Goal: Task Accomplishment & Management: Manage account settings

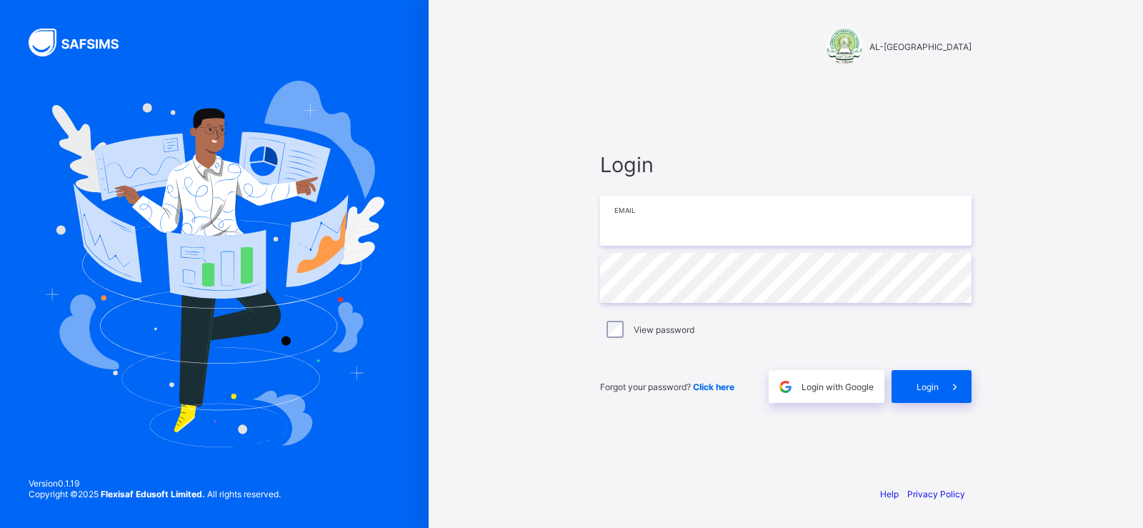
click at [657, 217] on input "email" at bounding box center [785, 221] width 371 height 50
type input "**********"
click at [908, 391] on div "Login" at bounding box center [931, 386] width 80 height 33
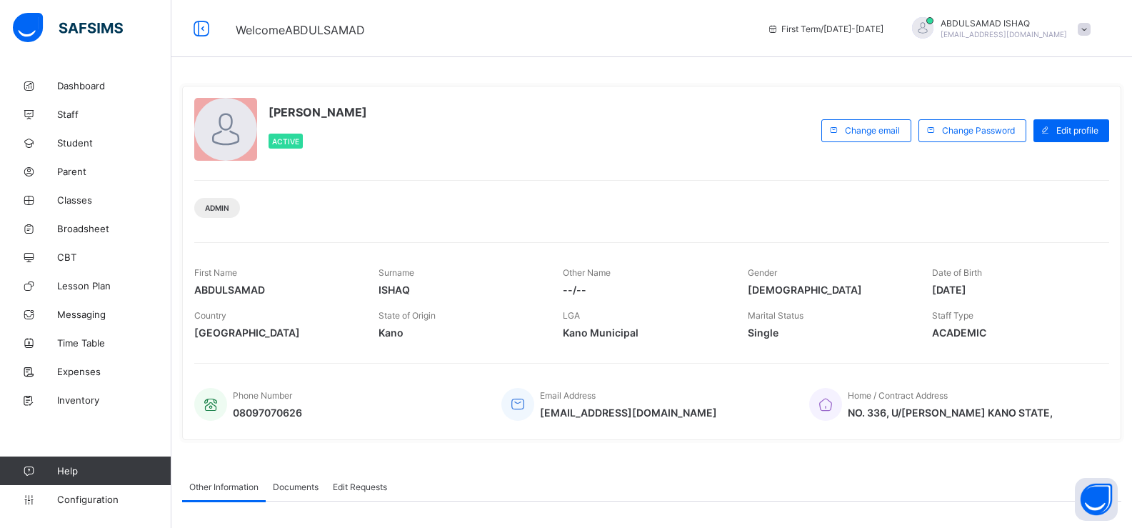
click at [974, 336] on span "ACADEMIC" at bounding box center [1013, 332] width 163 height 12
click at [1056, 131] on span at bounding box center [1044, 130] width 23 height 23
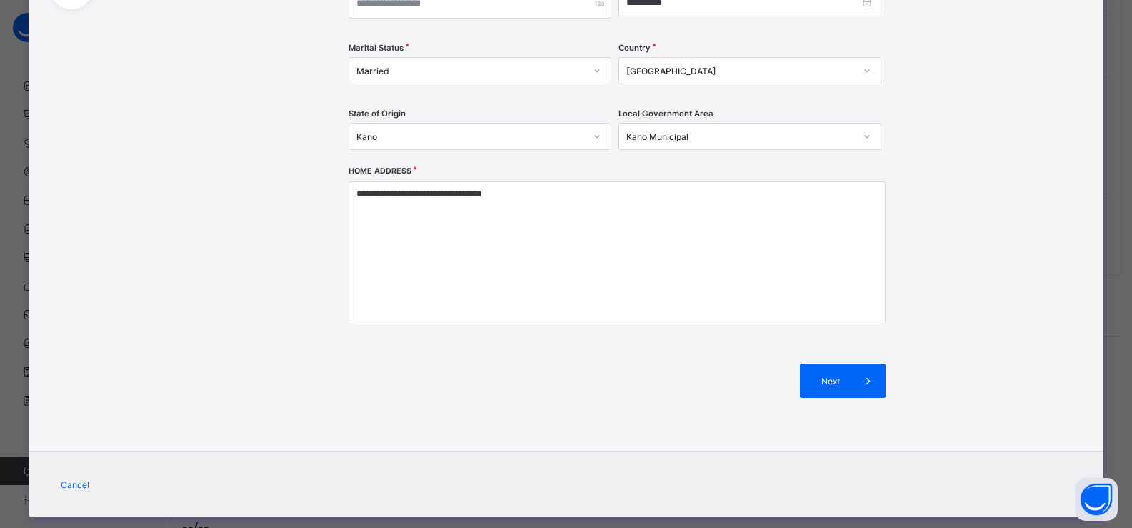
scroll to position [347, 0]
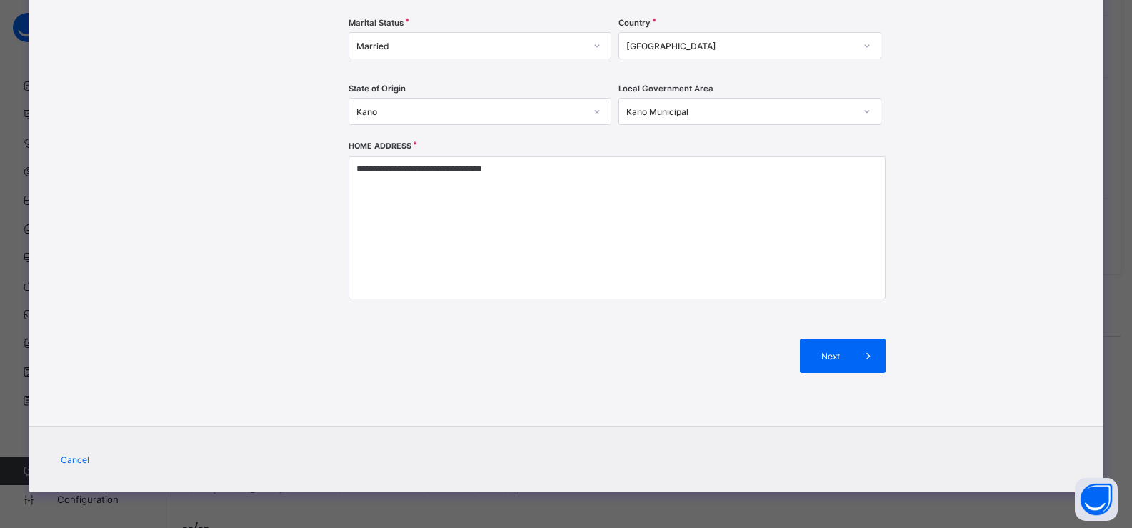
drag, startPoint x: 986, startPoint y: 232, endPoint x: 979, endPoint y: 296, distance: 63.9
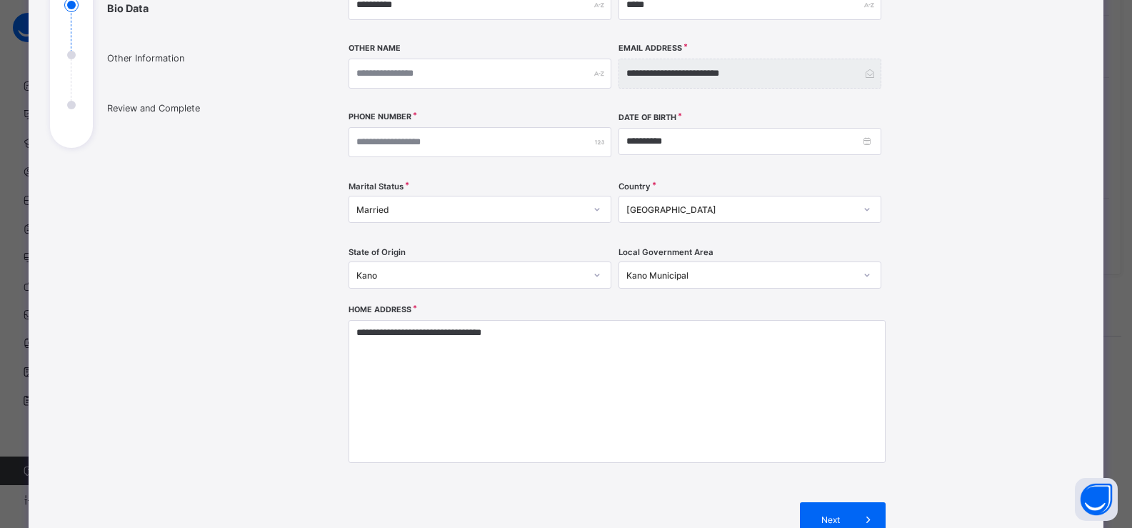
scroll to position [0, 0]
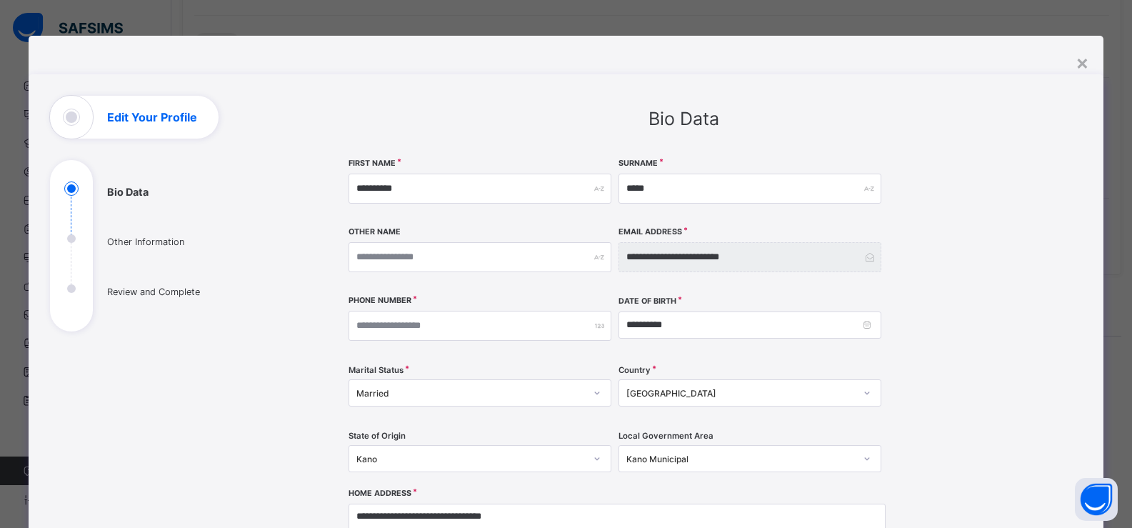
drag, startPoint x: 984, startPoint y: 316, endPoint x: 984, endPoint y: 239, distance: 77.1
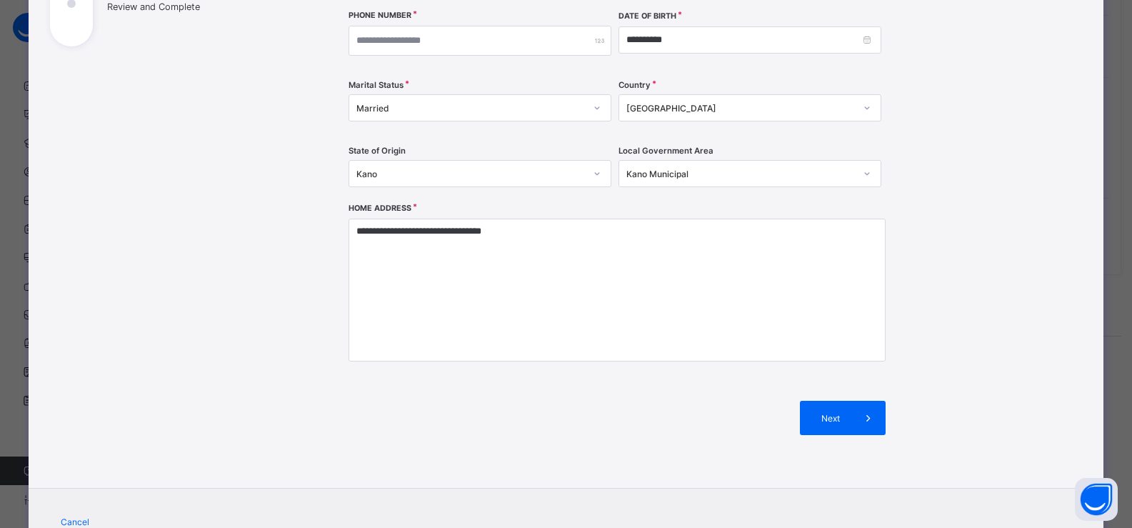
drag, startPoint x: 984, startPoint y: 237, endPoint x: 983, endPoint y: 289, distance: 51.4
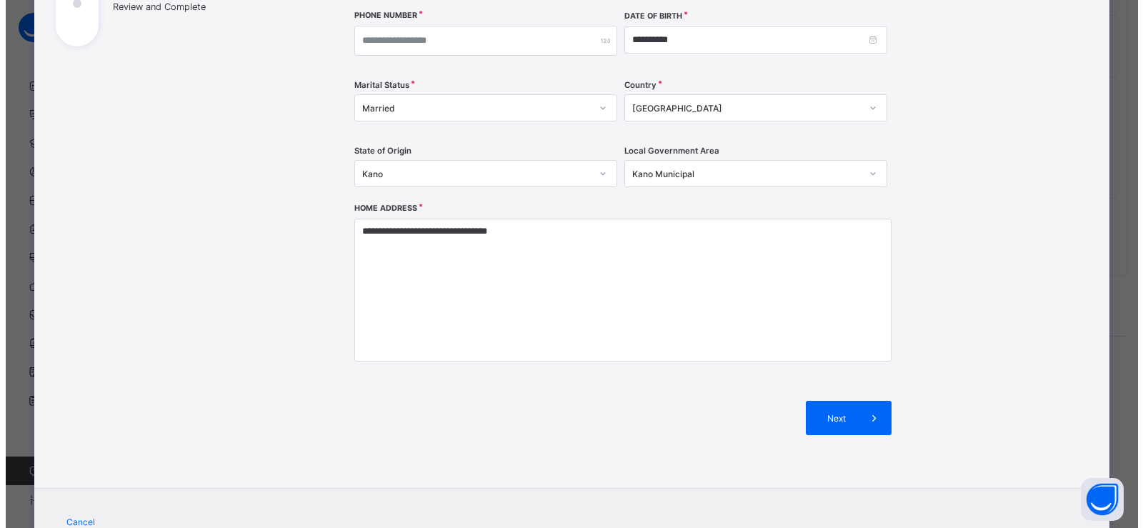
scroll to position [302, 0]
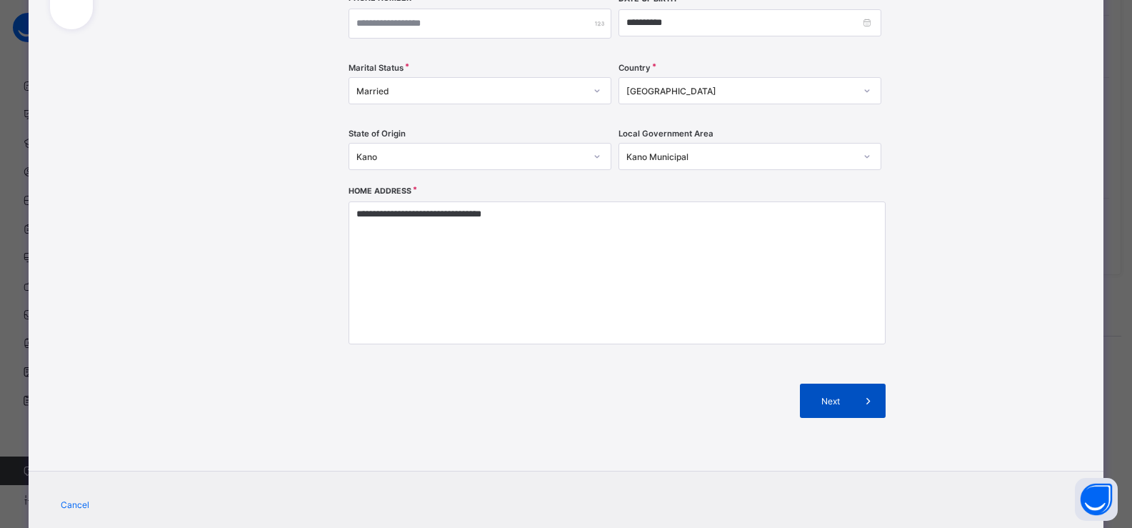
click at [864, 412] on span at bounding box center [868, 401] width 34 height 34
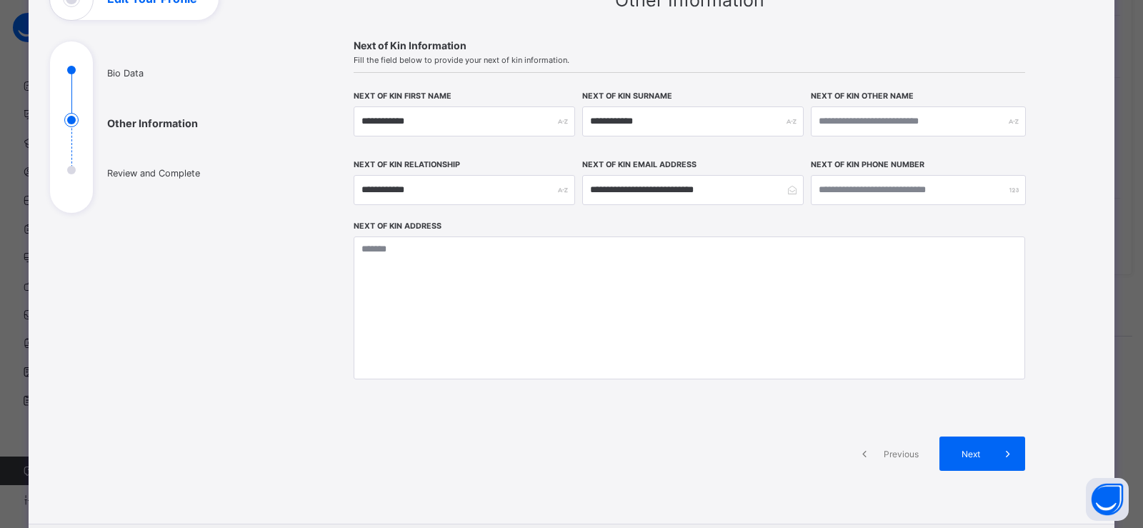
scroll to position [86, 0]
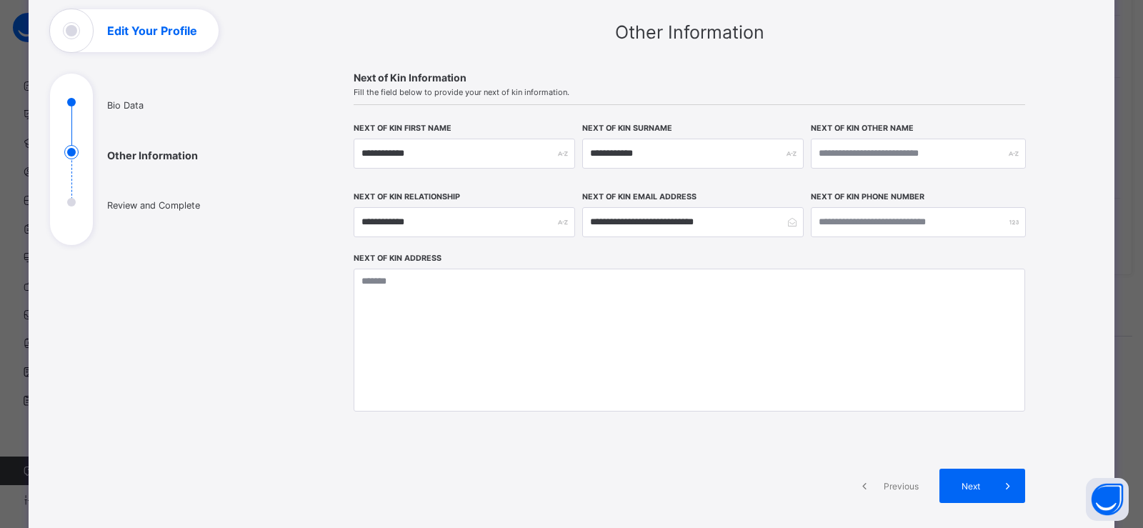
drag, startPoint x: 901, startPoint y: 369, endPoint x: 898, endPoint y: 329, distance: 39.4
click at [979, 487] on span "Next" at bounding box center [970, 486] width 41 height 11
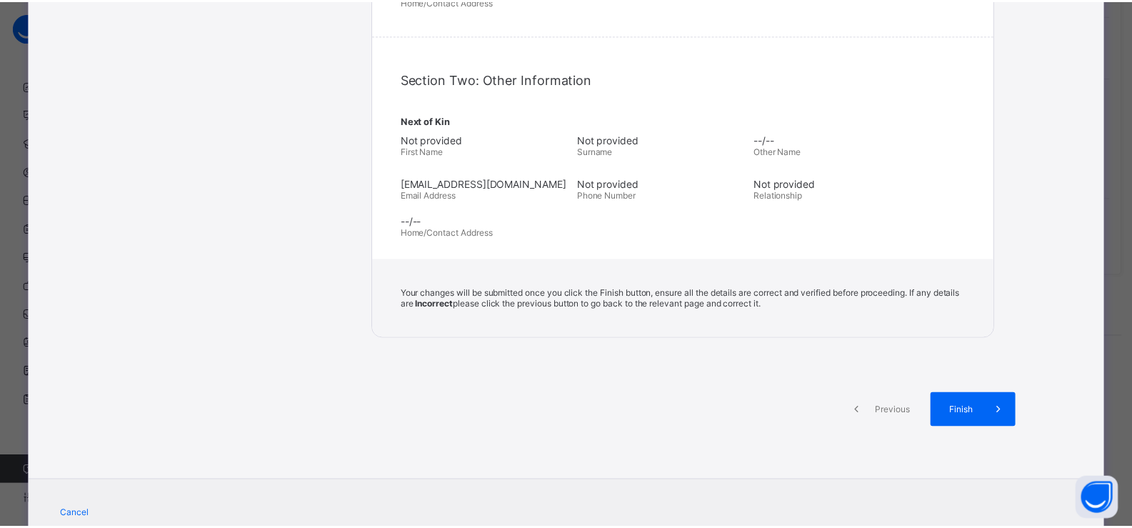
scroll to position [523, 0]
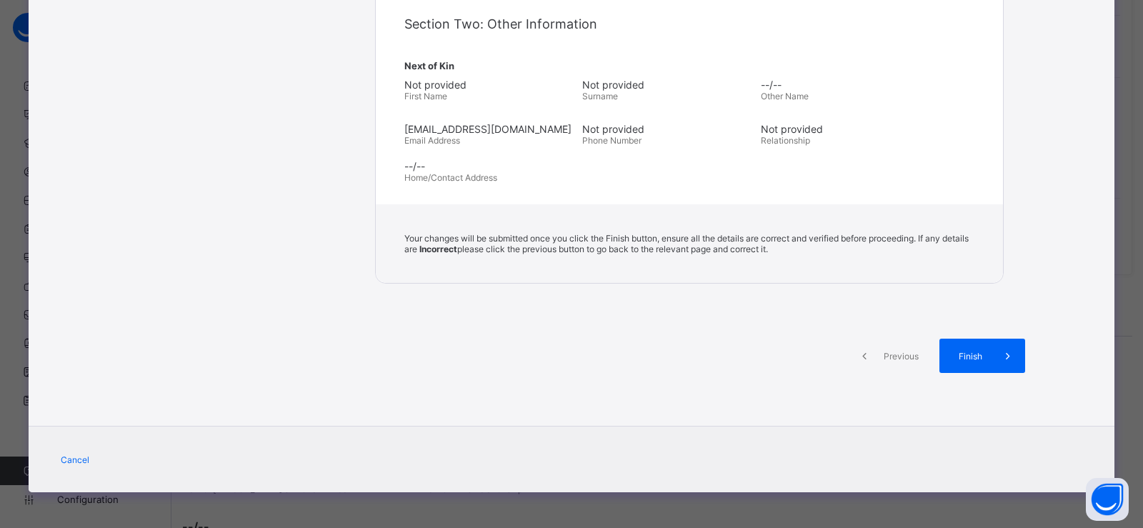
drag, startPoint x: 953, startPoint y: 186, endPoint x: 941, endPoint y: 261, distance: 76.0
click at [951, 346] on div "Finish" at bounding box center [982, 356] width 86 height 34
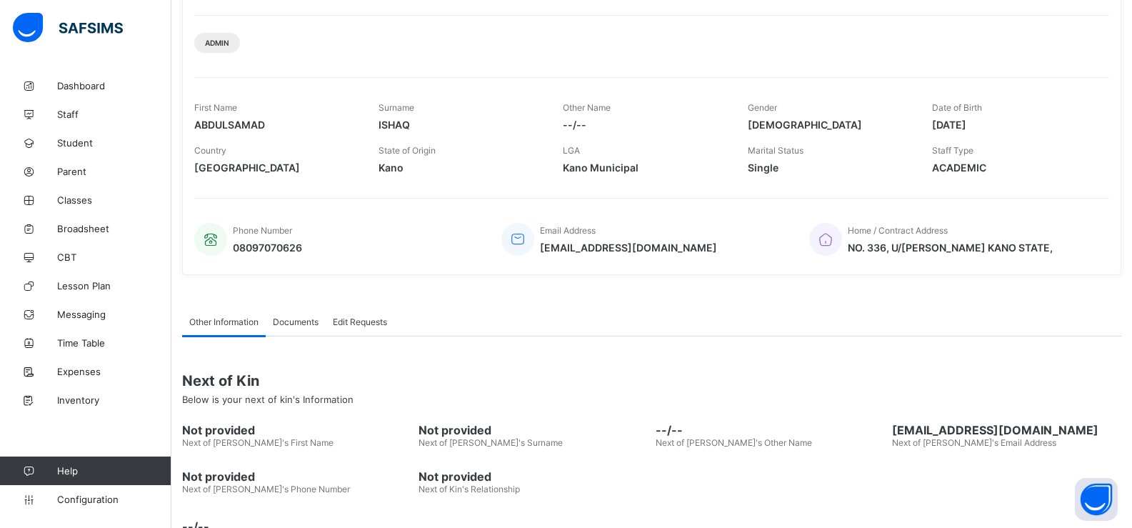
click at [296, 316] on span "Documents" at bounding box center [296, 321] width 46 height 11
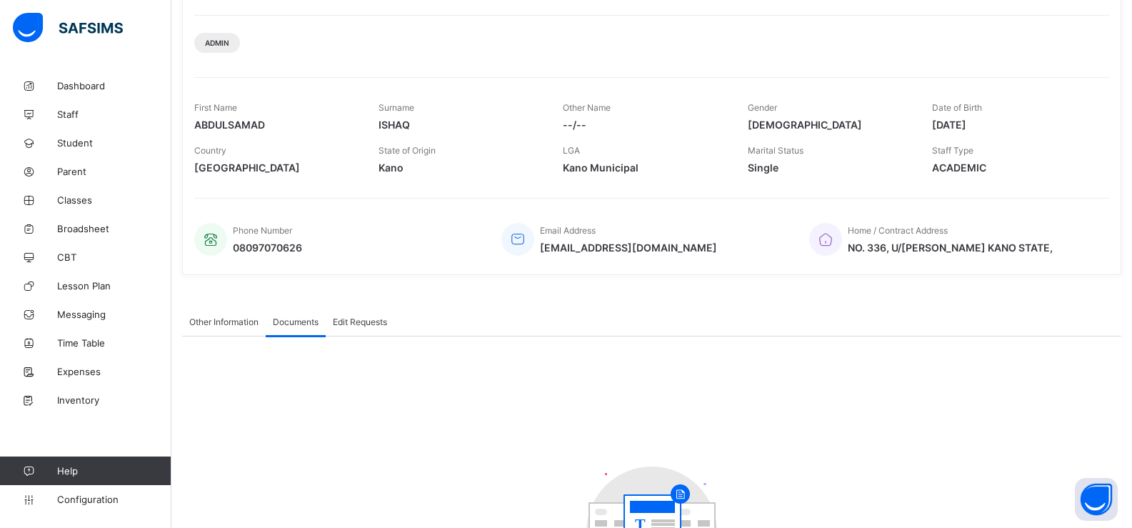
click at [341, 317] on span "Edit Requests" at bounding box center [360, 321] width 54 height 11
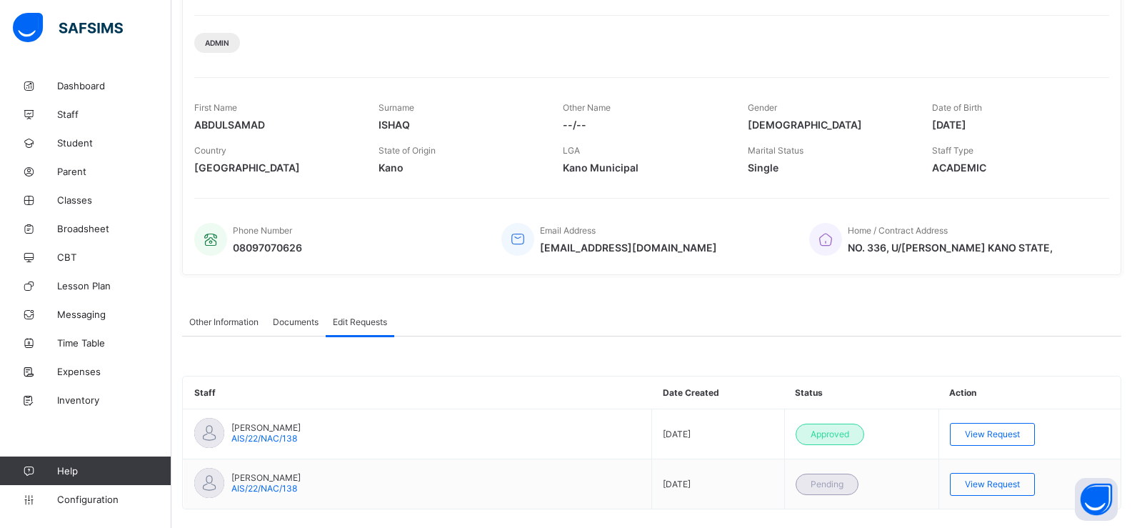
scroll to position [186, 0]
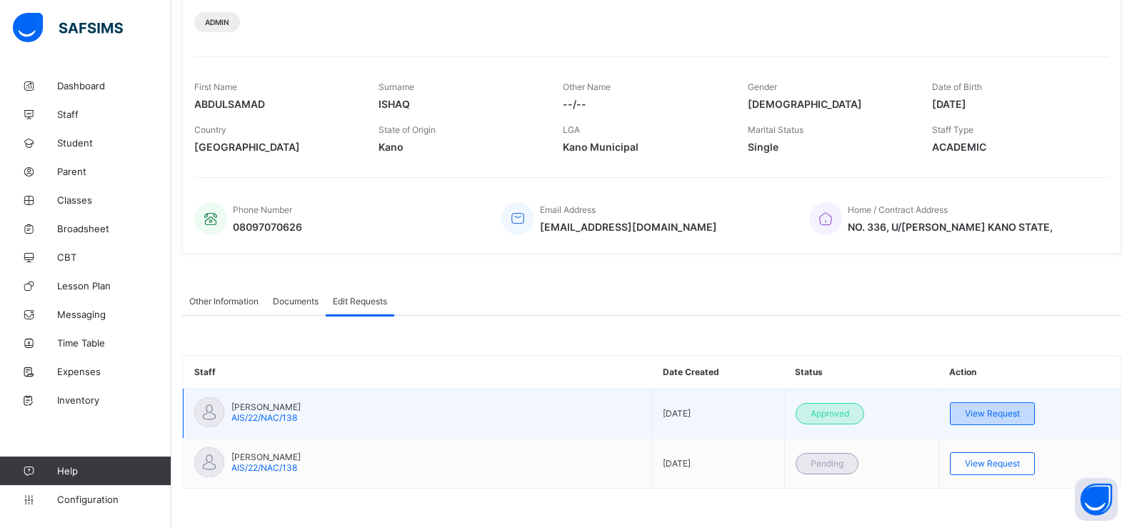
click at [1020, 410] on span "View Request" at bounding box center [992, 413] width 55 height 11
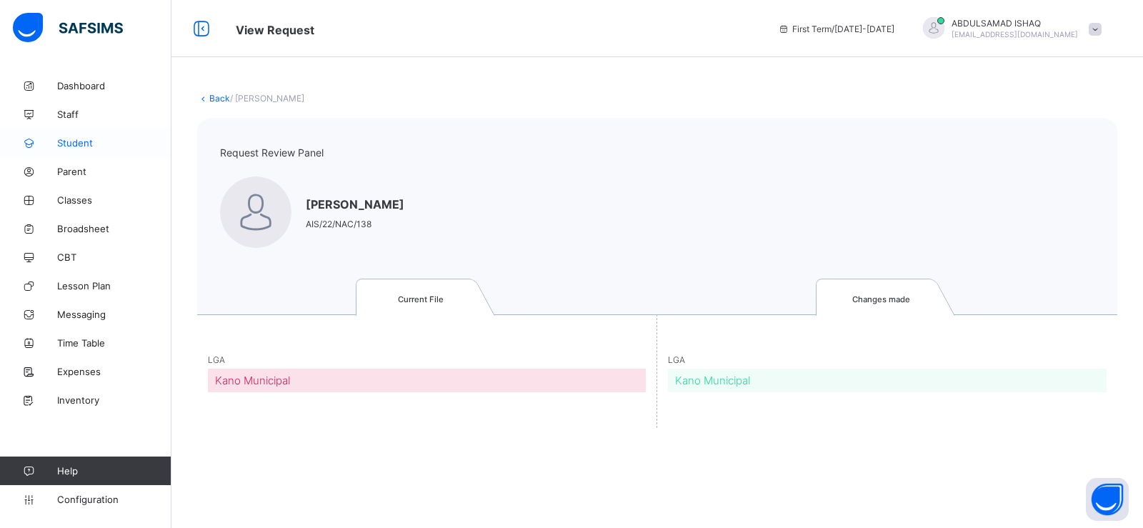
click at [89, 149] on link "Student" at bounding box center [85, 143] width 171 height 29
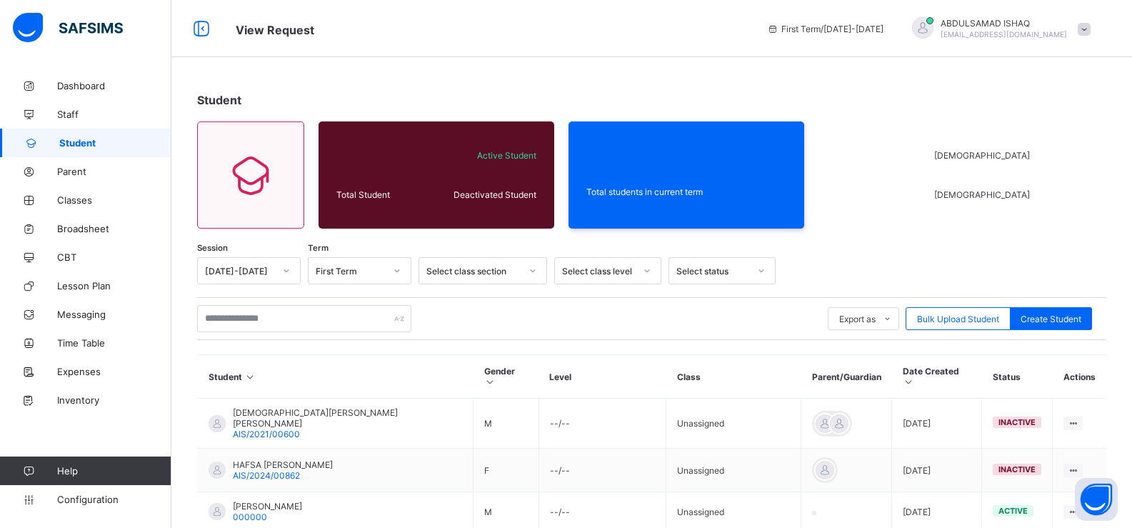
click at [712, 271] on div "Select status" at bounding box center [712, 271] width 73 height 11
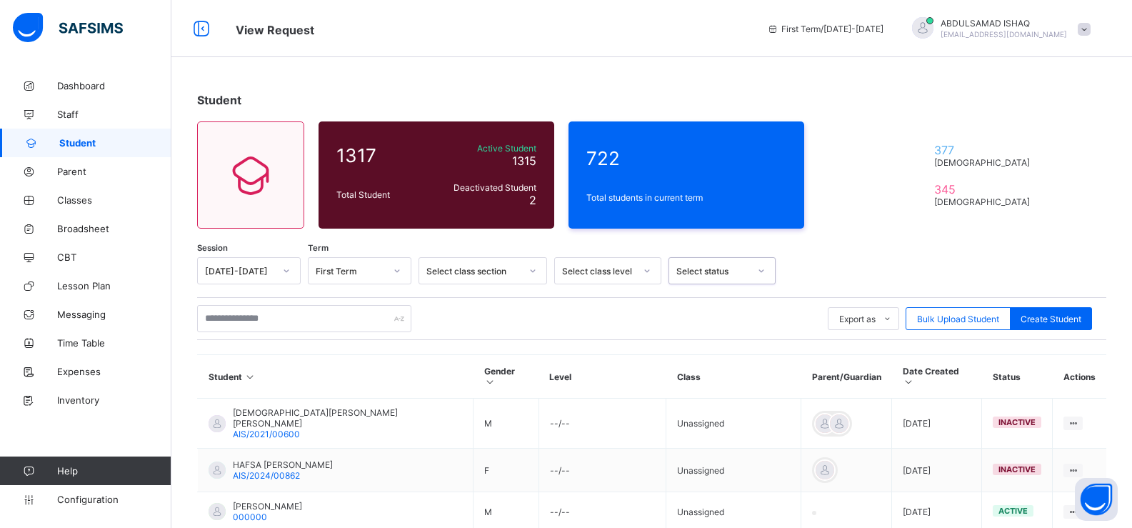
click at [712, 271] on div "Select status" at bounding box center [712, 271] width 73 height 11
click at [638, 268] on div at bounding box center [647, 270] width 24 height 23
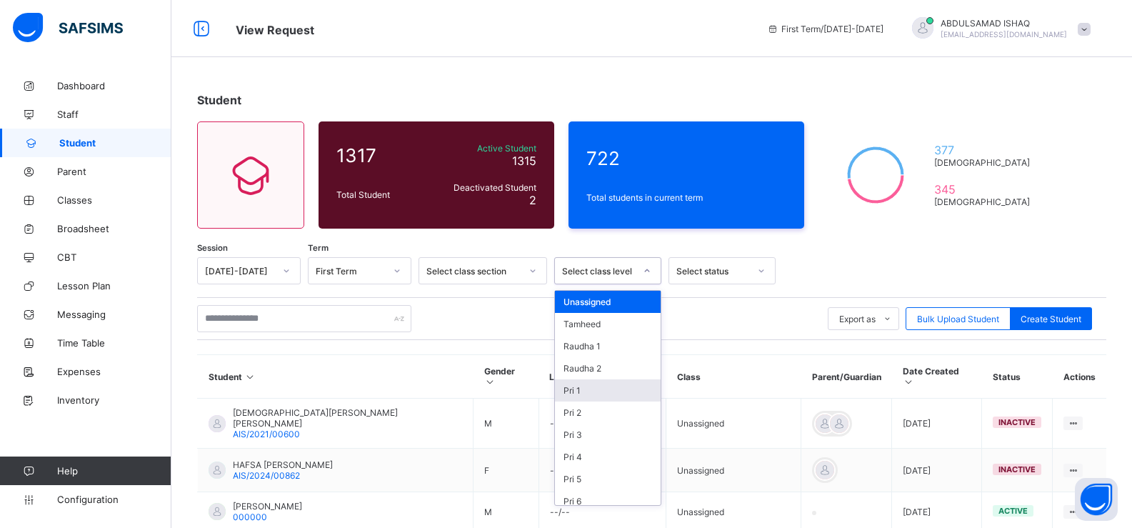
click at [619, 384] on div "Pri 1" at bounding box center [608, 390] width 106 height 22
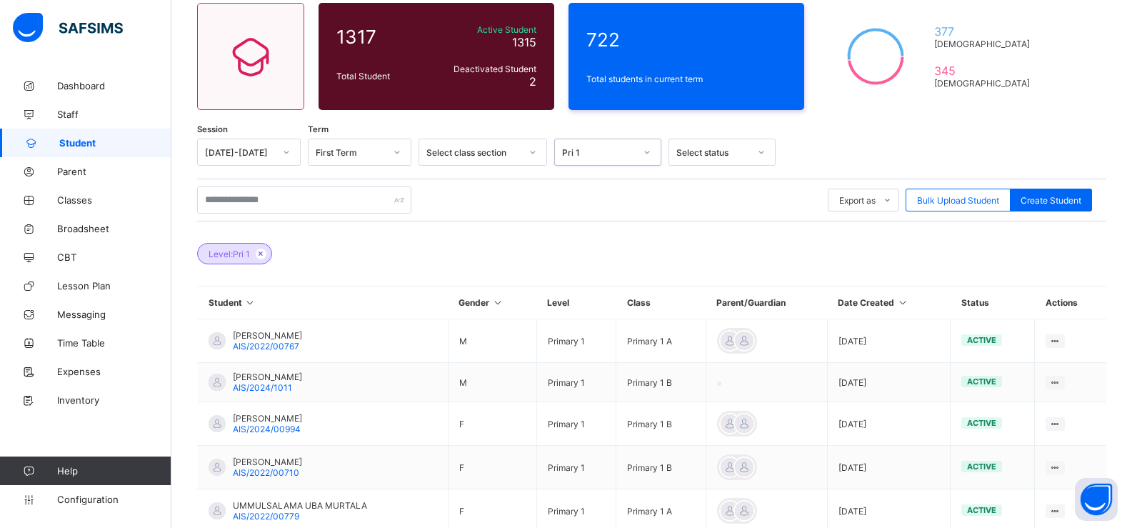
scroll to position [111, 0]
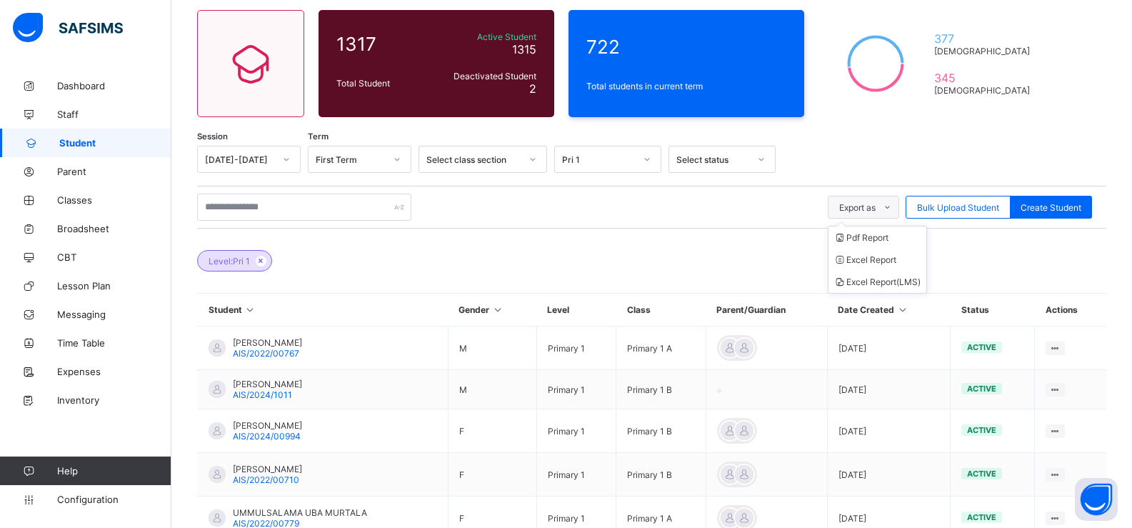
click at [886, 205] on span at bounding box center [887, 207] width 23 height 23
click at [877, 240] on li "Pdf Report" at bounding box center [877, 237] width 98 height 22
click at [263, 261] on icon at bounding box center [261, 260] width 12 height 9
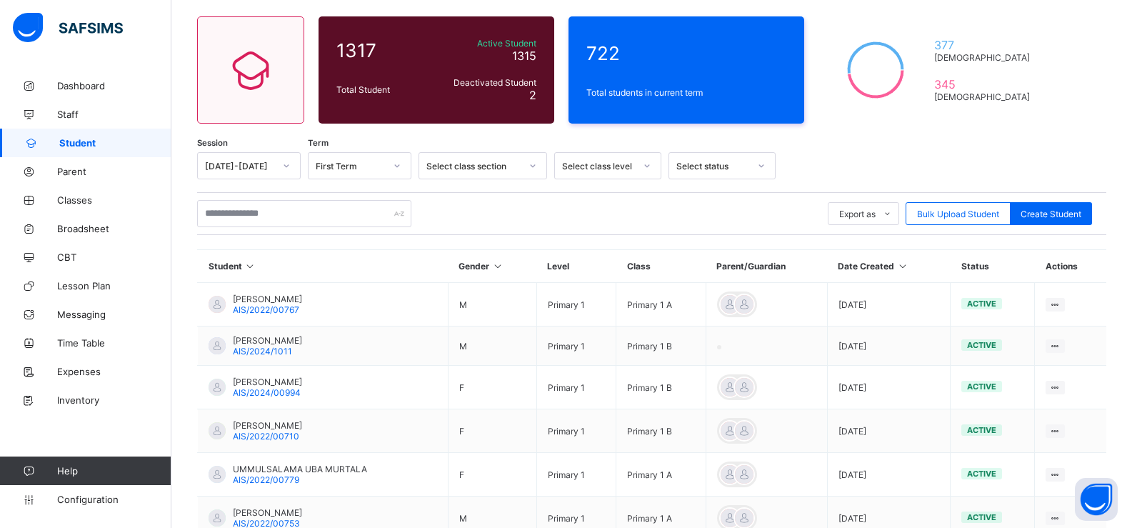
scroll to position [111, 0]
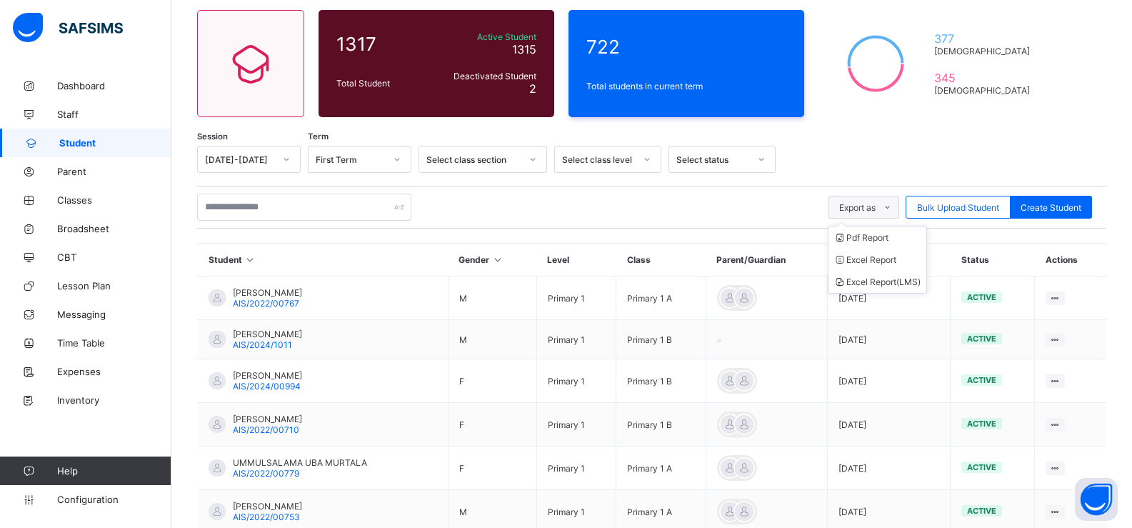
click at [868, 205] on span "Export as" at bounding box center [857, 207] width 36 height 11
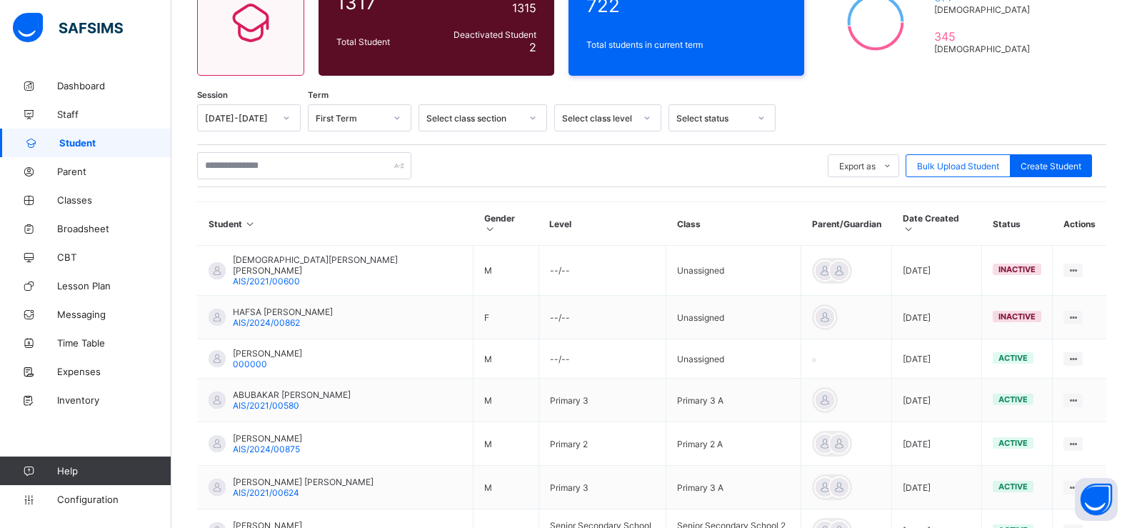
scroll to position [173, 0]
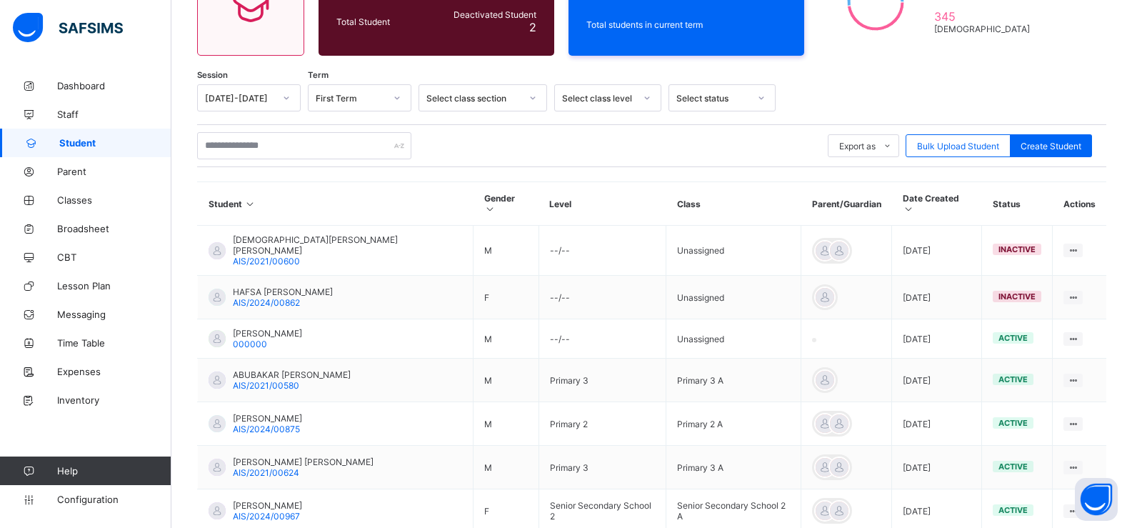
click at [317, 159] on div "Export as Pdf Report Excel Report Excel Report (LMS) Bulk Upload Student Create…" at bounding box center [651, 145] width 909 height 43
click at [317, 151] on input "text" at bounding box center [304, 145] width 214 height 27
type input "*****"
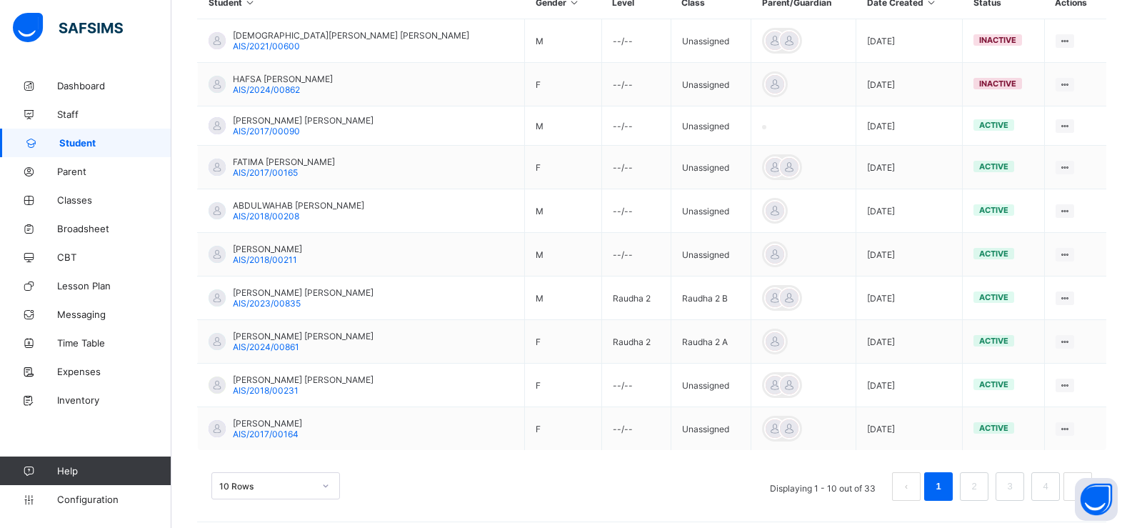
scroll to position [377, 0]
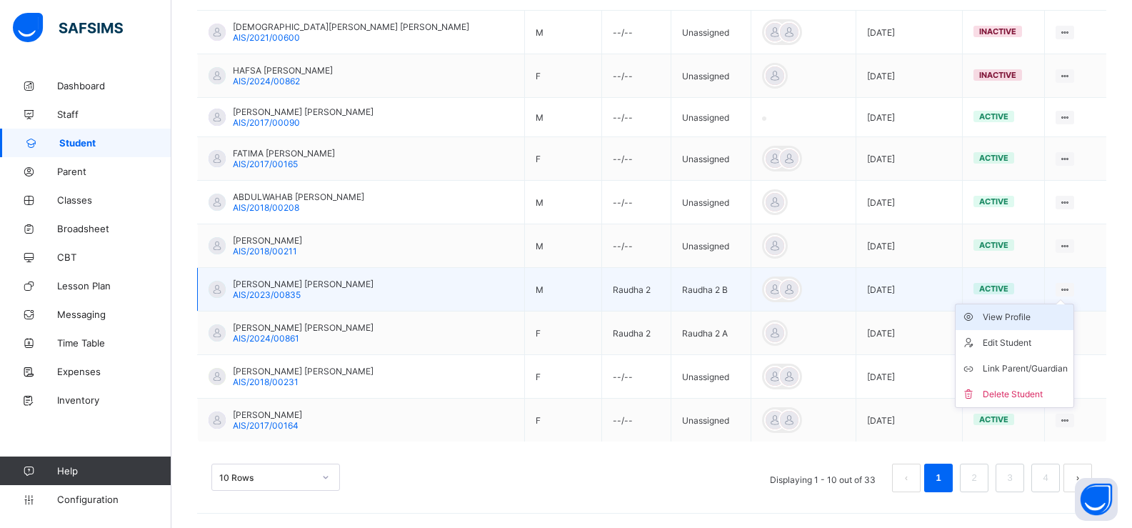
click at [991, 324] on div "View Profile" at bounding box center [1025, 317] width 85 height 14
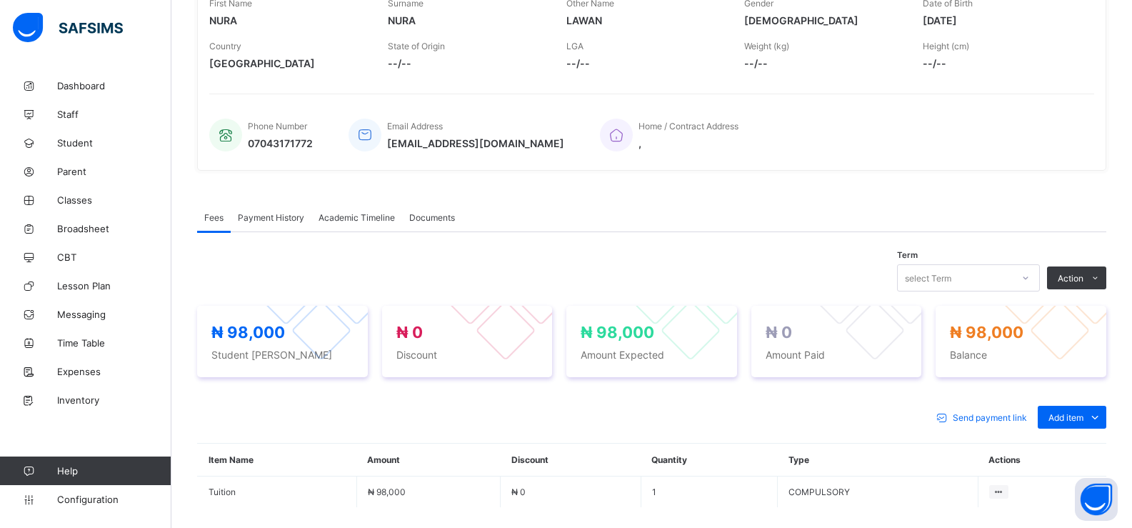
scroll to position [377, 0]
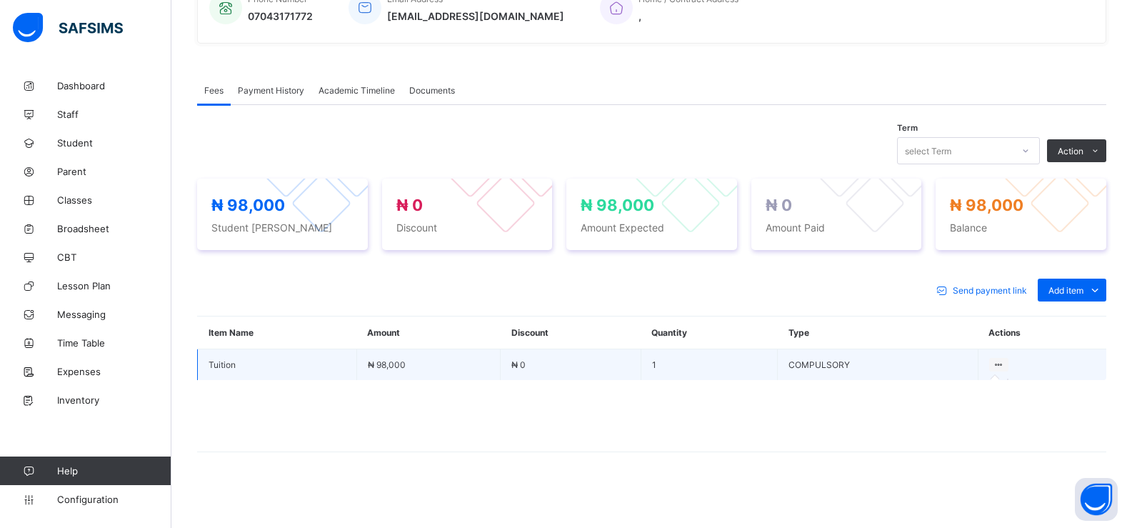
click at [1005, 365] on icon at bounding box center [999, 364] width 12 height 11
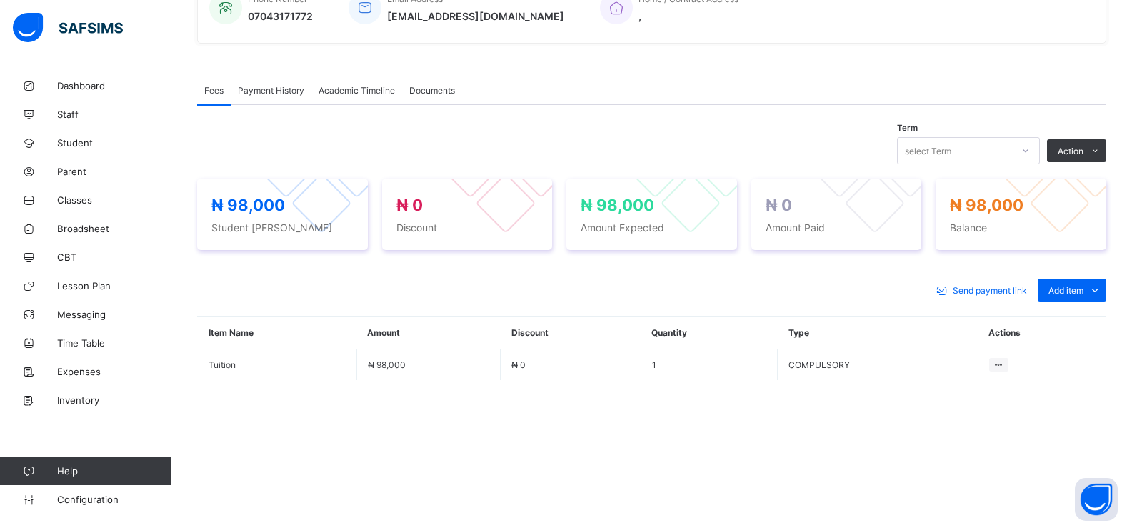
click at [250, 96] on div "Payment History" at bounding box center [271, 90] width 81 height 29
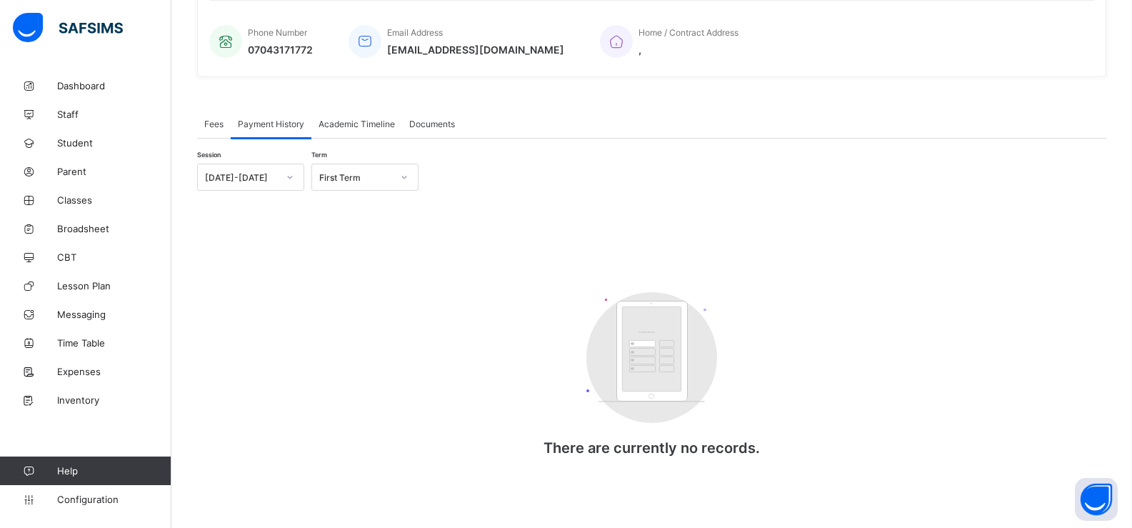
scroll to position [345, 0]
click at [344, 126] on span "Academic Timeline" at bounding box center [357, 124] width 76 height 11
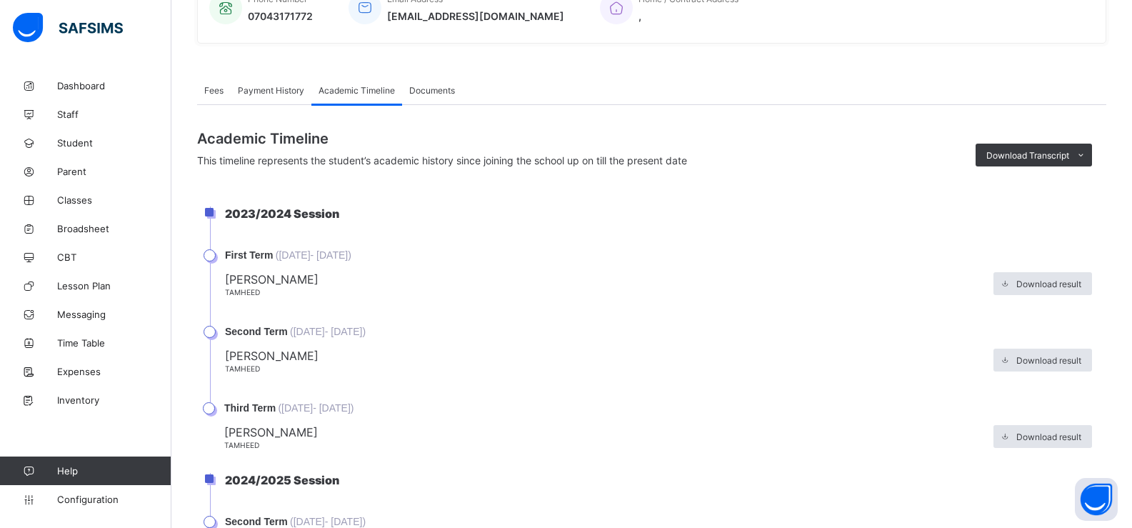
click at [415, 98] on div "Documents" at bounding box center [432, 90] width 60 height 29
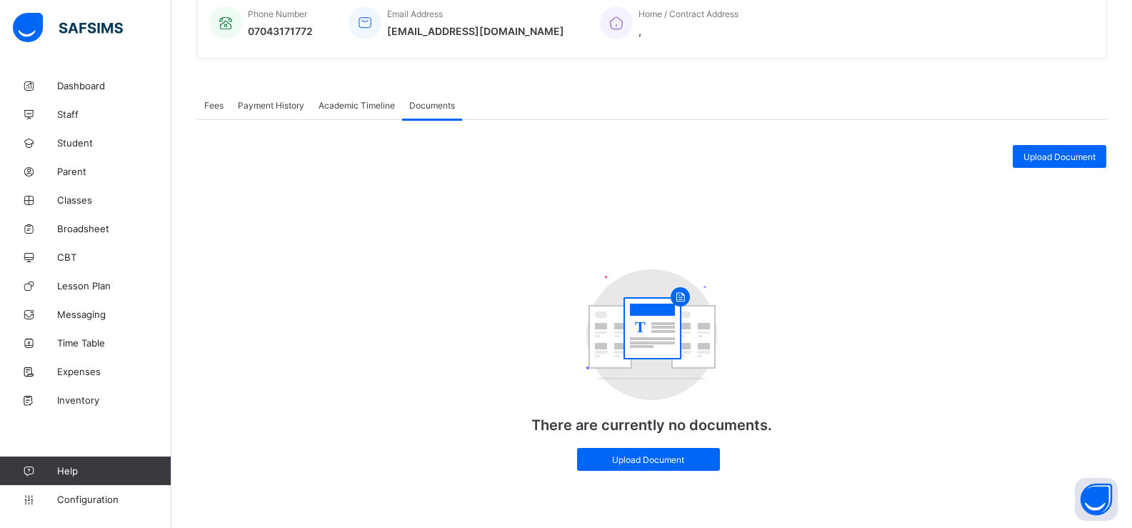
scroll to position [364, 0]
click at [206, 100] on span "Fees" at bounding box center [213, 105] width 19 height 11
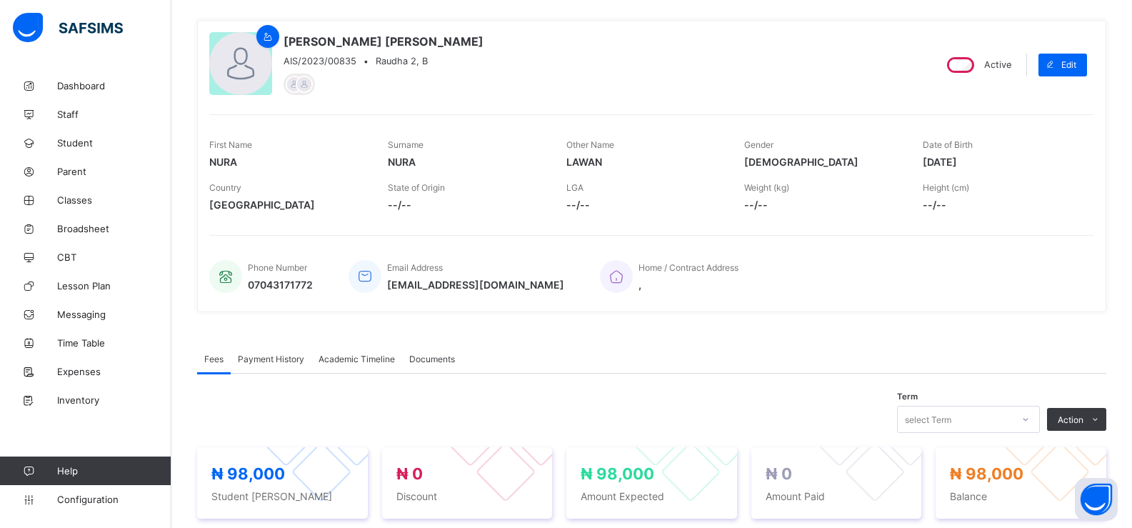
scroll to position [107, 0]
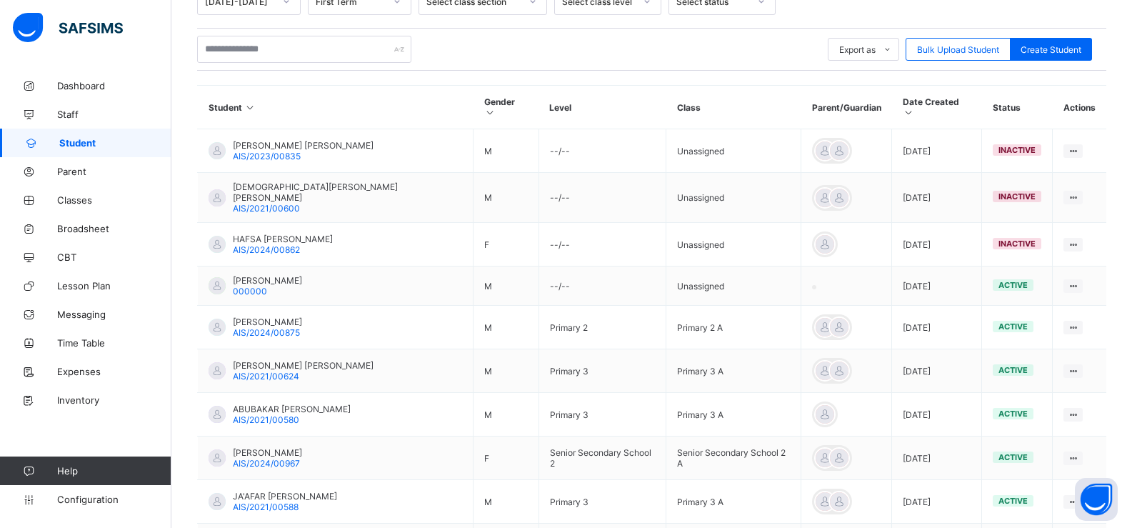
scroll to position [161, 0]
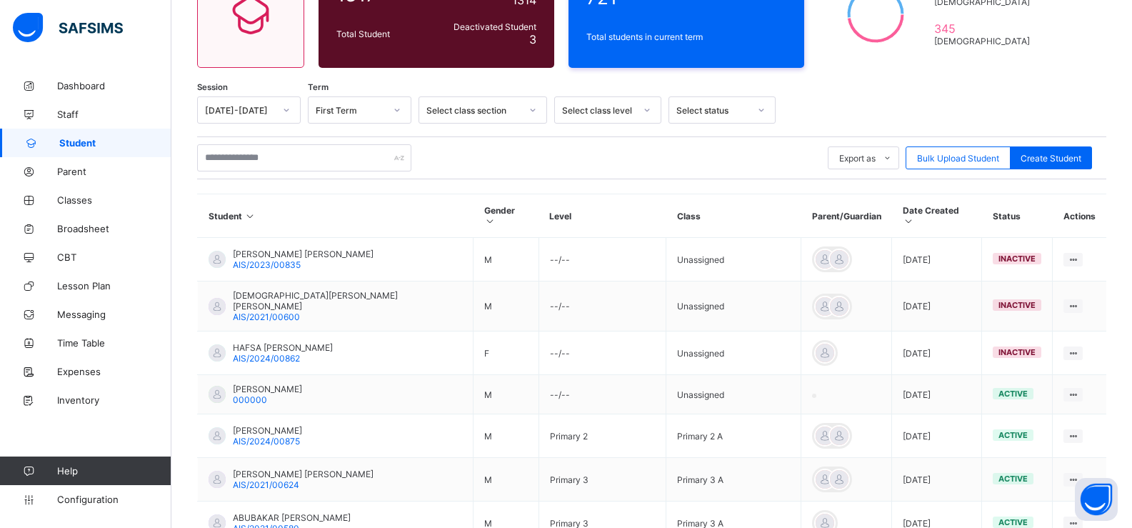
drag, startPoint x: 316, startPoint y: 174, endPoint x: 317, endPoint y: 167, distance: 7.2
click at [316, 173] on div "Export as Pdf Report Excel Report Excel Report (LMS) Bulk Upload Student Create…" at bounding box center [651, 157] width 909 height 43
click at [319, 155] on input "text" at bounding box center [304, 157] width 214 height 27
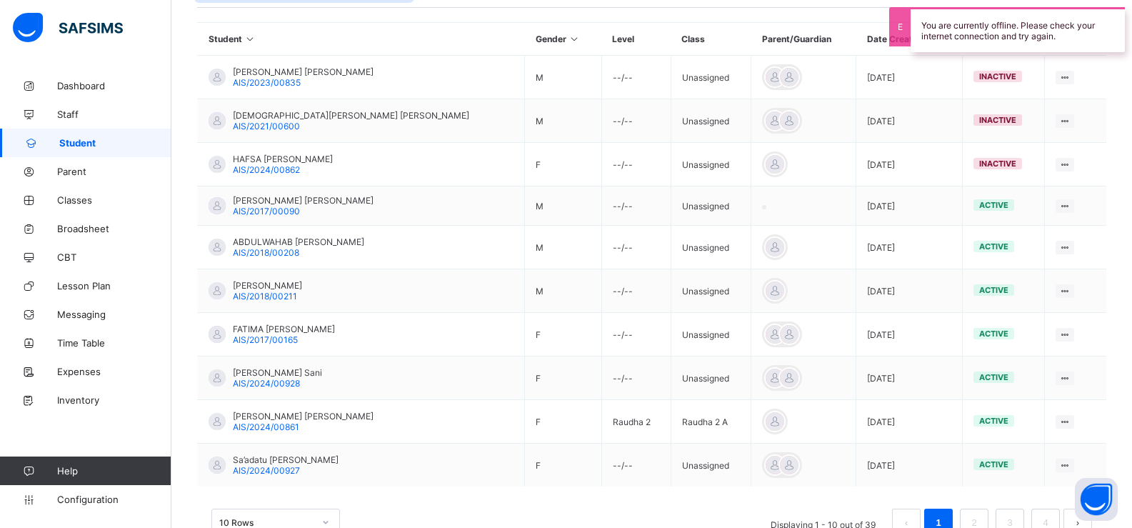
scroll to position [377, 0]
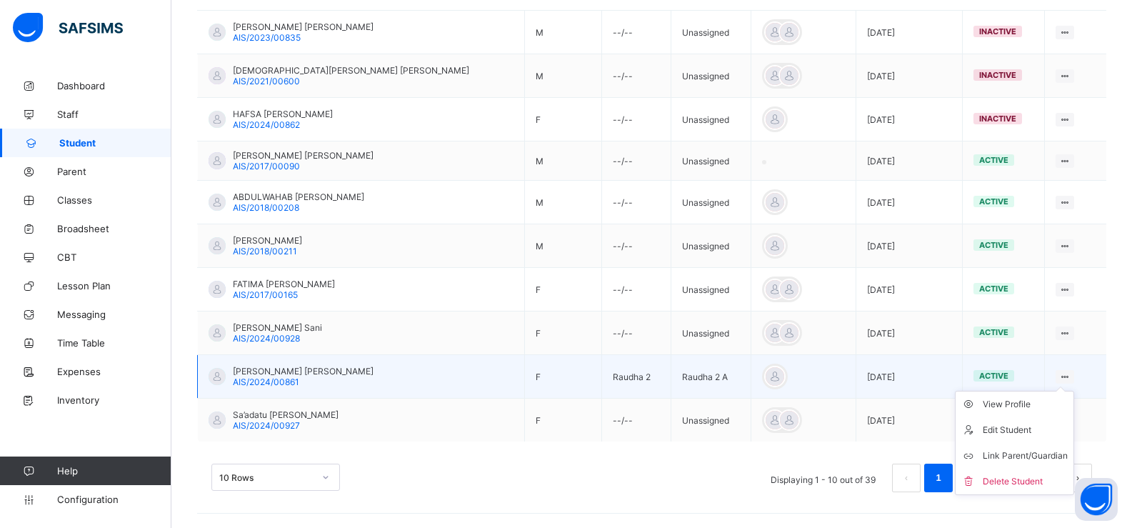
type input "*****"
click at [1066, 391] on ul "View Profile Edit Student Link Parent/Guardian Delete Student" at bounding box center [1014, 443] width 119 height 104
click at [1008, 408] on div "View Profile" at bounding box center [1025, 404] width 85 height 14
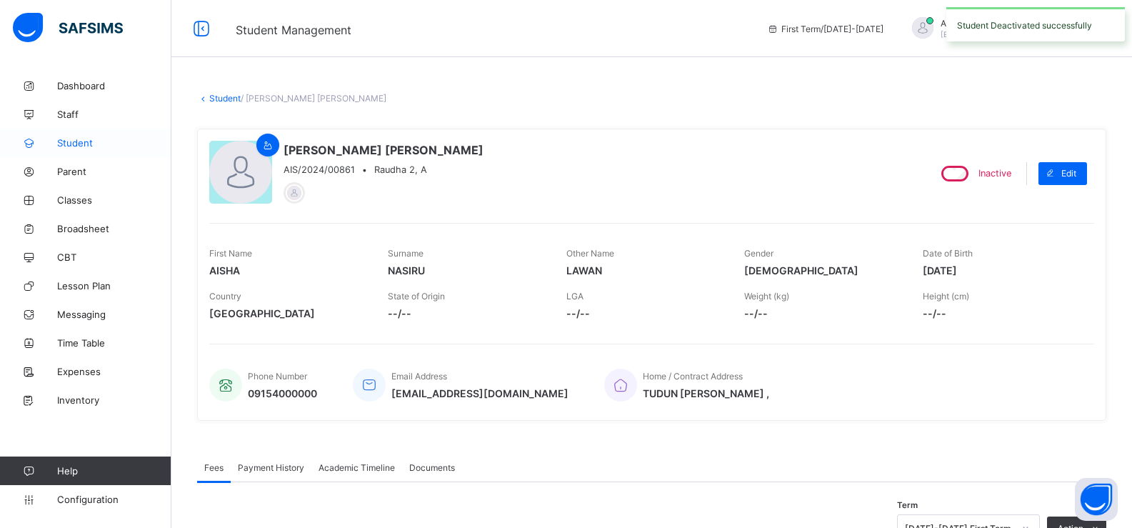
click at [78, 145] on span "Student" at bounding box center [114, 142] width 114 height 11
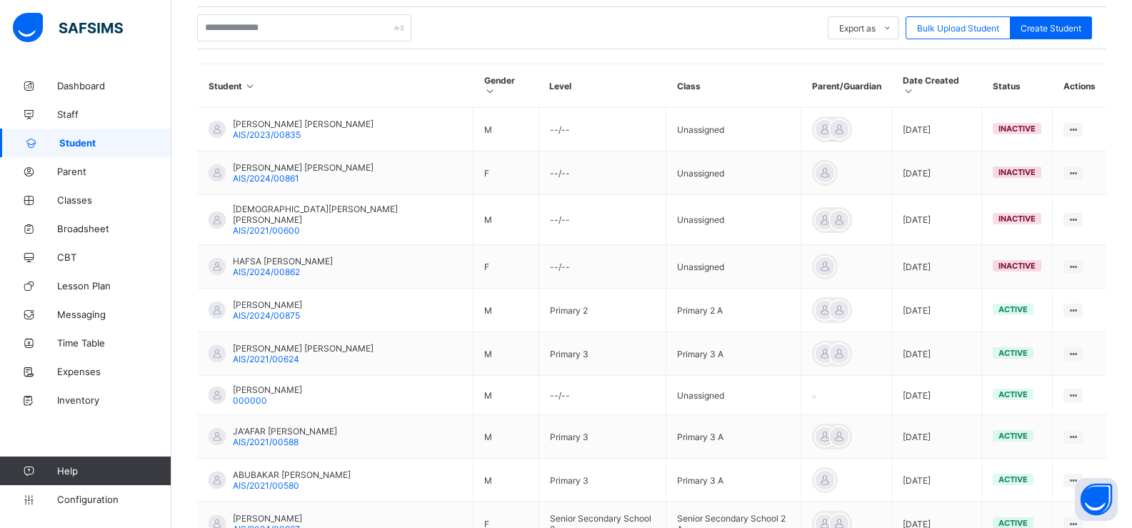
scroll to position [237, 0]
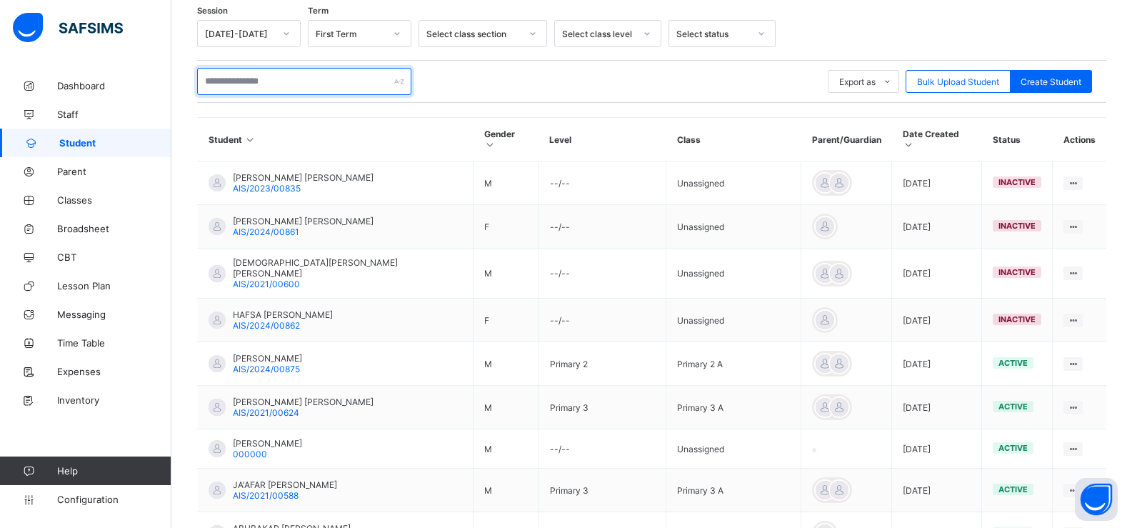
click at [293, 86] on input "text" at bounding box center [304, 81] width 214 height 27
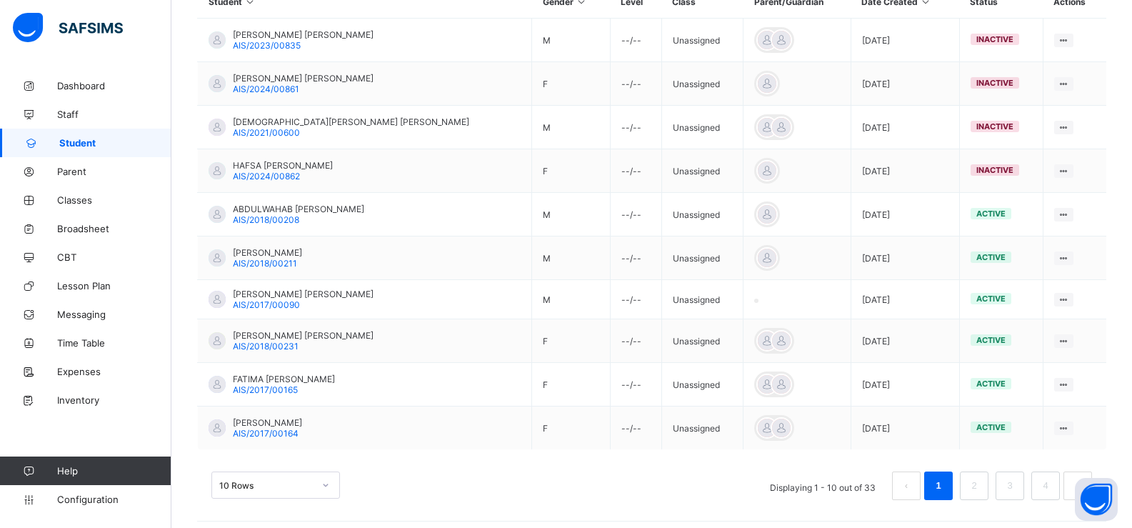
scroll to position [377, 0]
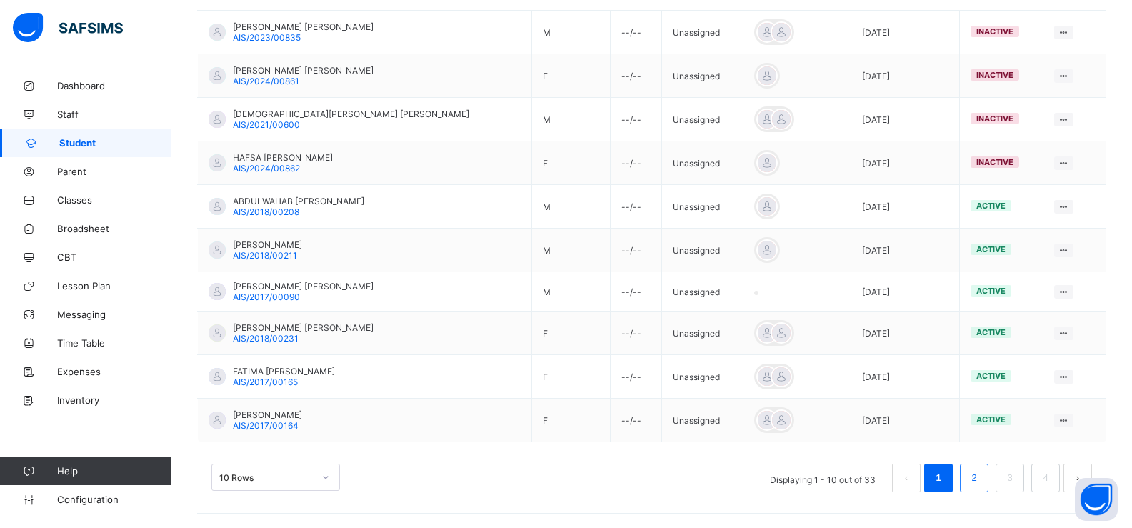
type input "*****"
click at [988, 481] on li "2" at bounding box center [974, 477] width 29 height 29
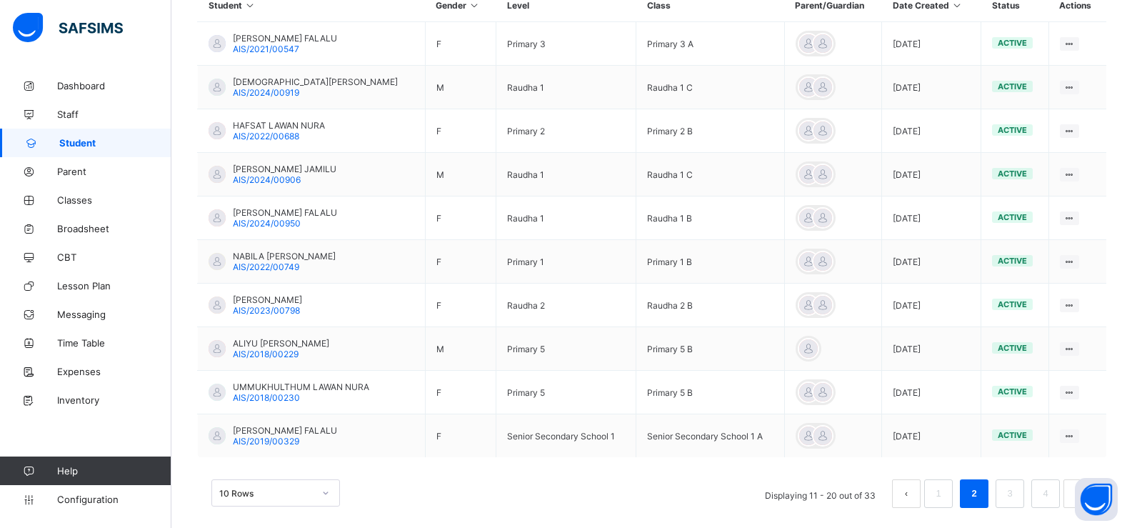
scroll to position [371, 0]
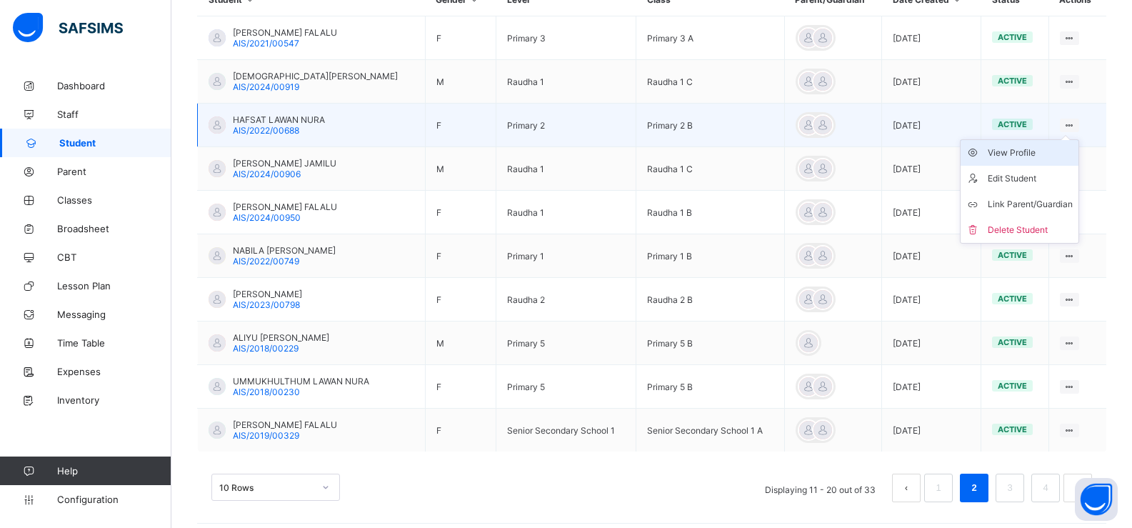
click at [1032, 154] on div "View Profile" at bounding box center [1030, 153] width 85 height 14
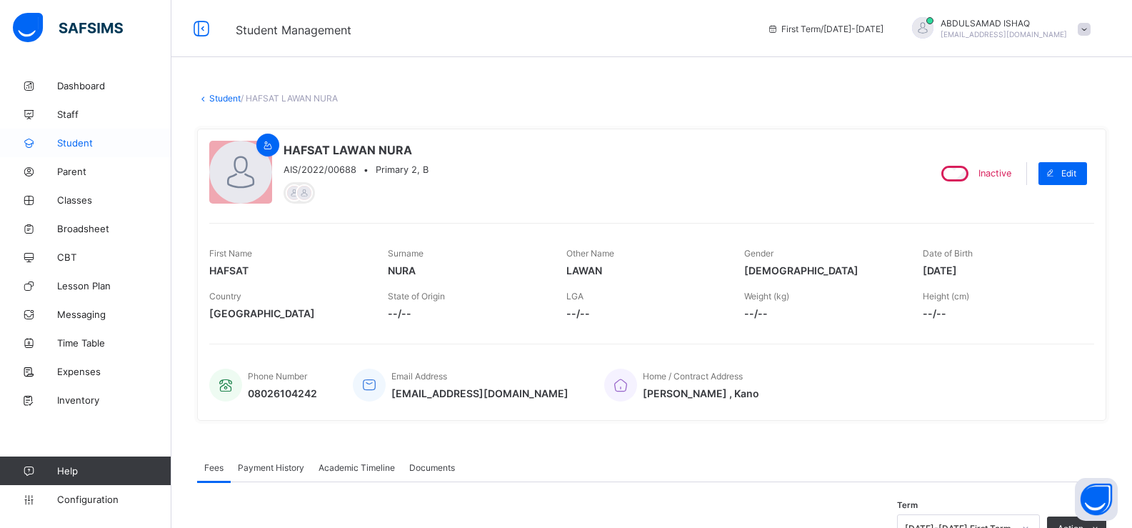
click at [69, 138] on span "Student" at bounding box center [114, 142] width 114 height 11
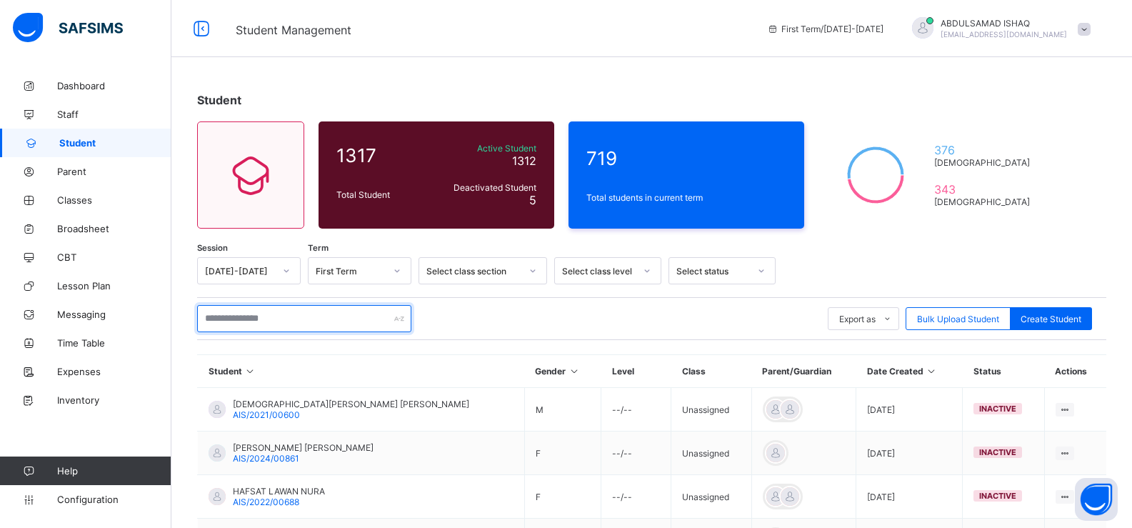
click at [347, 313] on input "text" at bounding box center [304, 318] width 214 height 27
type input "*****"
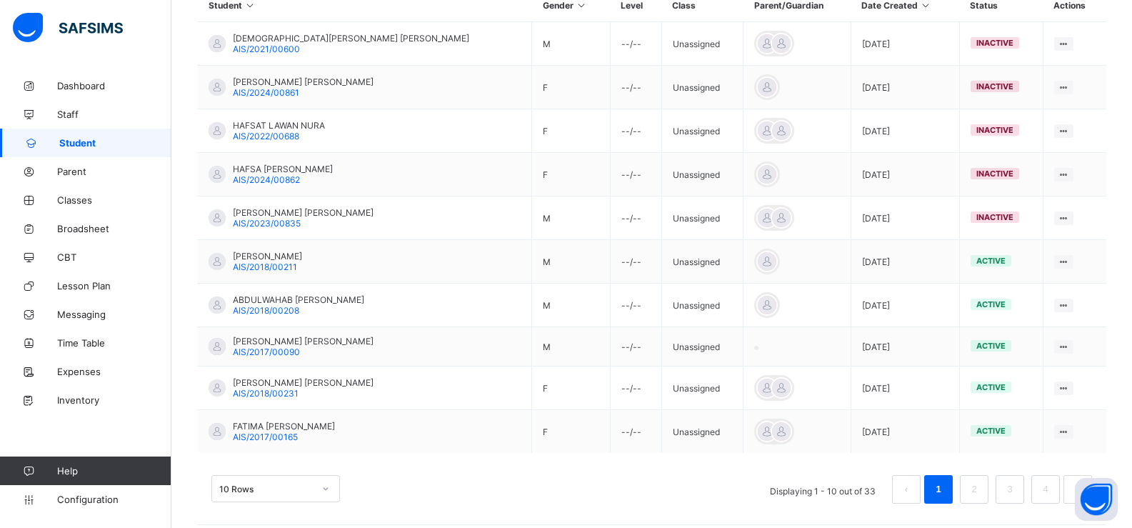
scroll to position [377, 0]
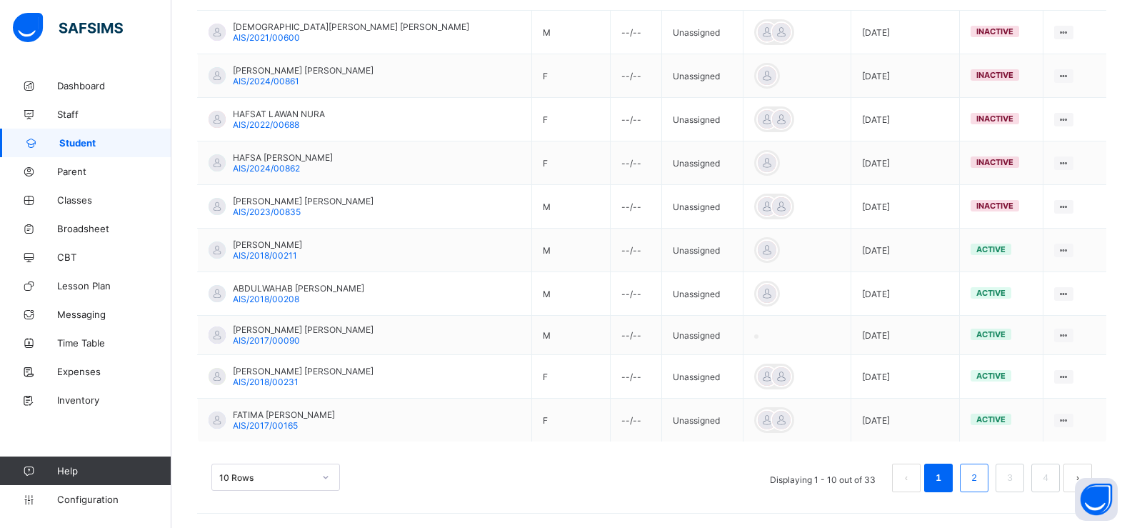
click at [981, 478] on link "2" at bounding box center [974, 477] width 14 height 19
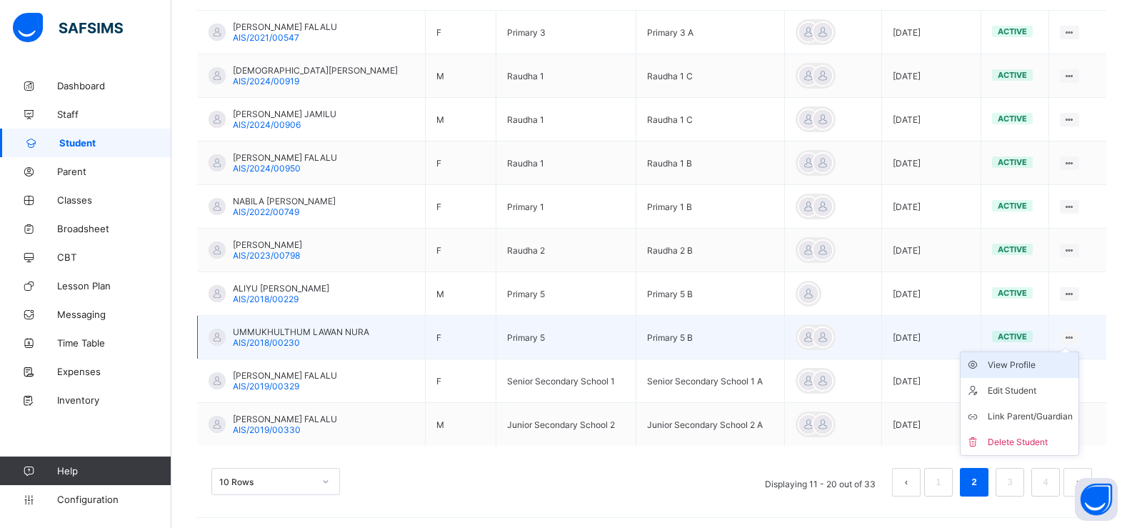
click at [1041, 365] on div "View Profile" at bounding box center [1030, 365] width 85 height 14
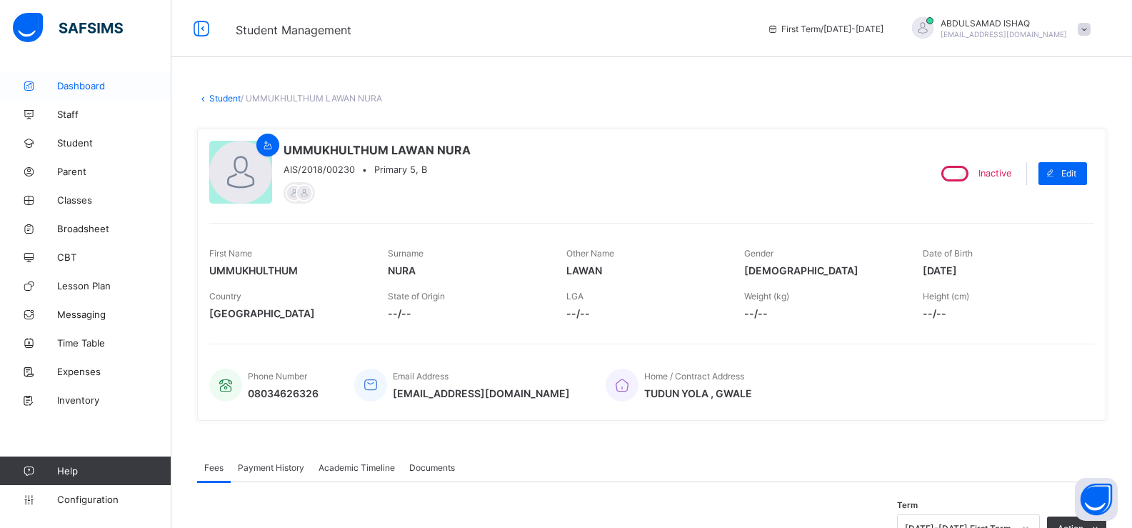
click at [80, 81] on span "Dashboard" at bounding box center [114, 85] width 114 height 11
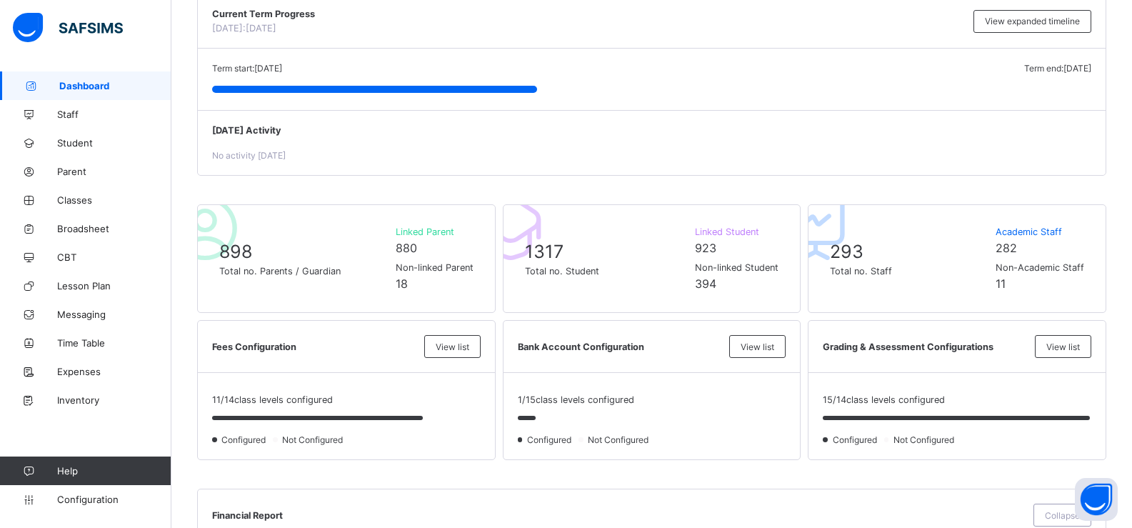
scroll to position [186, 0]
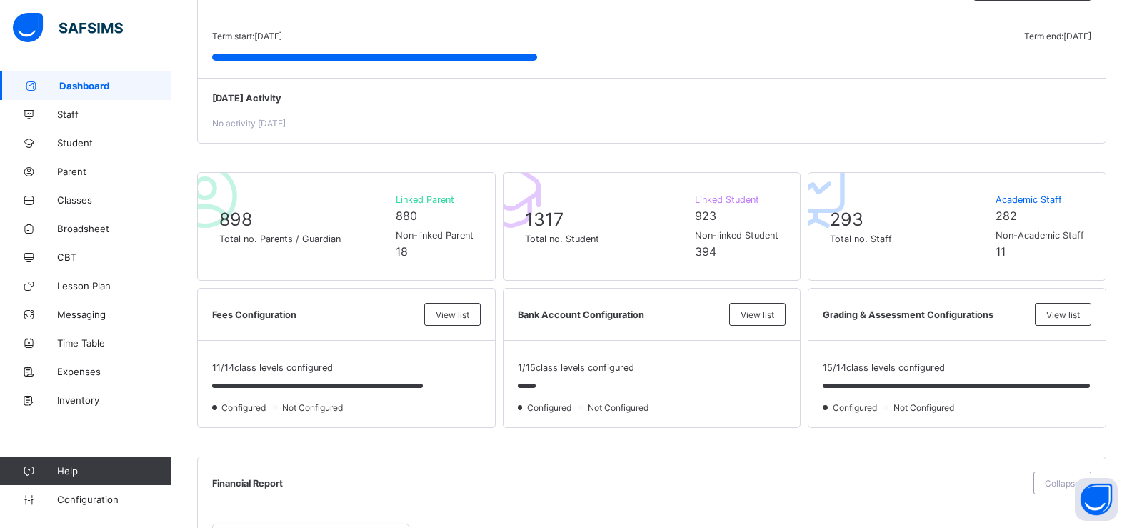
click at [862, 373] on div at bounding box center [957, 387] width 269 height 29
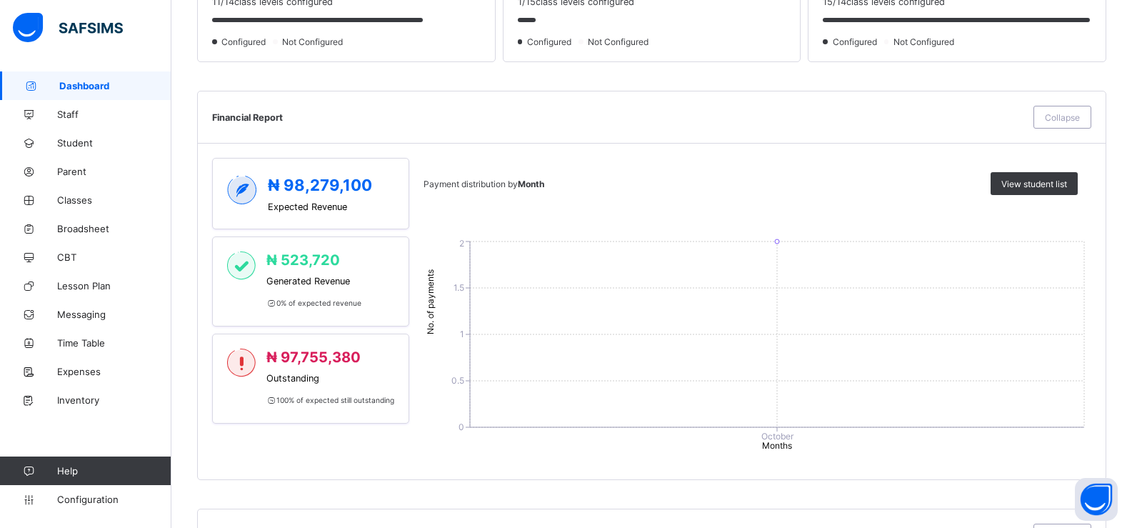
scroll to position [569, 0]
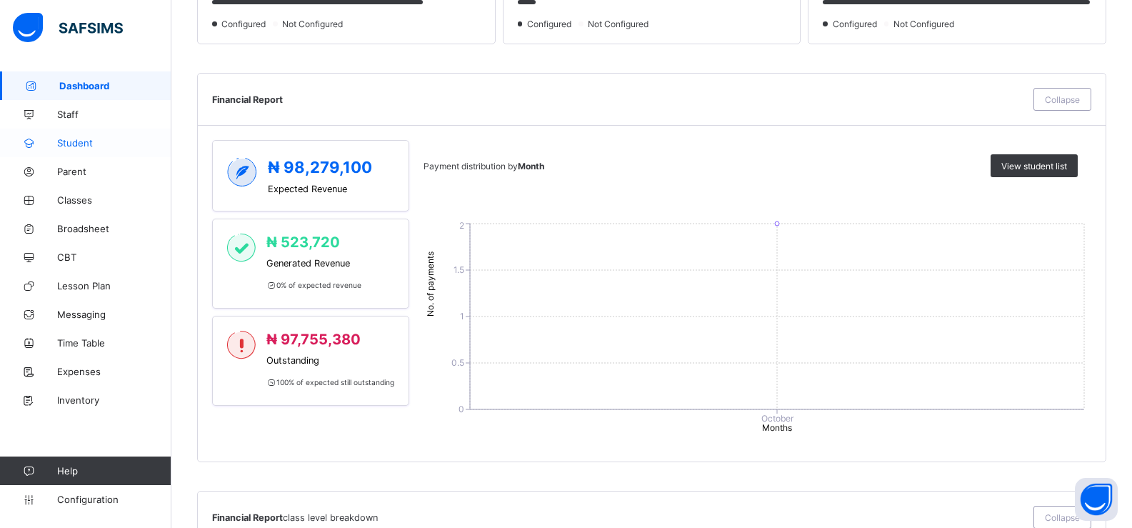
click at [71, 141] on span "Student" at bounding box center [114, 142] width 114 height 11
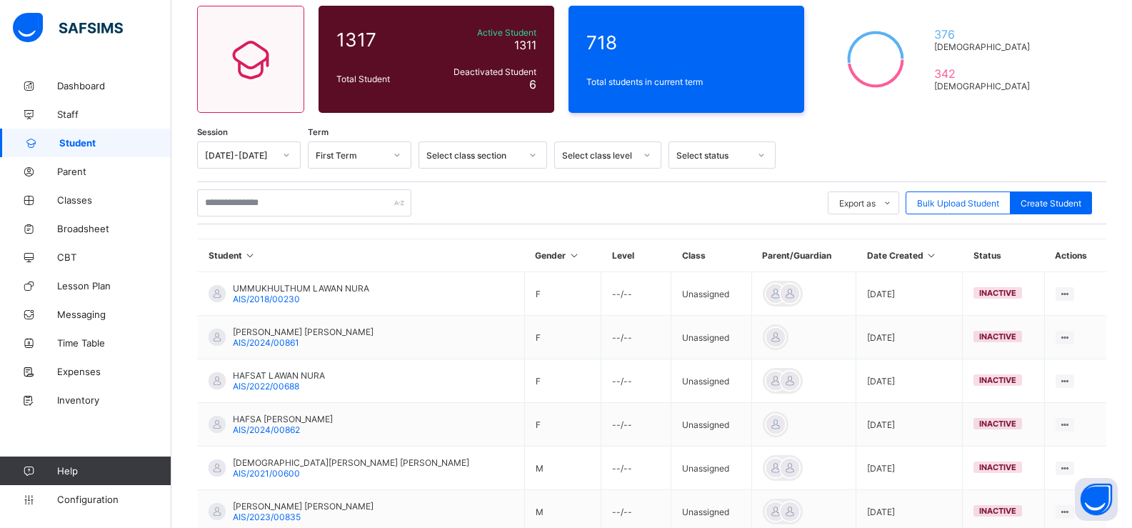
scroll to position [87, 0]
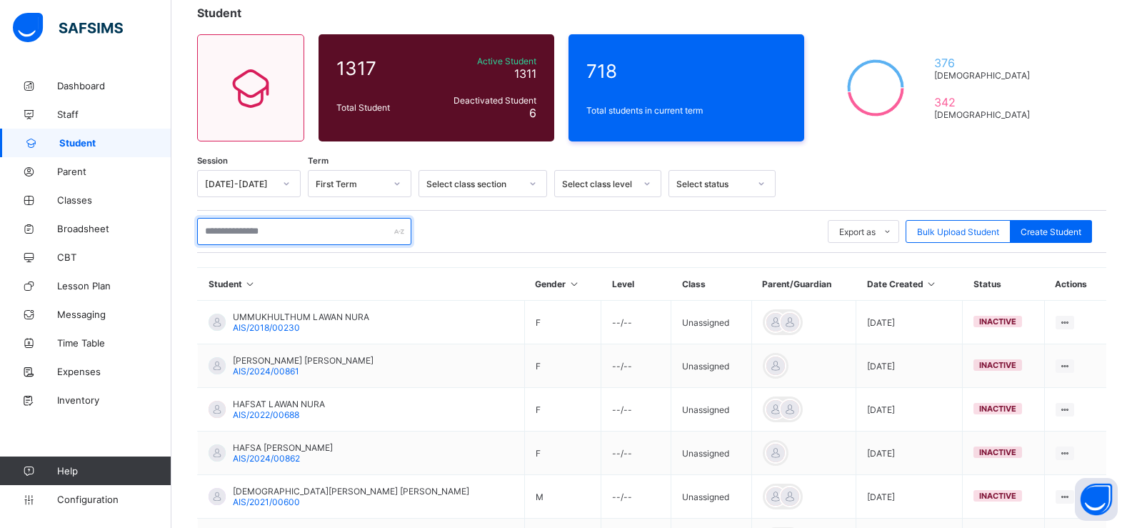
click at [334, 236] on input "text" at bounding box center [304, 231] width 214 height 27
type input "*****"
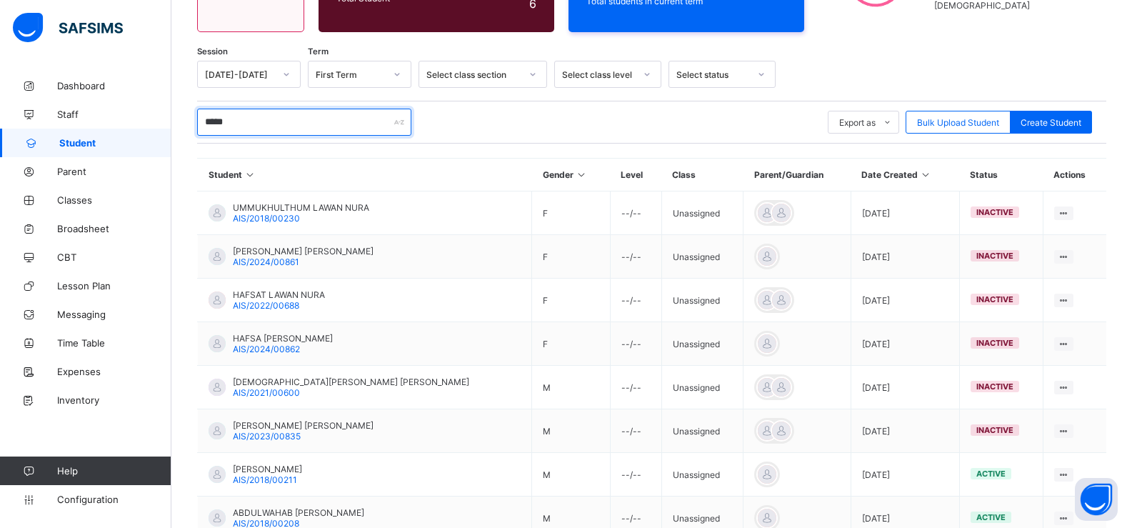
scroll to position [377, 0]
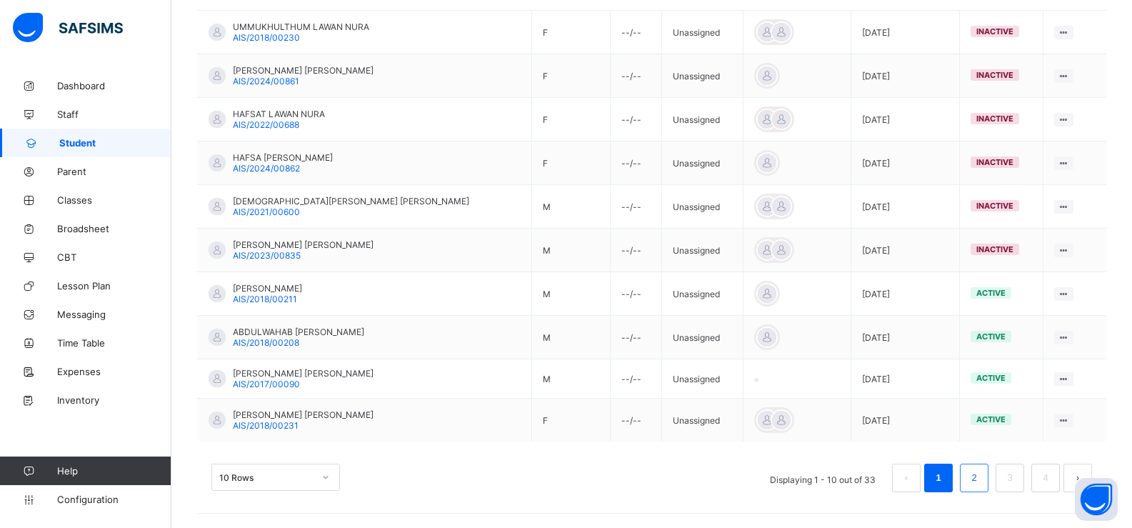
click at [981, 474] on link "2" at bounding box center [974, 477] width 14 height 19
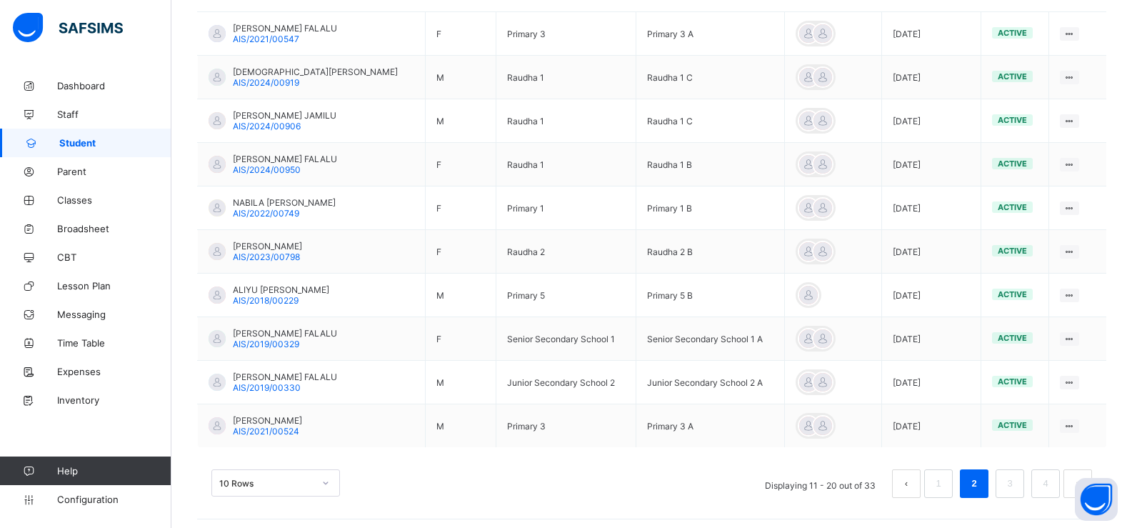
scroll to position [381, 0]
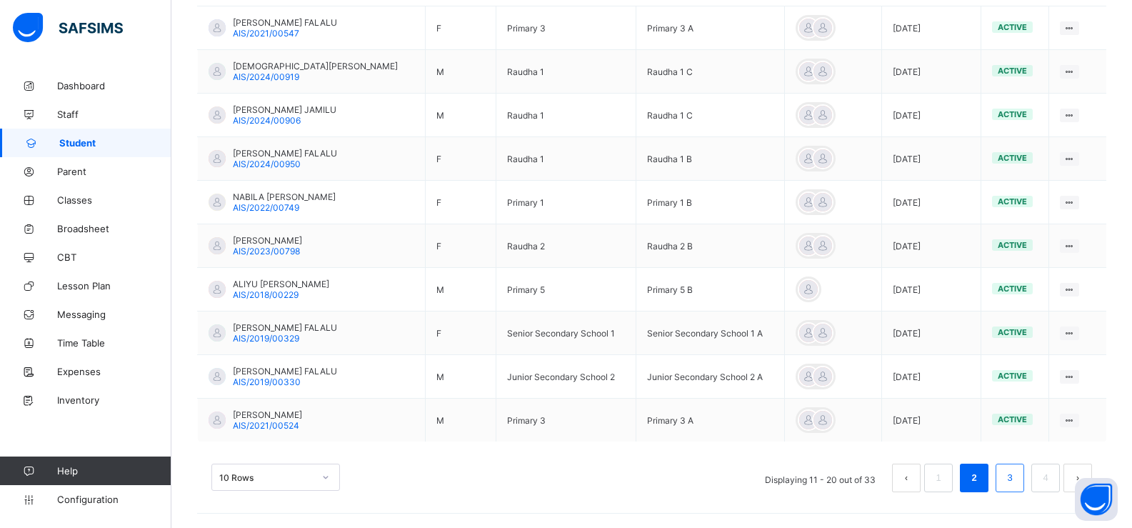
click at [1015, 473] on link "3" at bounding box center [1010, 477] width 14 height 19
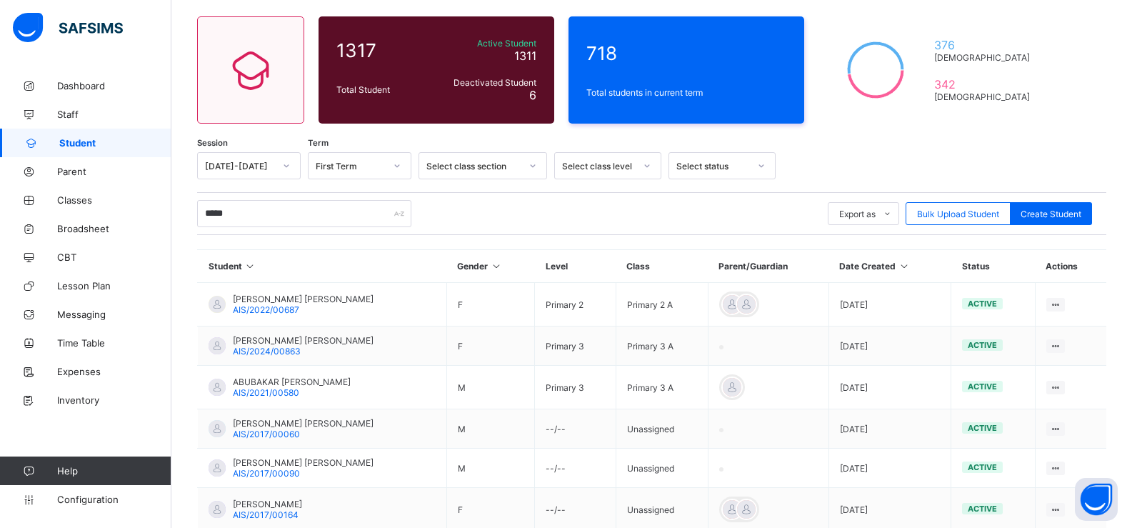
scroll to position [364, 0]
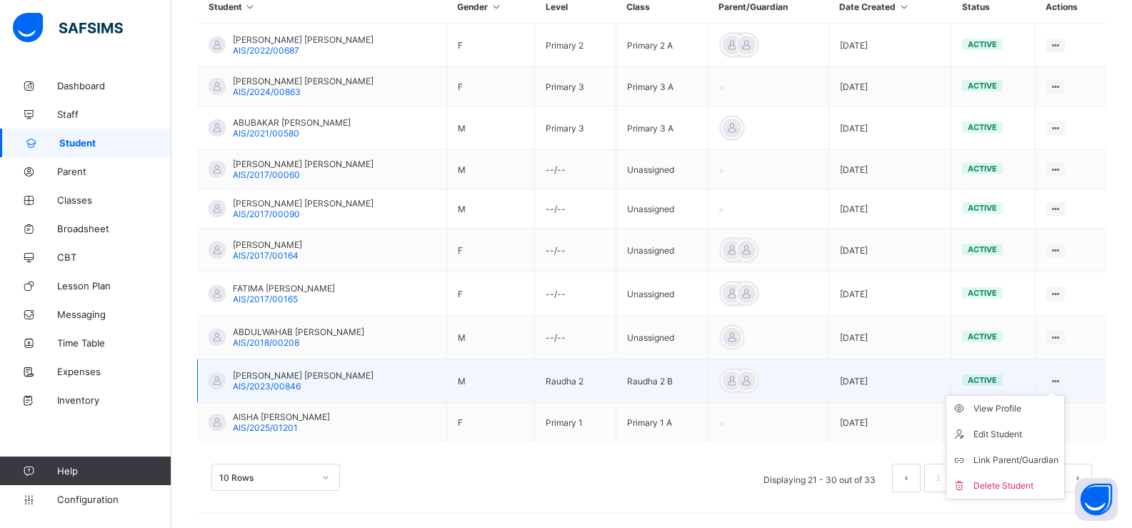
click at [1061, 395] on ul "View Profile Edit Student Link Parent/Guardian Delete Student" at bounding box center [1005, 447] width 119 height 104
click at [1031, 406] on div "View Profile" at bounding box center [1015, 408] width 85 height 14
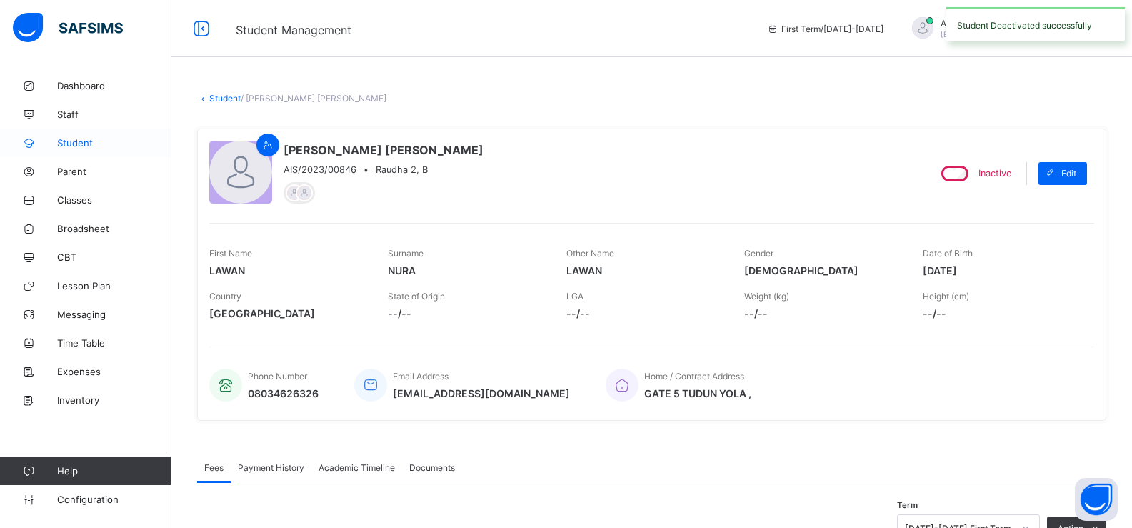
click at [74, 142] on span "Student" at bounding box center [114, 142] width 114 height 11
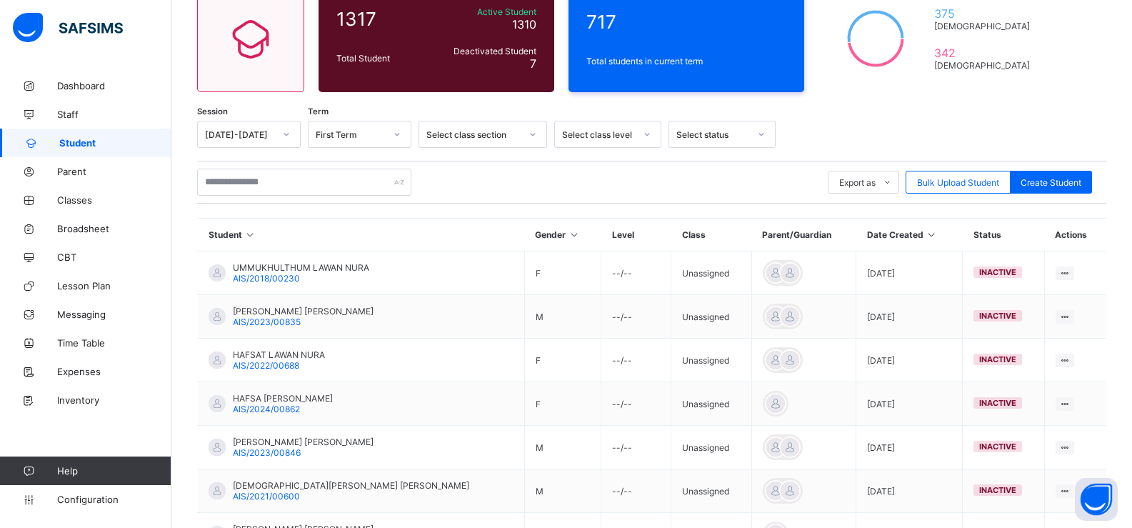
scroll to position [139, 0]
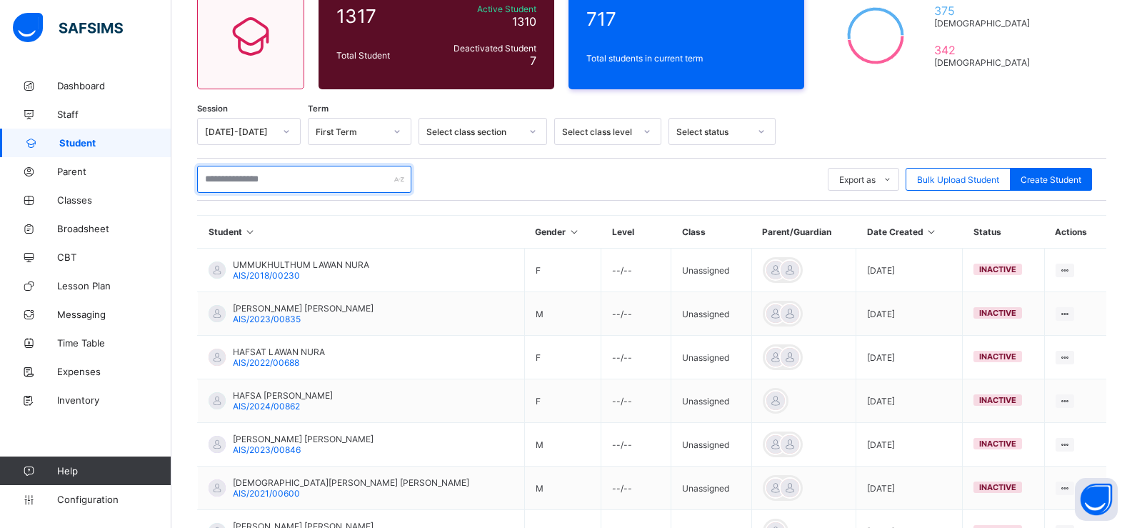
click at [290, 172] on input "text" at bounding box center [304, 179] width 214 height 27
type input "*****"
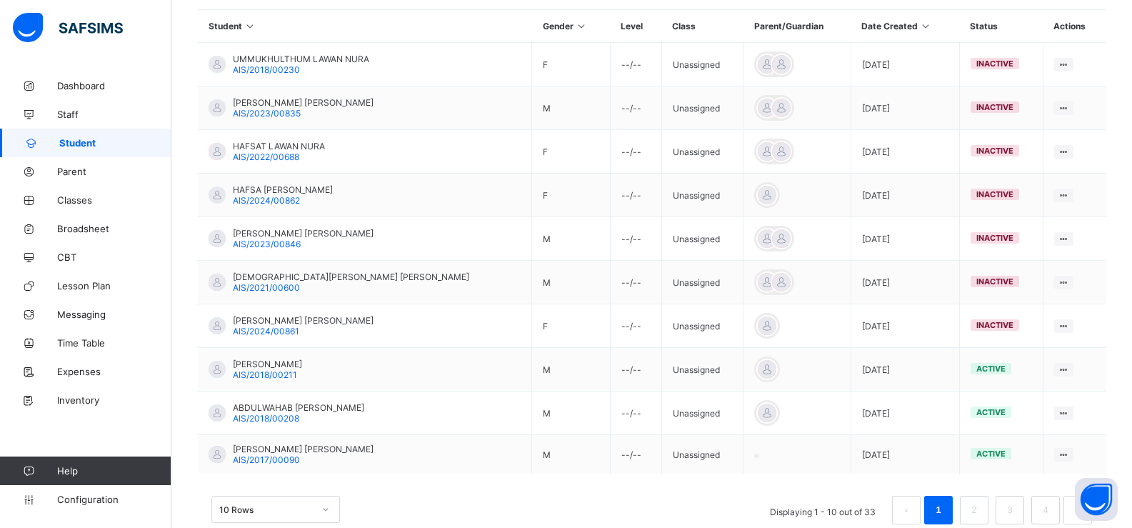
scroll to position [377, 0]
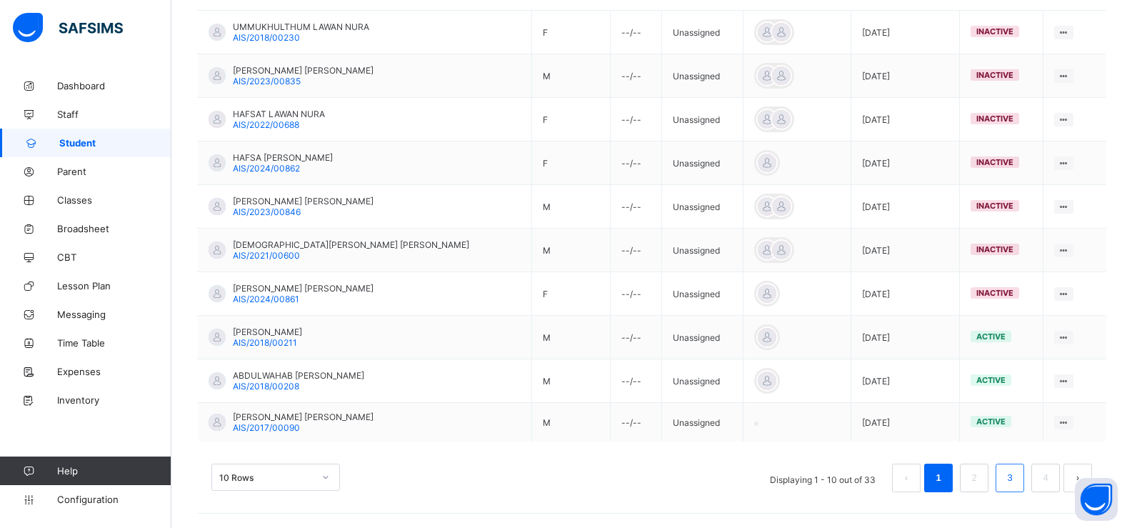
click at [1016, 478] on link "3" at bounding box center [1010, 477] width 14 height 19
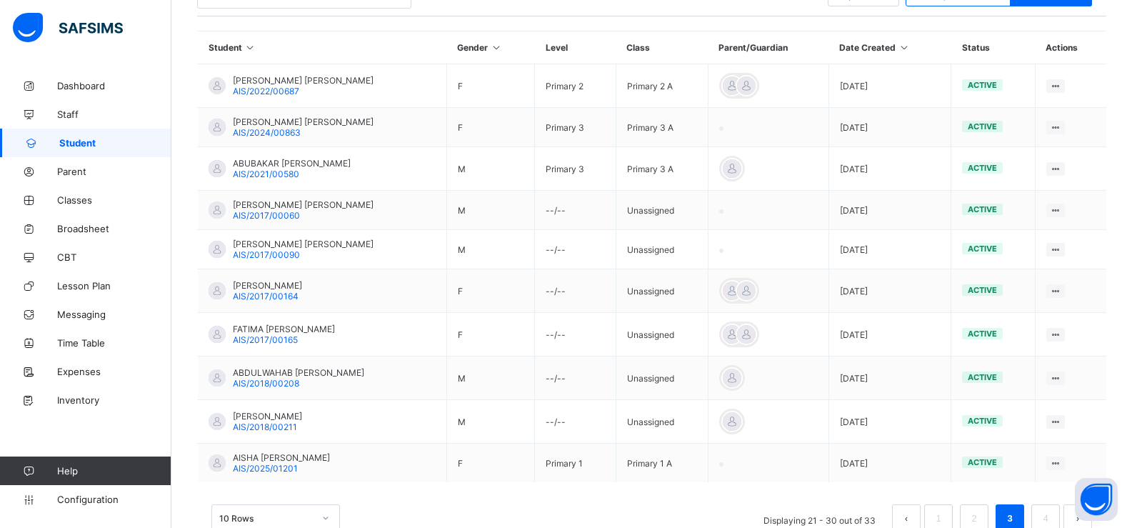
scroll to position [315, 0]
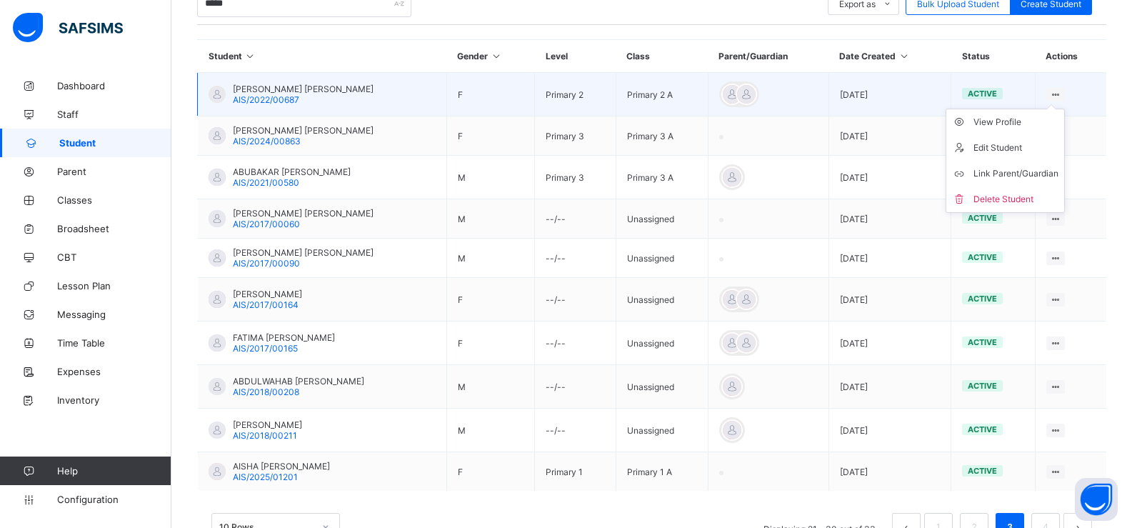
click at [1062, 91] on icon at bounding box center [1056, 94] width 12 height 11
drag, startPoint x: 1031, startPoint y: 116, endPoint x: 1016, endPoint y: 123, distance: 16.6
click at [1030, 118] on ul "View Profile Edit Student Link Parent/Guardian Delete Student" at bounding box center [1005, 161] width 119 height 104
click at [1016, 123] on div "View Profile" at bounding box center [1015, 122] width 85 height 14
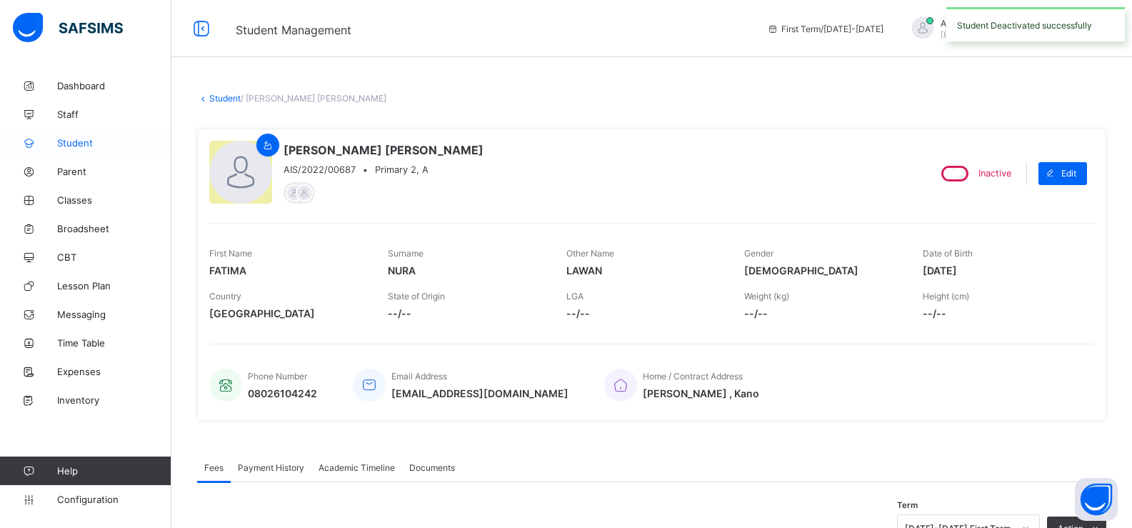
click at [80, 148] on span "Student" at bounding box center [114, 142] width 114 height 11
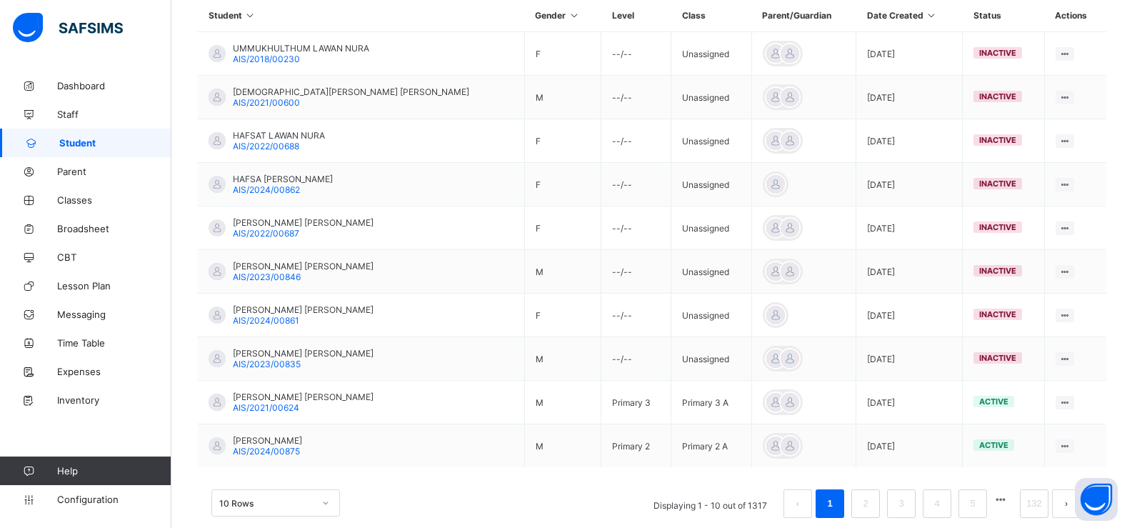
scroll to position [381, 0]
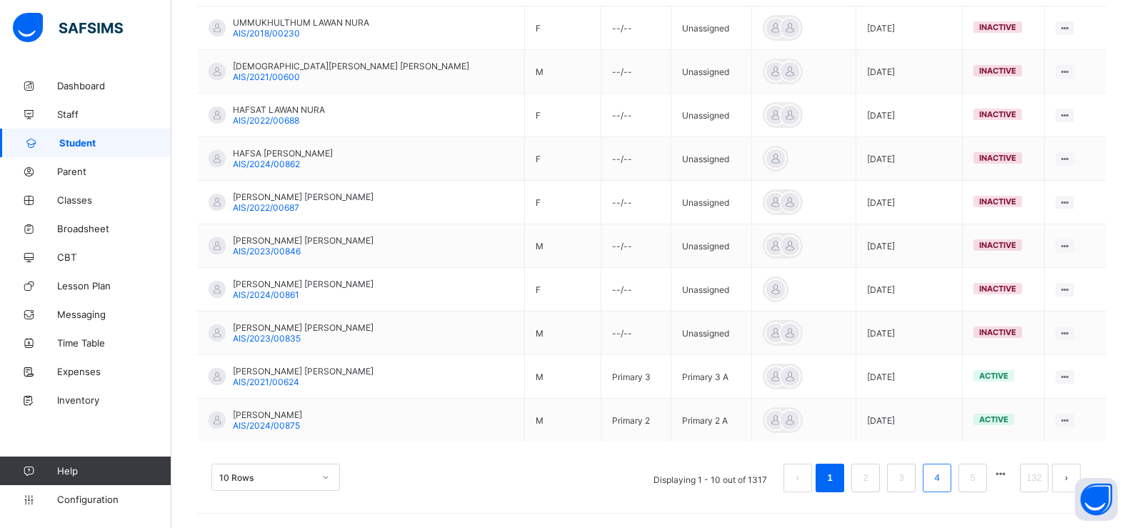
click at [943, 476] on link "4" at bounding box center [937, 477] width 14 height 19
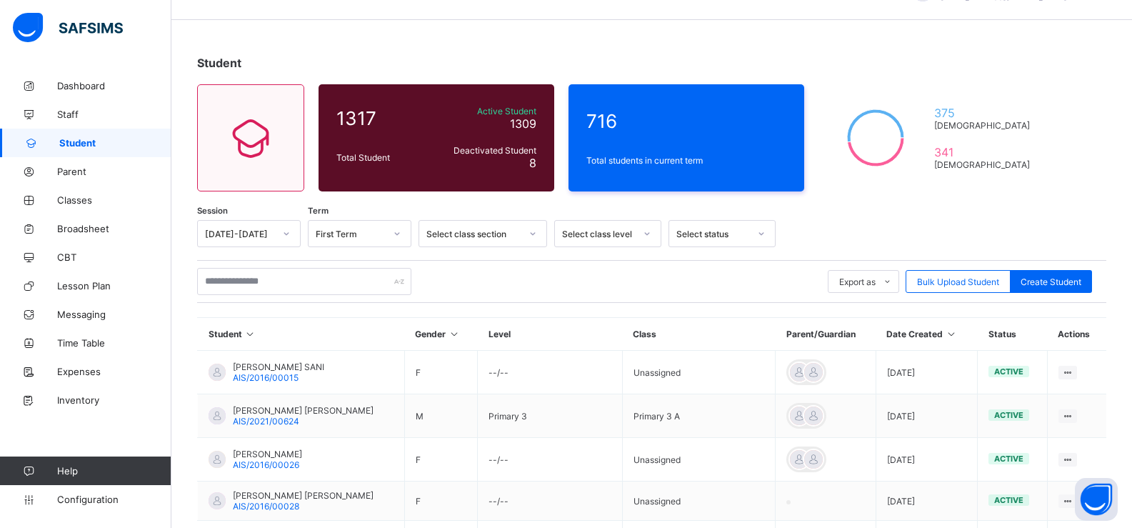
scroll to position [26, 0]
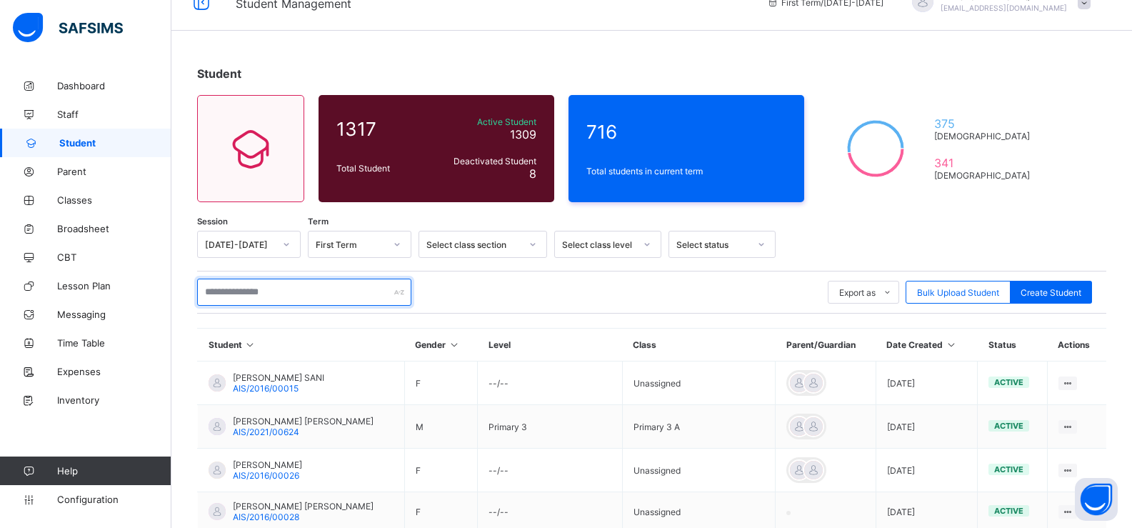
click at [269, 290] on input "text" at bounding box center [304, 292] width 214 height 27
type input "*****"
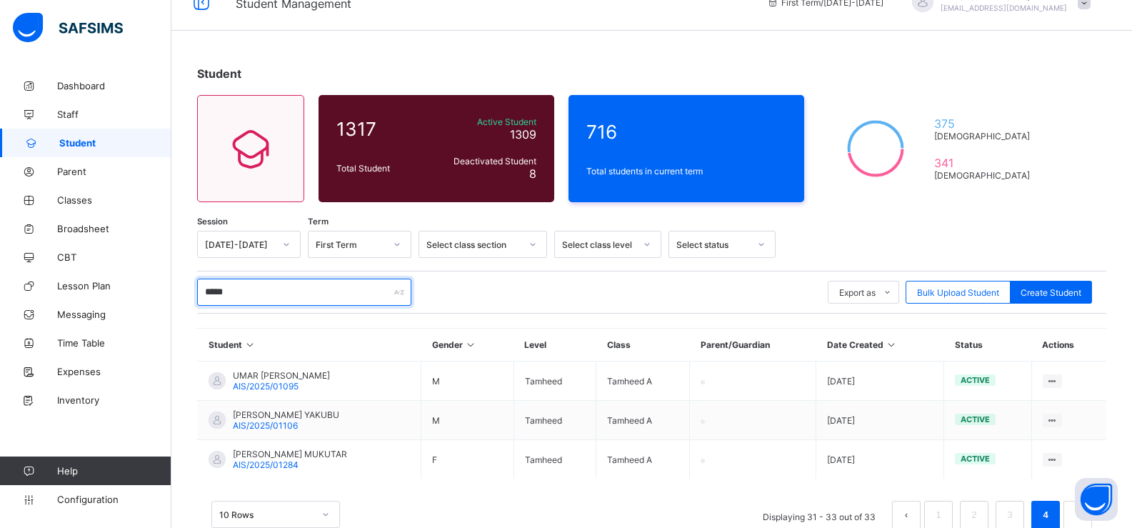
scroll to position [64, 0]
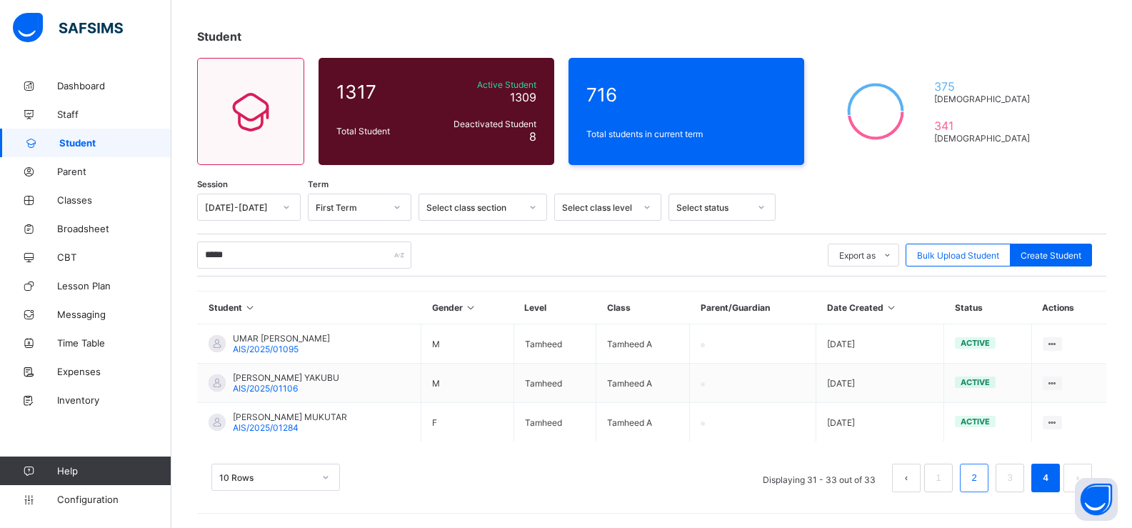
click at [979, 476] on link "2" at bounding box center [974, 477] width 14 height 19
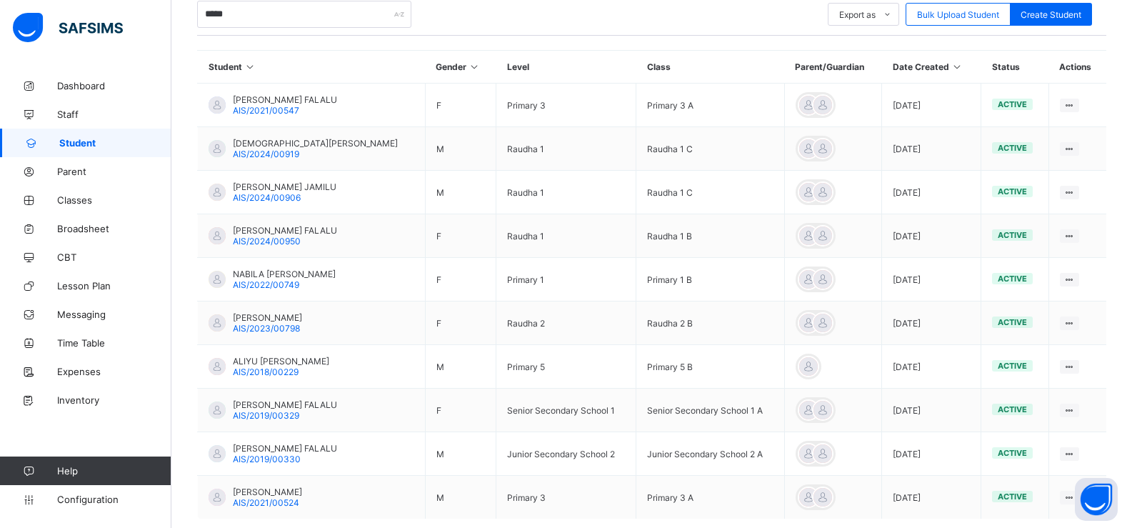
scroll to position [381, 0]
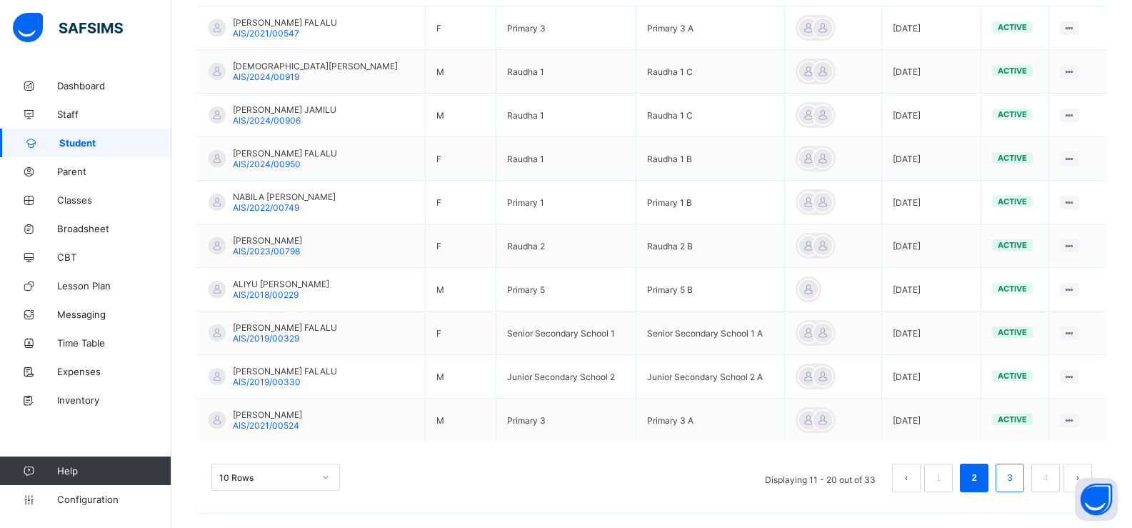
click at [1012, 477] on li "3" at bounding box center [1010, 477] width 29 height 29
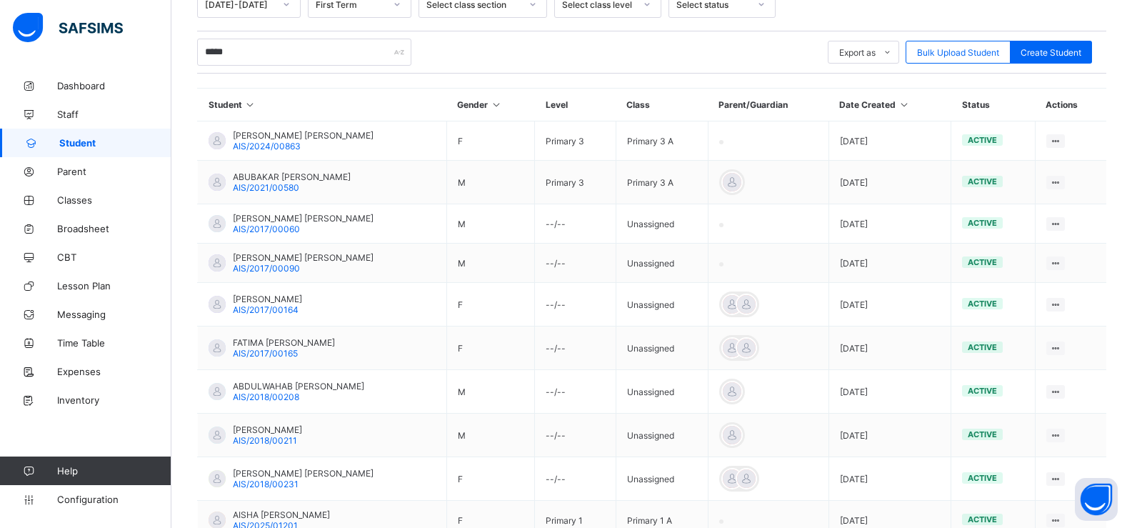
scroll to position [246, 0]
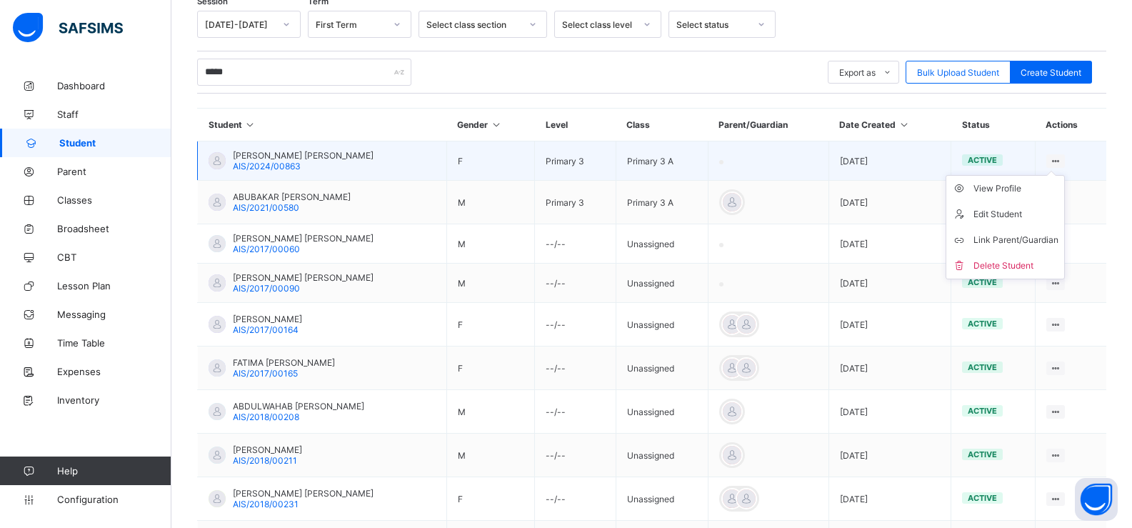
click at [1061, 175] on ul "View Profile Edit Student Link Parent/Guardian Delete Student" at bounding box center [1005, 227] width 119 height 104
click at [1016, 184] on div "View Profile" at bounding box center [1015, 188] width 85 height 14
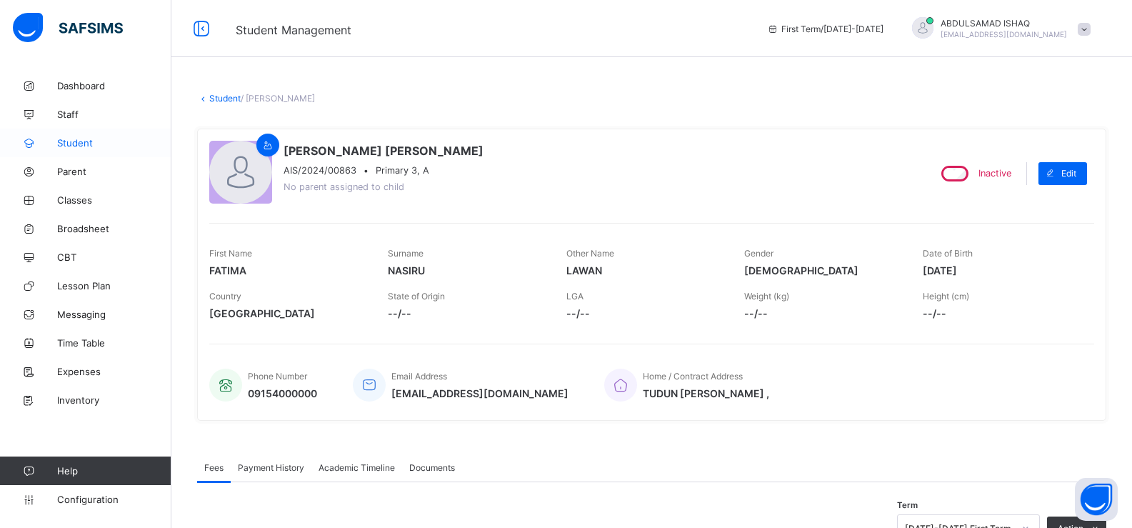
click at [74, 137] on span "Student" at bounding box center [114, 142] width 114 height 11
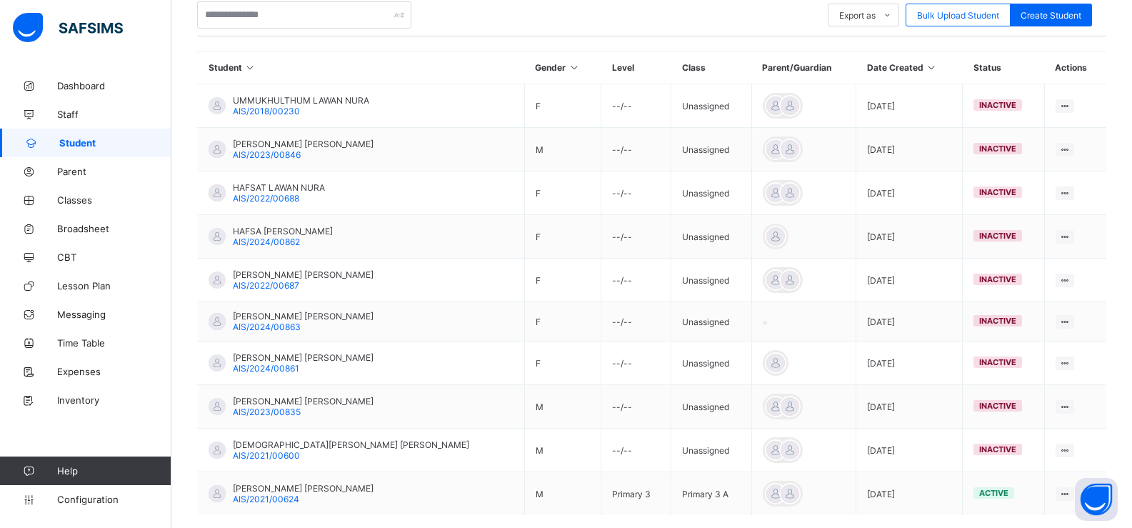
scroll to position [377, 0]
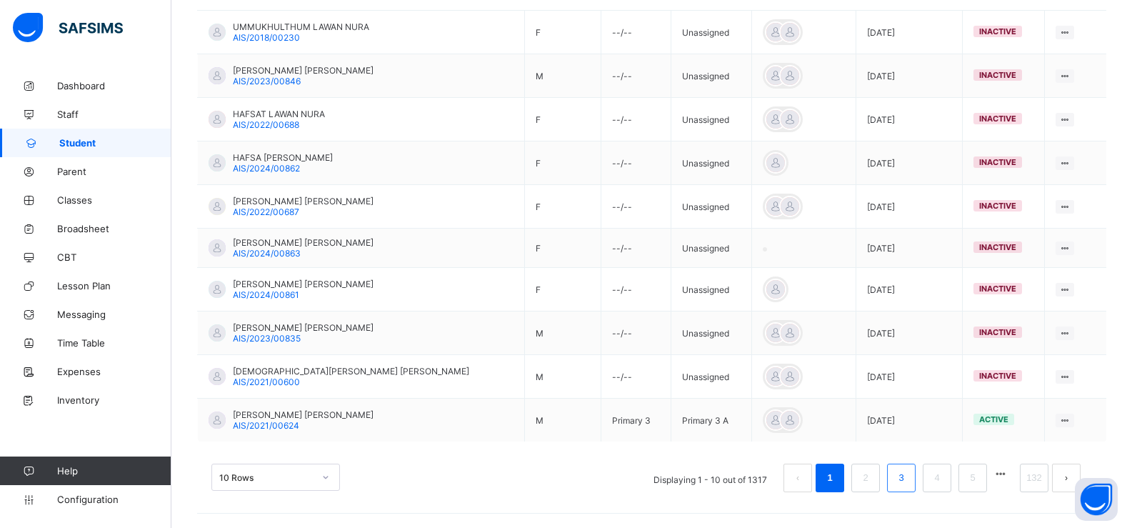
click at [903, 478] on li "3" at bounding box center [901, 477] width 29 height 29
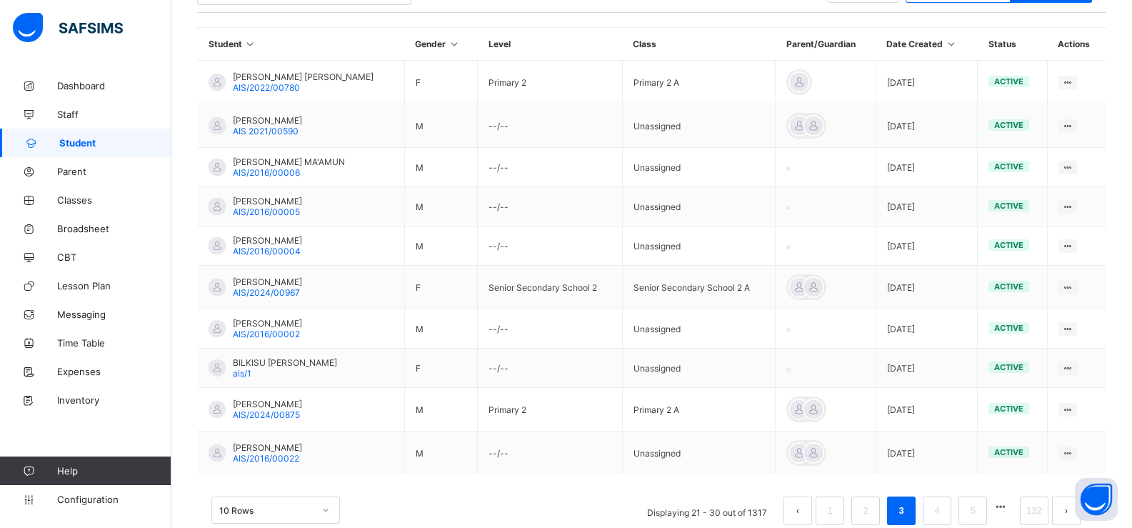
scroll to position [201, 0]
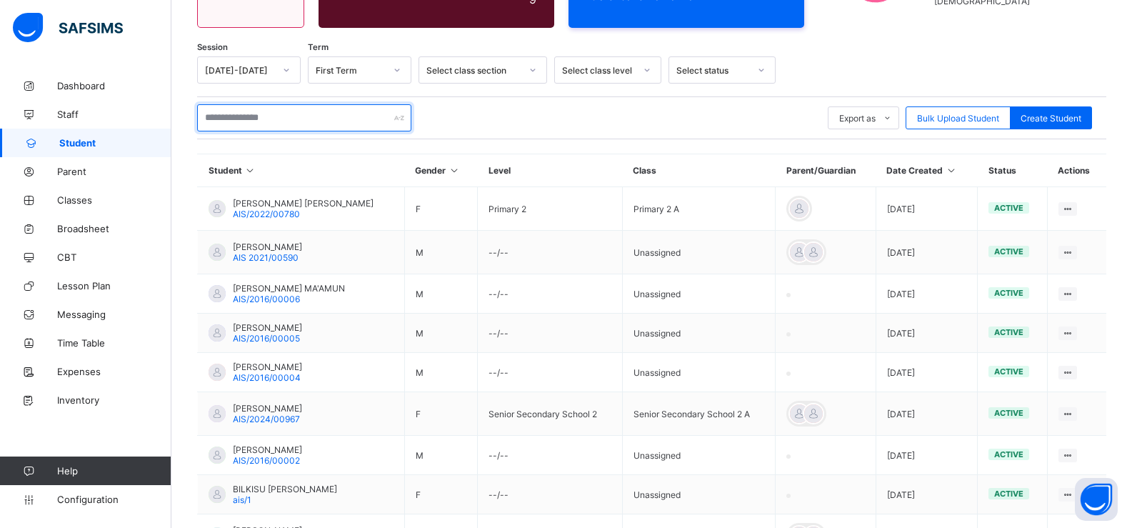
click at [273, 128] on input "text" at bounding box center [304, 117] width 214 height 27
type input "*****"
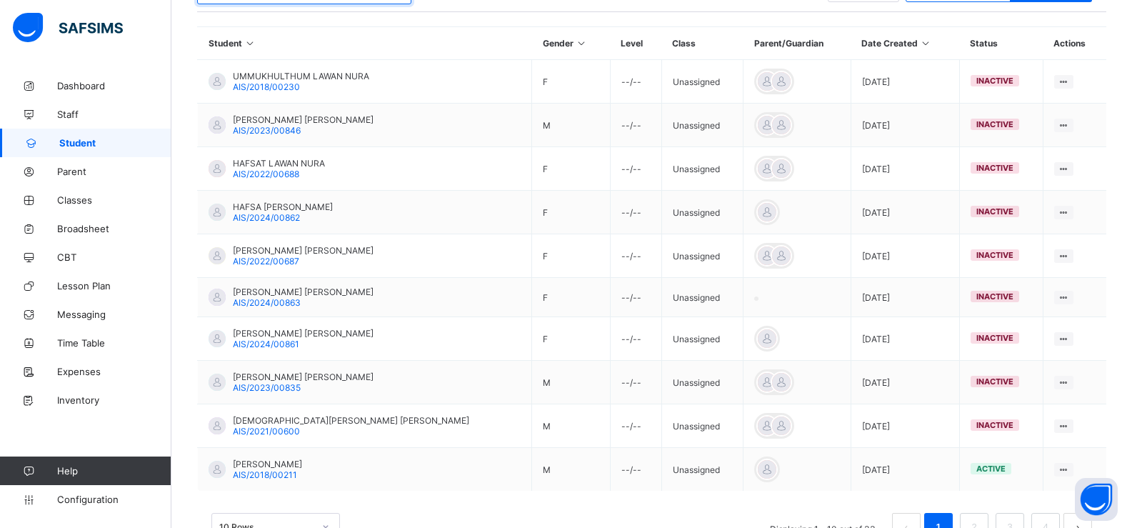
scroll to position [377, 0]
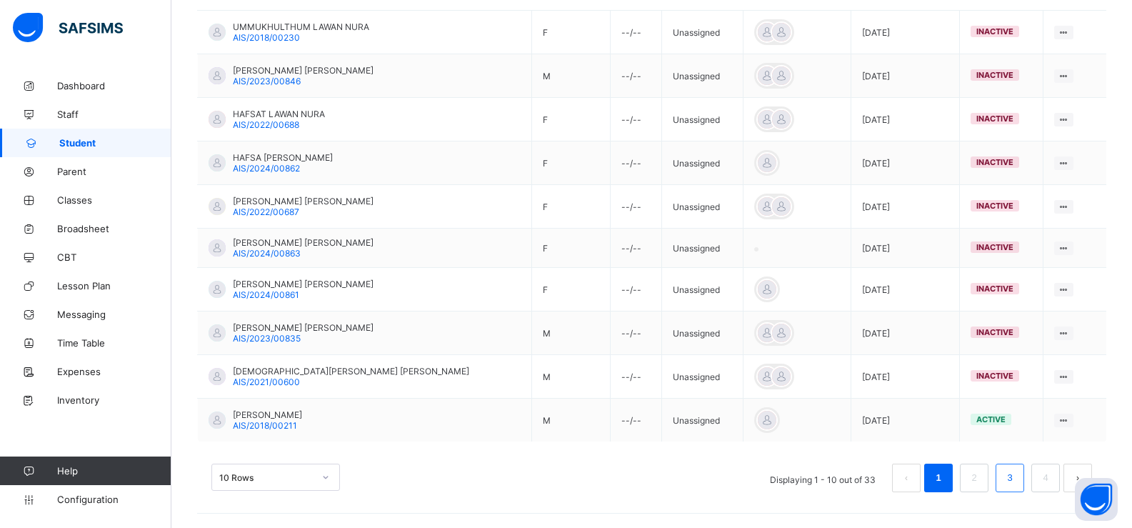
click at [1016, 481] on link "3" at bounding box center [1010, 477] width 14 height 19
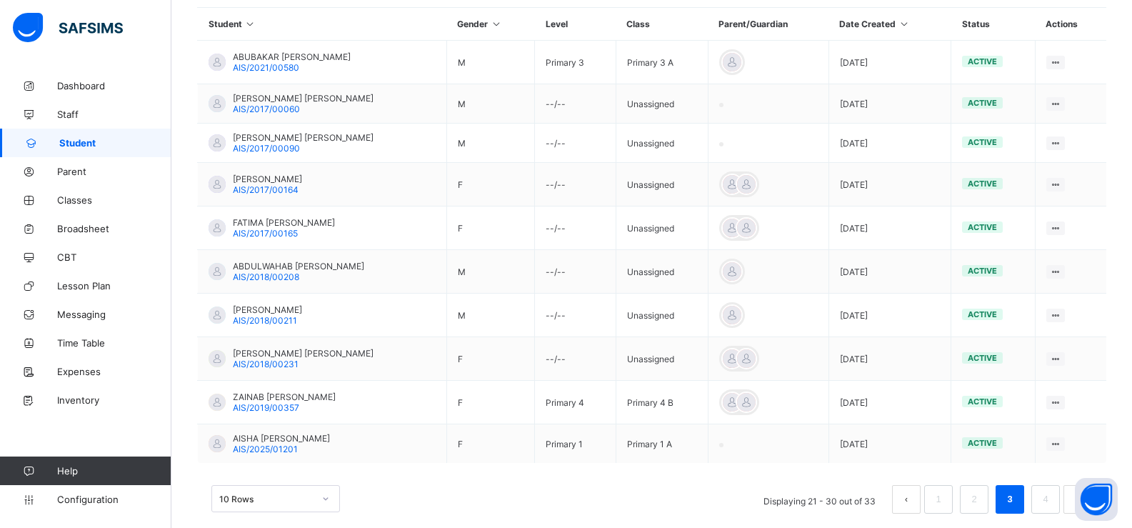
scroll to position [369, 0]
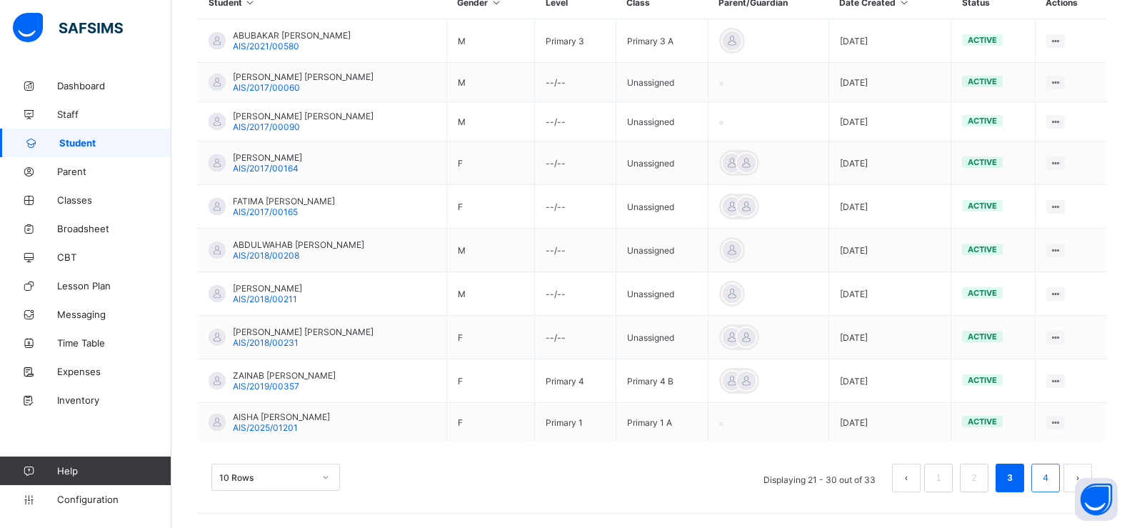
click at [1051, 479] on link "4" at bounding box center [1045, 477] width 14 height 19
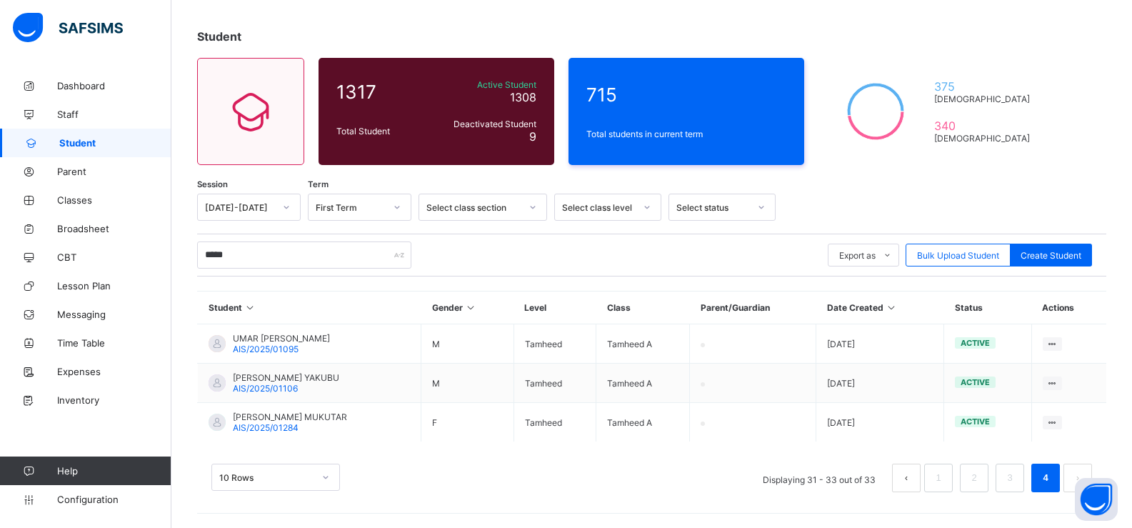
scroll to position [64, 0]
click at [329, 257] on input "*****" at bounding box center [304, 254] width 214 height 27
drag, startPoint x: 329, startPoint y: 257, endPoint x: 159, endPoint y: 269, distance: 171.1
click at [159, 269] on div "Student Management First Term / 2025-2026 ABDULSAMAD ISHAQ Abdulsamadishaq0@gma…" at bounding box center [566, 231] width 1132 height 591
click at [1006, 474] on li "3" at bounding box center [1010, 477] width 29 height 29
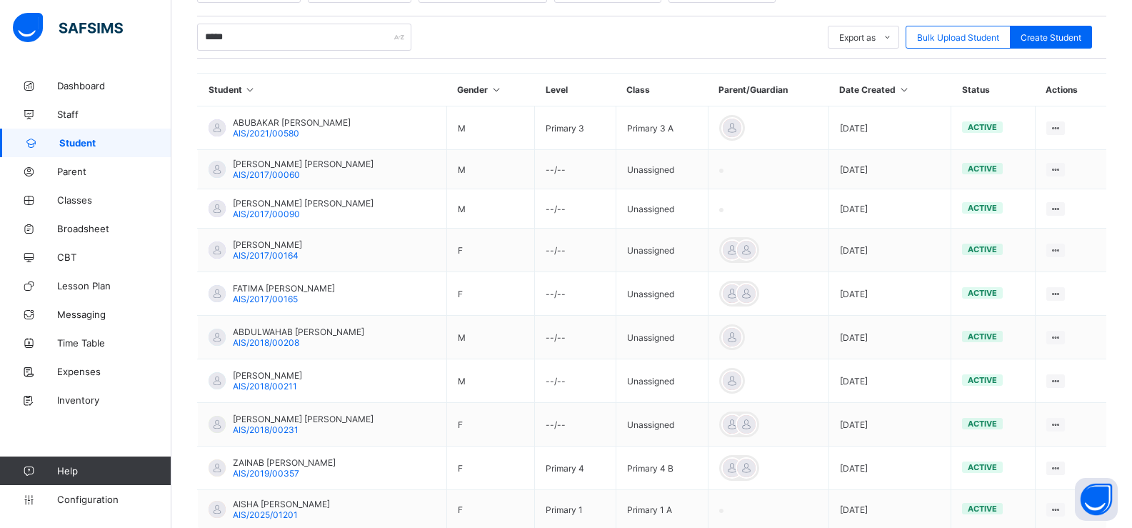
scroll to position [369, 0]
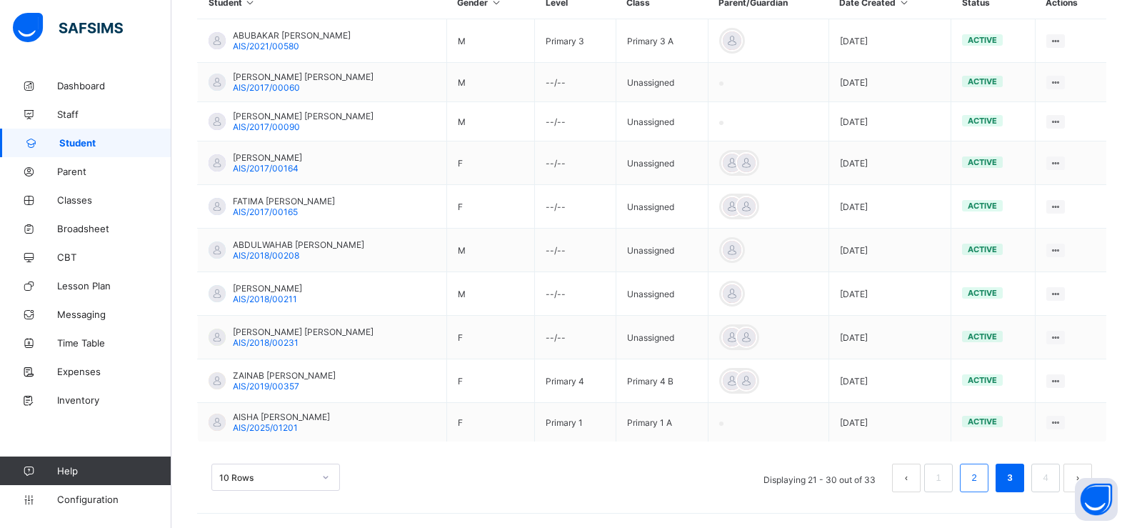
click at [981, 481] on link "2" at bounding box center [974, 477] width 14 height 19
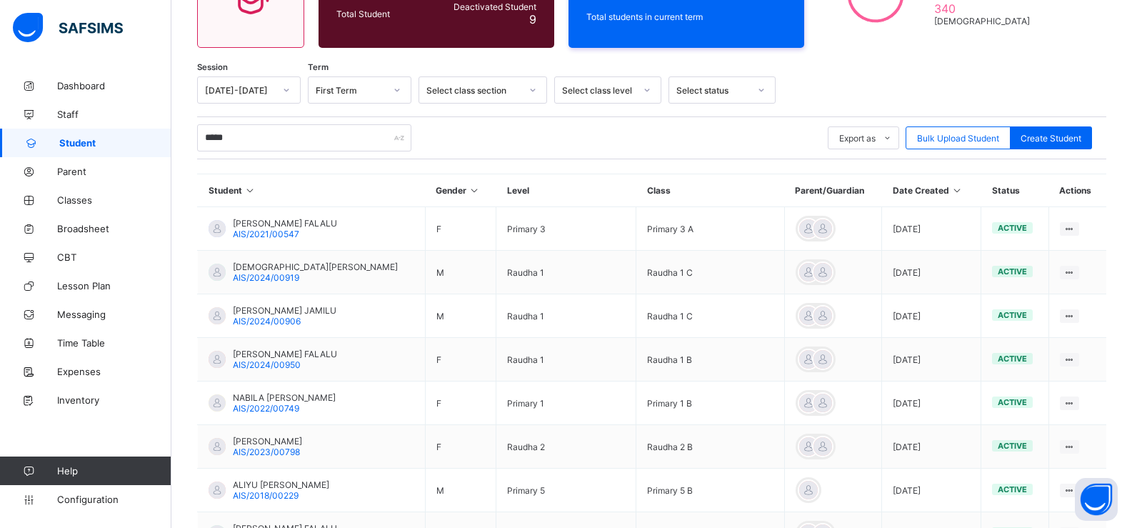
scroll to position [177, 0]
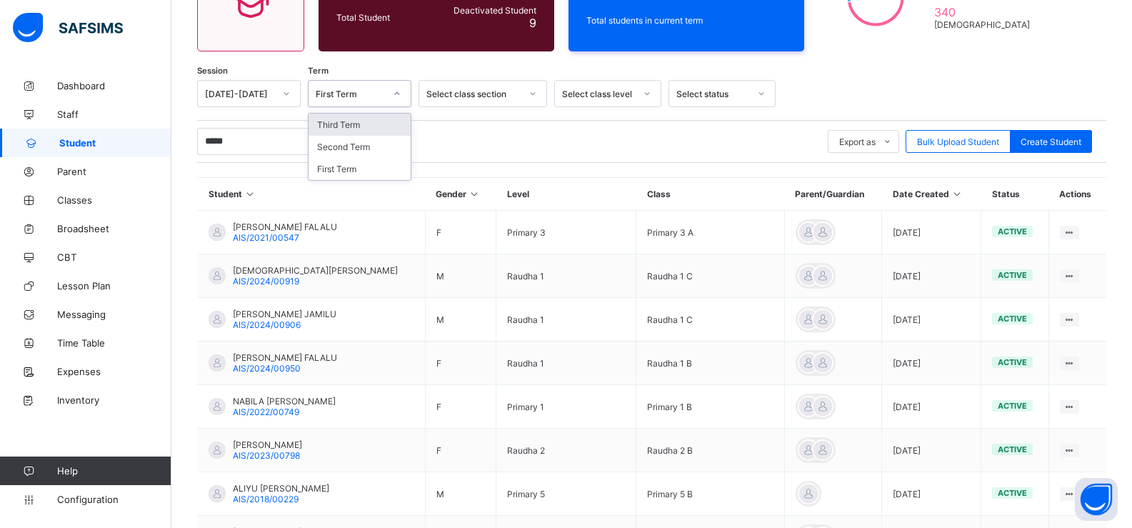
click at [391, 93] on div at bounding box center [397, 93] width 24 height 23
click at [481, 92] on div "Select class section" at bounding box center [473, 94] width 94 height 11
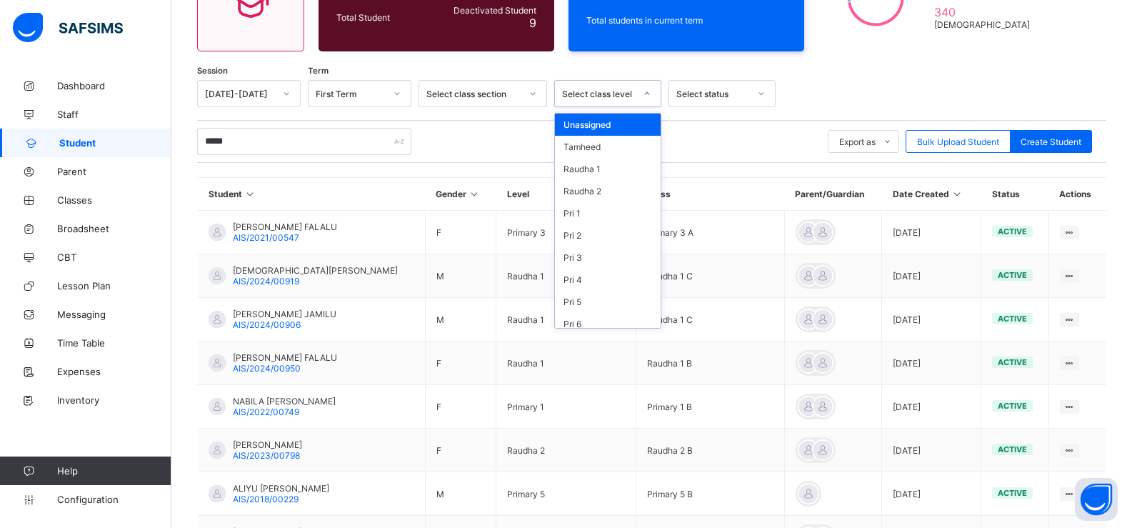
click at [607, 96] on div "Select class level" at bounding box center [598, 94] width 73 height 11
click at [697, 105] on div "Select status" at bounding box center [721, 93] width 107 height 27
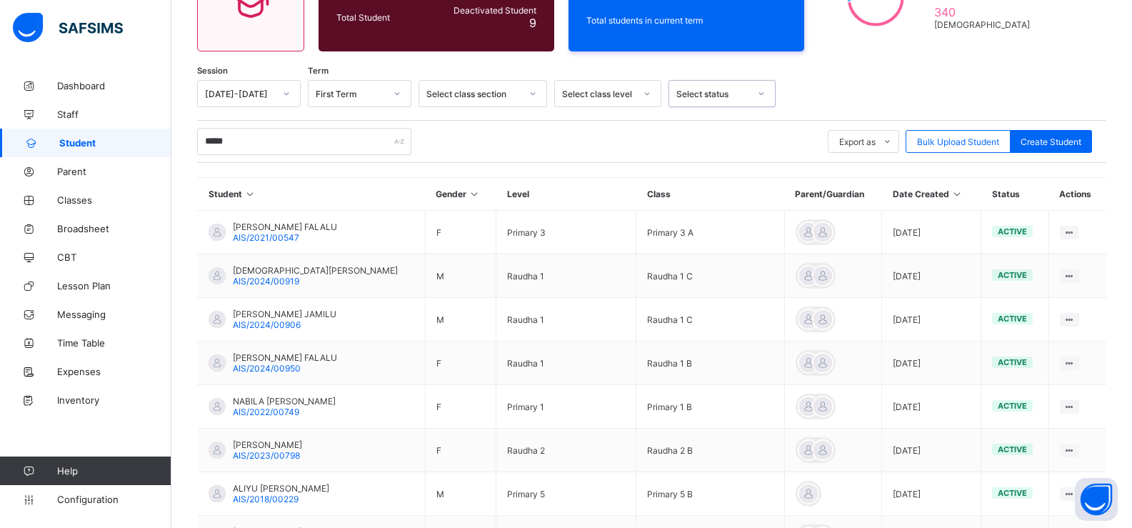
click at [697, 105] on div "Select status" at bounding box center [721, 93] width 107 height 27
click at [691, 105] on div "Select status" at bounding box center [721, 93] width 107 height 27
click at [690, 105] on div "Select status" at bounding box center [721, 93] width 107 height 27
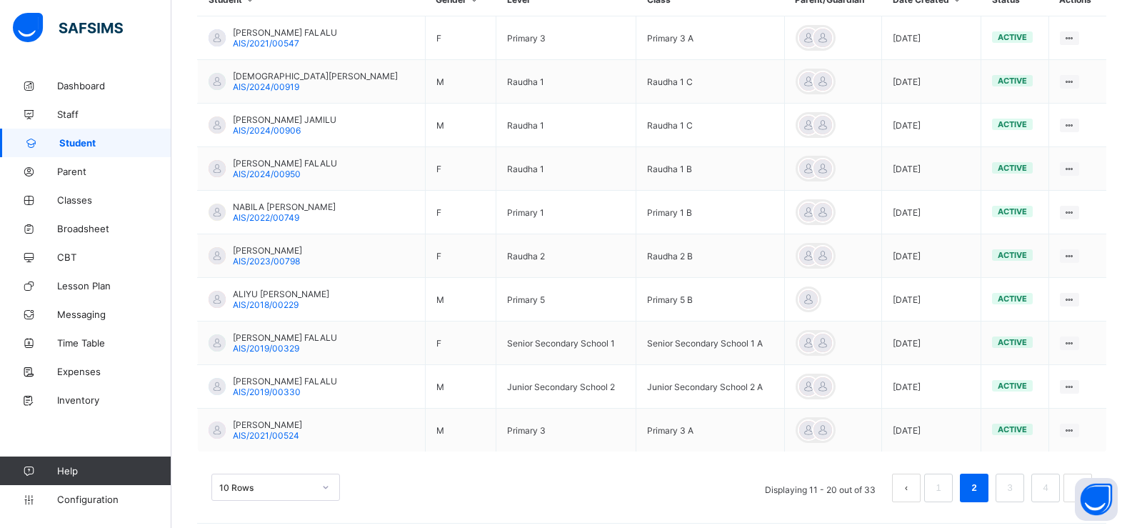
scroll to position [381, 0]
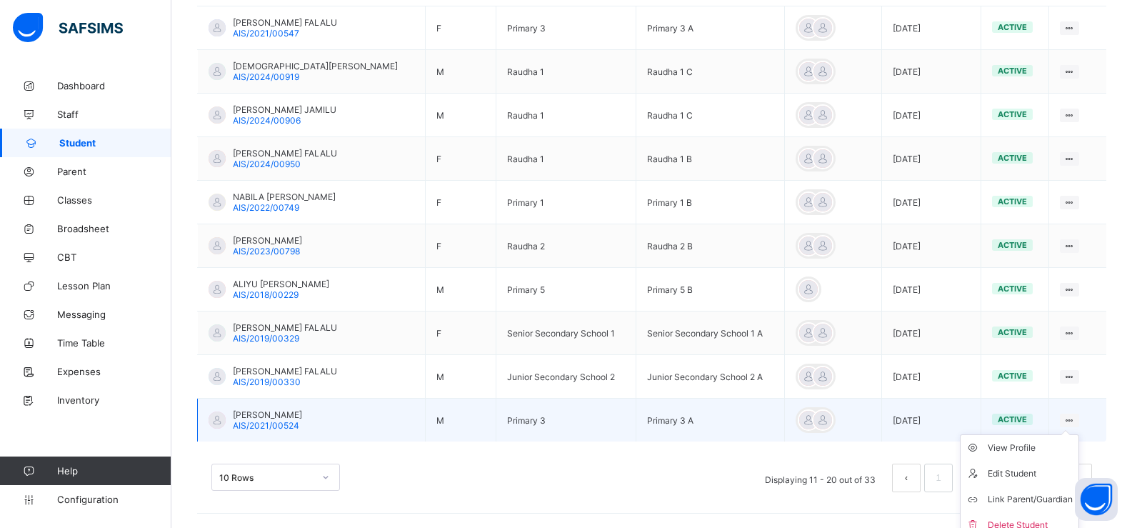
click at [1077, 434] on ul "View Profile Edit Student Link Parent/Guardian Delete Student" at bounding box center [1019, 486] width 119 height 104
click at [1027, 453] on div "View Profile" at bounding box center [1030, 448] width 85 height 14
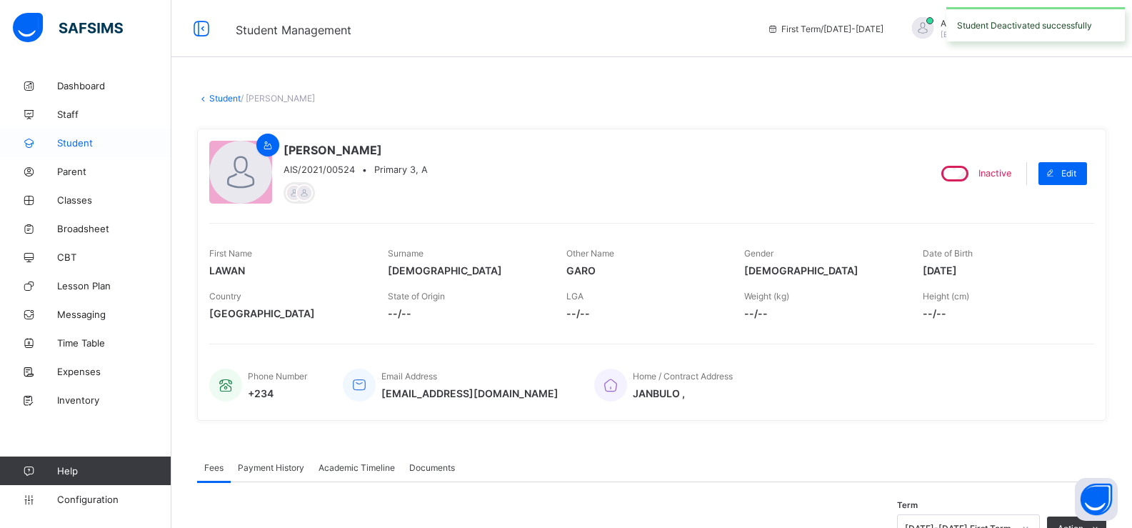
click at [69, 145] on span "Student" at bounding box center [114, 142] width 114 height 11
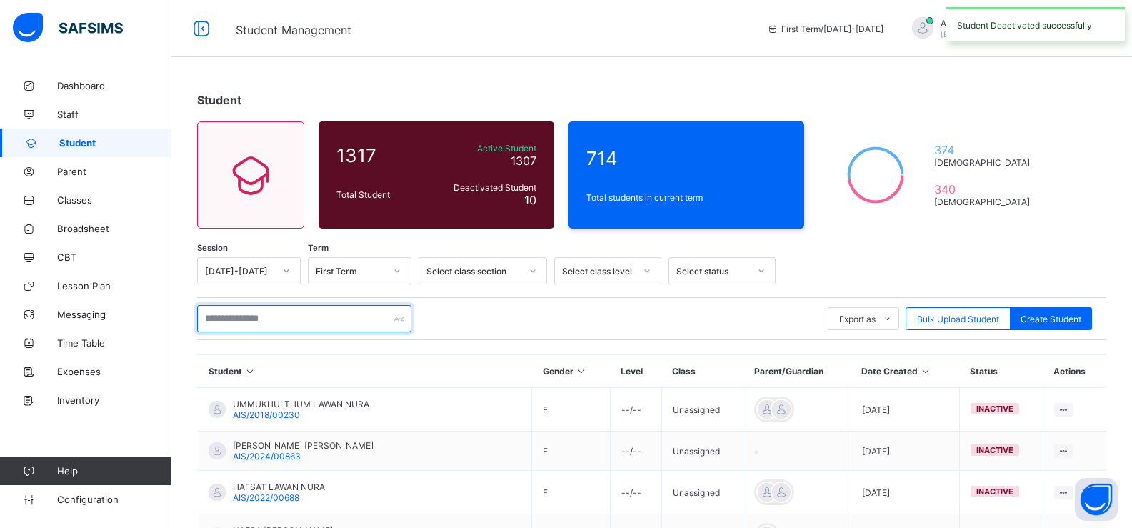
click at [326, 326] on input "text" at bounding box center [304, 318] width 214 height 27
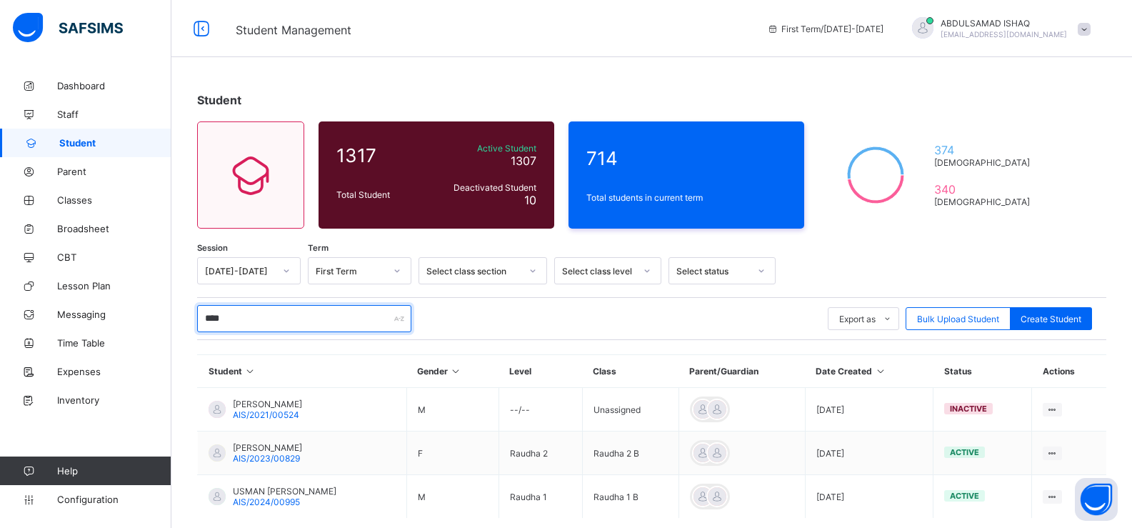
scroll to position [76, 0]
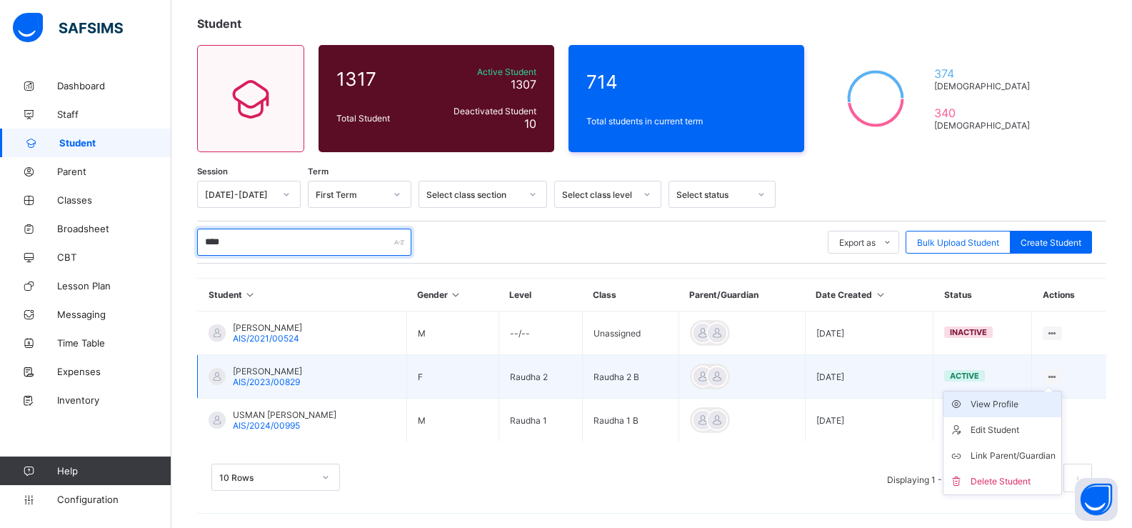
type input "****"
click at [1028, 403] on div "View Profile" at bounding box center [1013, 404] width 85 height 14
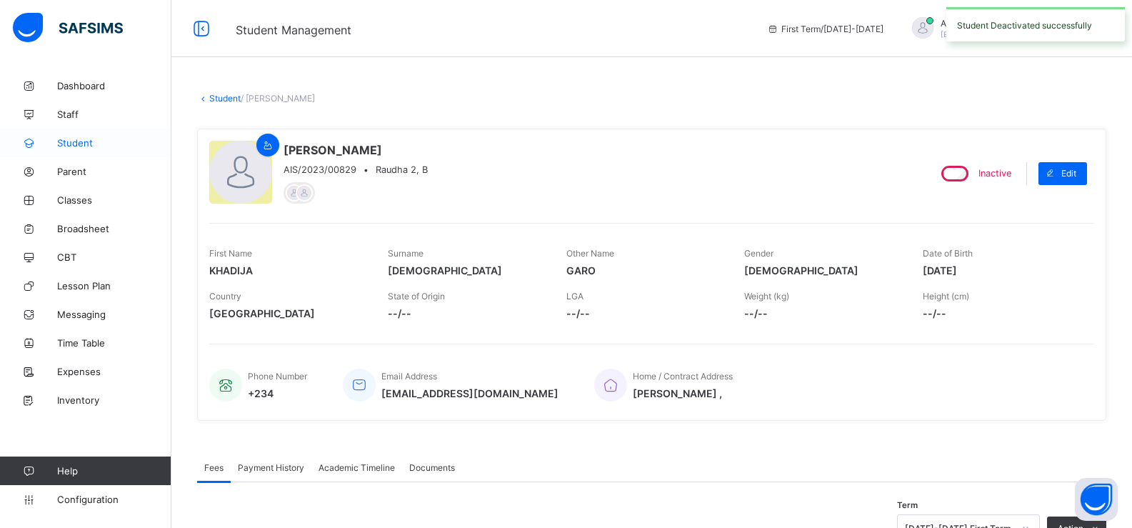
click at [54, 133] on link "Student" at bounding box center [85, 143] width 171 height 29
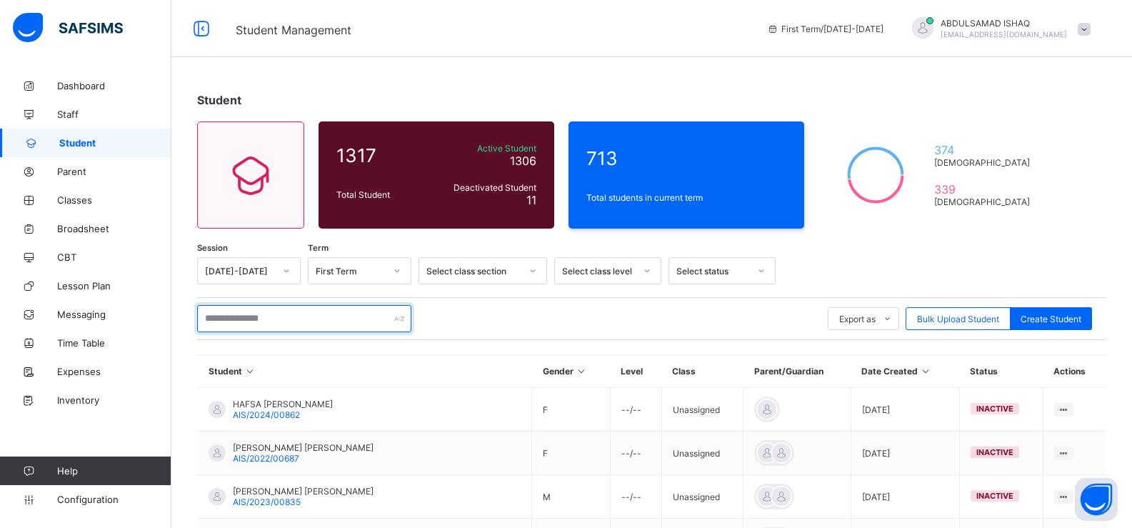
click at [330, 312] on input "text" at bounding box center [304, 318] width 214 height 27
type input "****"
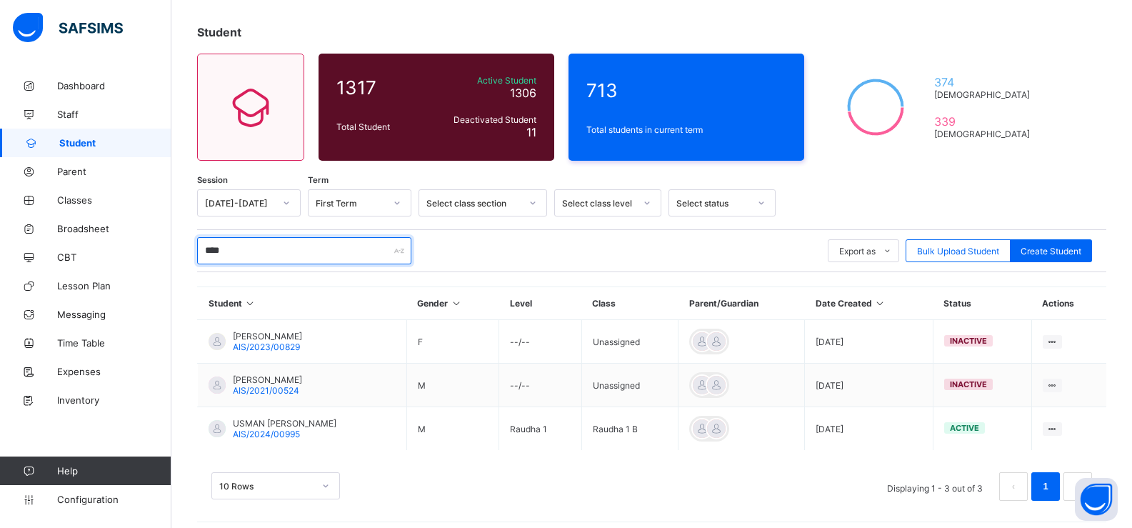
scroll to position [76, 0]
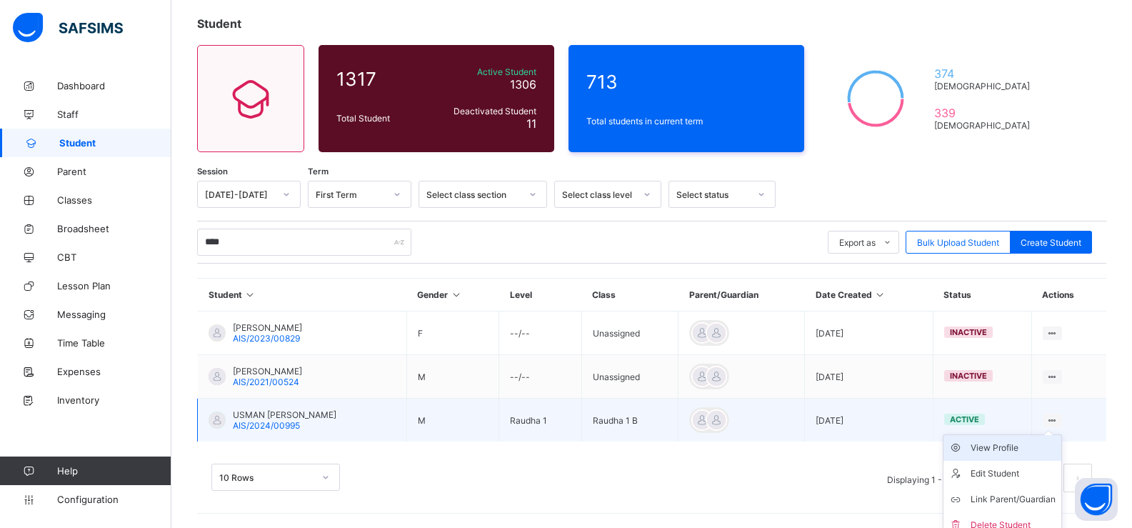
click at [1028, 450] on div "View Profile" at bounding box center [1013, 448] width 85 height 14
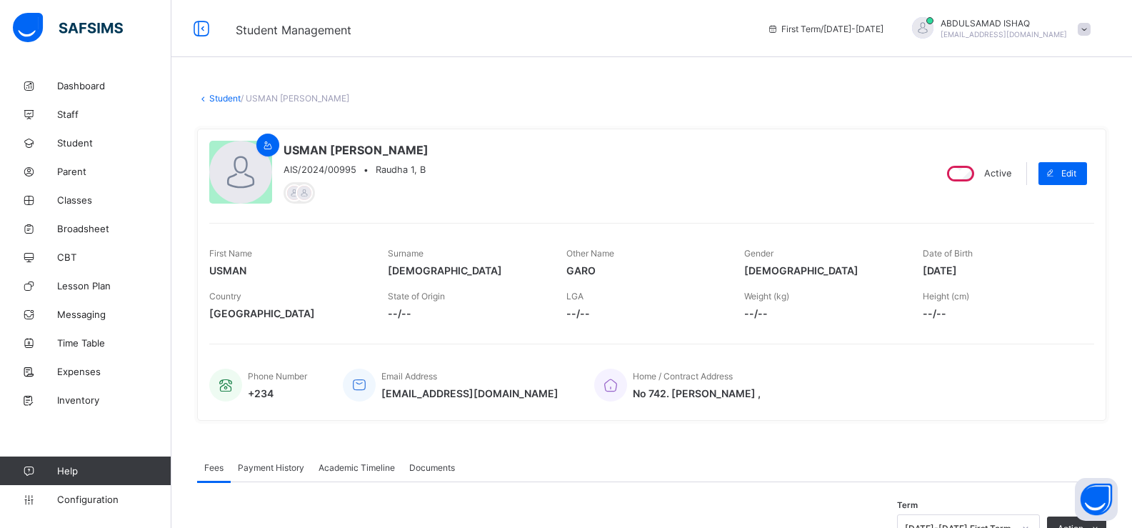
scroll to position [136, 0]
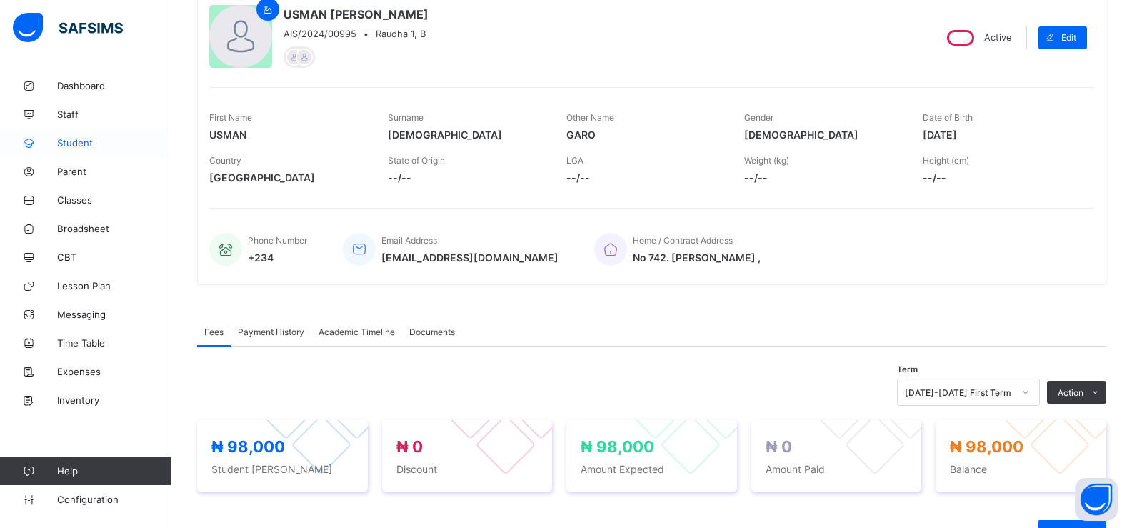
click at [81, 136] on link "Student" at bounding box center [85, 143] width 171 height 29
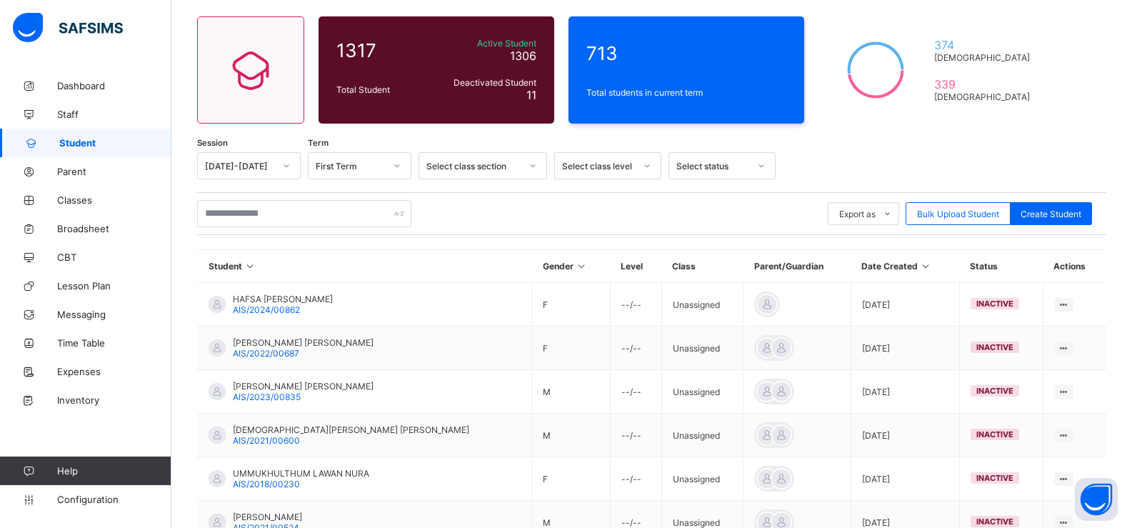
scroll to position [144, 0]
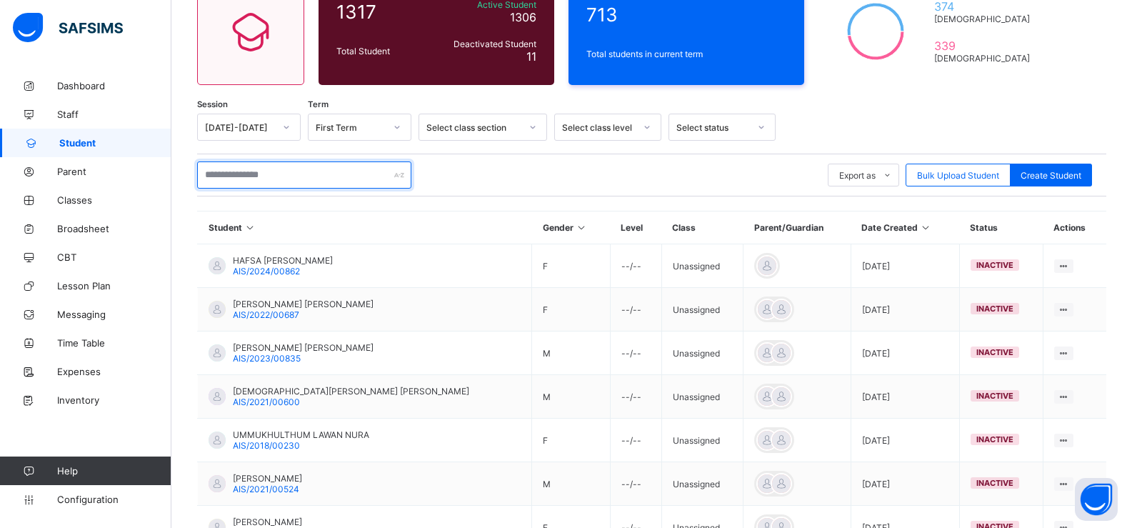
click at [351, 168] on input "text" at bounding box center [304, 174] width 214 height 27
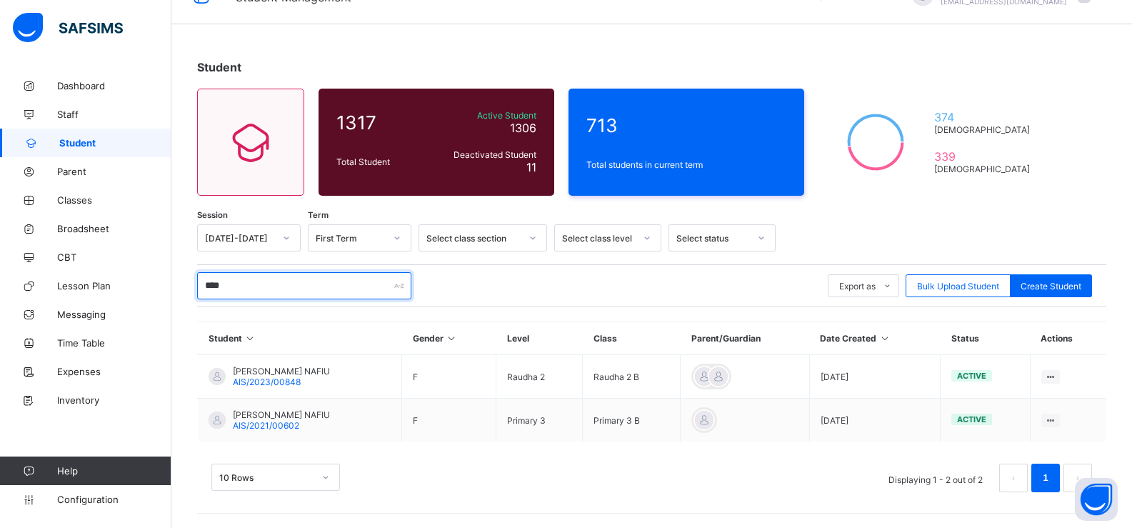
scroll to position [33, 0]
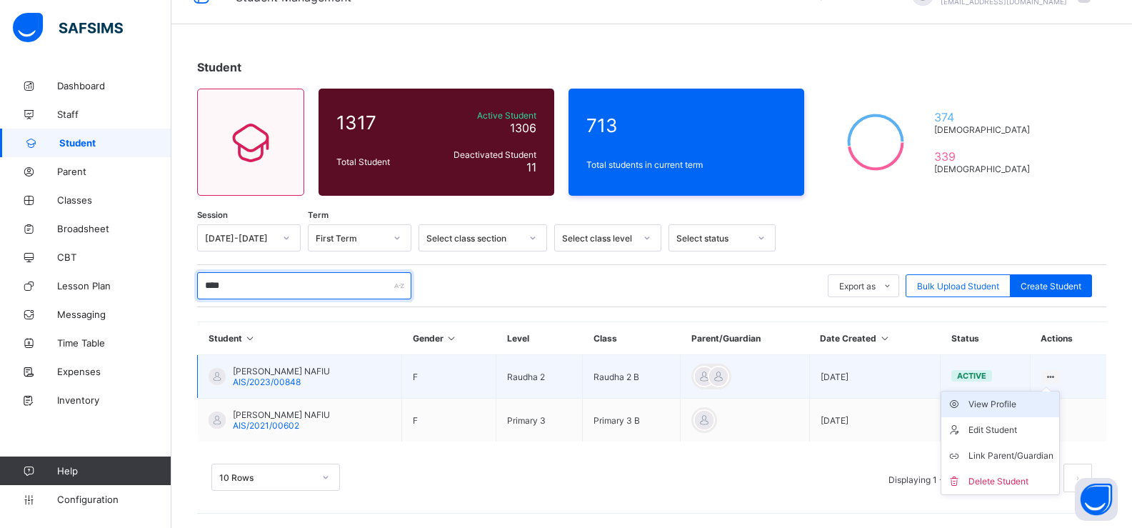
type input "****"
click at [1018, 405] on div "View Profile" at bounding box center [1010, 404] width 85 height 14
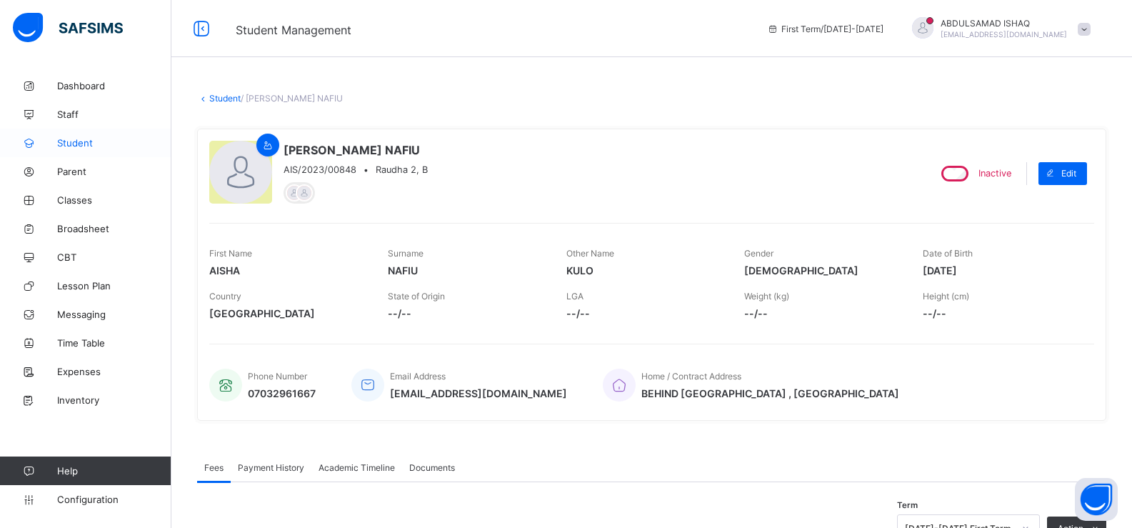
click at [69, 134] on link "Student" at bounding box center [85, 143] width 171 height 29
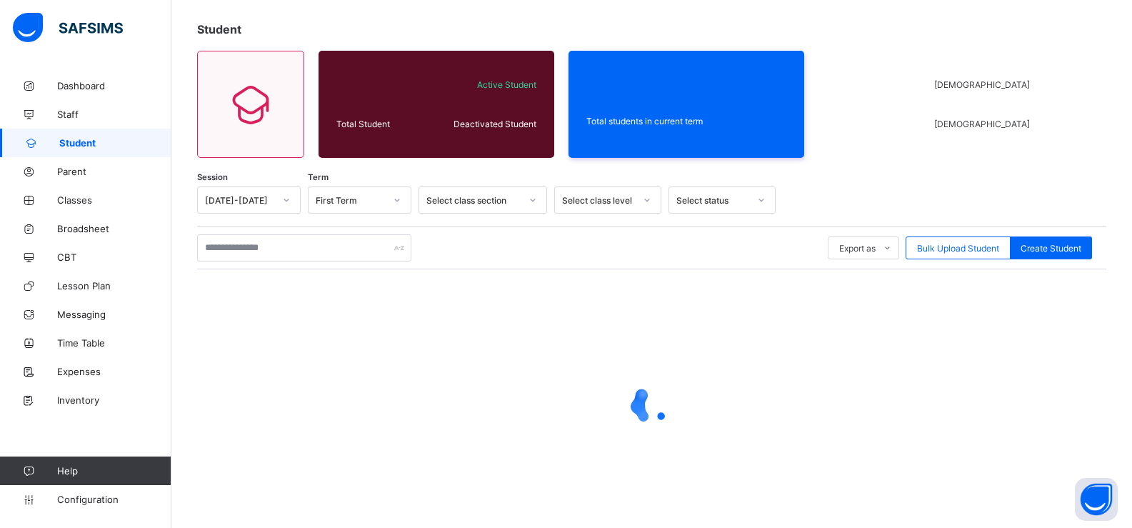
scroll to position [105, 0]
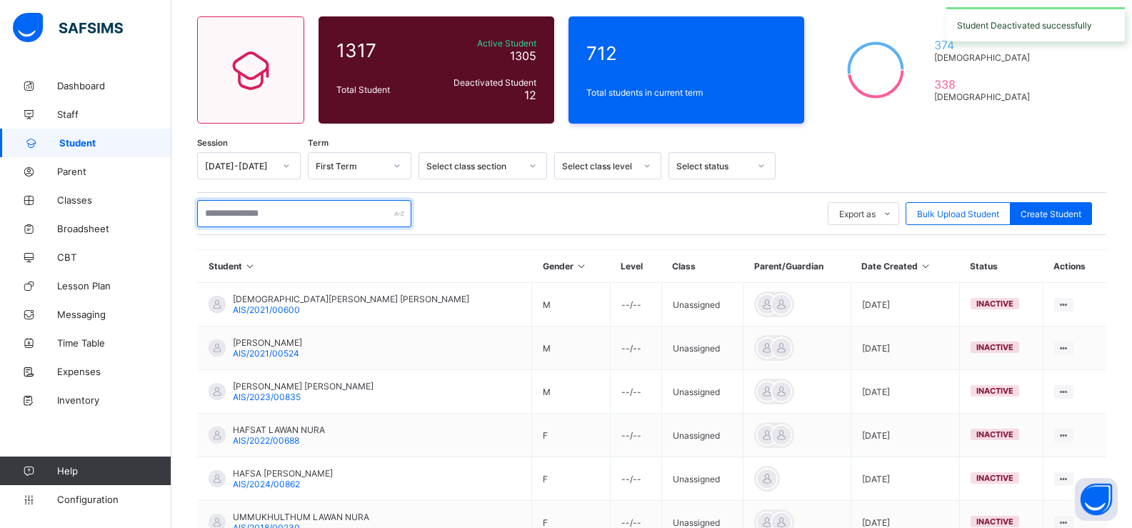
click at [344, 222] on input "text" at bounding box center [304, 213] width 214 height 27
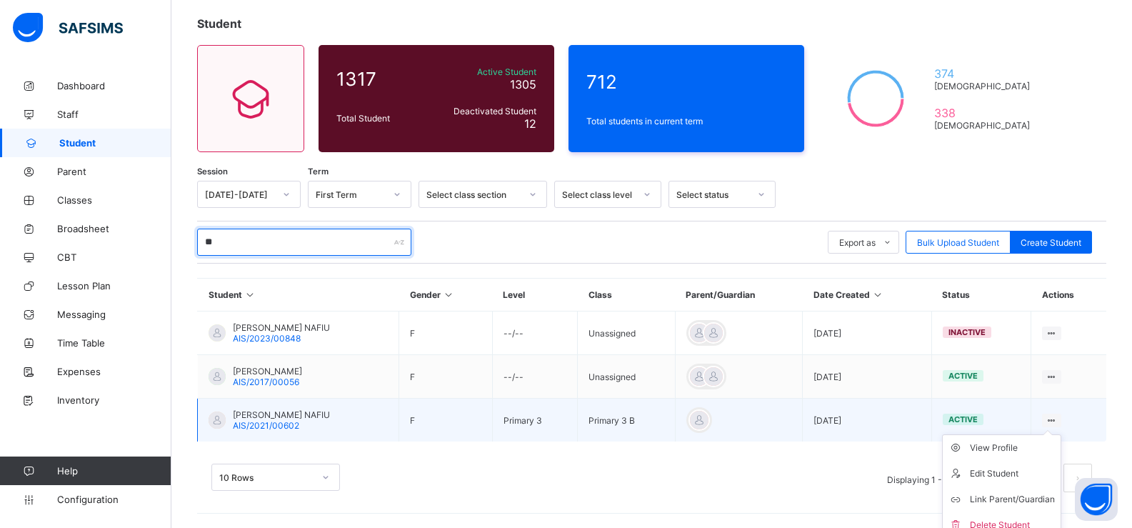
scroll to position [87, 0]
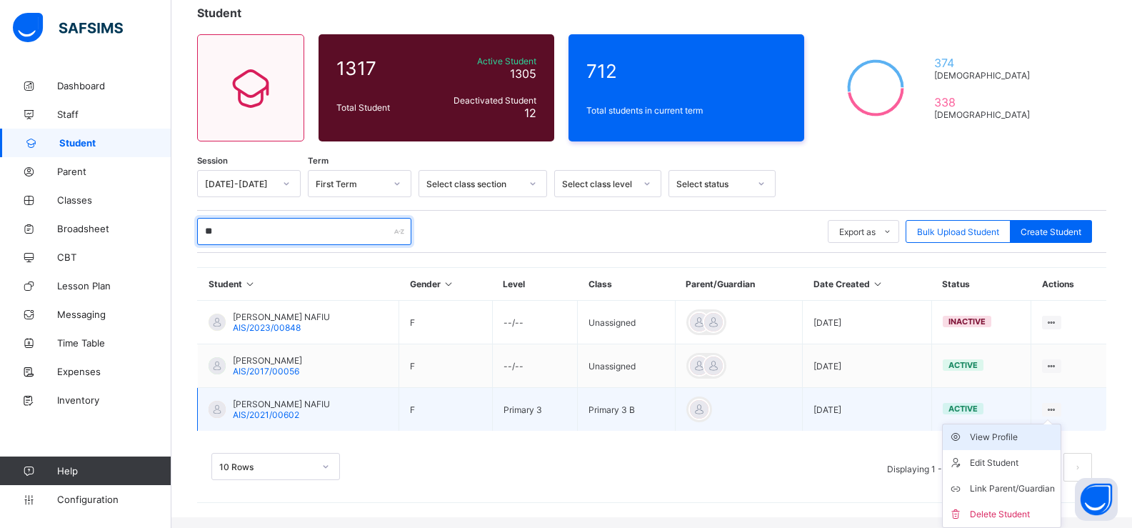
type input "**"
click at [1016, 441] on div "View Profile" at bounding box center [1012, 437] width 85 height 14
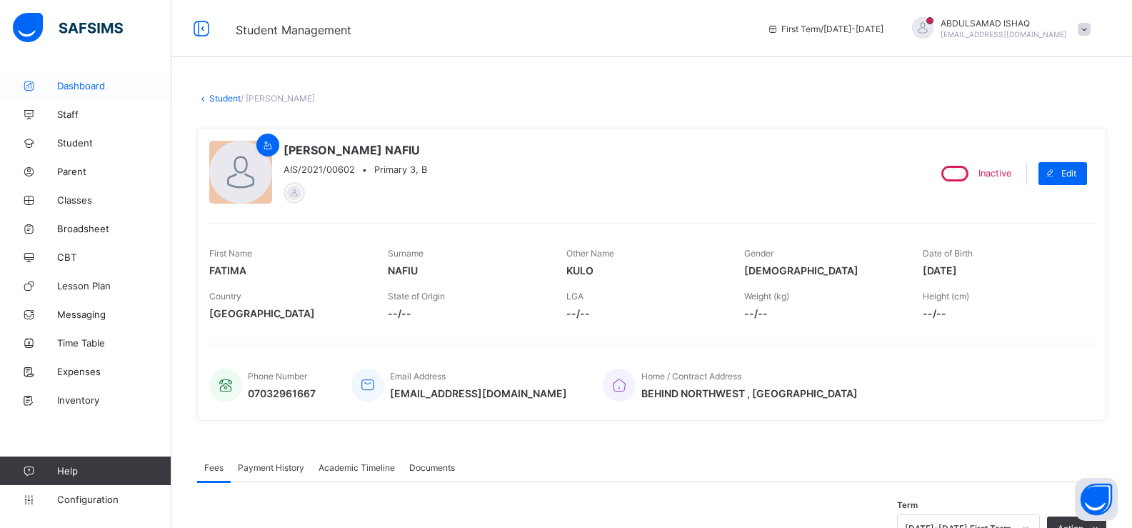
click at [82, 90] on span "Dashboard" at bounding box center [114, 85] width 114 height 11
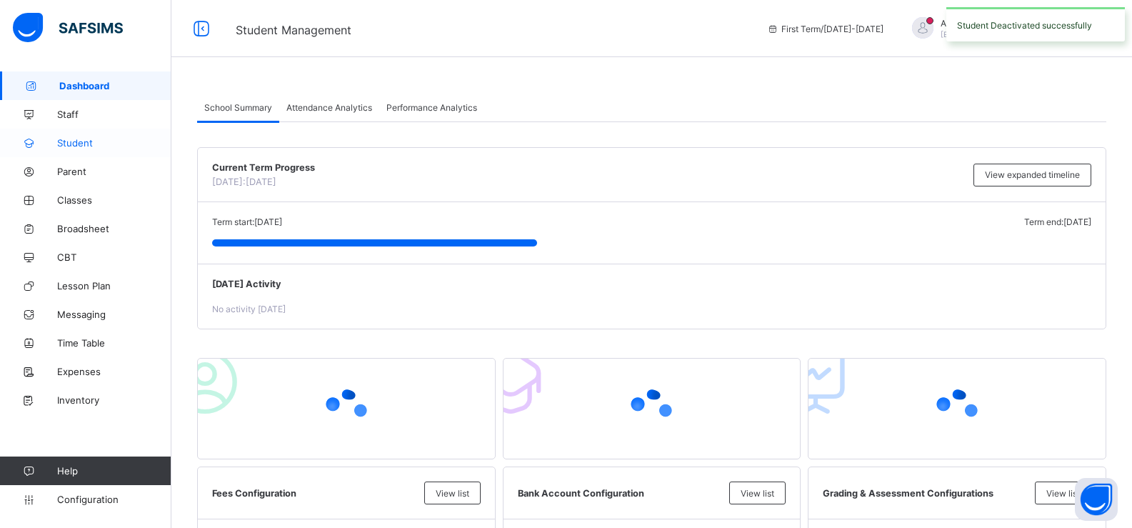
click at [70, 144] on span "Student" at bounding box center [114, 142] width 114 height 11
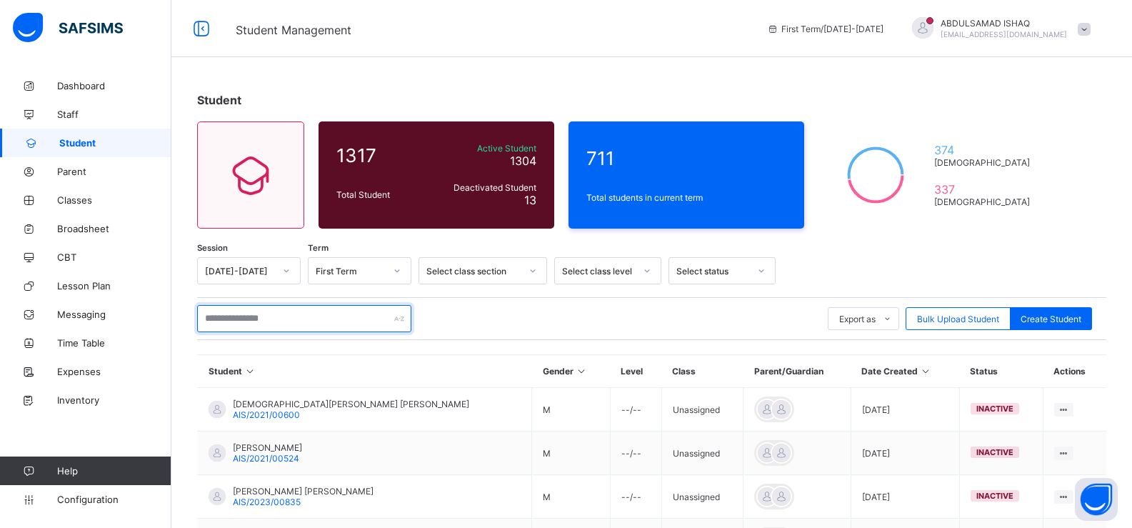
click at [296, 311] on input "text" at bounding box center [304, 318] width 214 height 27
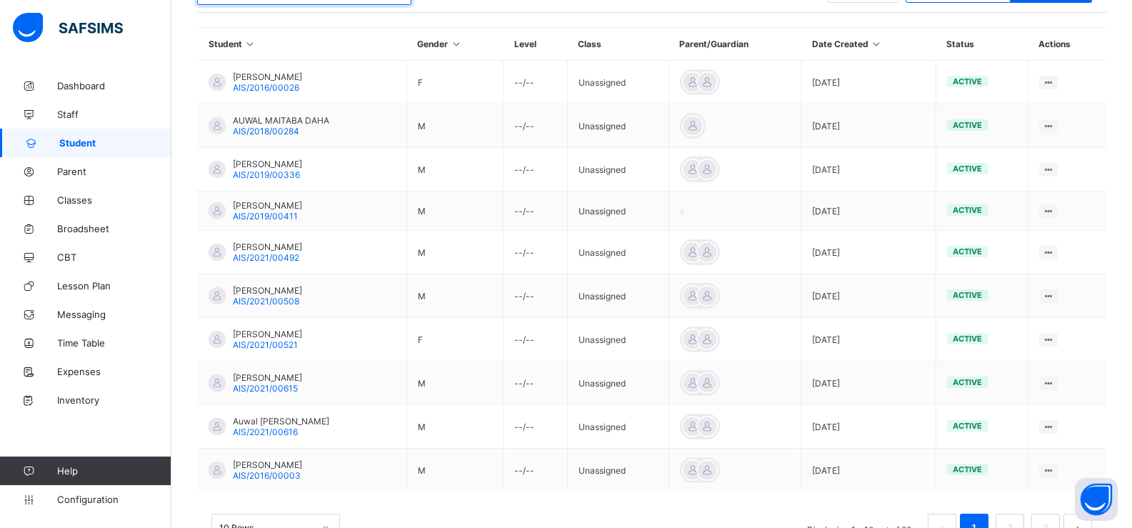
scroll to position [377, 0]
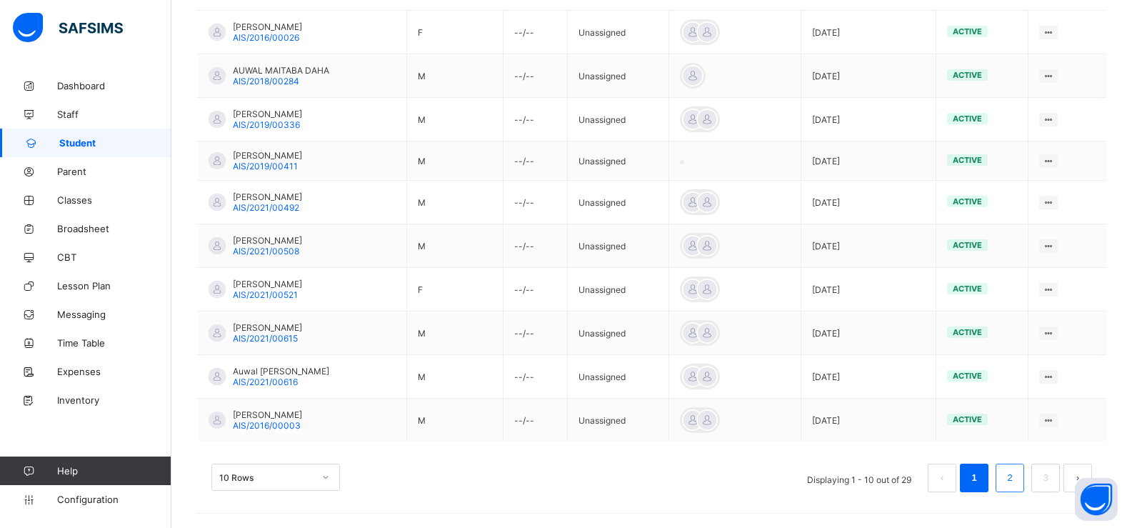
type input "*****"
click at [1013, 486] on link "2" at bounding box center [1010, 477] width 14 height 19
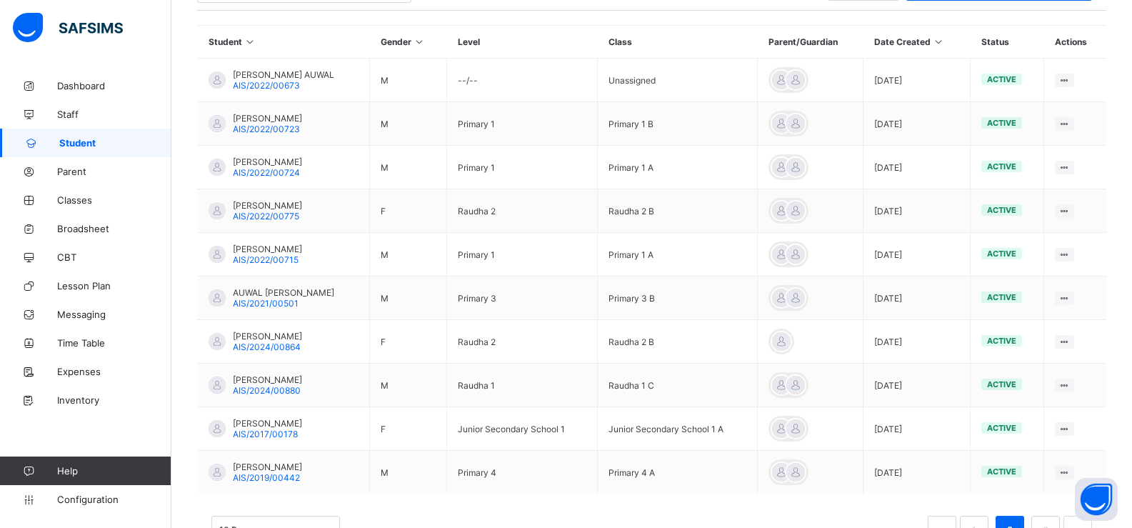
scroll to position [326, 0]
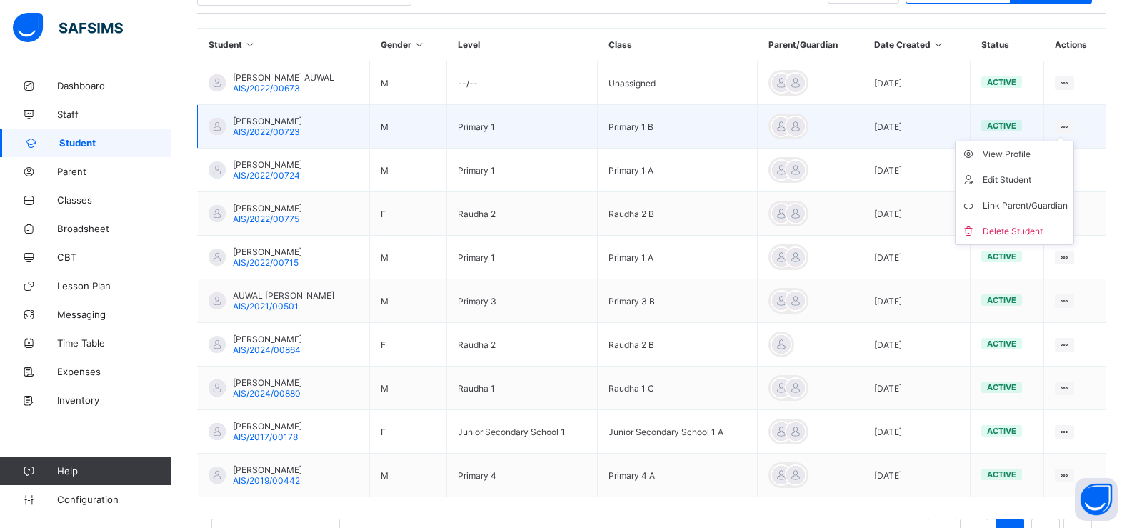
click at [1074, 141] on ul "View Profile Edit Student Link Parent/Guardian Delete Student" at bounding box center [1014, 193] width 119 height 104
click at [1040, 156] on div "View Profile" at bounding box center [1025, 154] width 85 height 14
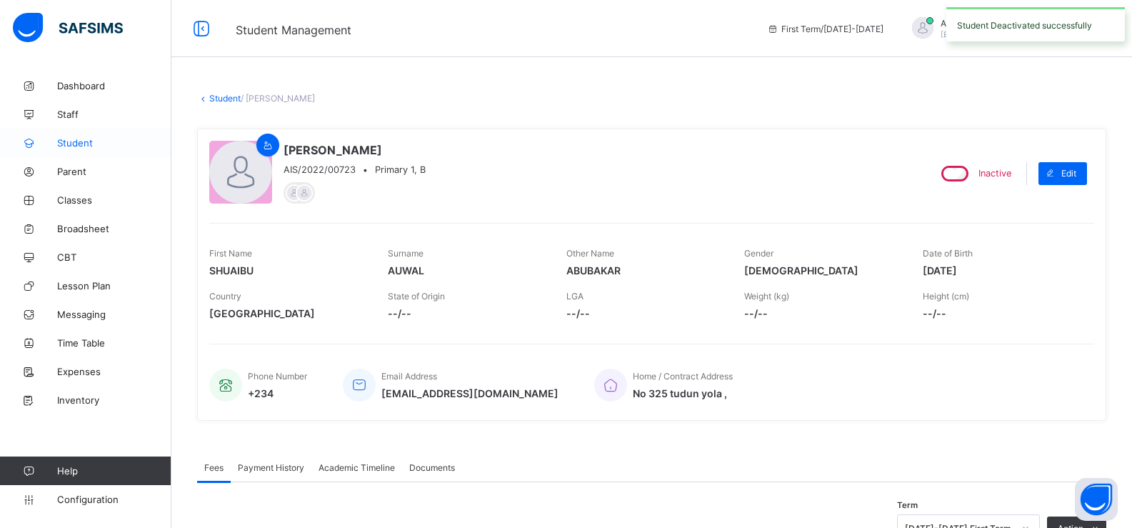
click at [79, 146] on span "Student" at bounding box center [114, 142] width 114 height 11
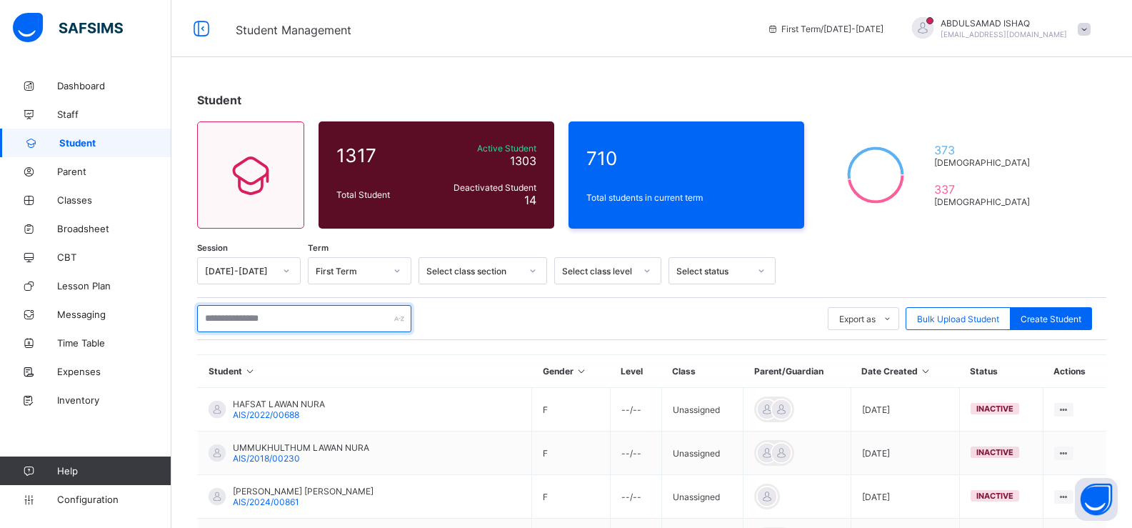
click at [323, 324] on input "text" at bounding box center [304, 318] width 214 height 27
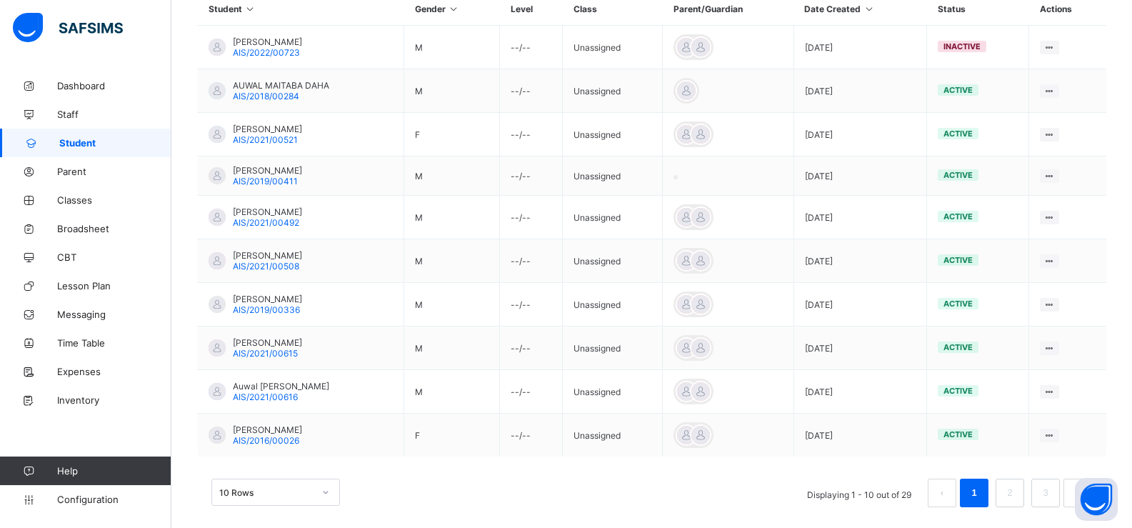
scroll to position [377, 0]
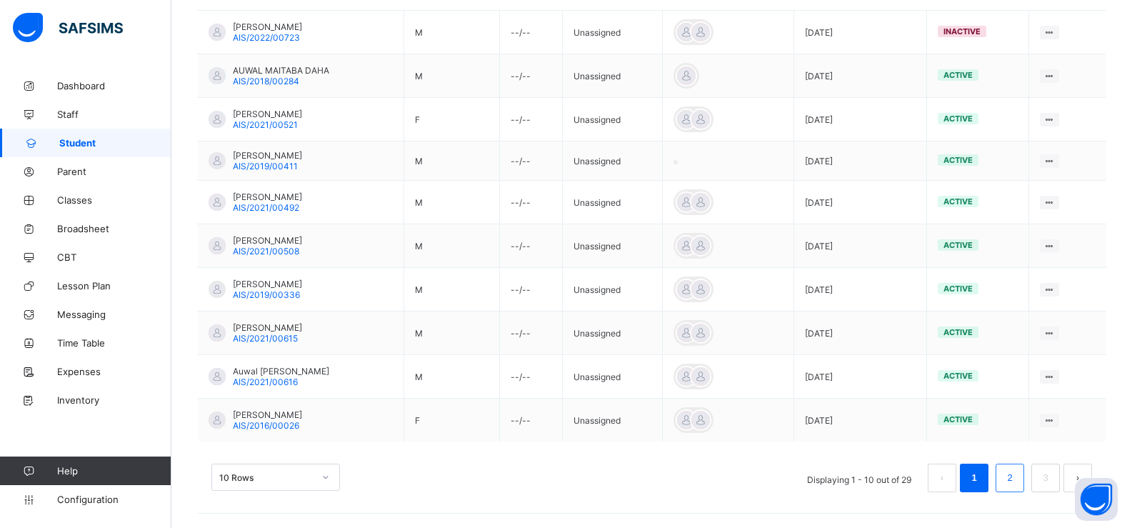
type input "*****"
click at [1016, 476] on link "2" at bounding box center [1010, 477] width 14 height 19
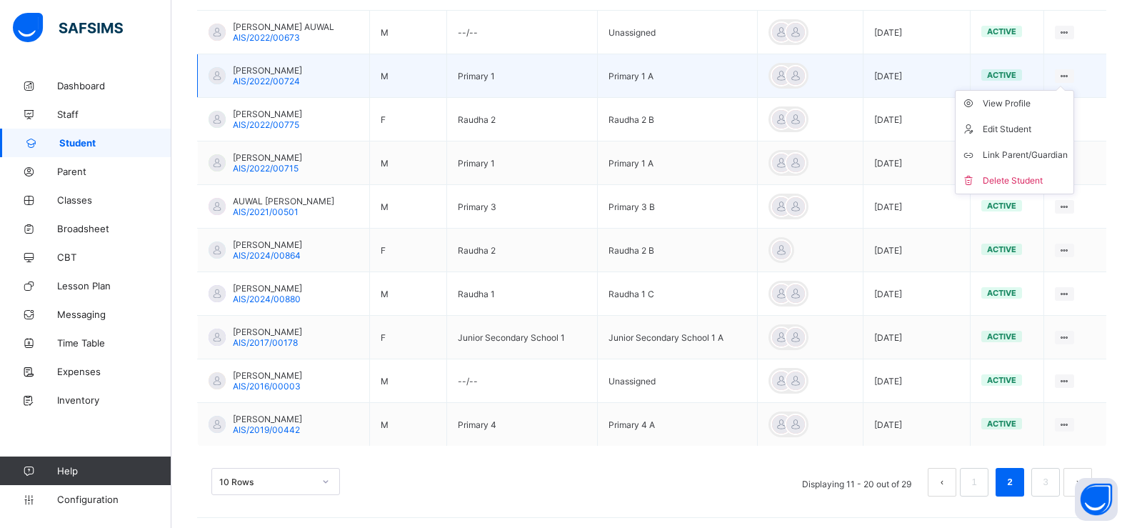
click at [1071, 73] on icon at bounding box center [1064, 76] width 12 height 11
click at [1035, 107] on div "View Profile" at bounding box center [1025, 103] width 85 height 14
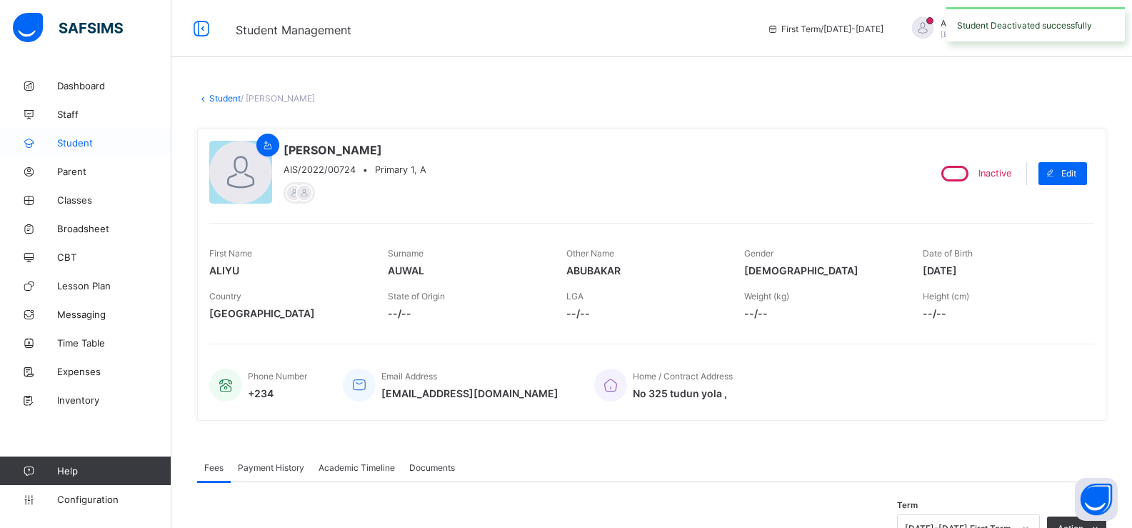
click at [93, 136] on link "Student" at bounding box center [85, 143] width 171 height 29
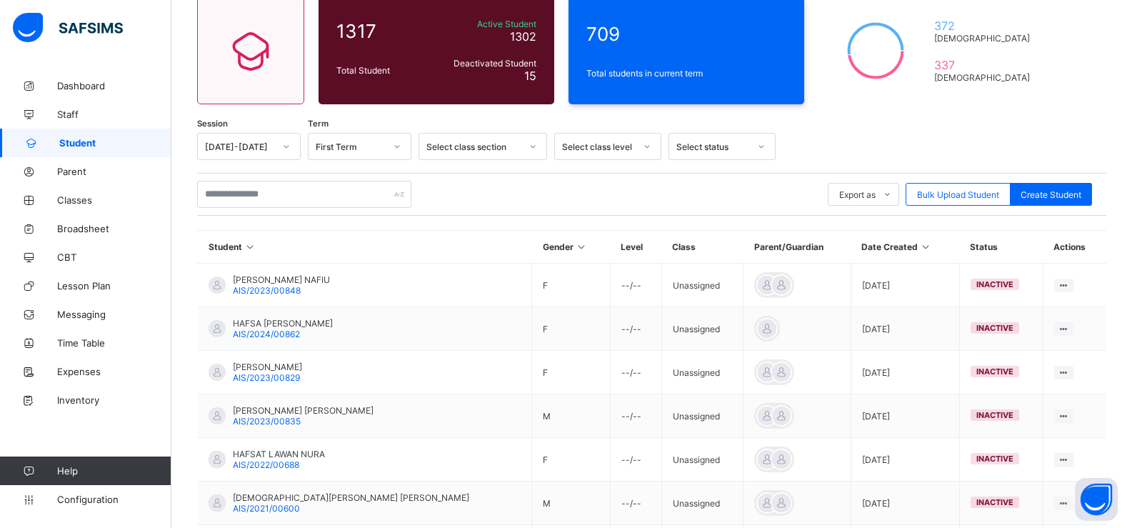
scroll to position [133, 0]
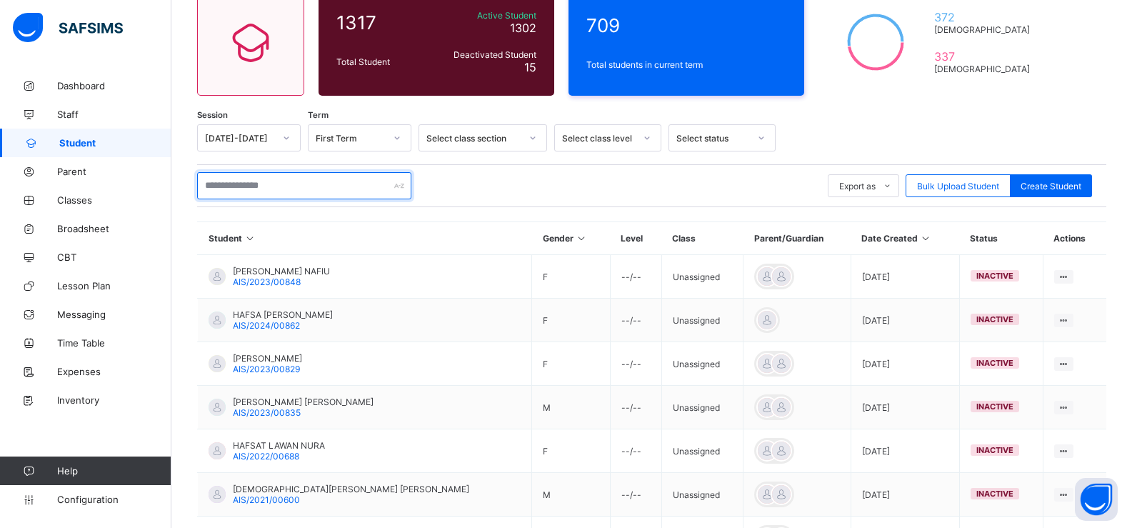
click at [365, 184] on input "text" at bounding box center [304, 185] width 214 height 27
type input "*****"
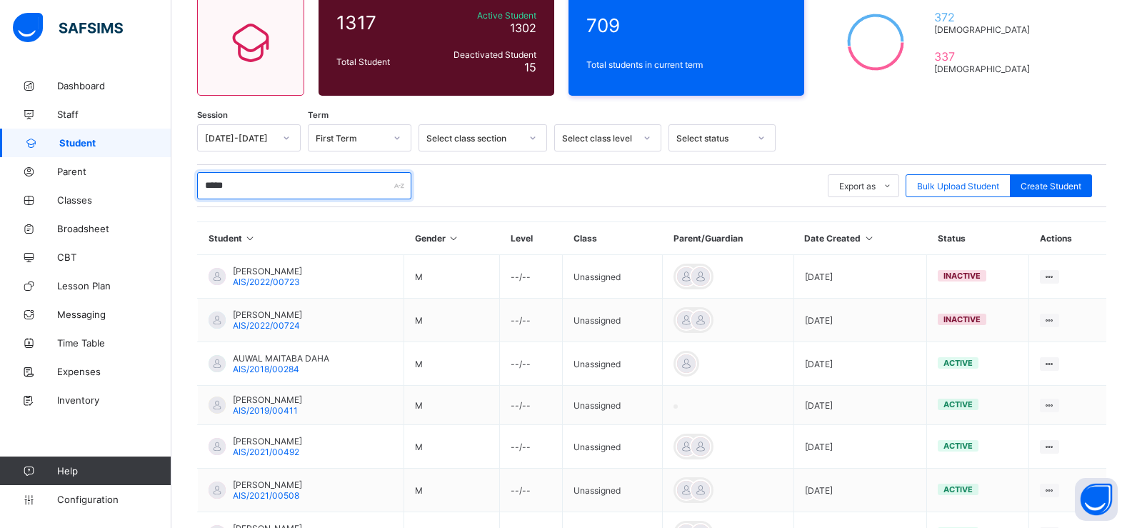
scroll to position [377, 0]
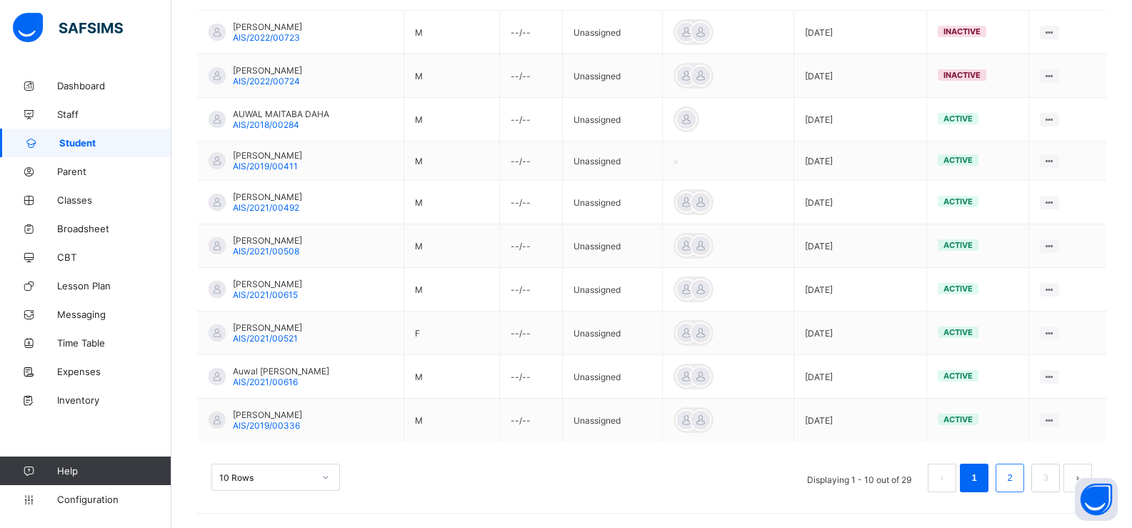
click at [1024, 475] on li "2" at bounding box center [1010, 477] width 29 height 29
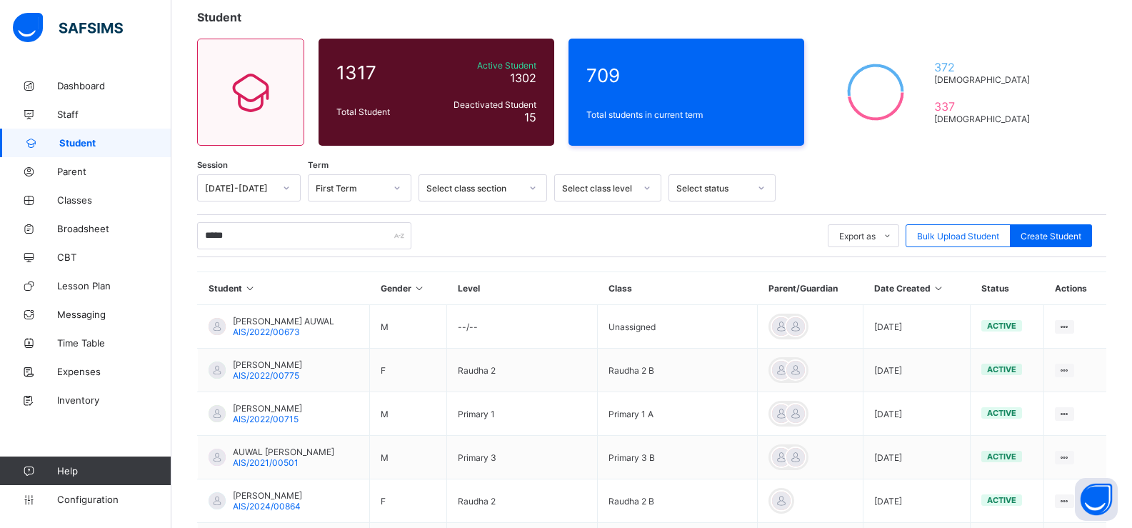
scroll to position [381, 0]
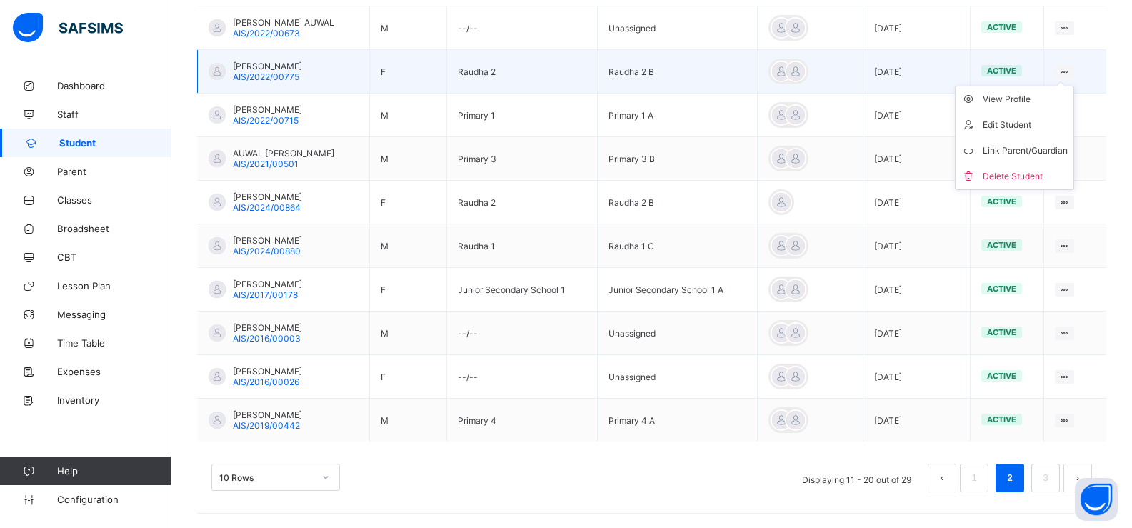
click at [1074, 86] on ul "View Profile Edit Student Link Parent/Guardian Delete Student" at bounding box center [1014, 138] width 119 height 104
click at [1036, 98] on div "View Profile" at bounding box center [1025, 99] width 85 height 14
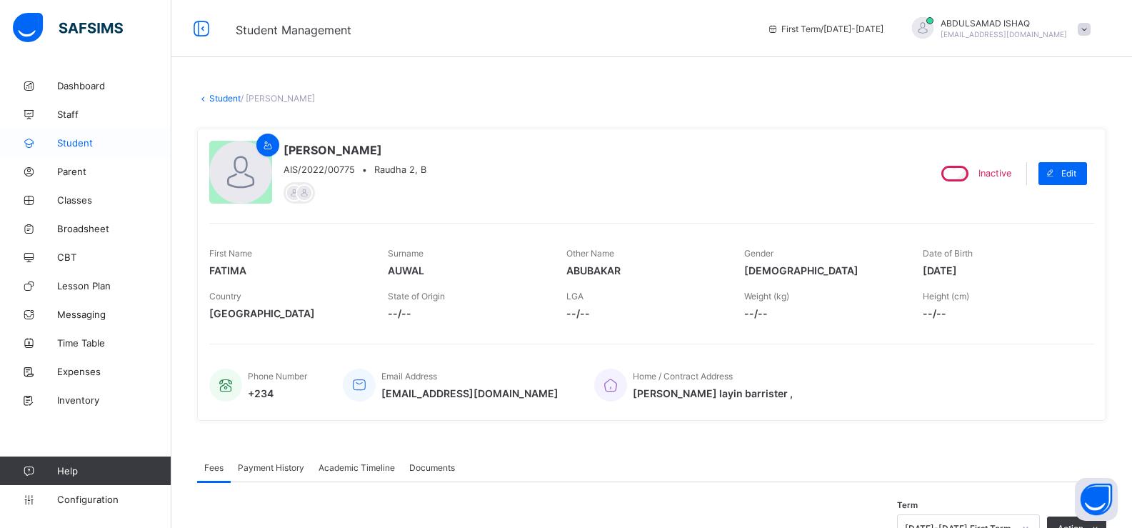
click at [81, 146] on span "Student" at bounding box center [114, 142] width 114 height 11
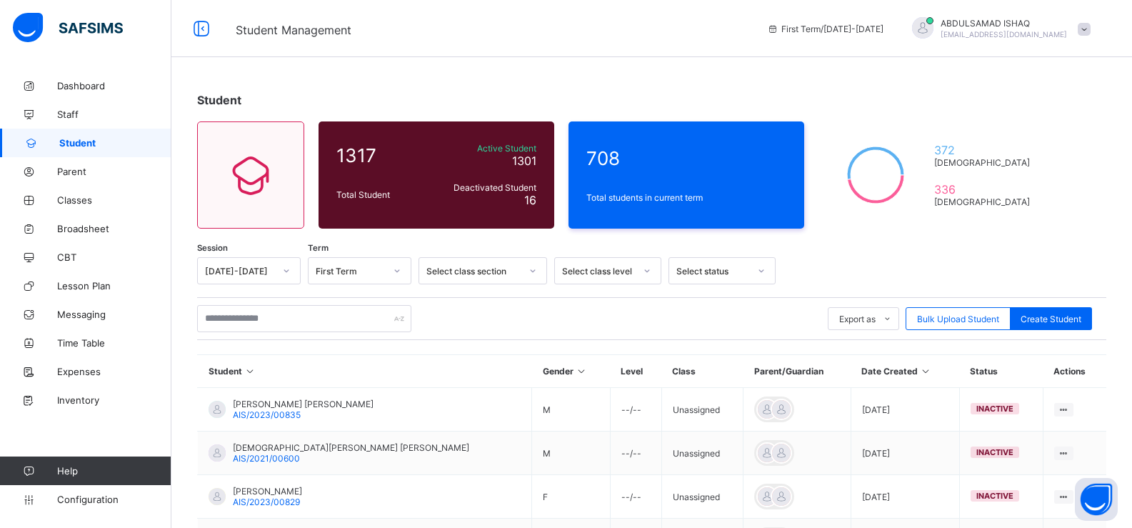
click at [316, 332] on div "Export as Pdf Report Excel Report Excel Report (LMS) Bulk Upload Student Create…" at bounding box center [651, 318] width 909 height 43
click at [312, 316] on input "text" at bounding box center [304, 318] width 214 height 27
type input "*****"
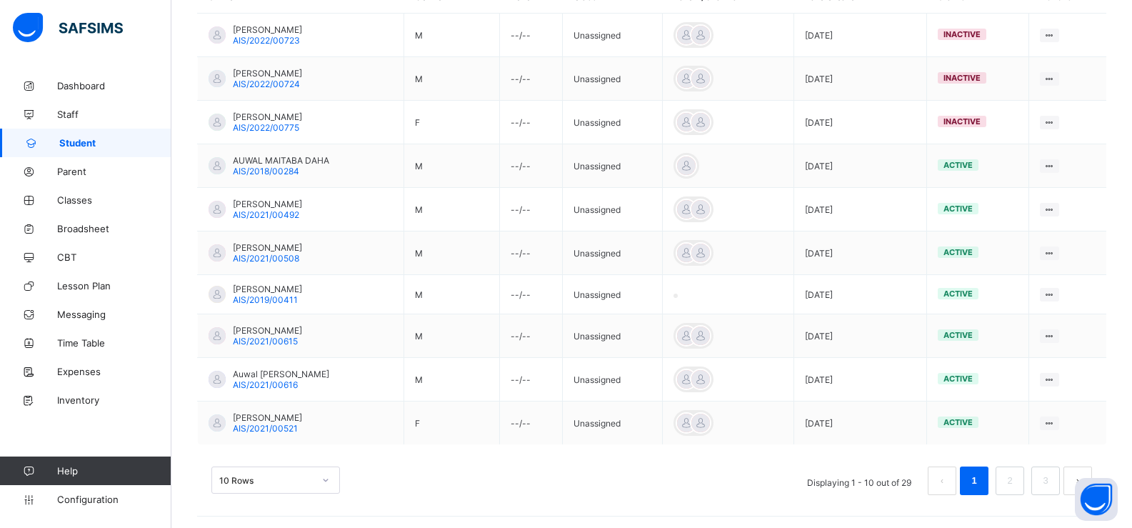
scroll to position [377, 0]
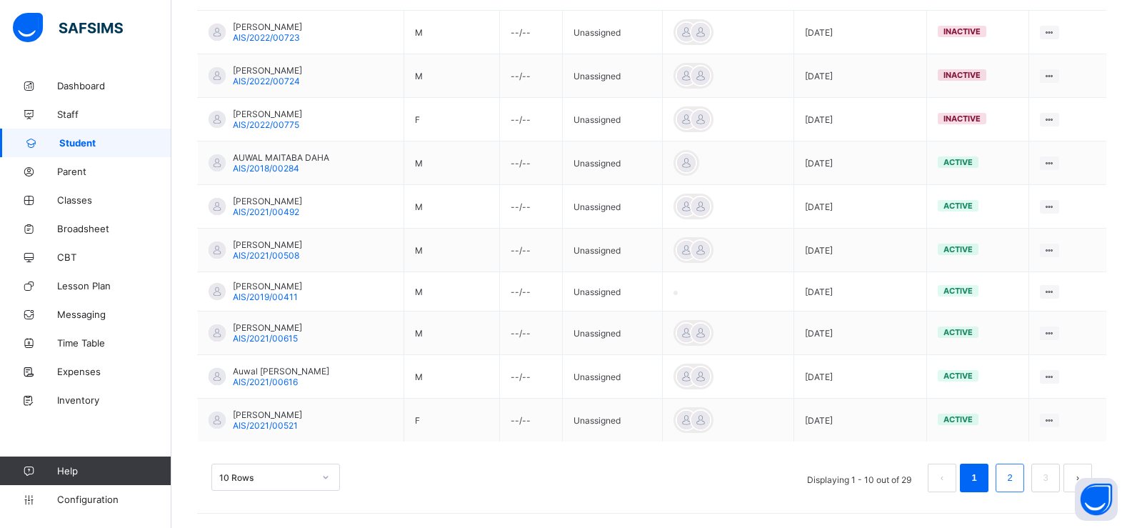
click at [1024, 485] on li "2" at bounding box center [1010, 477] width 29 height 29
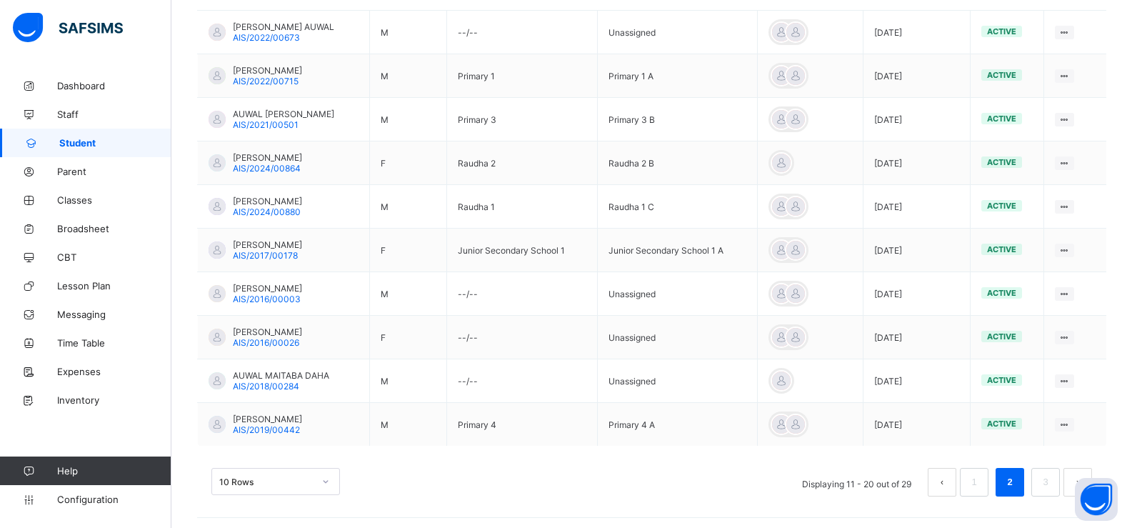
scroll to position [381, 0]
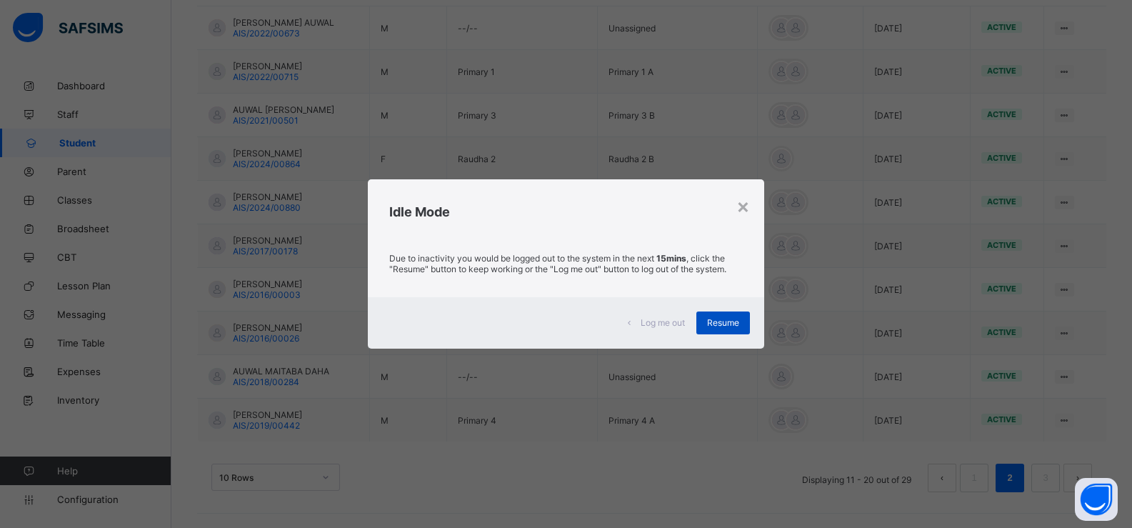
click at [726, 330] on div "Resume" at bounding box center [723, 322] width 54 height 23
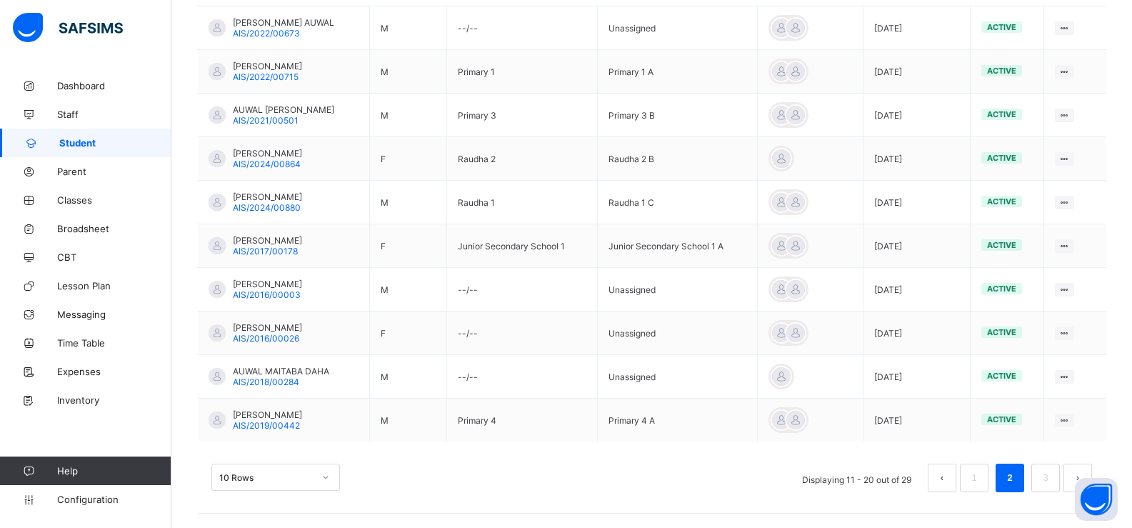
click at [121, 146] on span "Student" at bounding box center [115, 142] width 112 height 11
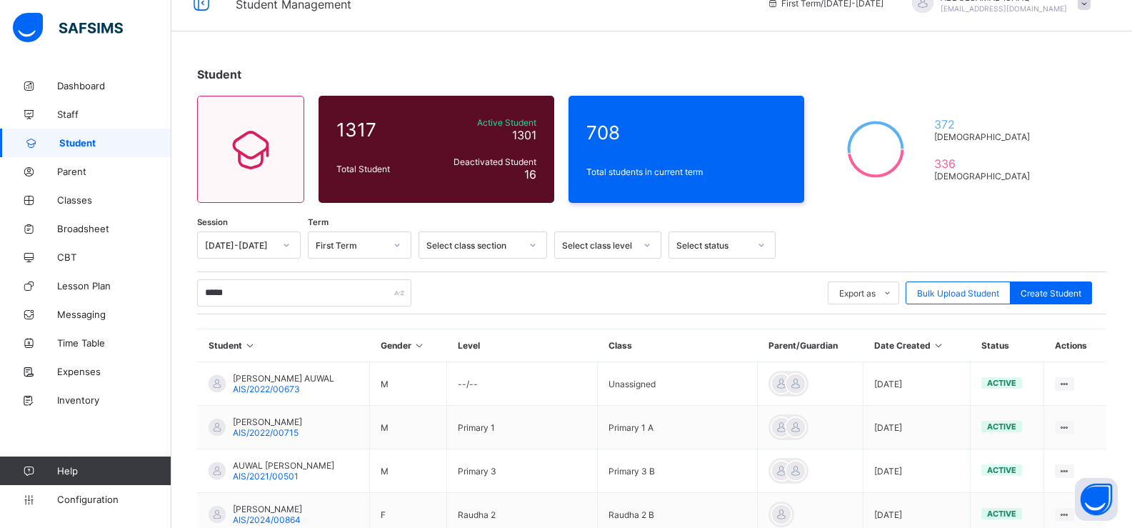
scroll to position [0, 0]
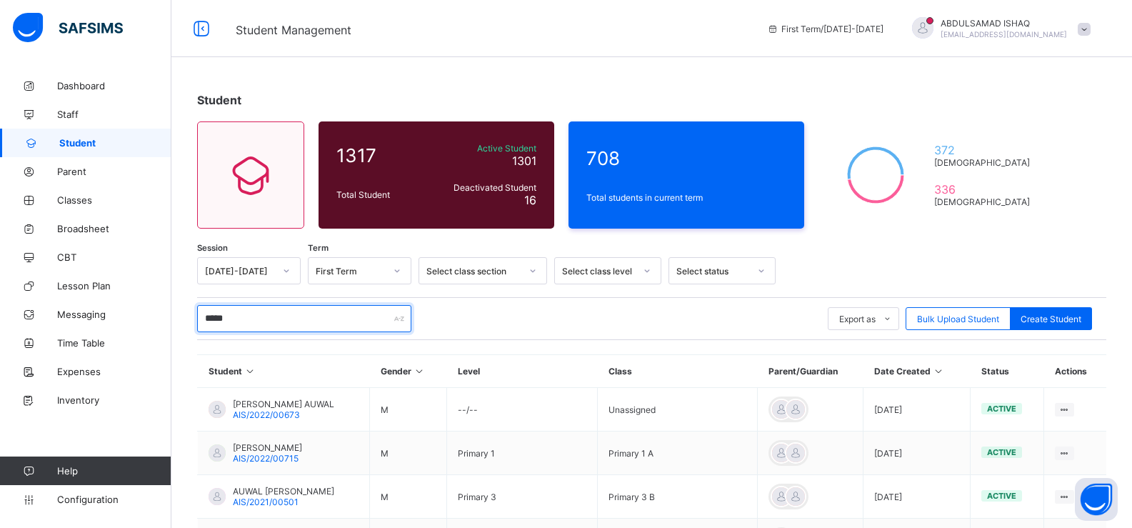
drag, startPoint x: 379, startPoint y: 325, endPoint x: 200, endPoint y: 335, distance: 178.8
click at [200, 335] on div "***** Export as Pdf Report Excel Report Excel Report (LMS) Bulk Upload Student …" at bounding box center [651, 318] width 909 height 43
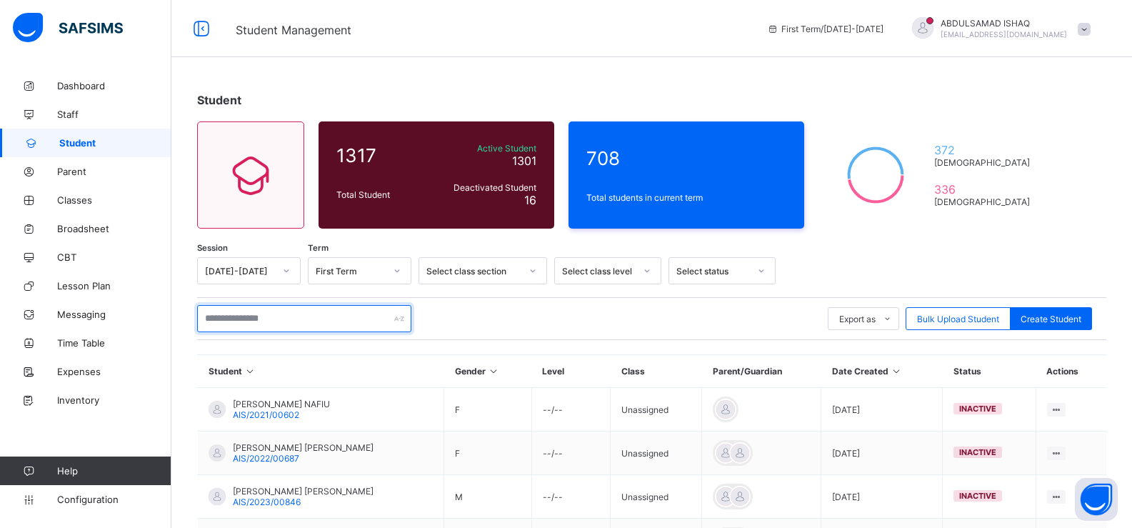
scroll to position [79, 0]
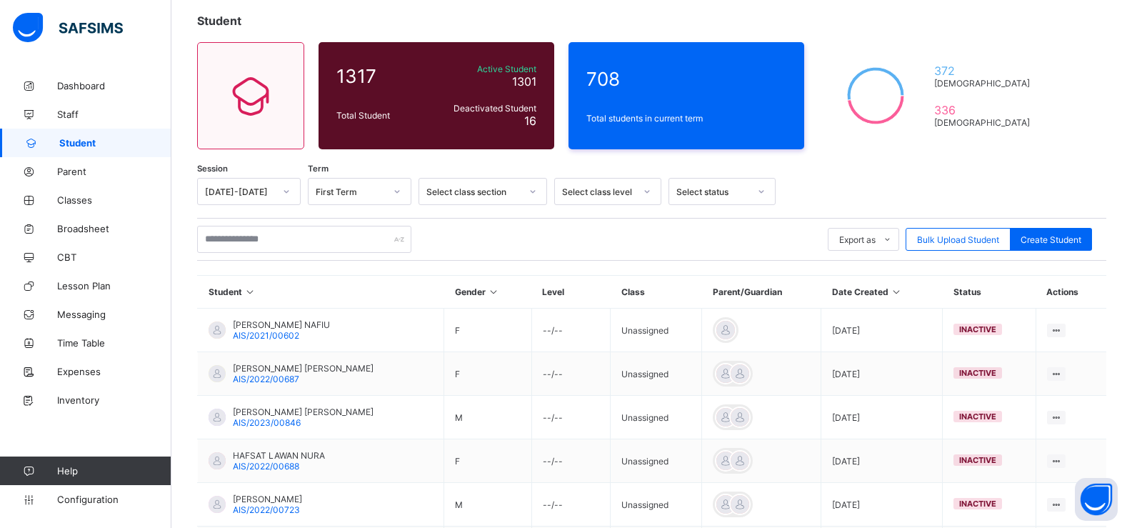
click at [705, 189] on div "Select status" at bounding box center [712, 191] width 73 height 11
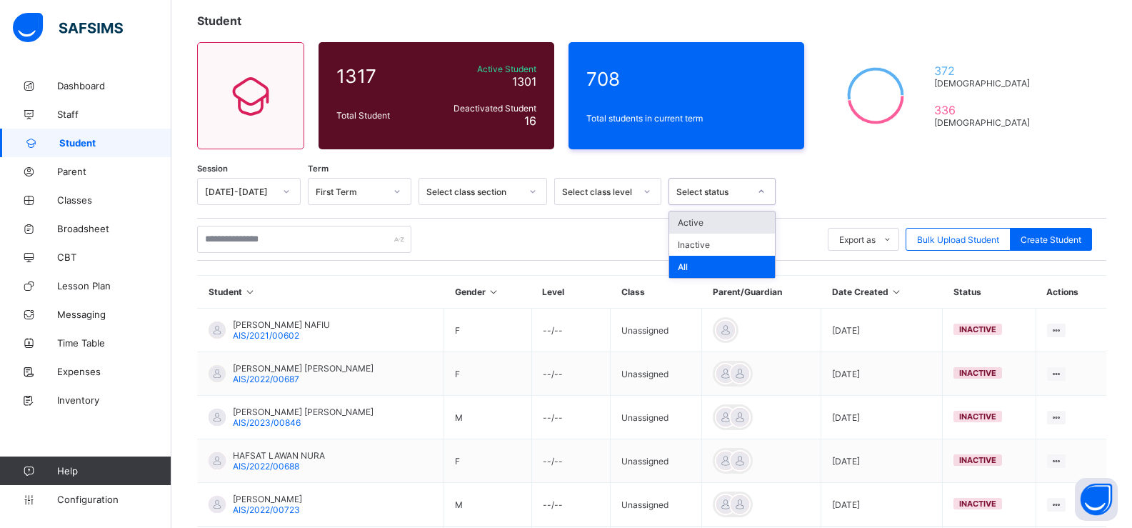
click at [700, 227] on div "Active" at bounding box center [722, 222] width 106 height 22
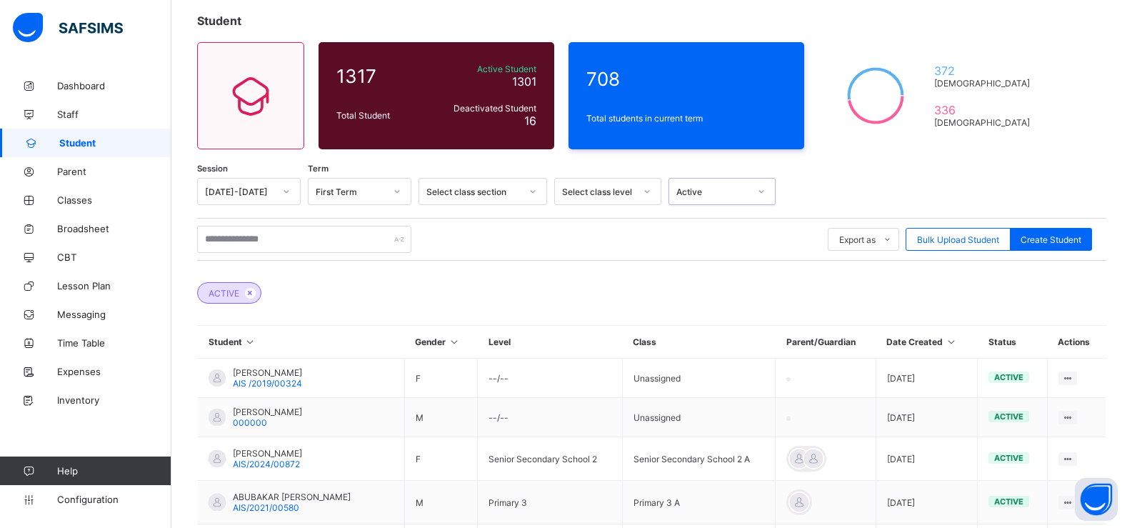
click at [626, 189] on div "Select class level" at bounding box center [598, 191] width 73 height 11
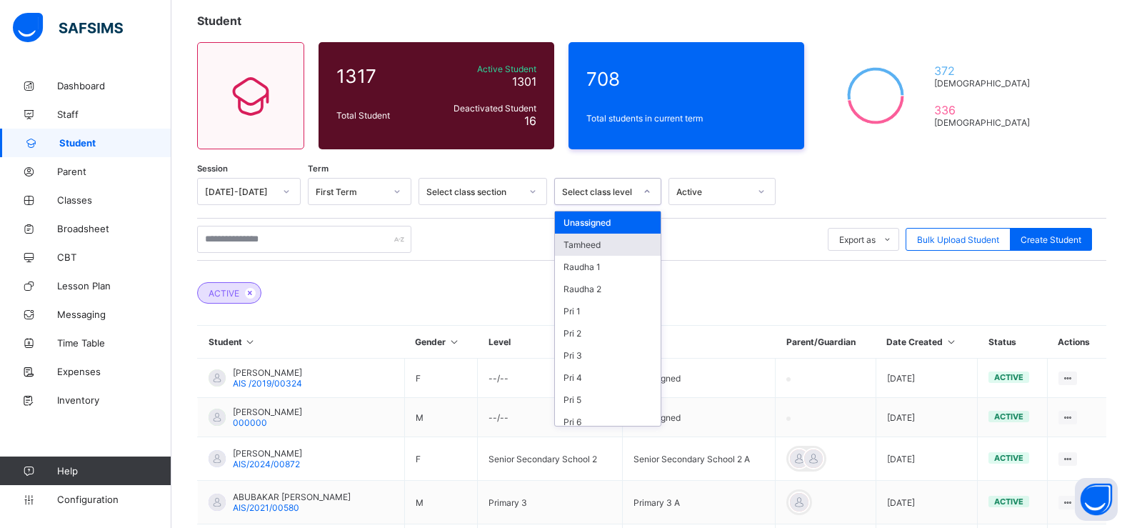
click at [618, 242] on div "Tamheed" at bounding box center [608, 245] width 106 height 22
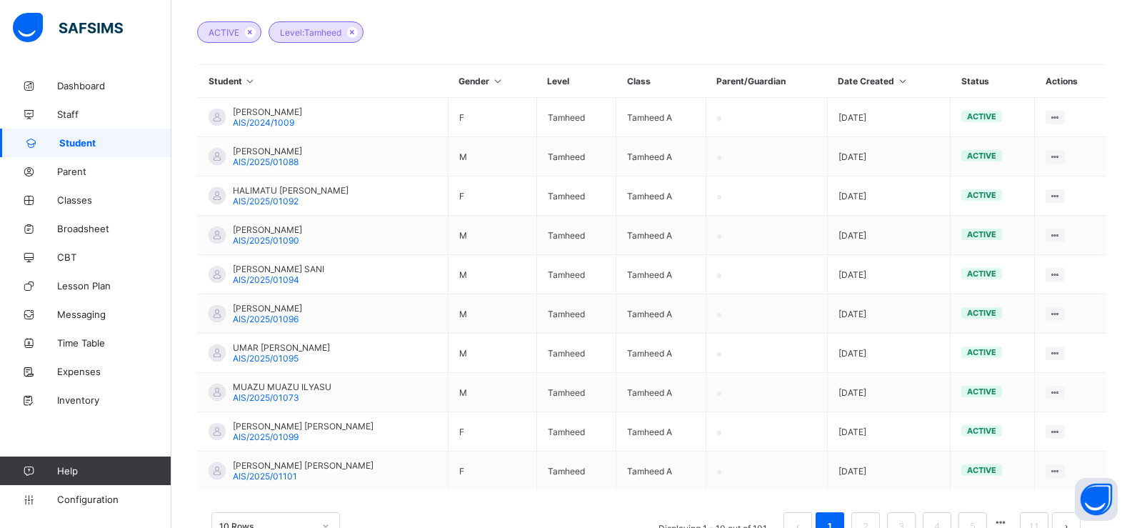
scroll to position [388, 0]
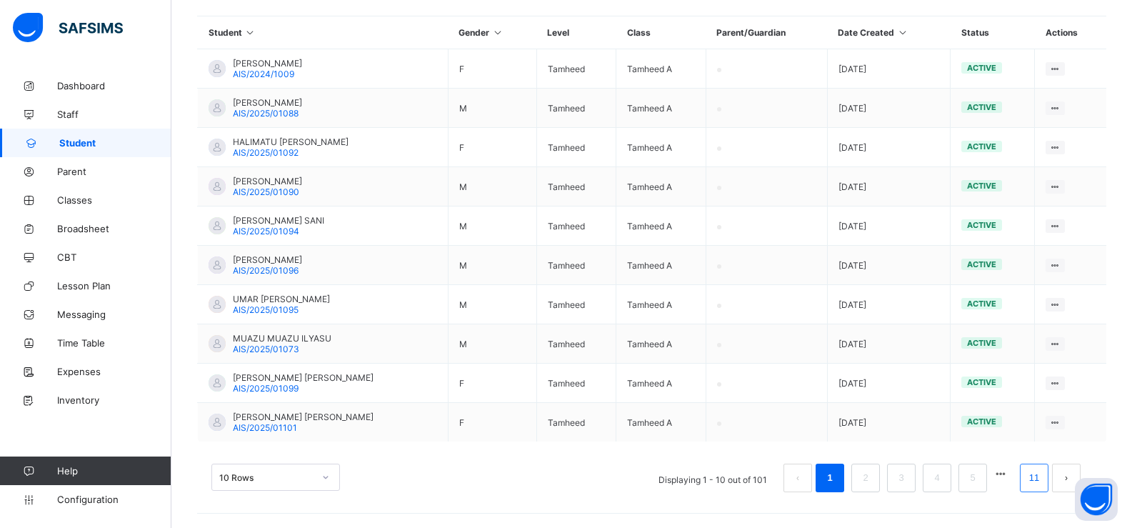
click at [1033, 473] on li "11" at bounding box center [1034, 477] width 29 height 29
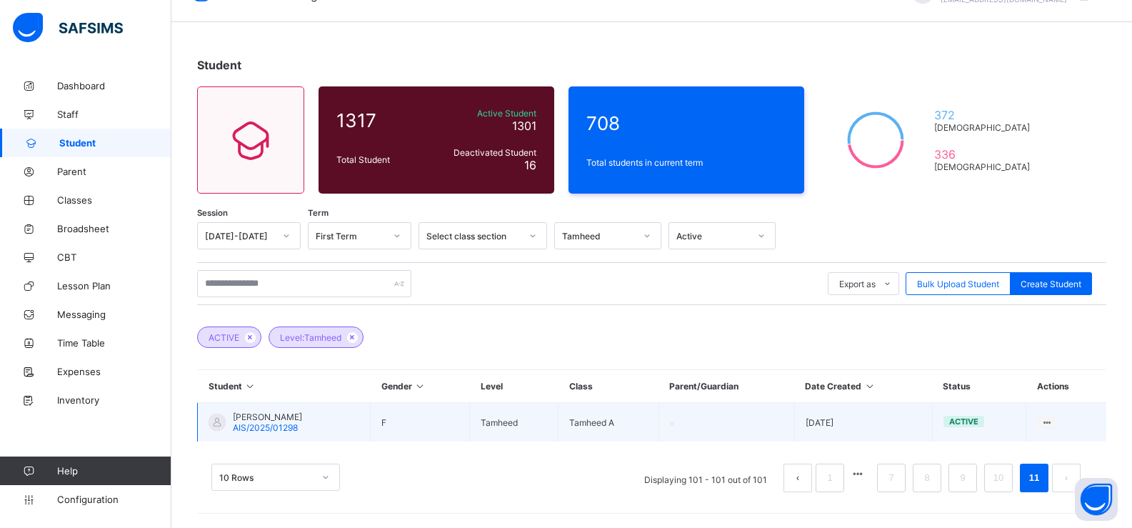
scroll to position [35, 0]
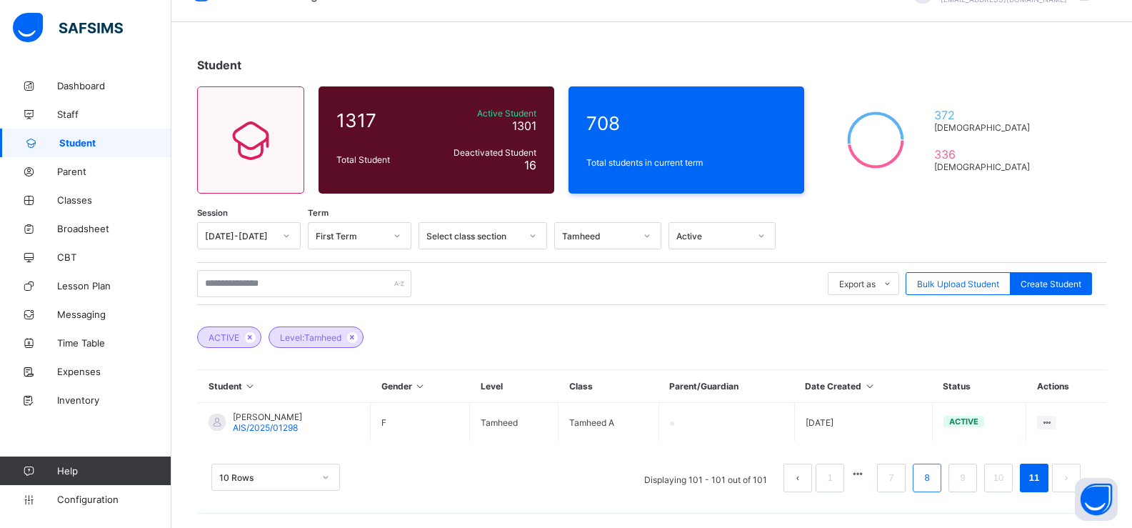
click at [930, 474] on li "8" at bounding box center [927, 477] width 29 height 29
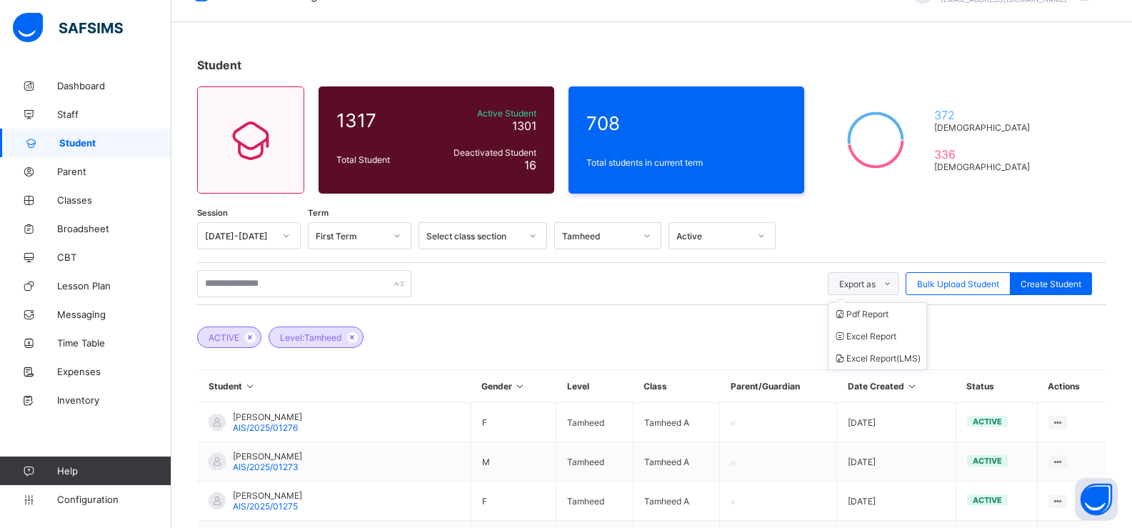
click at [859, 279] on span "Export as" at bounding box center [857, 284] width 36 height 11
click at [870, 318] on li "Pdf Report" at bounding box center [877, 314] width 98 height 22
click at [611, 241] on div "Tamheed" at bounding box center [594, 236] width 79 height 20
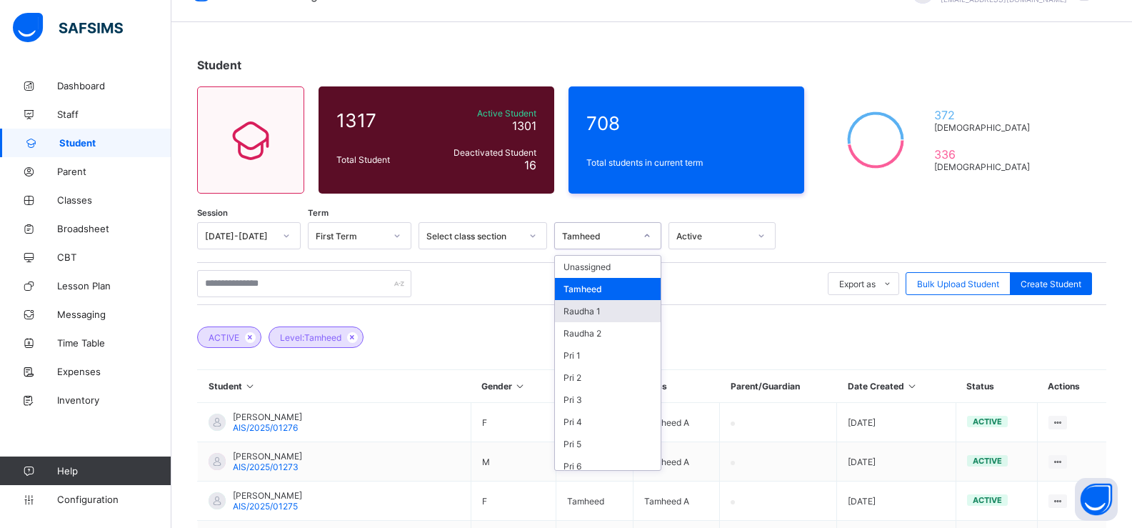
click at [611, 317] on div "Raudha 1" at bounding box center [608, 311] width 106 height 22
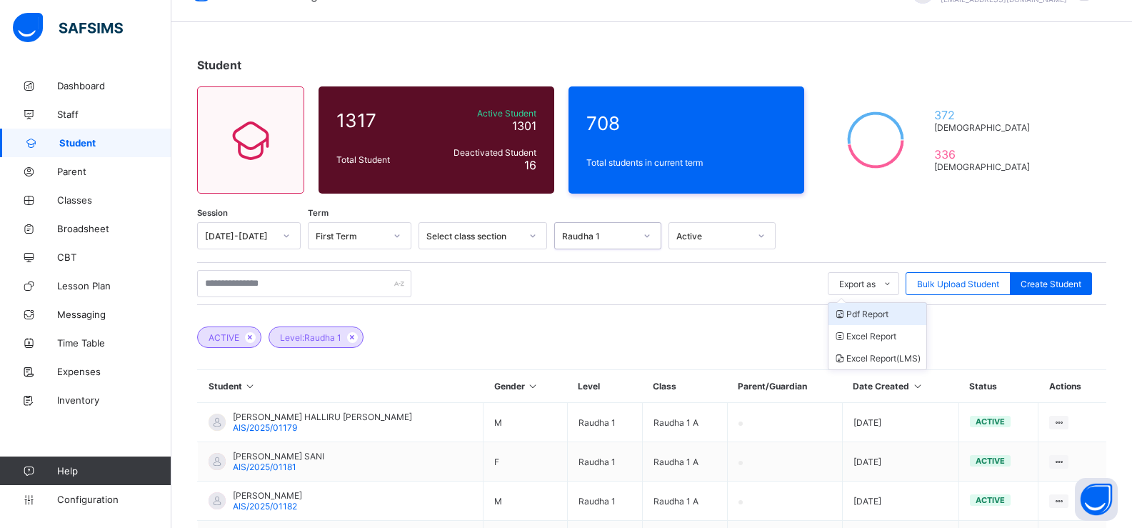
click at [876, 314] on li "Pdf Report" at bounding box center [877, 314] width 98 height 22
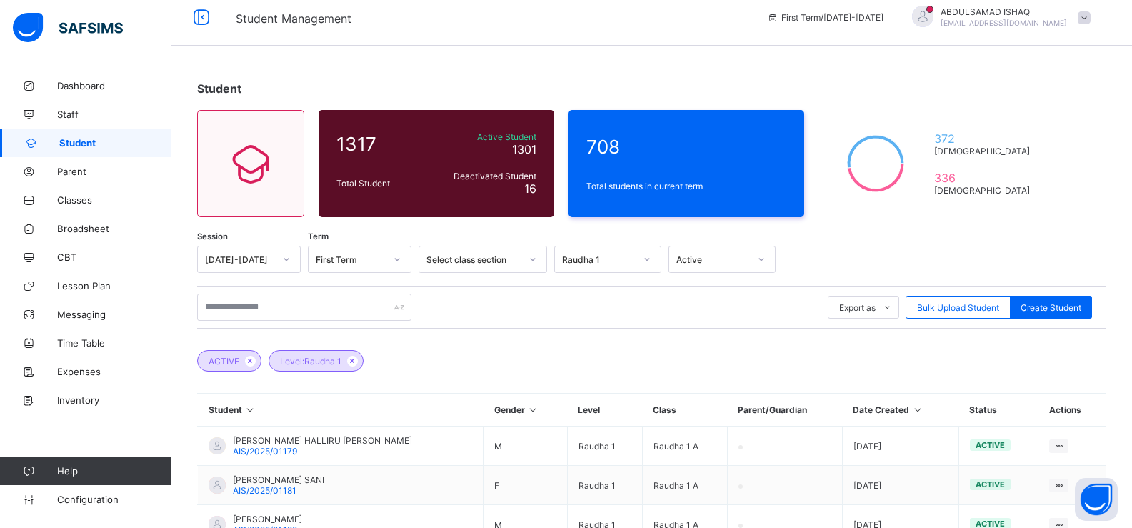
scroll to position [5, 0]
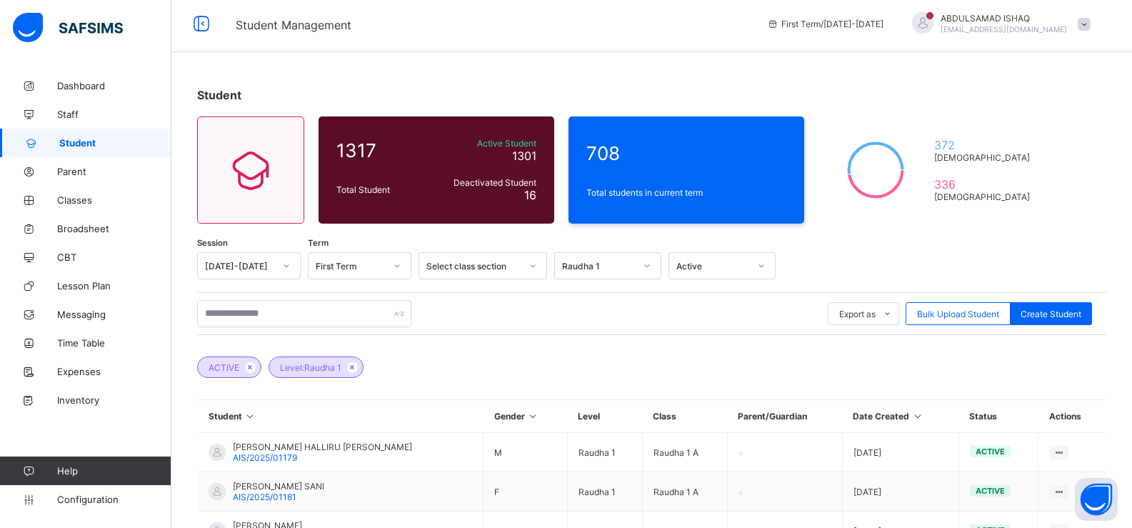
click at [613, 270] on div "Raudha 1" at bounding box center [598, 266] width 73 height 11
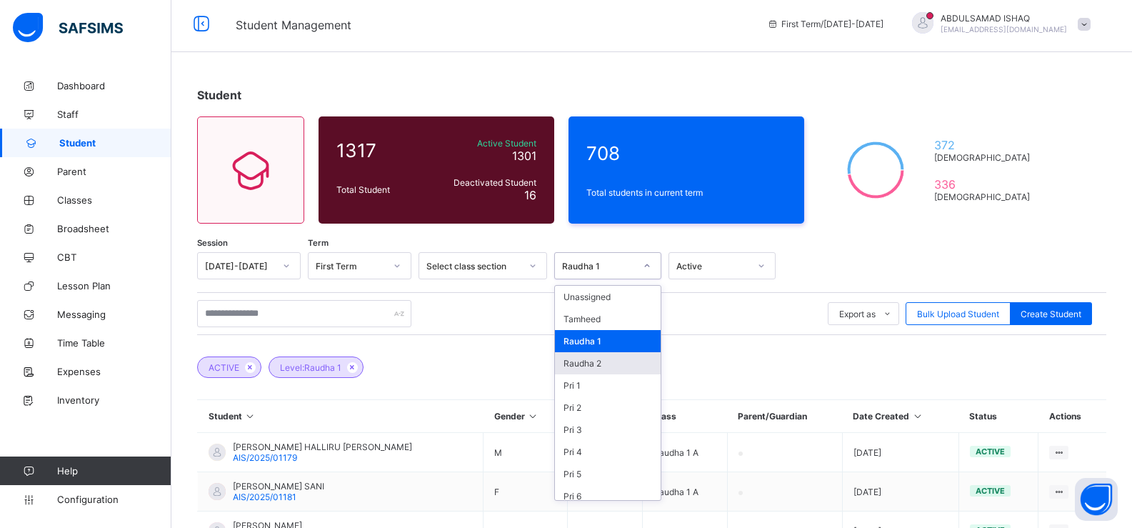
click at [616, 359] on div "Raudha 2" at bounding box center [608, 363] width 106 height 22
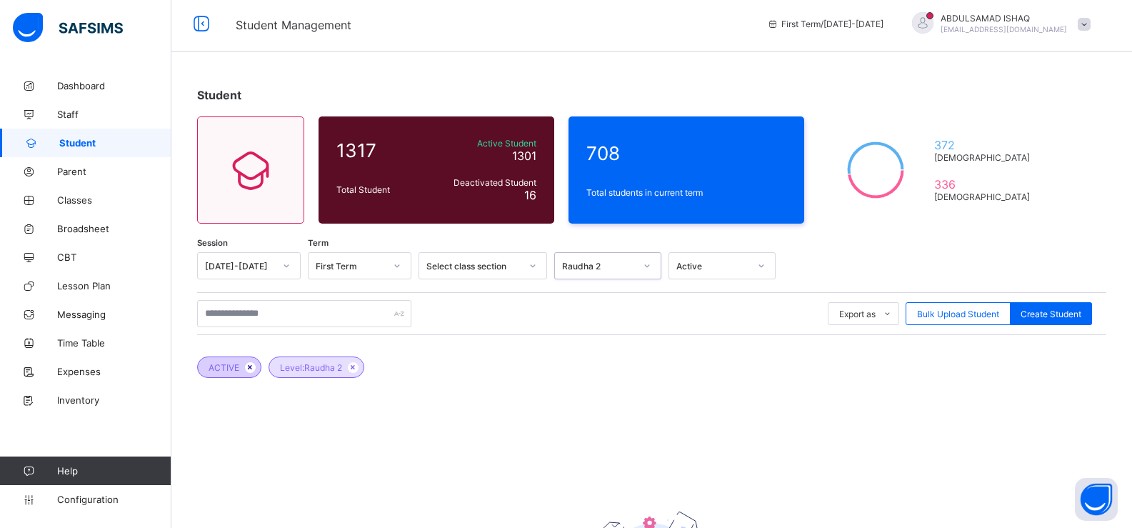
click at [248, 371] on icon at bounding box center [250, 367] width 12 height 9
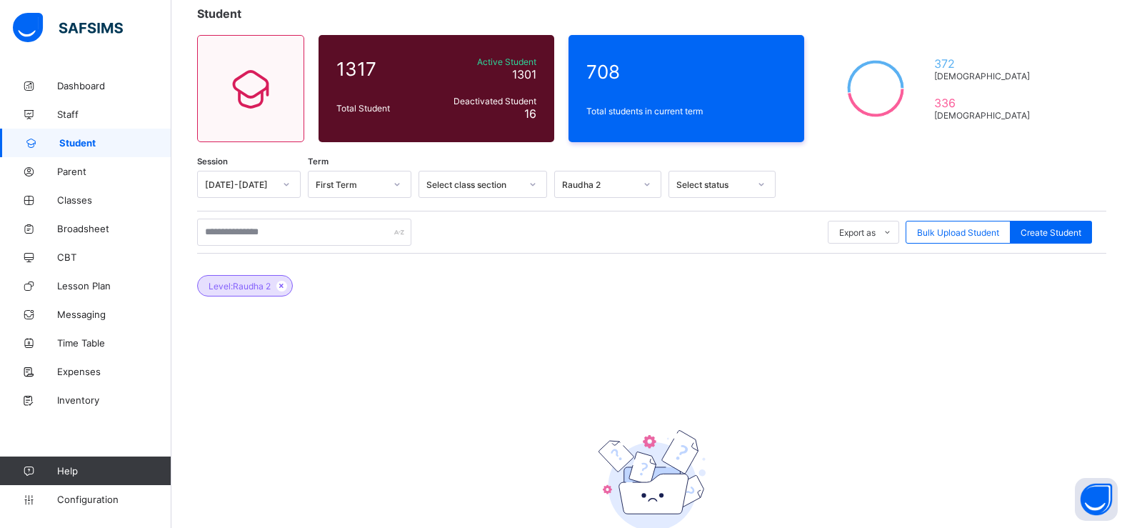
scroll to position [181, 0]
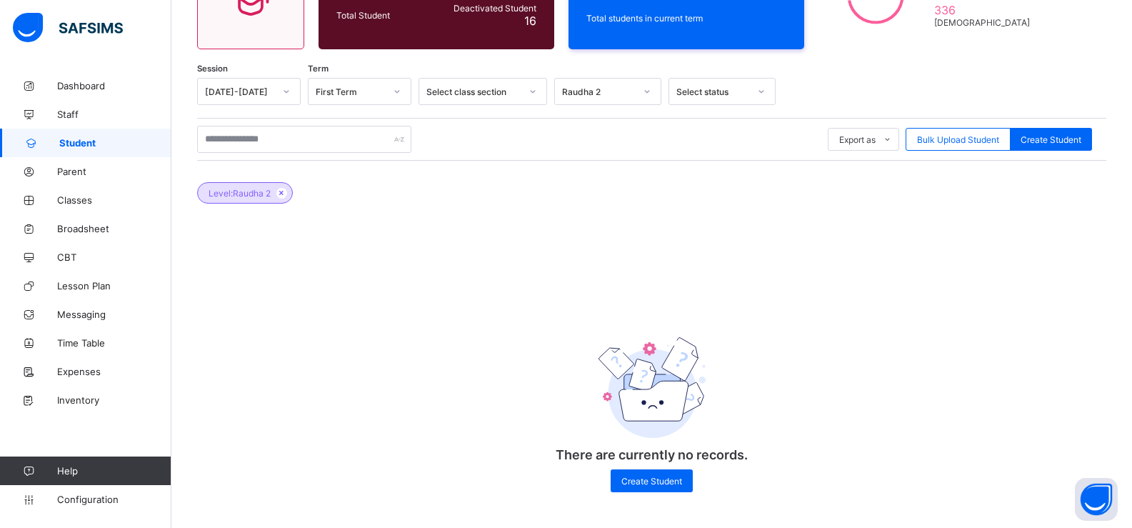
click at [596, 89] on div "Raudha 2" at bounding box center [598, 91] width 73 height 11
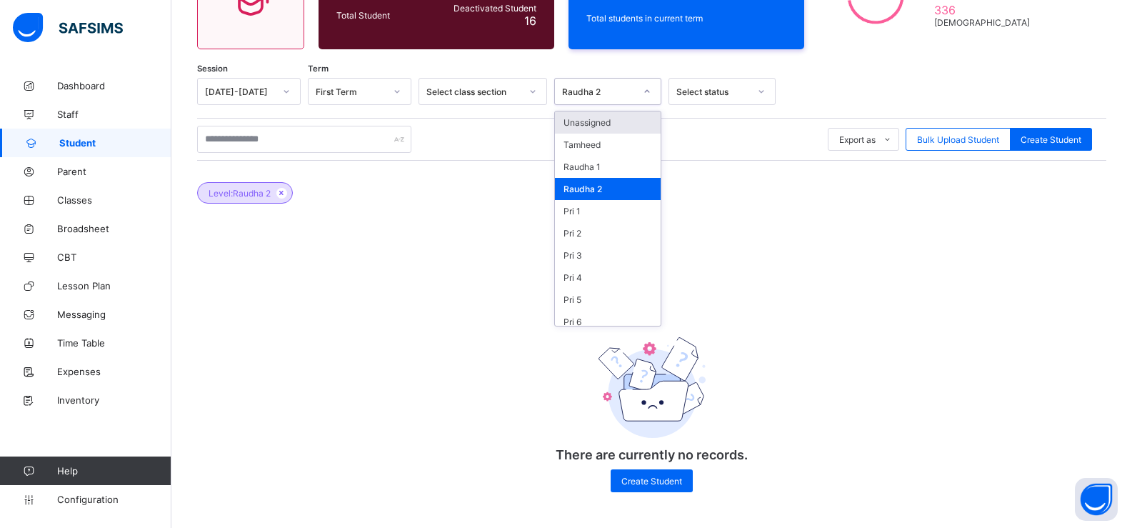
click at [596, 89] on div "Raudha 2" at bounding box center [598, 91] width 73 height 11
click at [598, 90] on div "Raudha 2" at bounding box center [598, 91] width 73 height 11
click at [603, 185] on div "Raudha 2" at bounding box center [608, 189] width 106 height 22
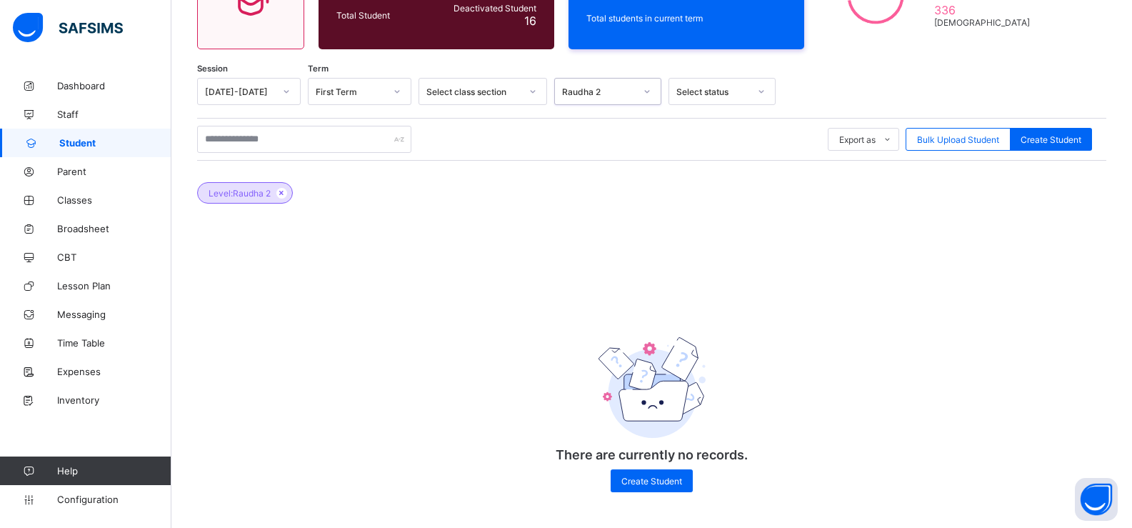
click at [636, 94] on div at bounding box center [647, 91] width 24 height 23
click at [596, 187] on div "Raudha 2" at bounding box center [608, 189] width 106 height 22
click at [86, 497] on span "Configuration" at bounding box center [114, 498] width 114 height 11
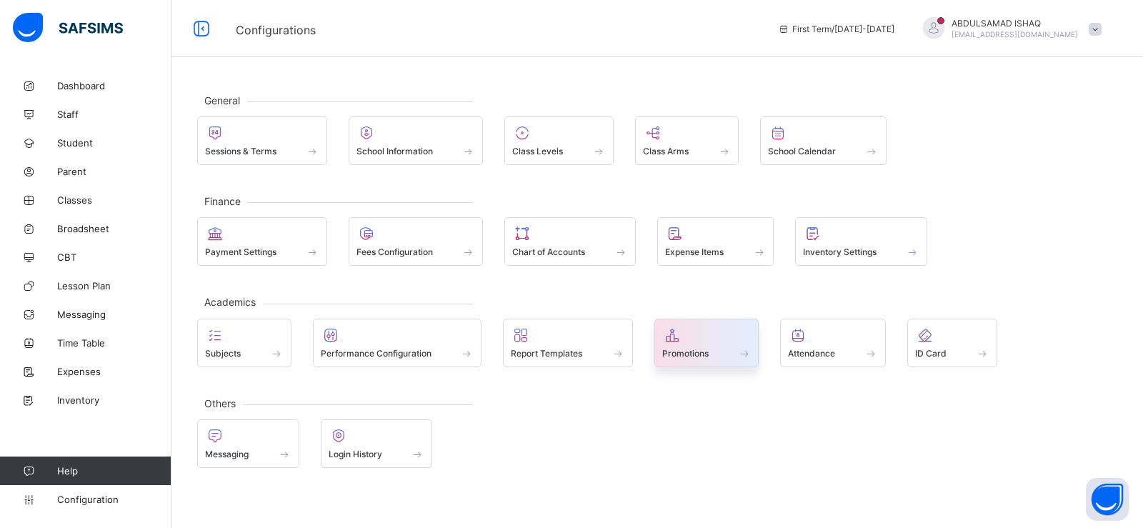
click at [703, 348] on span "Promotions" at bounding box center [685, 353] width 46 height 11
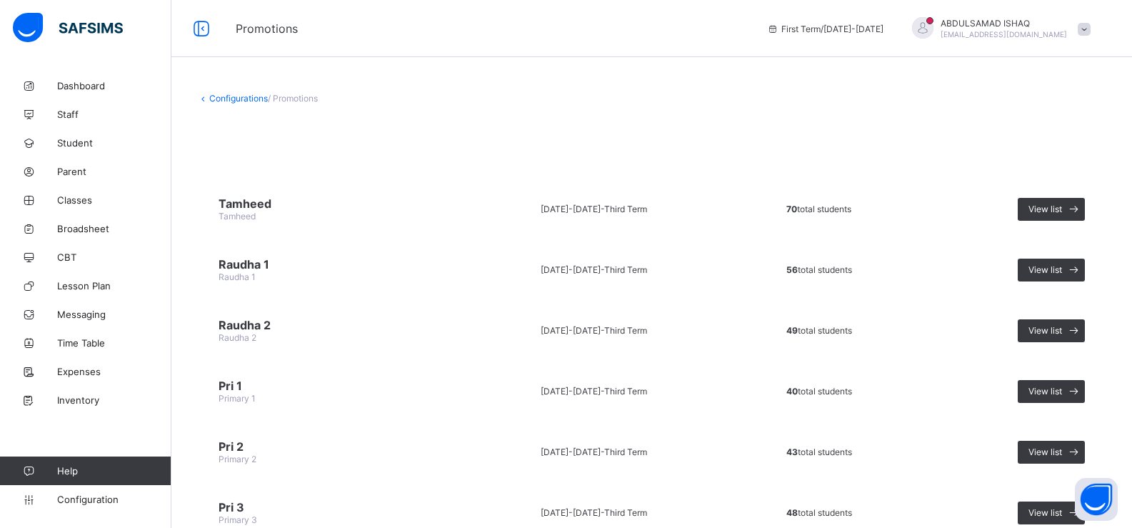
drag, startPoint x: 1126, startPoint y: 164, endPoint x: 1059, endPoint y: 236, distance: 98.0
click at [1057, 326] on span "View list" at bounding box center [1045, 330] width 34 height 11
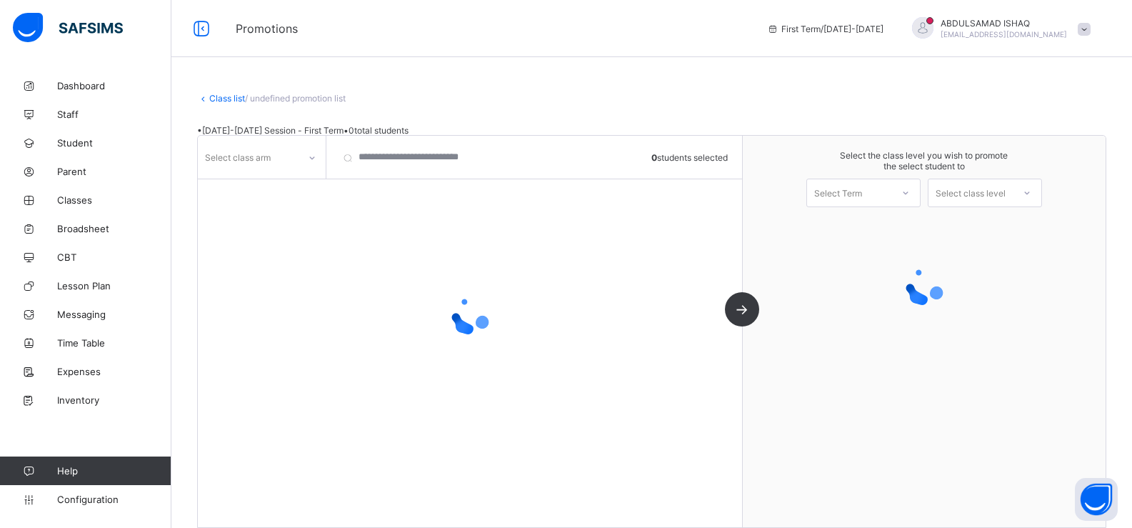
scroll to position [35, 0]
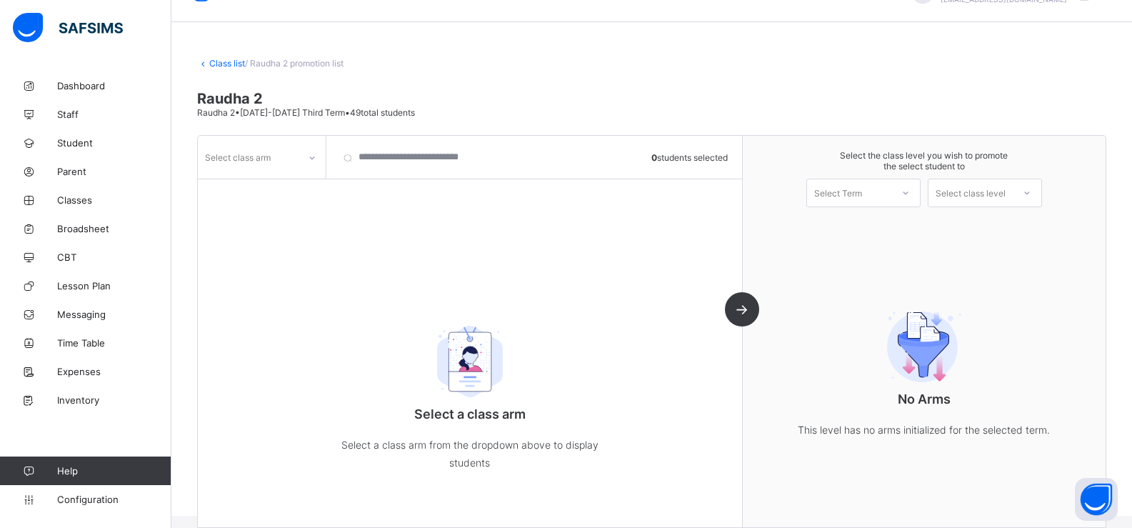
click at [301, 171] on div "Select class arm" at bounding box center [262, 157] width 129 height 43
click at [319, 162] on div at bounding box center [312, 157] width 24 height 23
click at [300, 204] on div "A" at bounding box center [262, 210] width 126 height 22
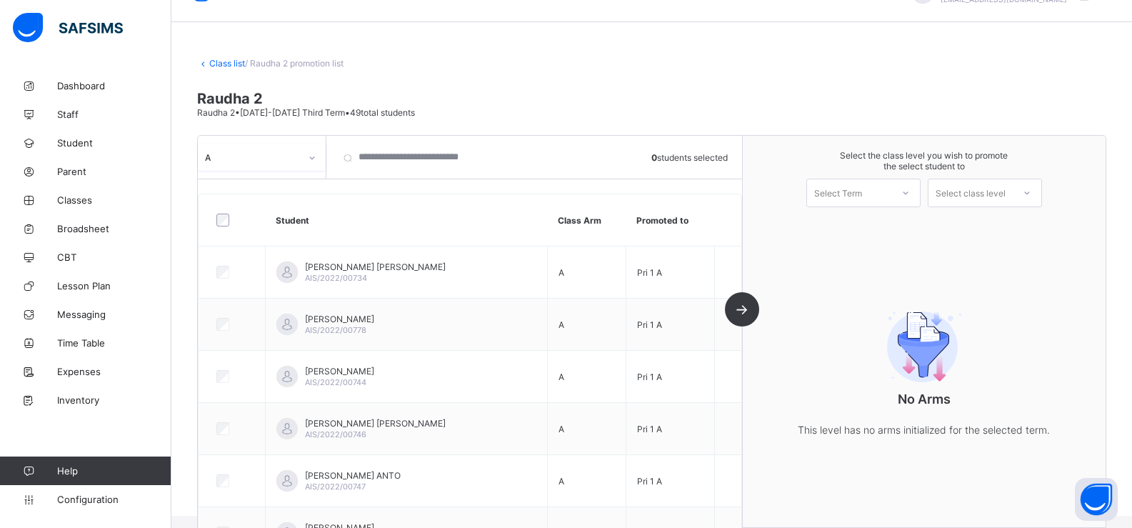
click at [910, 198] on icon at bounding box center [905, 193] width 9 height 14
click at [901, 224] on div "First Term 2025-2026" at bounding box center [863, 230] width 113 height 33
click at [990, 194] on div "Select class level" at bounding box center [971, 193] width 70 height 29
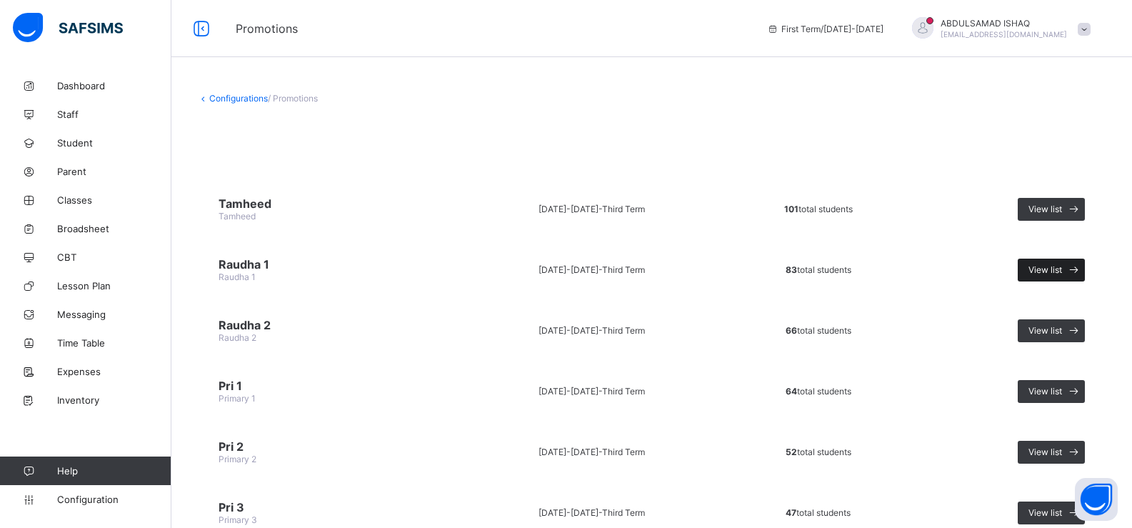
click at [1045, 276] on div "View list" at bounding box center [1051, 270] width 67 height 23
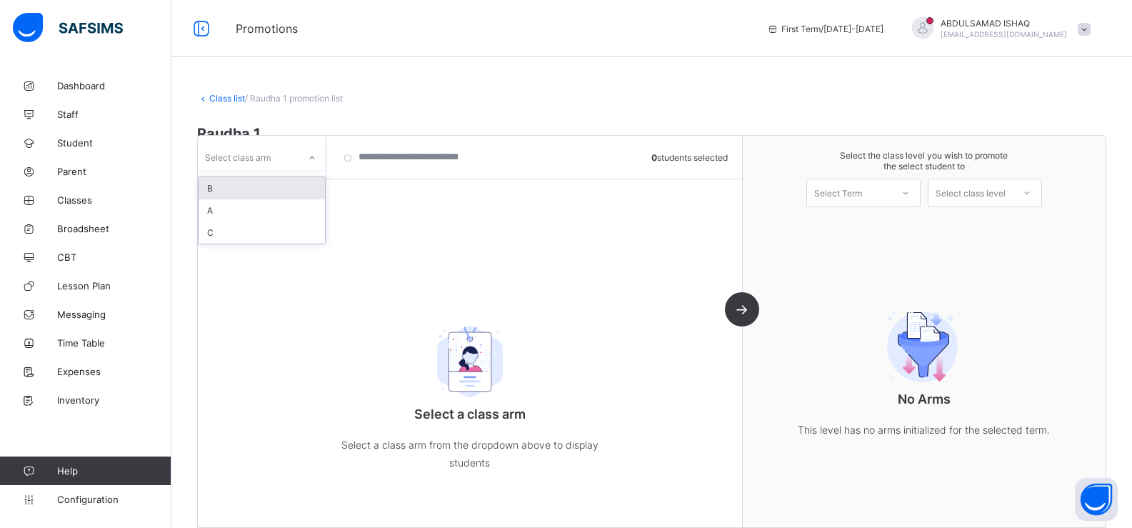
click at [289, 157] on div "Select class arm" at bounding box center [248, 157] width 101 height 20
click at [279, 213] on div "A" at bounding box center [262, 210] width 126 height 22
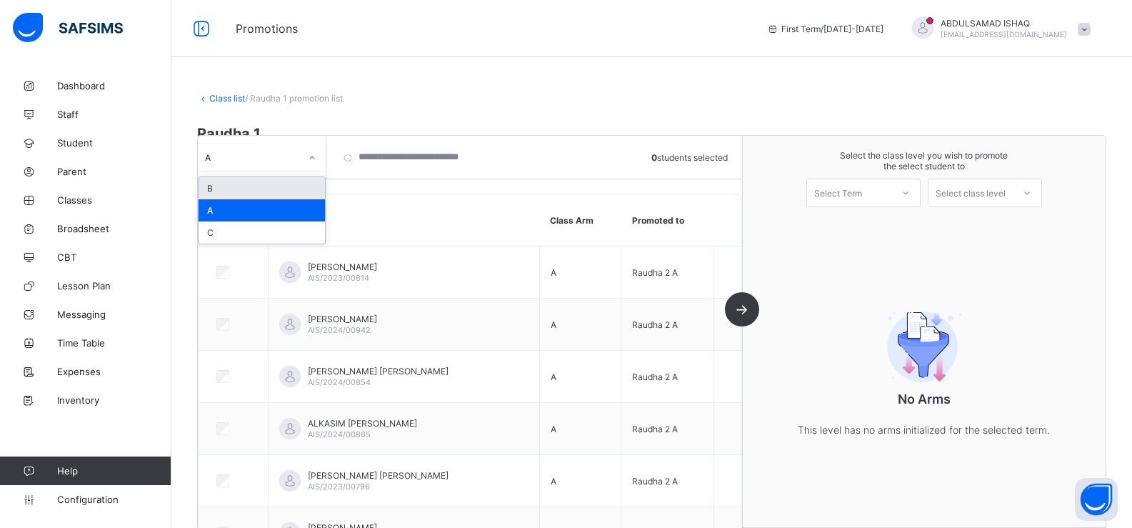
click at [236, 161] on div "A" at bounding box center [252, 157] width 95 height 11
click at [473, 205] on th "Student" at bounding box center [403, 220] width 271 height 52
click at [294, 147] on div "A" at bounding box center [248, 157] width 101 height 20
click at [259, 232] on div "C" at bounding box center [262, 232] width 126 height 22
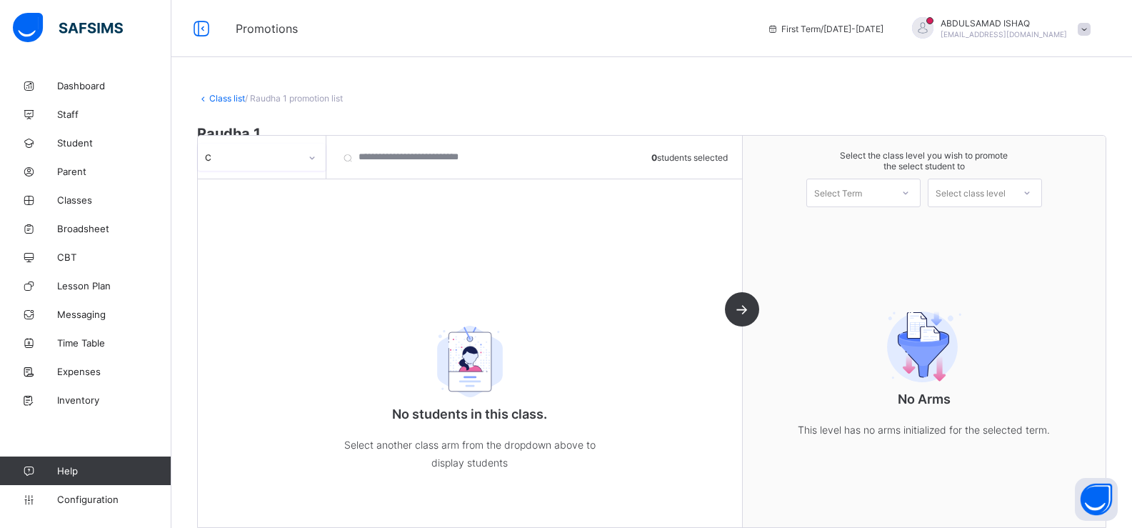
click at [259, 148] on div "C" at bounding box center [248, 157] width 101 height 20
click at [265, 210] on div "A" at bounding box center [262, 210] width 126 height 22
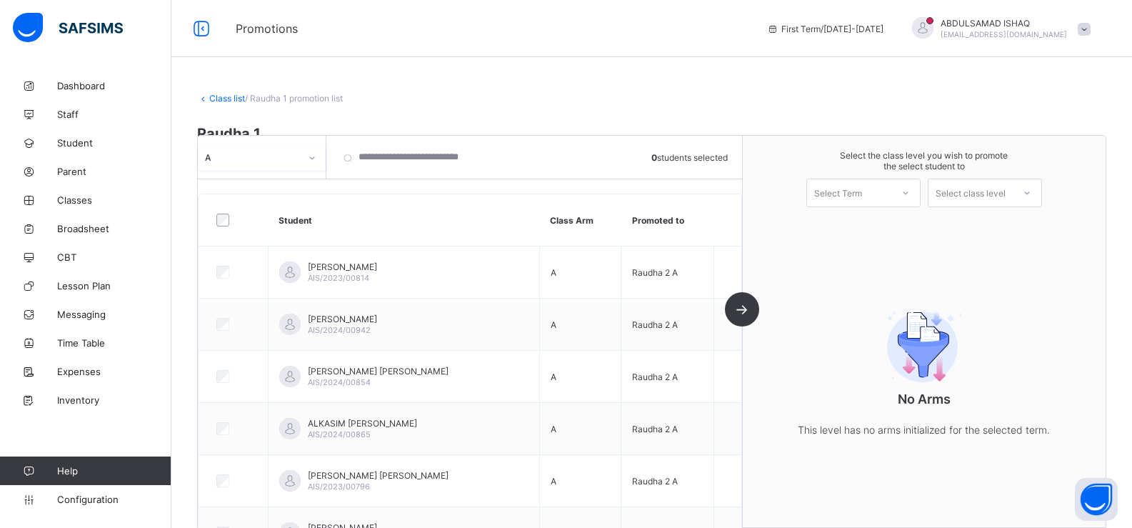
click at [910, 193] on icon at bounding box center [905, 193] width 9 height 14
click at [876, 229] on div "First Term 2025-2026" at bounding box center [863, 230] width 113 height 33
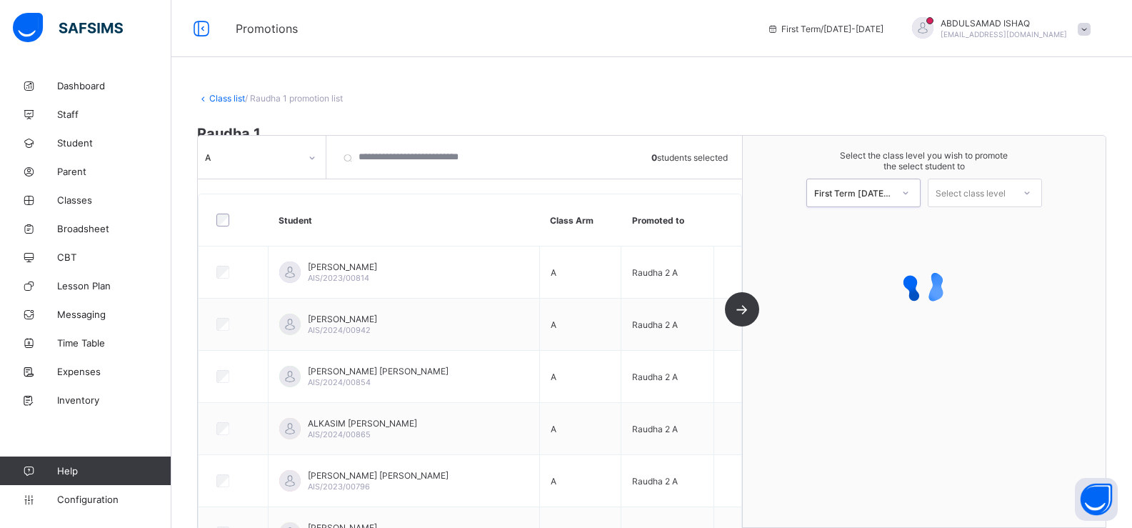
click at [963, 194] on div "Select class level" at bounding box center [971, 193] width 70 height 29
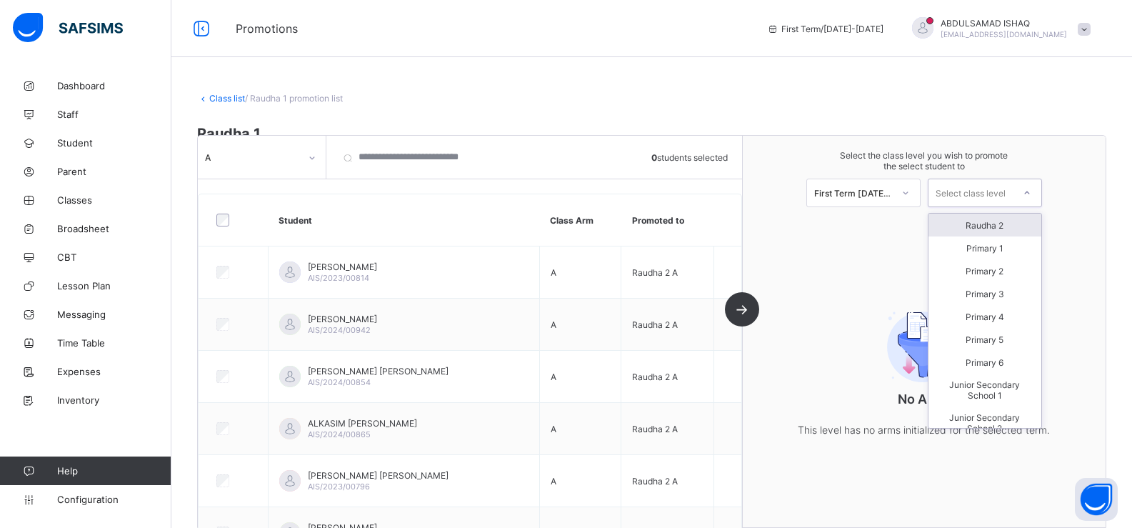
click at [978, 229] on div "Raudha 2" at bounding box center [984, 225] width 113 height 23
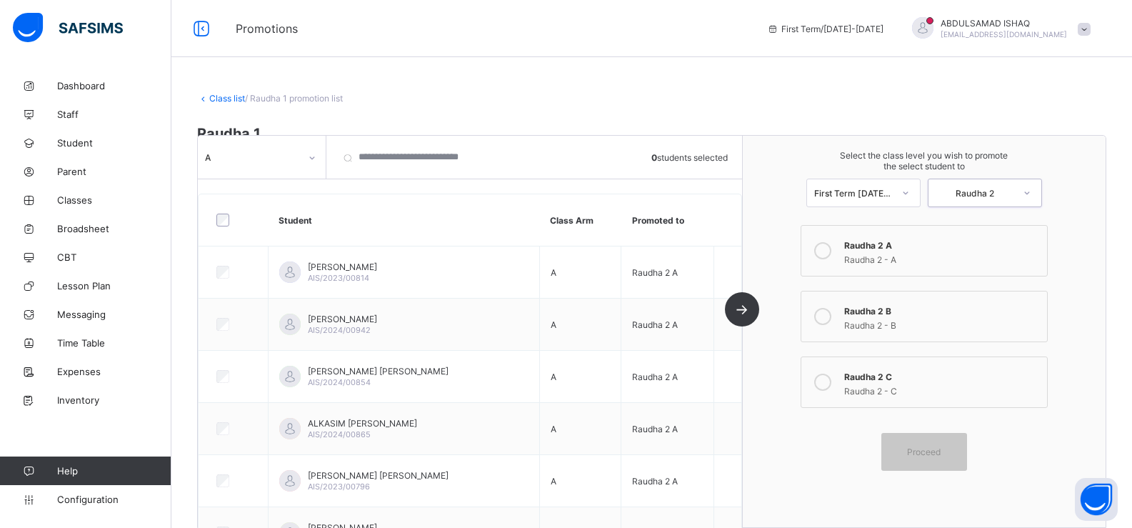
click at [873, 249] on div "Raudha 2 A" at bounding box center [942, 243] width 196 height 14
click at [831, 249] on icon at bounding box center [822, 250] width 17 height 17
click at [941, 454] on span "Proceed" at bounding box center [924, 451] width 34 height 11
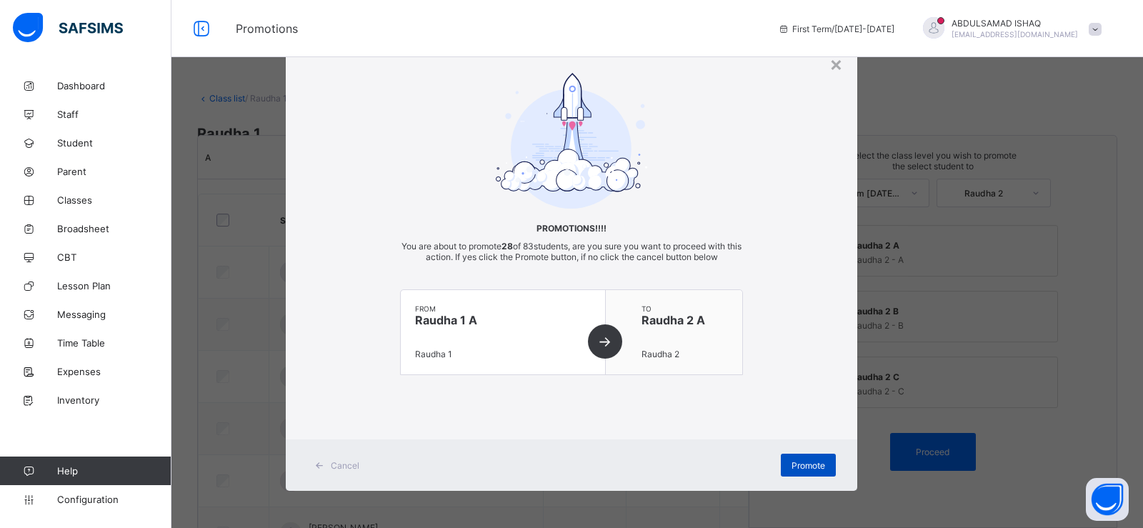
click at [810, 463] on span "Promote" at bounding box center [808, 465] width 34 height 11
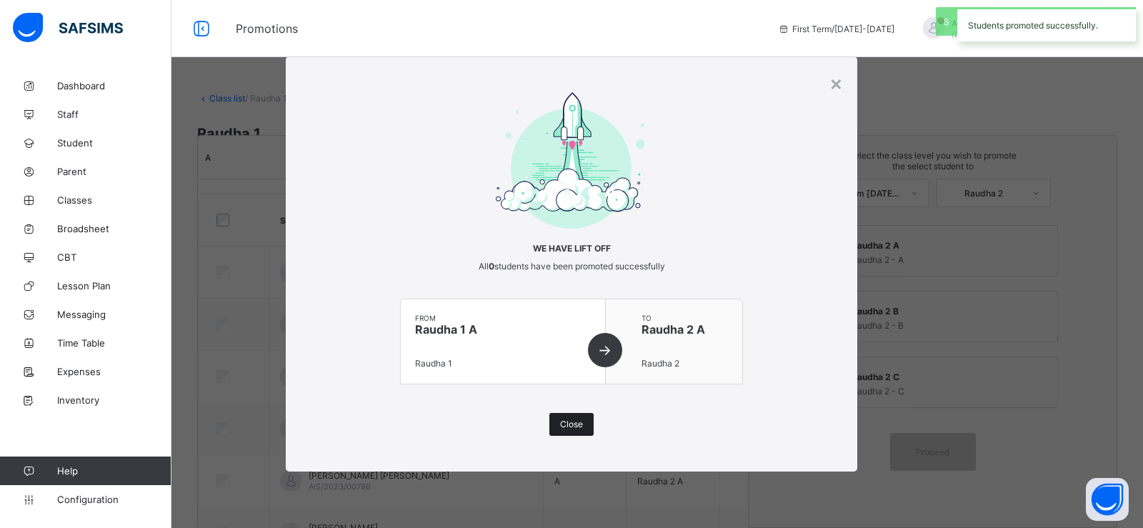
click at [580, 423] on span "Close" at bounding box center [571, 423] width 23 height 11
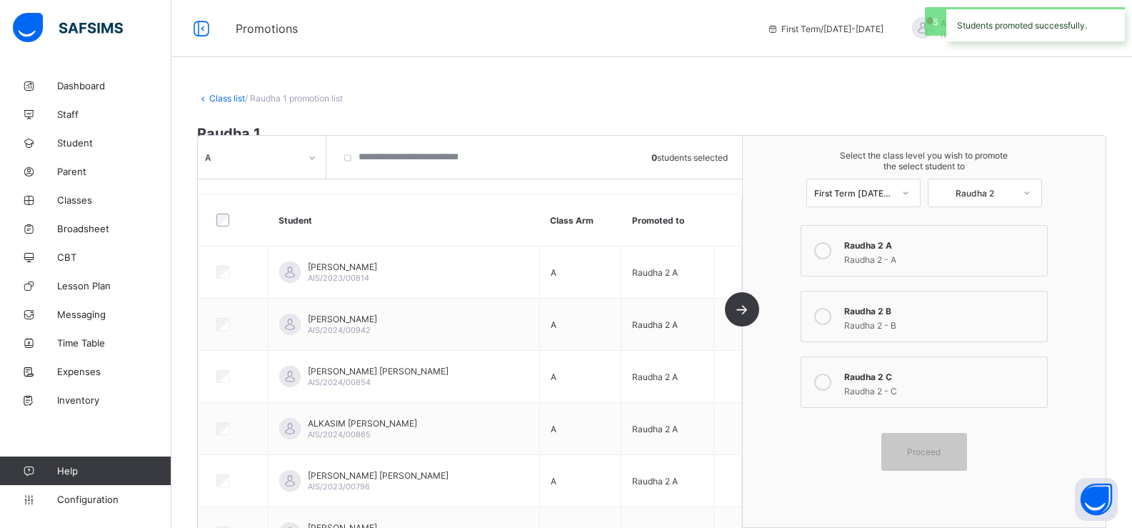
click at [274, 171] on div "A" at bounding box center [262, 157] width 129 height 43
click at [262, 160] on div "A" at bounding box center [252, 157] width 95 height 11
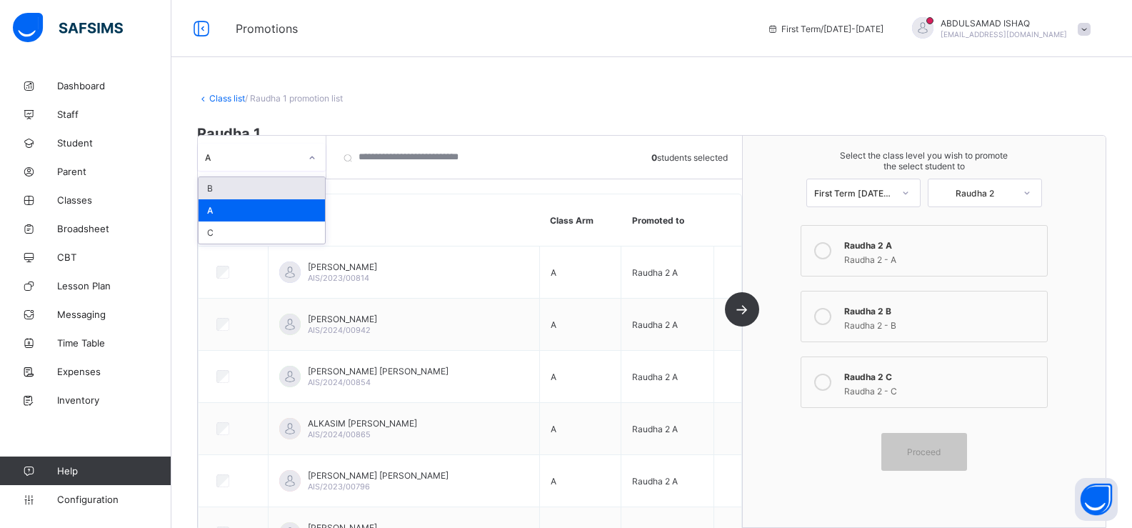
click at [261, 188] on div "B" at bounding box center [262, 188] width 126 height 22
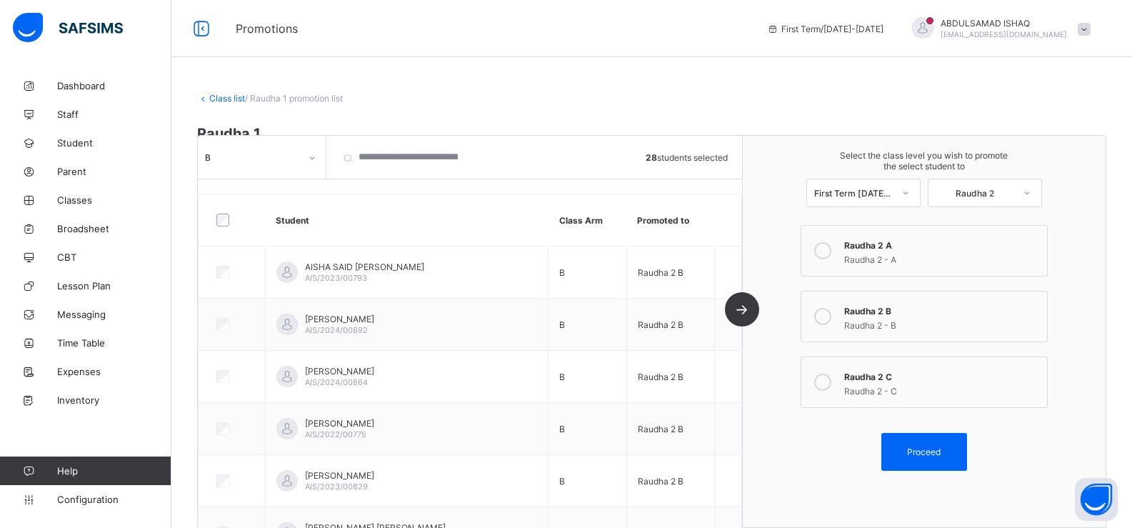
click at [883, 319] on div "Raudha 2 - B" at bounding box center [942, 323] width 196 height 14
click at [939, 451] on span "Proceed" at bounding box center [924, 451] width 34 height 11
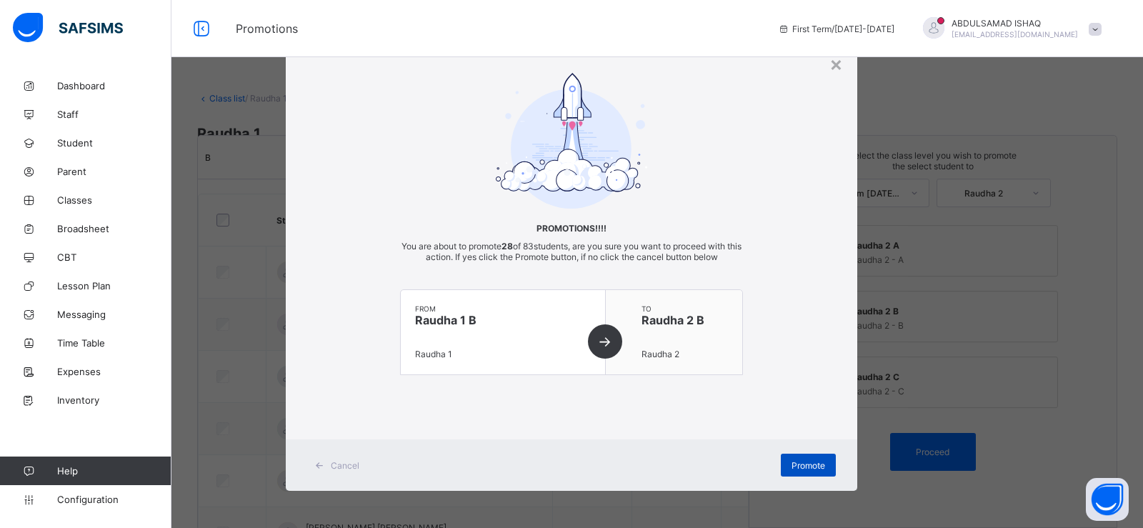
click at [810, 458] on div "Promote" at bounding box center [808, 464] width 55 height 23
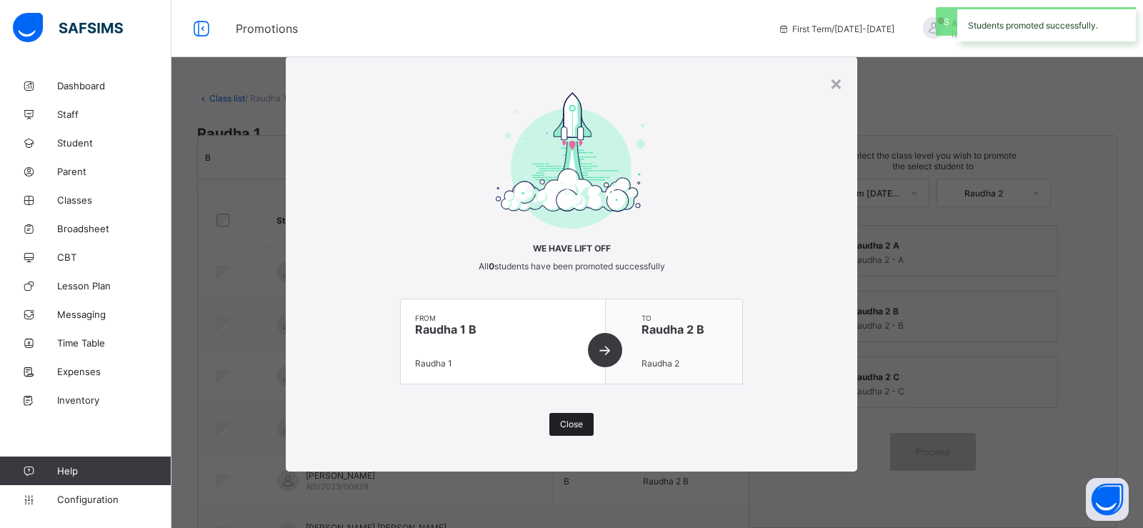
click at [575, 417] on div "Close" at bounding box center [571, 424] width 44 height 23
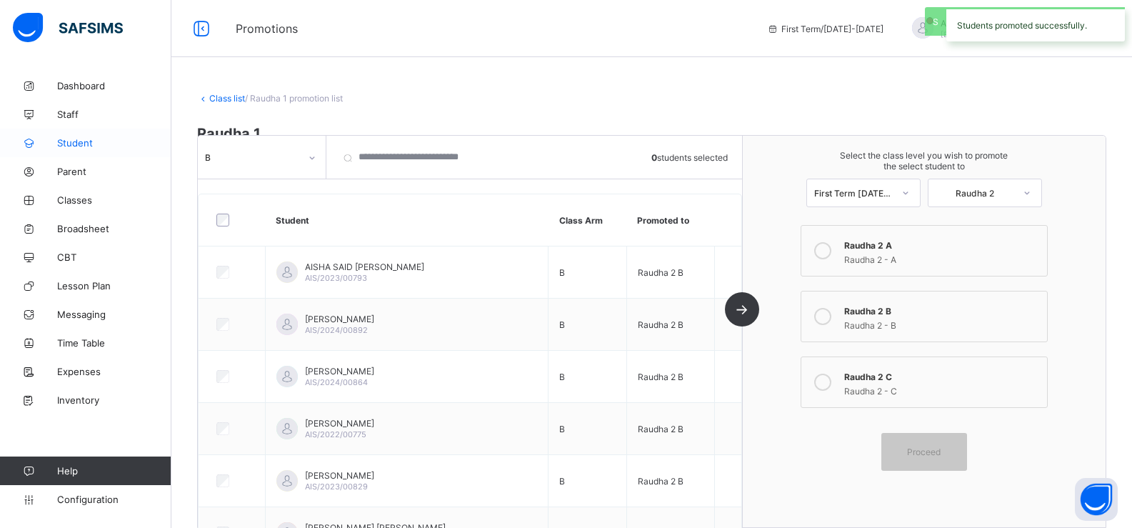
click at [99, 139] on span "Student" at bounding box center [114, 142] width 114 height 11
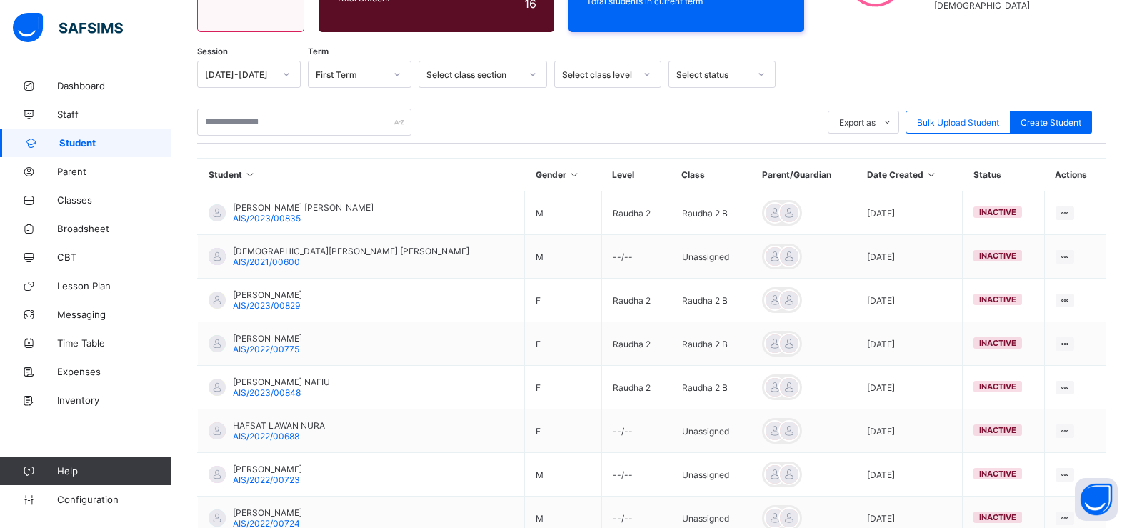
scroll to position [204, 0]
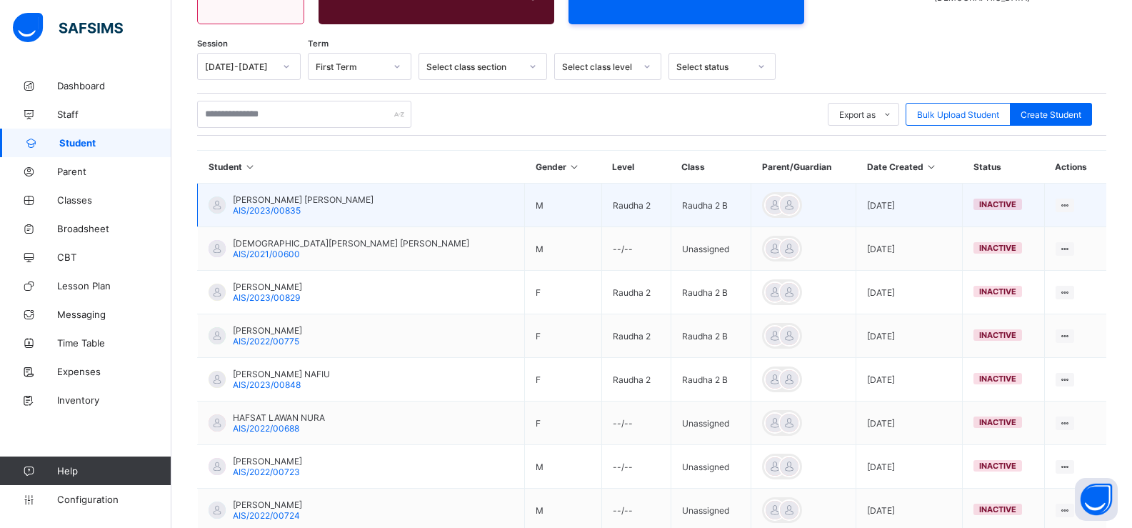
click at [601, 204] on td "Raudha 2" at bounding box center [635, 206] width 69 height 44
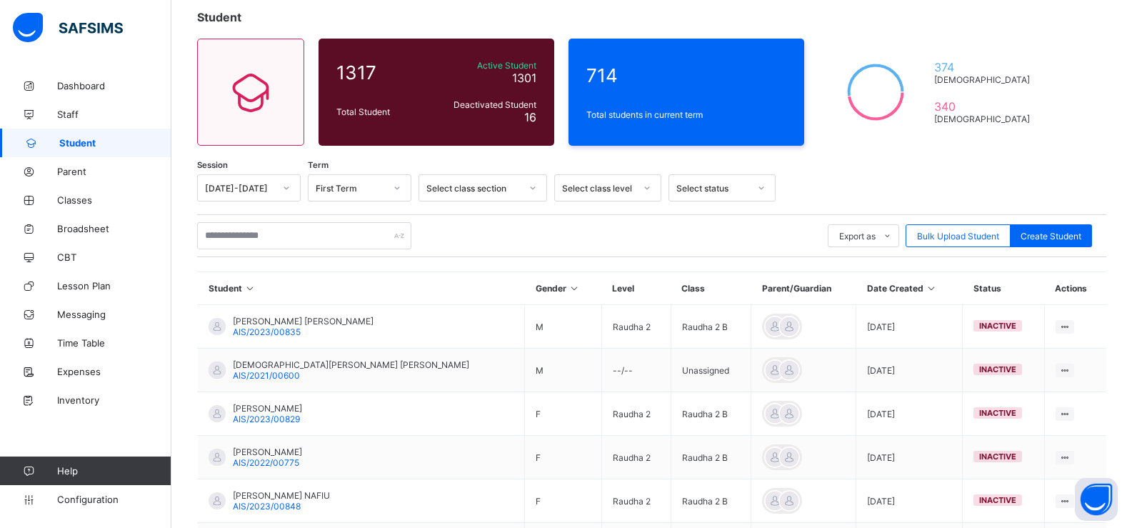
scroll to position [35, 0]
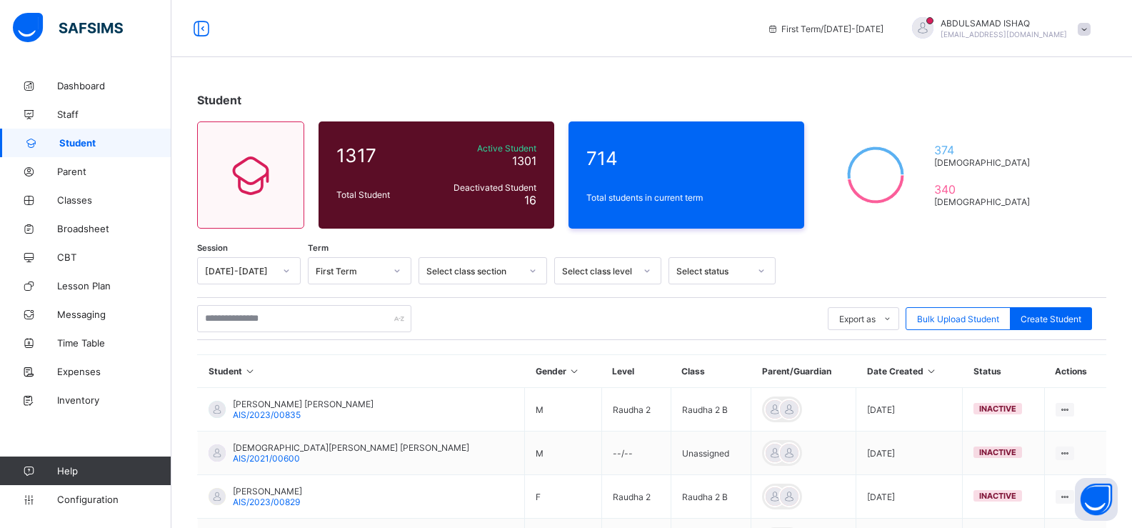
click at [628, 269] on div "Select class level" at bounding box center [598, 271] width 73 height 11
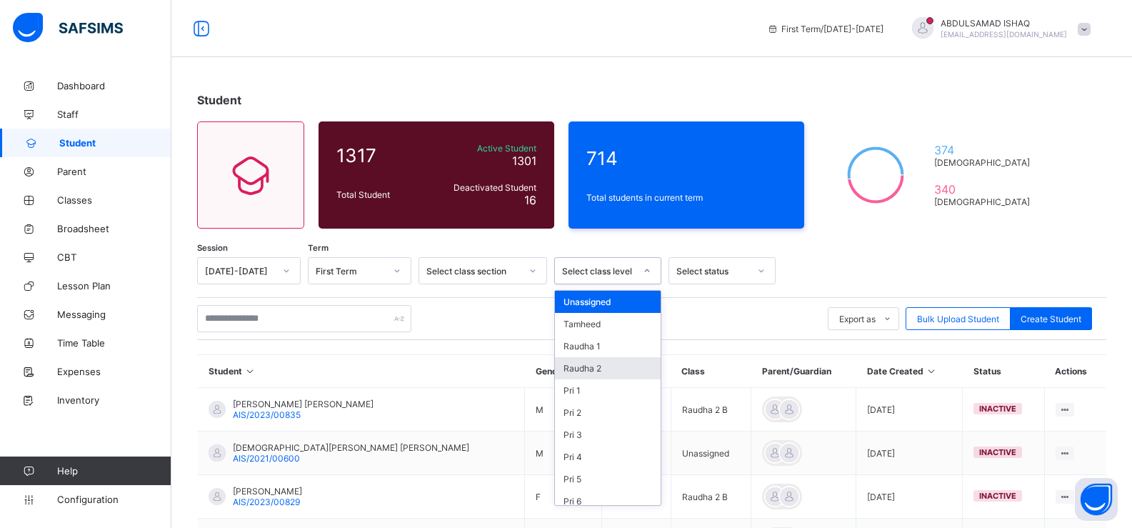
click at [591, 369] on div "Raudha 2" at bounding box center [608, 368] width 106 height 22
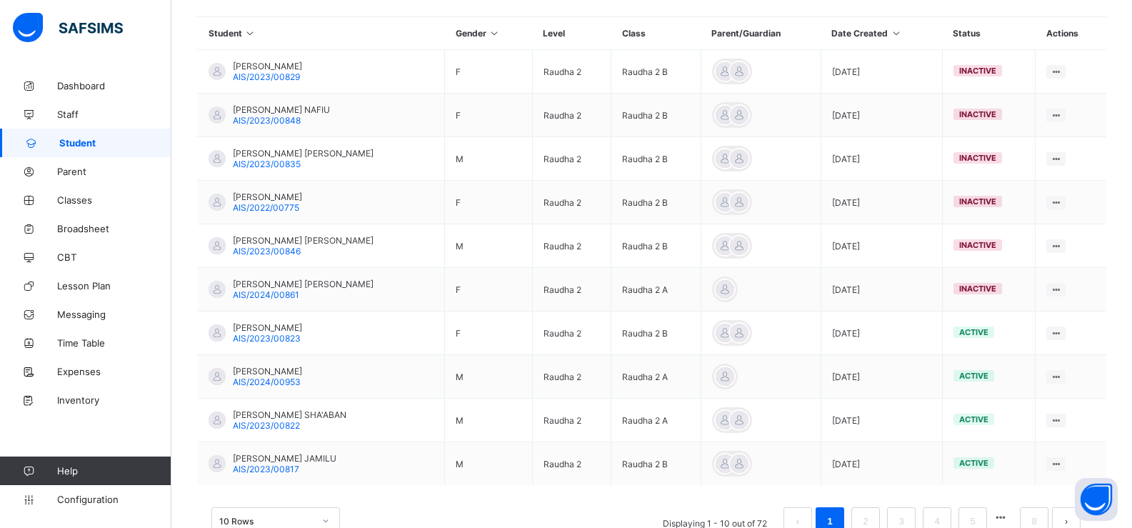
scroll to position [431, 0]
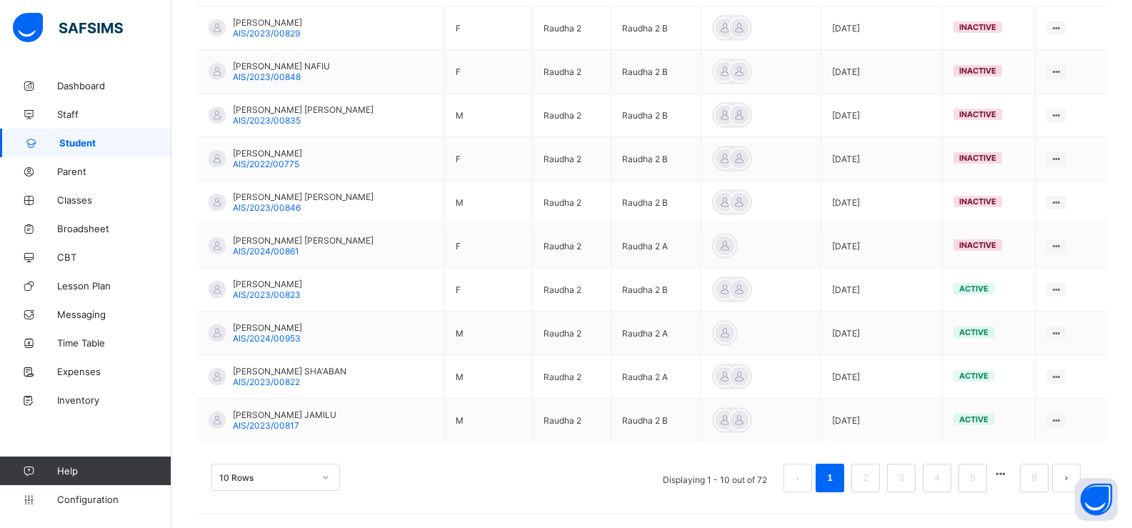
drag, startPoint x: 1101, startPoint y: 438, endPoint x: 1137, endPoint y: 423, distance: 38.5
click at [1106, 431] on div "Session [DATE]-[DATE] Term First Term Select class section Raudha 2 Select stat…" at bounding box center [651, 166] width 909 height 681
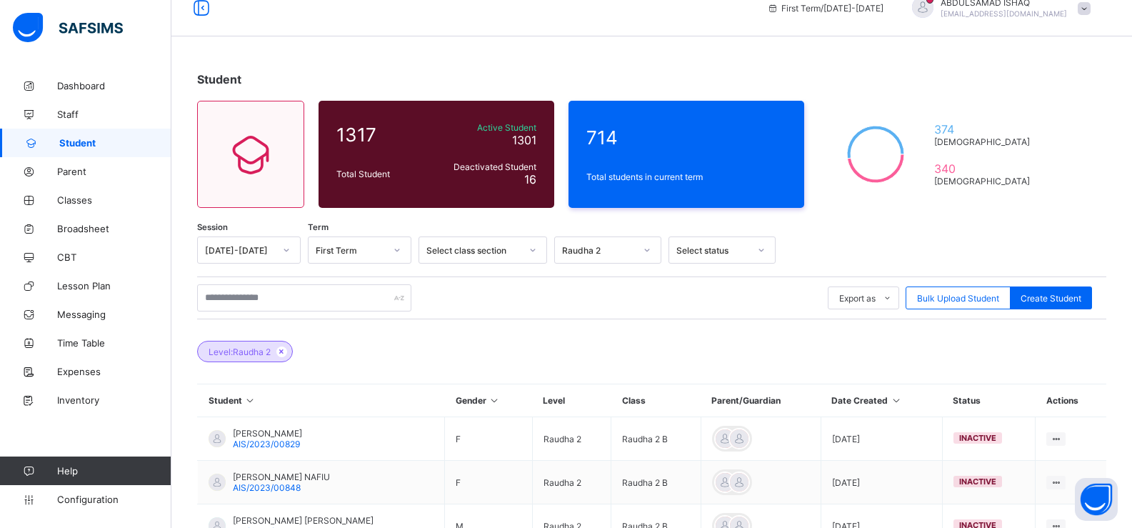
scroll to position [0, 0]
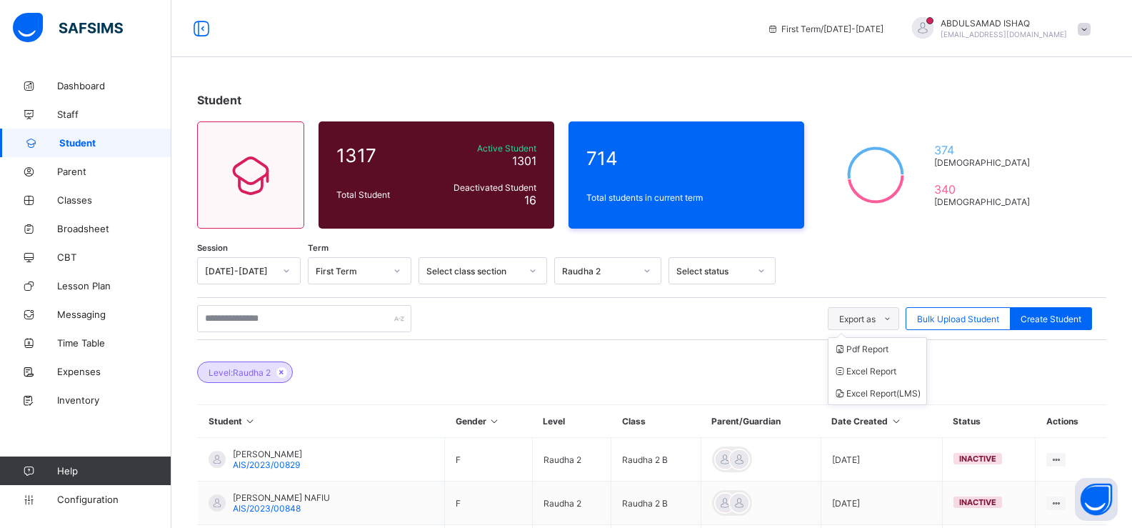
click at [866, 319] on span "Export as" at bounding box center [857, 319] width 36 height 11
click at [873, 346] on li "Pdf Report" at bounding box center [877, 349] width 98 height 22
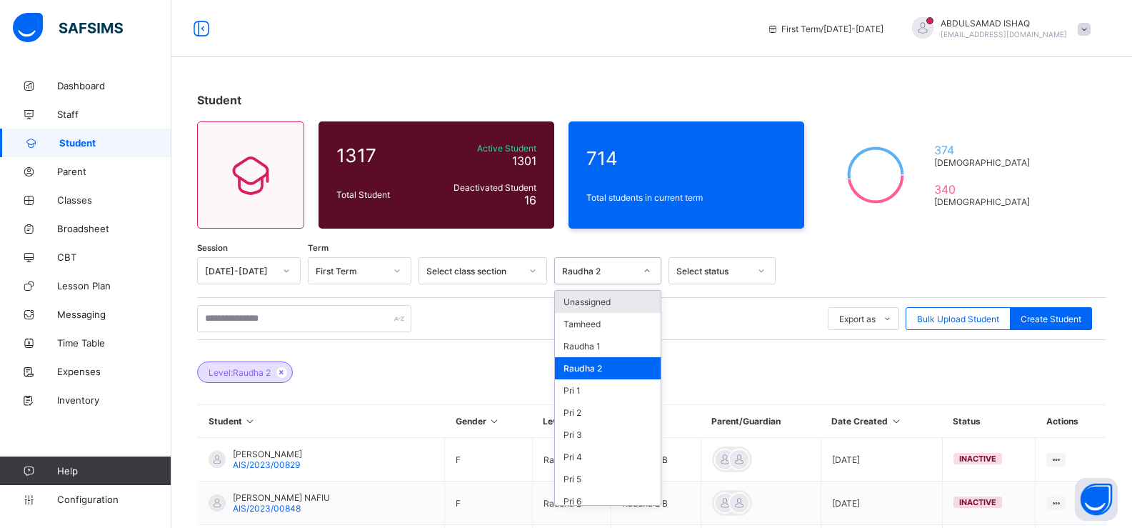
click at [603, 269] on div "Raudha 2" at bounding box center [598, 271] width 73 height 11
click at [593, 381] on div "Pri 1" at bounding box center [608, 390] width 106 height 22
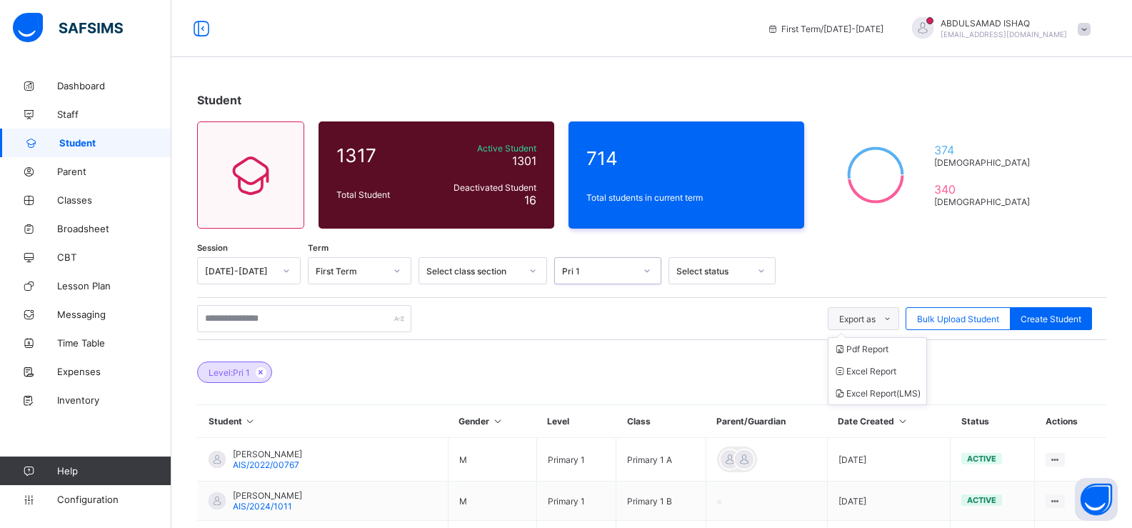
click at [864, 318] on span "Export as" at bounding box center [857, 319] width 36 height 11
click at [872, 356] on li "Pdf Report" at bounding box center [877, 349] width 98 height 22
click at [521, 271] on div at bounding box center [533, 270] width 24 height 23
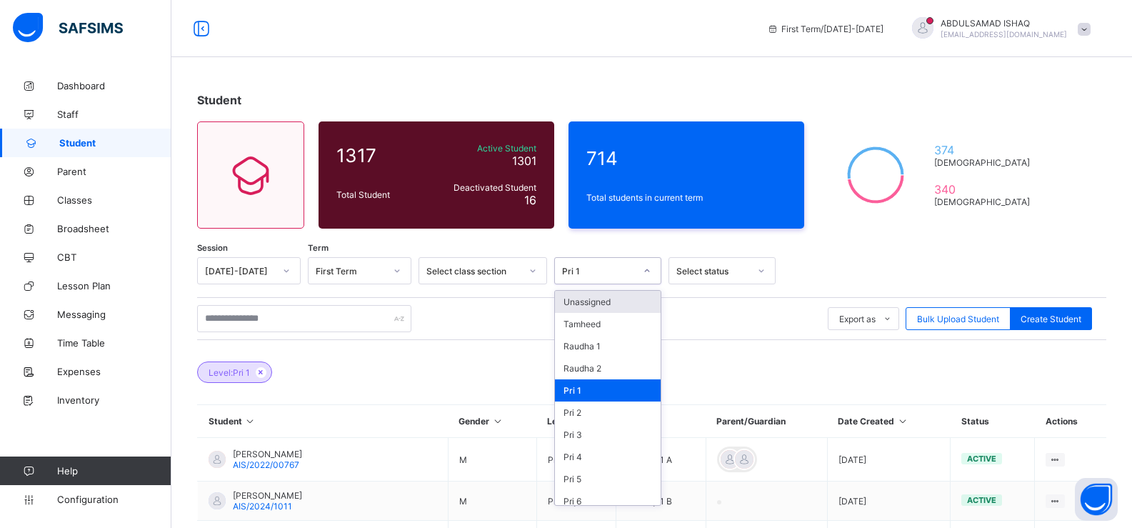
click at [588, 275] on div "Pri 1" at bounding box center [598, 271] width 73 height 11
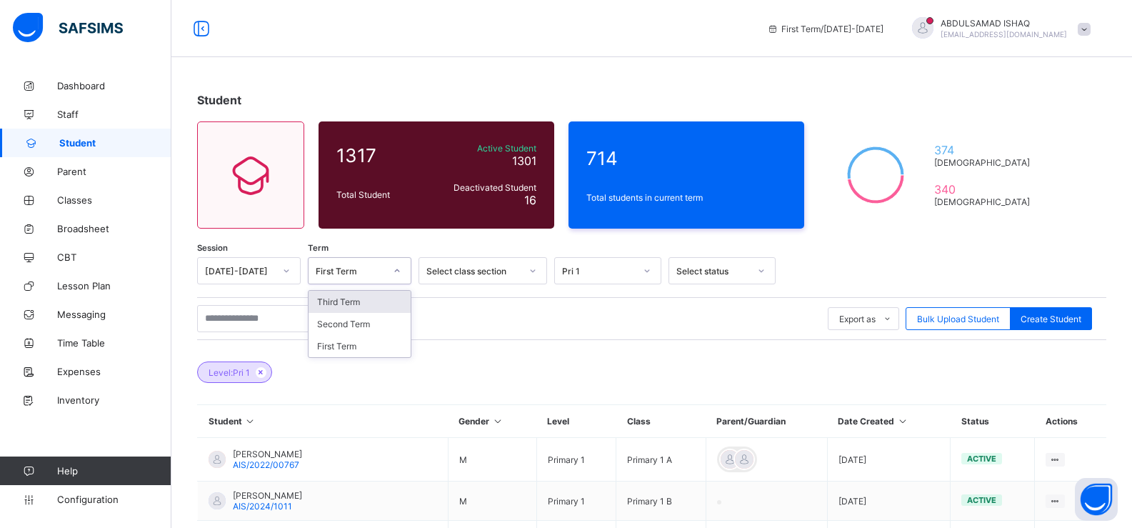
click at [393, 269] on icon at bounding box center [397, 271] width 9 height 14
click at [578, 271] on div "Pri 1" at bounding box center [598, 271] width 73 height 11
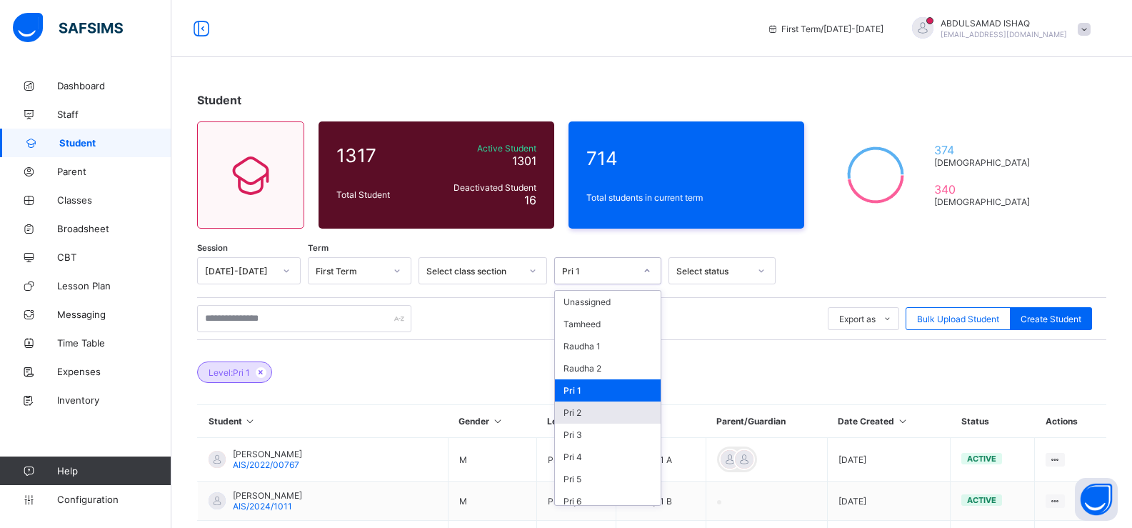
click at [585, 413] on div "Pri 2" at bounding box center [608, 412] width 106 height 22
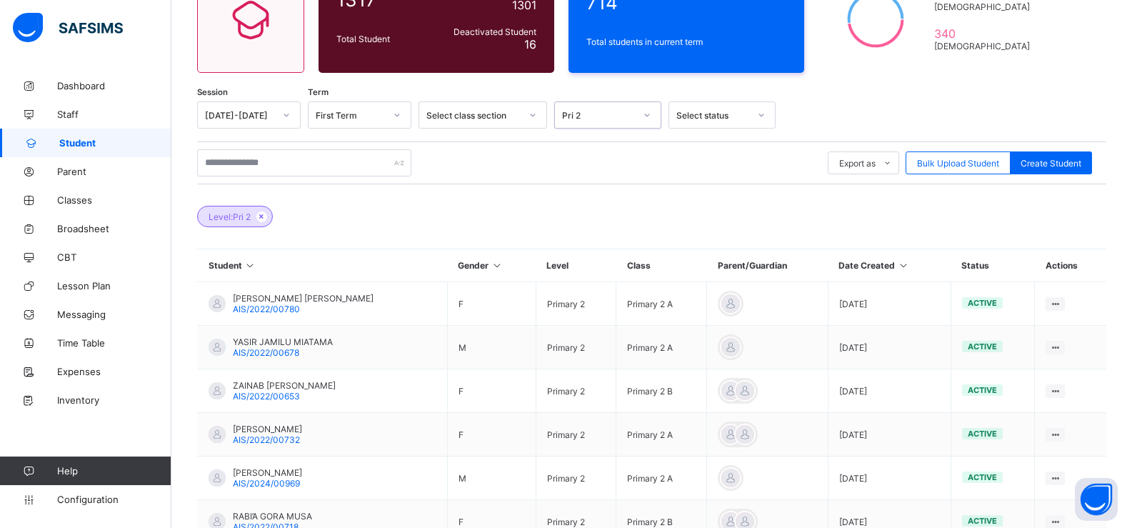
scroll to position [184, 0]
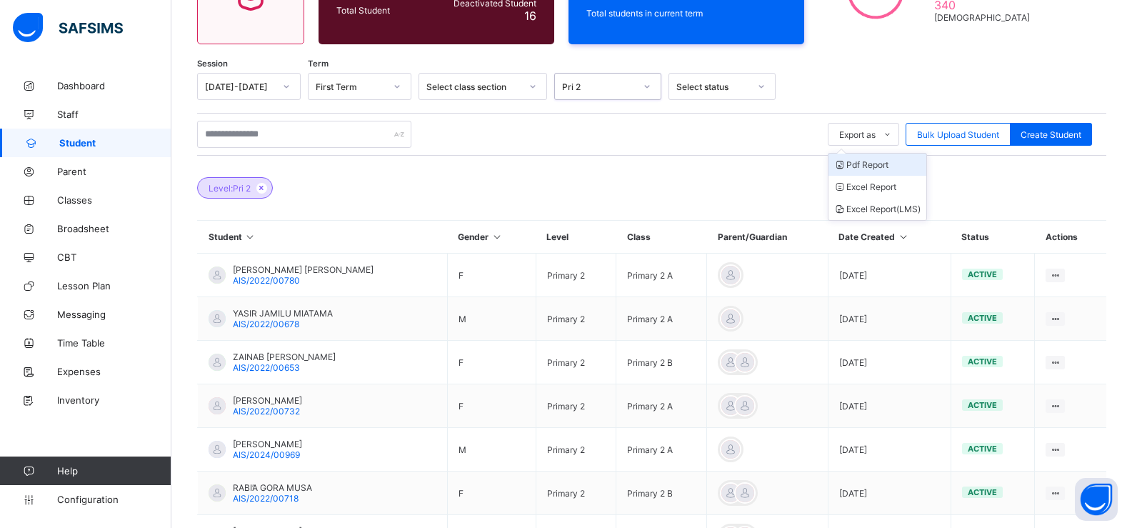
click at [868, 166] on li "Pdf Report" at bounding box center [877, 165] width 98 height 22
click at [618, 95] on div "Pri 2" at bounding box center [594, 86] width 79 height 20
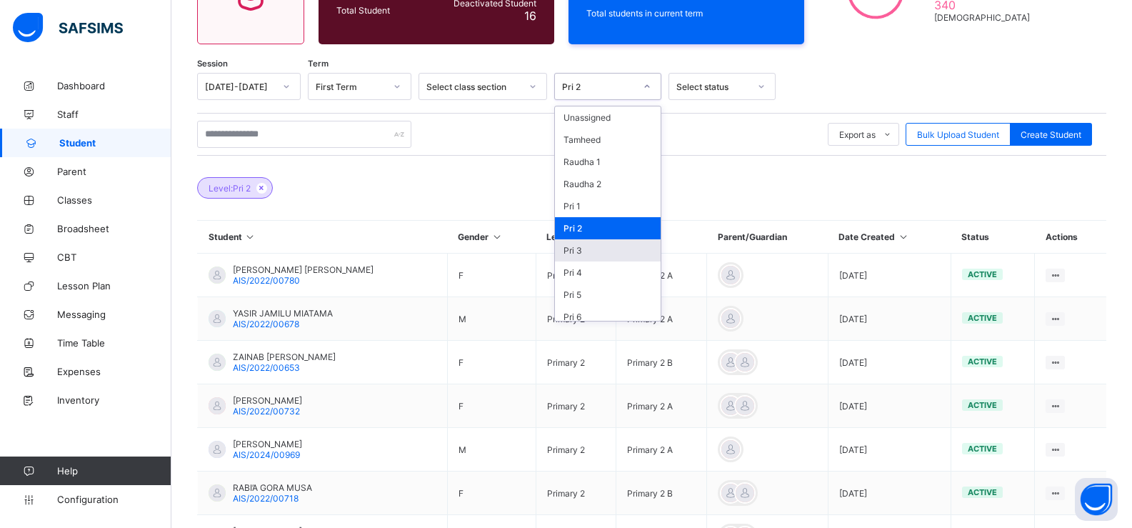
click at [599, 244] on div "Pri 3" at bounding box center [608, 250] width 106 height 22
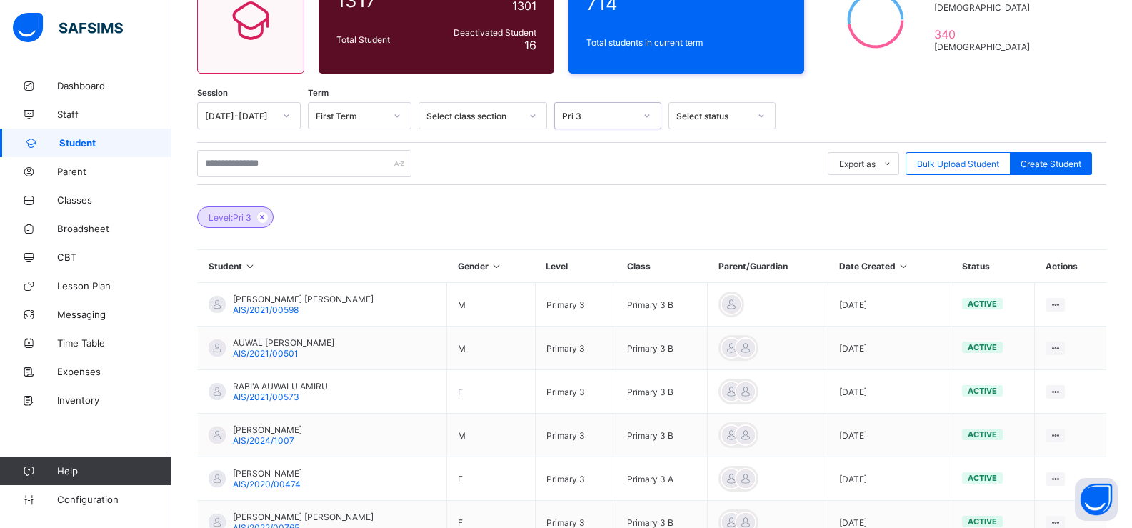
scroll to position [184, 0]
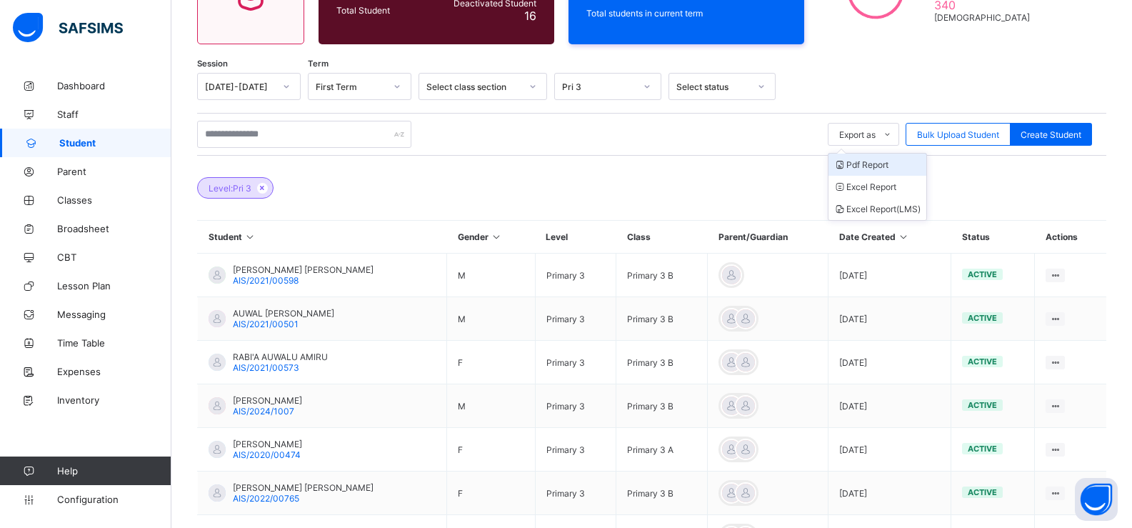
click at [884, 165] on li "Pdf Report" at bounding box center [877, 165] width 98 height 22
click at [612, 83] on div "Pri 3" at bounding box center [598, 86] width 73 height 11
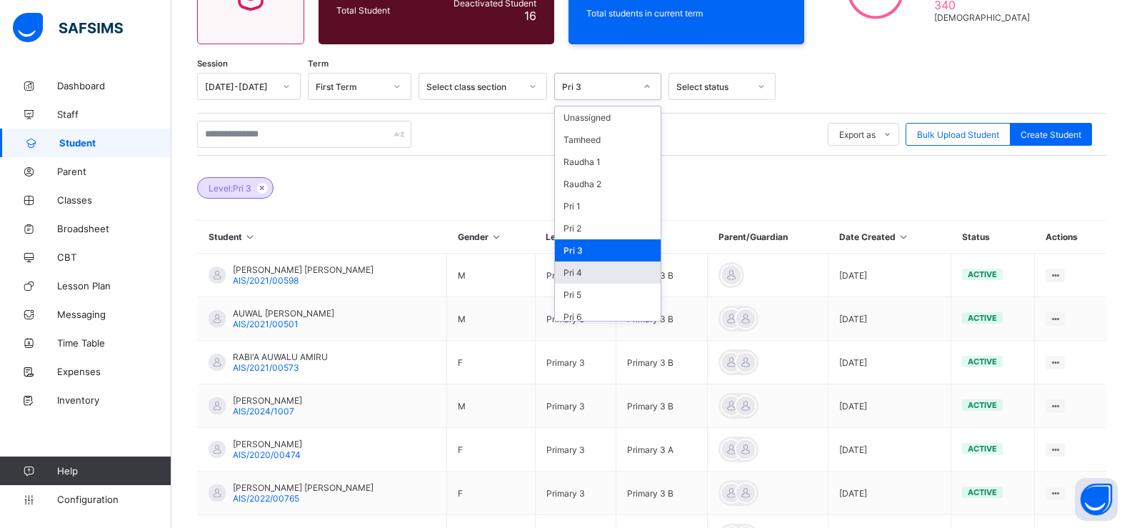
click at [598, 271] on div "Pri 4" at bounding box center [608, 272] width 106 height 22
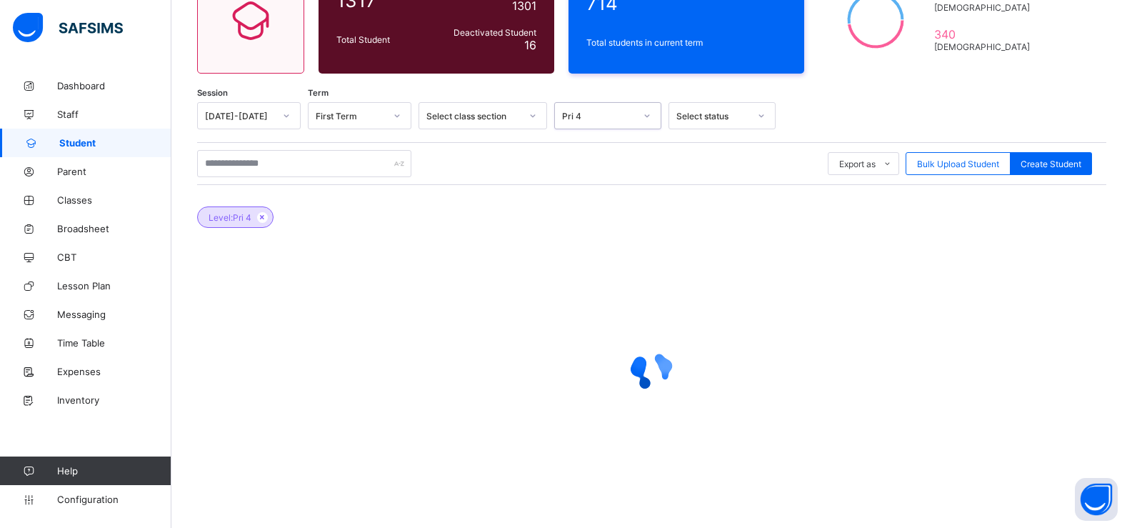
scroll to position [184, 0]
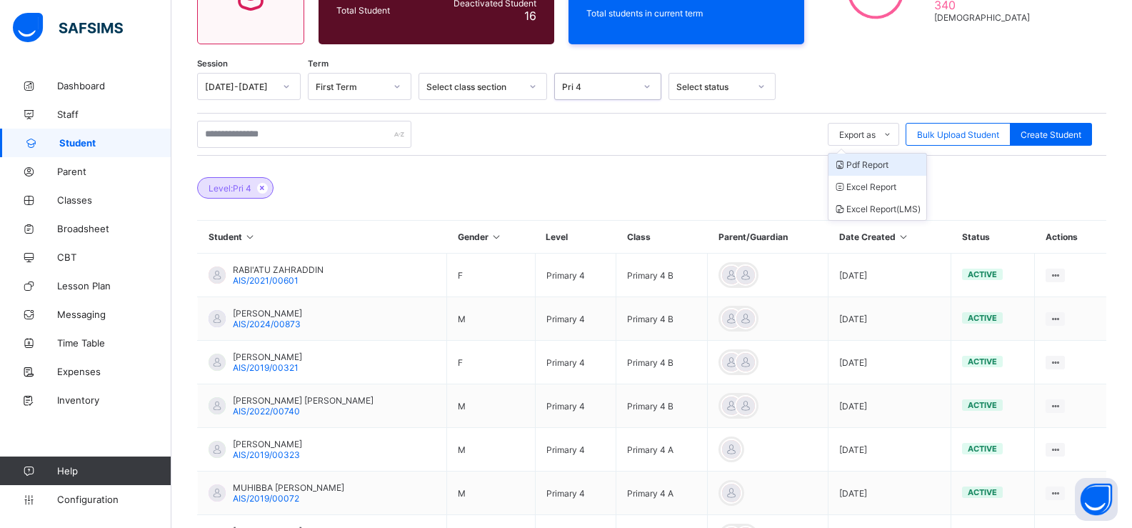
click at [876, 161] on li "Pdf Report" at bounding box center [877, 165] width 98 height 22
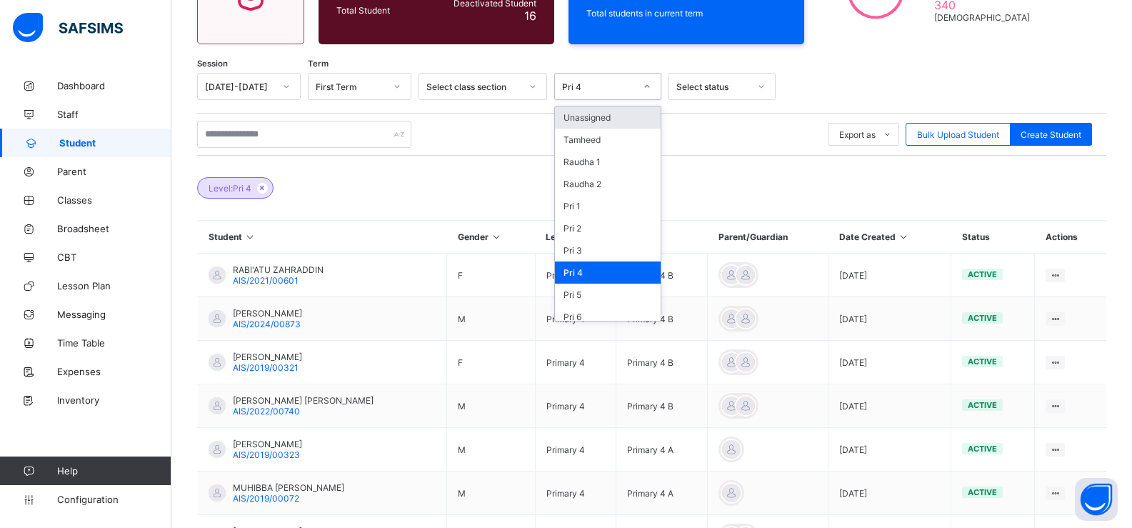
click at [634, 75] on div at bounding box center [646, 87] width 27 height 26
click at [599, 291] on div "Pri 5" at bounding box center [608, 295] width 106 height 22
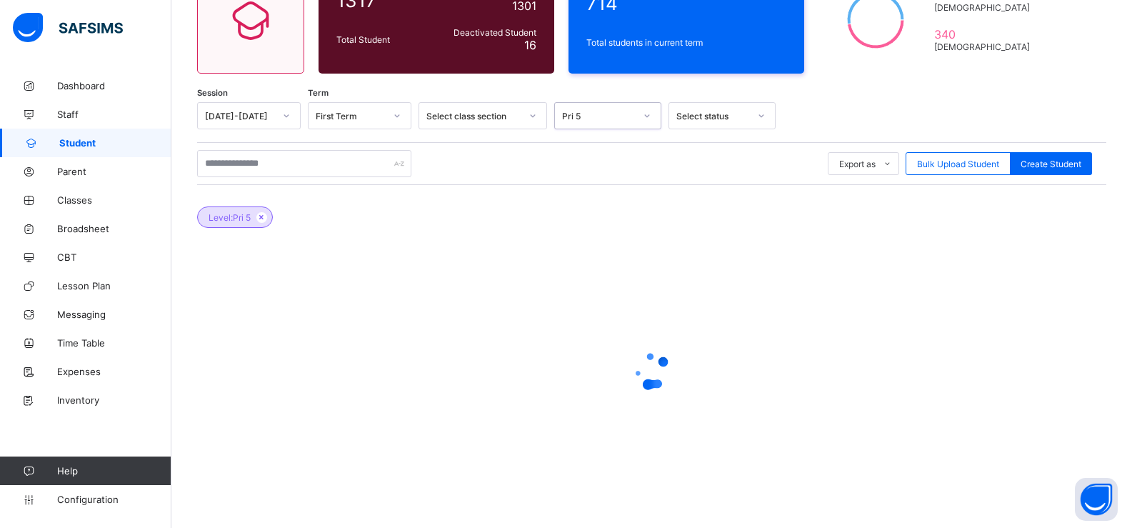
scroll to position [184, 0]
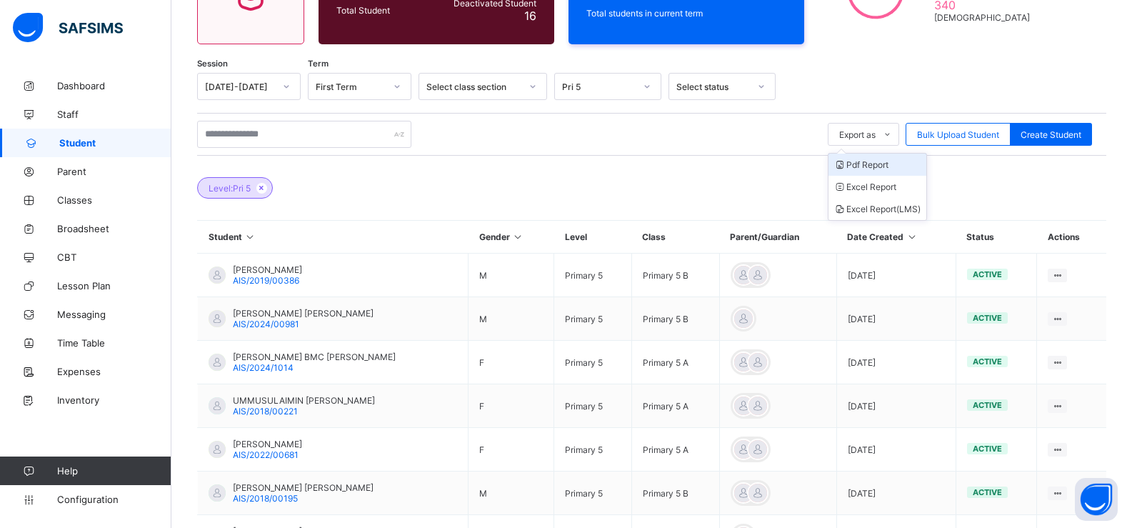
click at [871, 165] on li "Pdf Report" at bounding box center [877, 165] width 98 height 22
click at [596, 91] on div "Pri 5" at bounding box center [598, 86] width 73 height 11
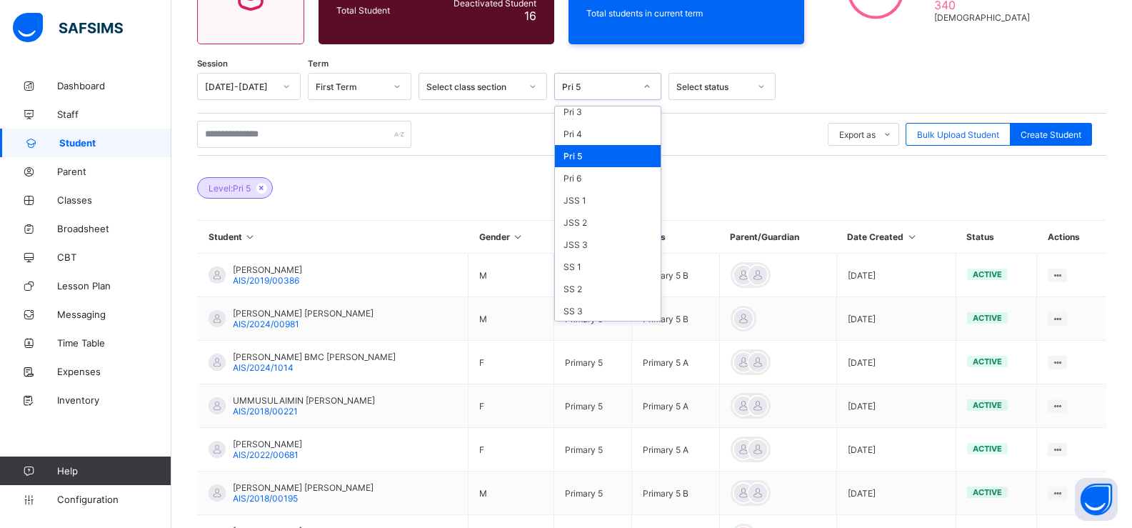
scroll to position [140, 0]
click at [581, 203] on div "JSS 1" at bounding box center [608, 199] width 106 height 22
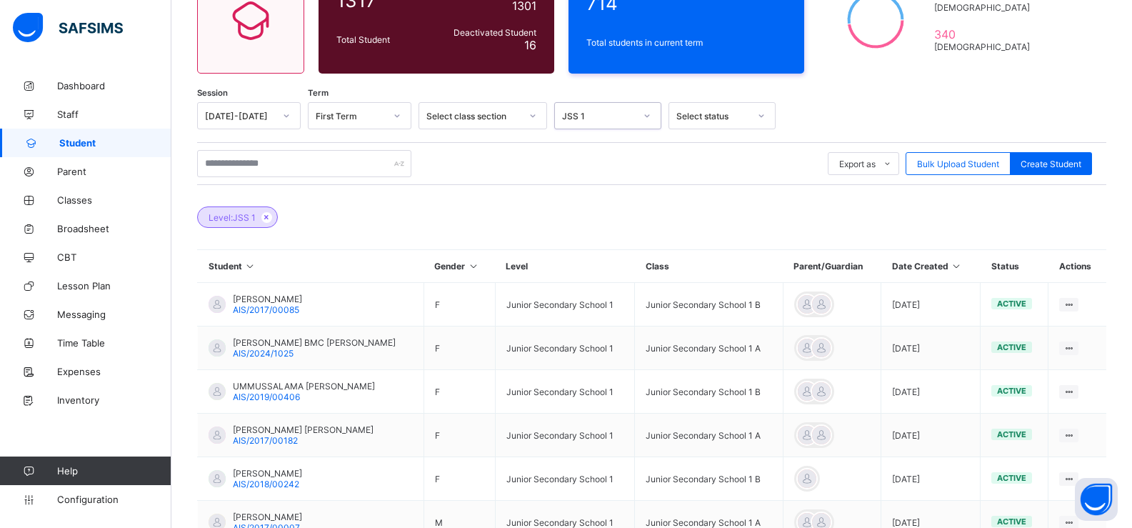
scroll to position [184, 0]
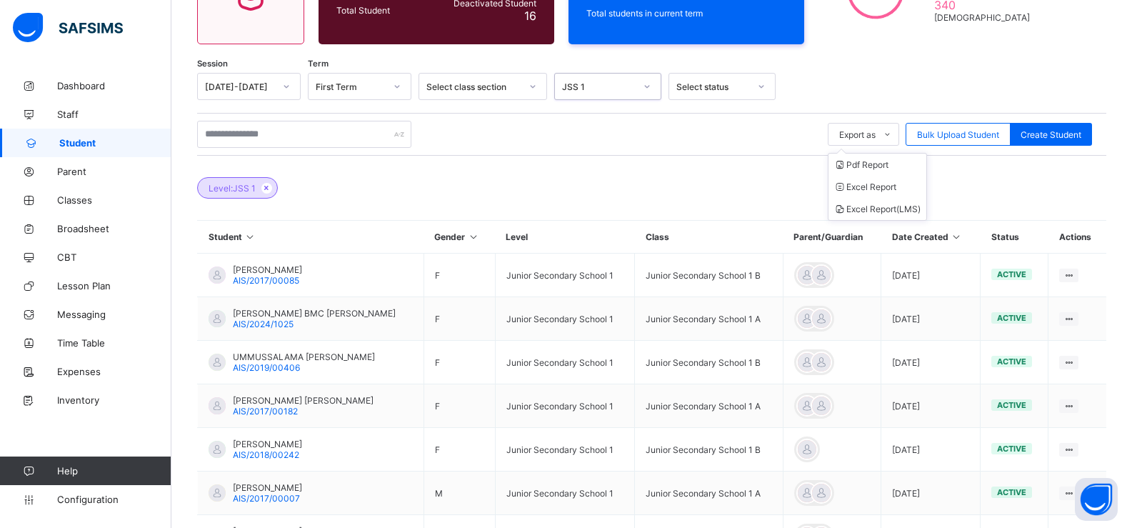
click at [854, 153] on ul "Pdf Report Excel Report Excel Report (LMS)" at bounding box center [877, 187] width 99 height 68
click at [861, 164] on li "Pdf Report" at bounding box center [877, 165] width 98 height 22
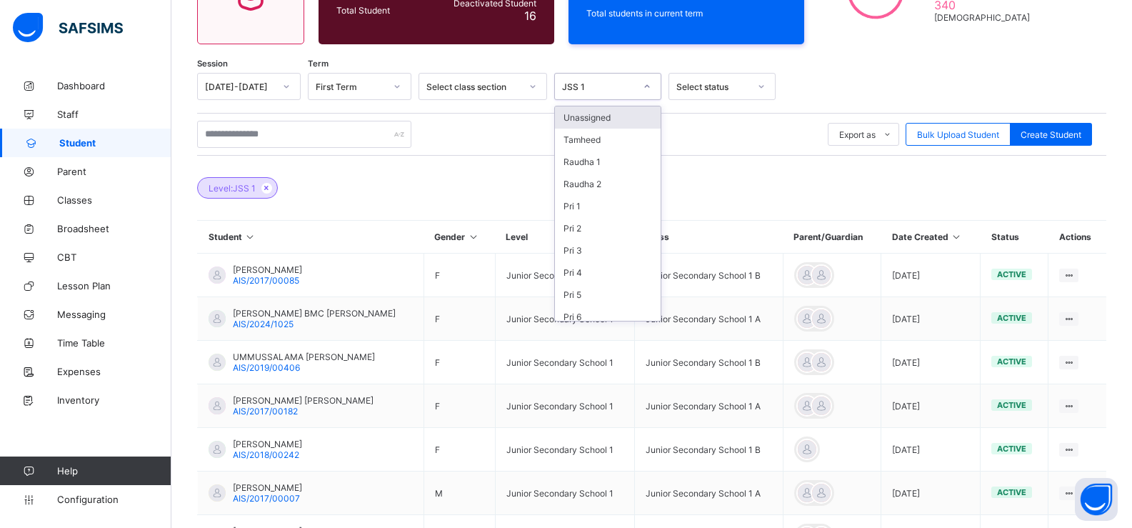
click at [620, 92] on div "JSS 1" at bounding box center [594, 86] width 79 height 20
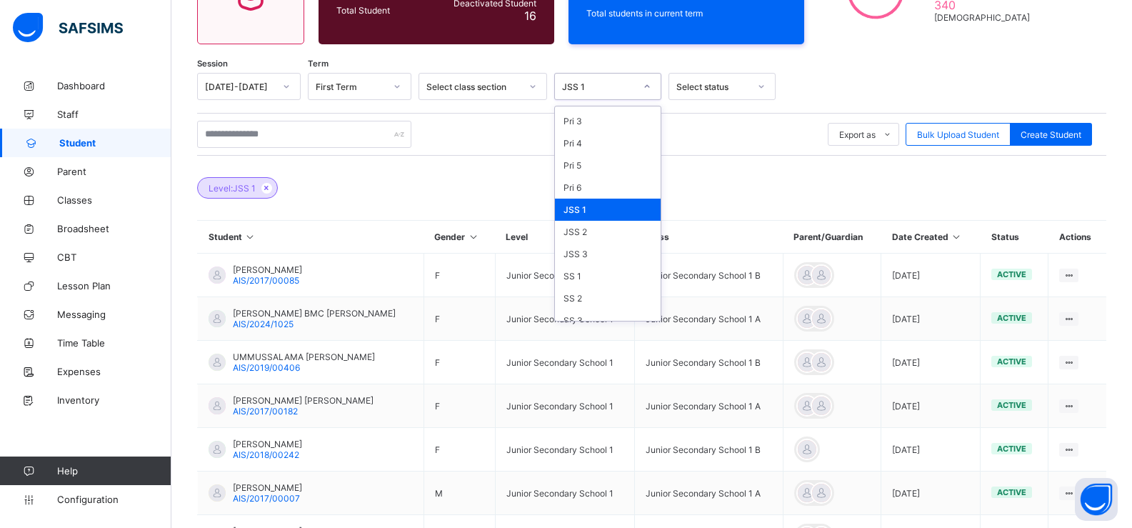
scroll to position [140, 0]
click at [591, 223] on div "JSS 2" at bounding box center [608, 221] width 106 height 22
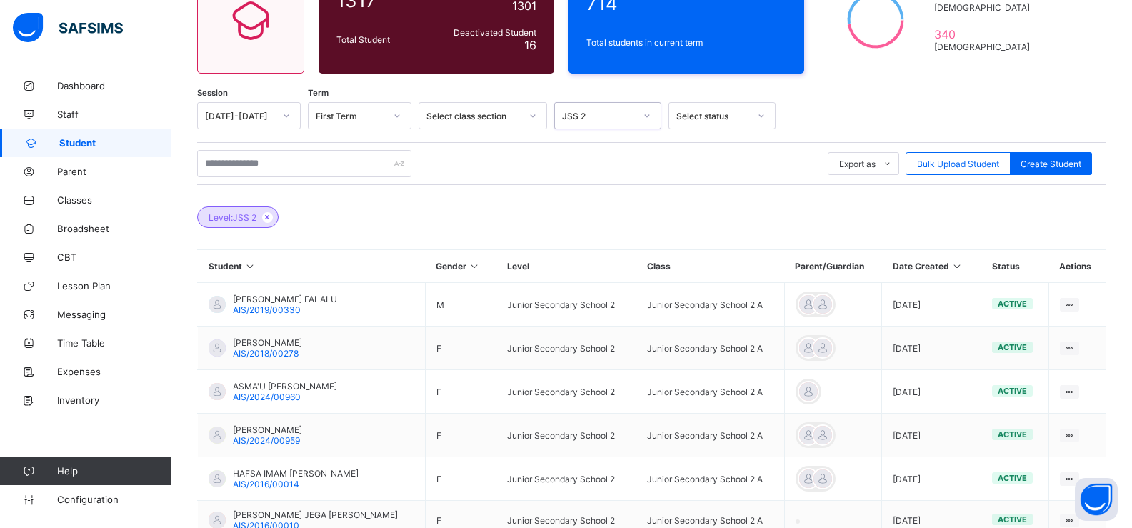
scroll to position [184, 0]
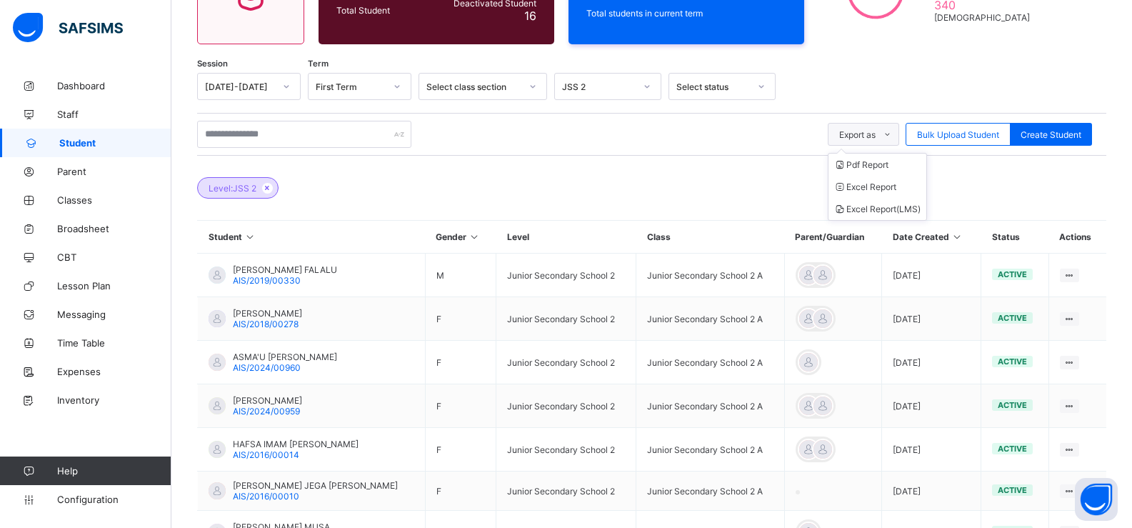
click at [866, 128] on div "Export as" at bounding box center [863, 134] width 71 height 23
click at [870, 161] on li "Pdf Report" at bounding box center [877, 165] width 98 height 22
click at [615, 91] on div "JSS 2" at bounding box center [598, 86] width 73 height 11
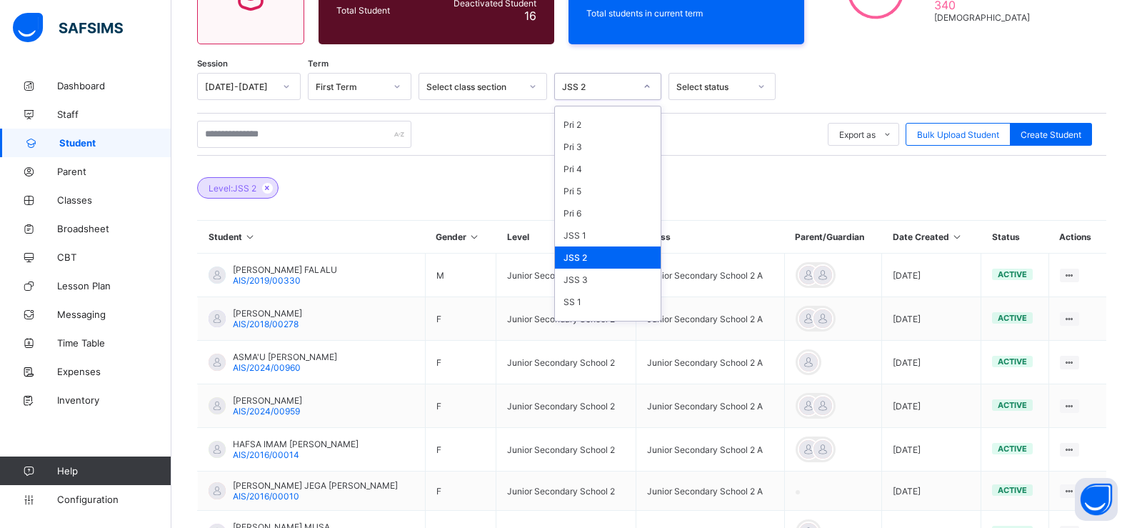
scroll to position [140, 0]
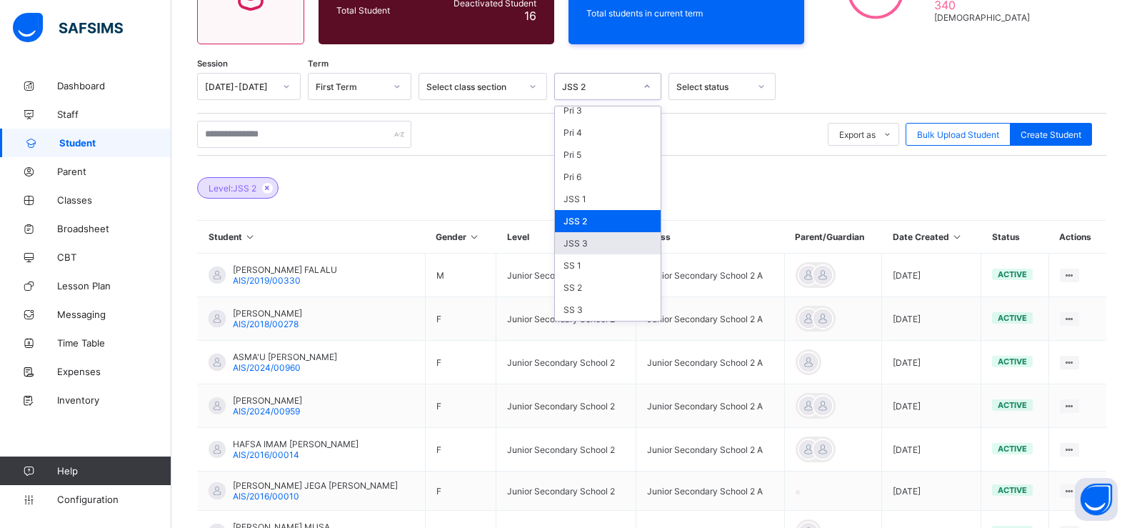
click at [580, 239] on div "JSS 3" at bounding box center [608, 243] width 106 height 22
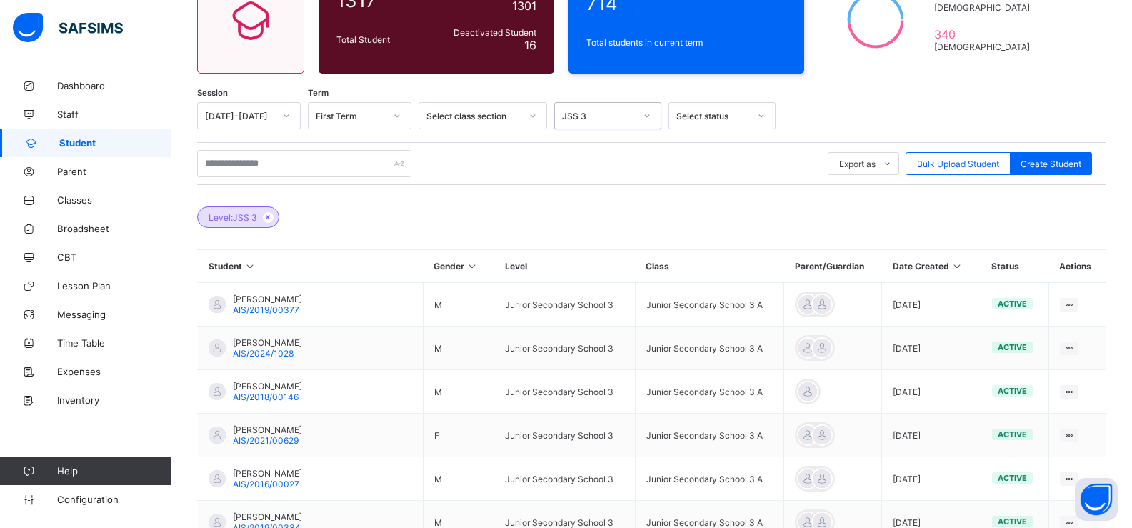
scroll to position [184, 0]
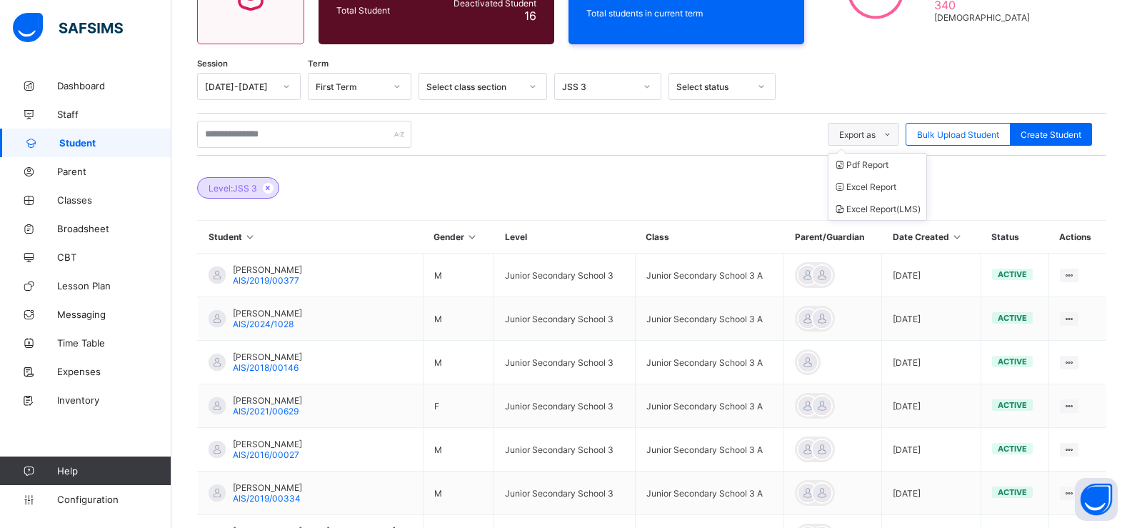
click at [876, 138] on span "Export as" at bounding box center [857, 134] width 36 height 11
click at [872, 165] on li "Pdf Report" at bounding box center [877, 165] width 98 height 22
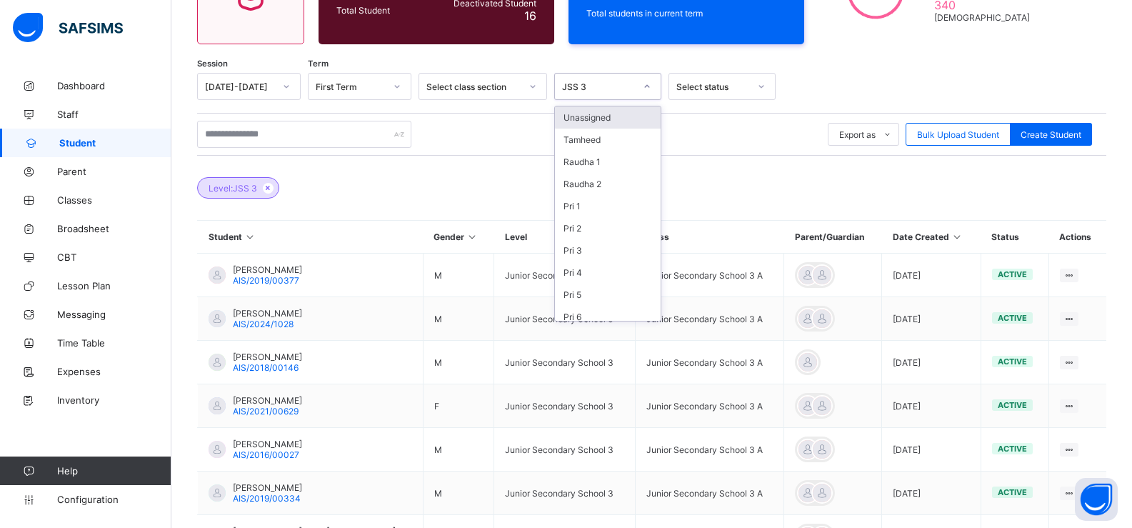
click at [587, 81] on div "JSS 3" at bounding box center [598, 86] width 73 height 11
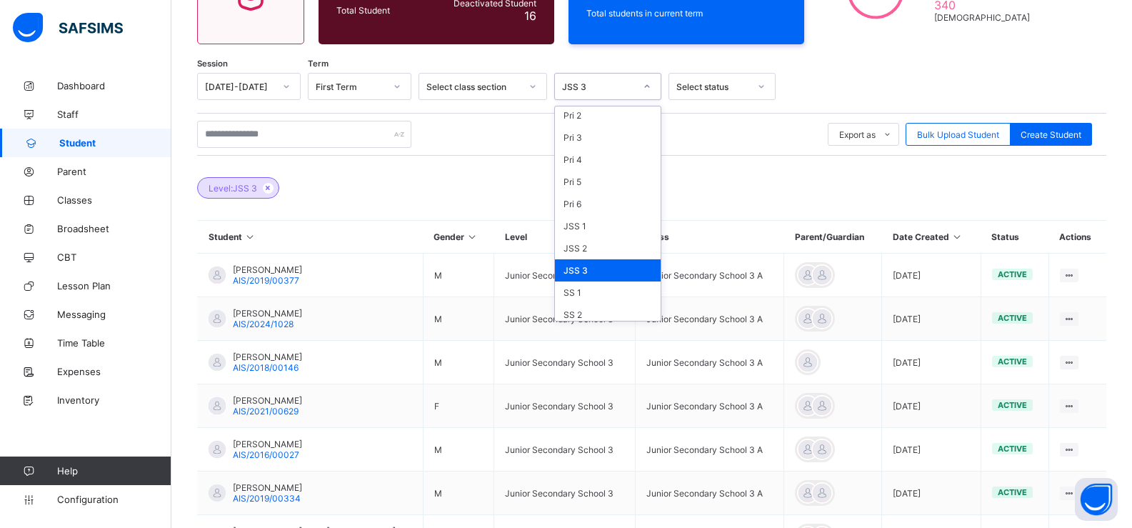
scroll to position [140, 0]
click at [576, 266] on div "SS 1" at bounding box center [608, 265] width 106 height 22
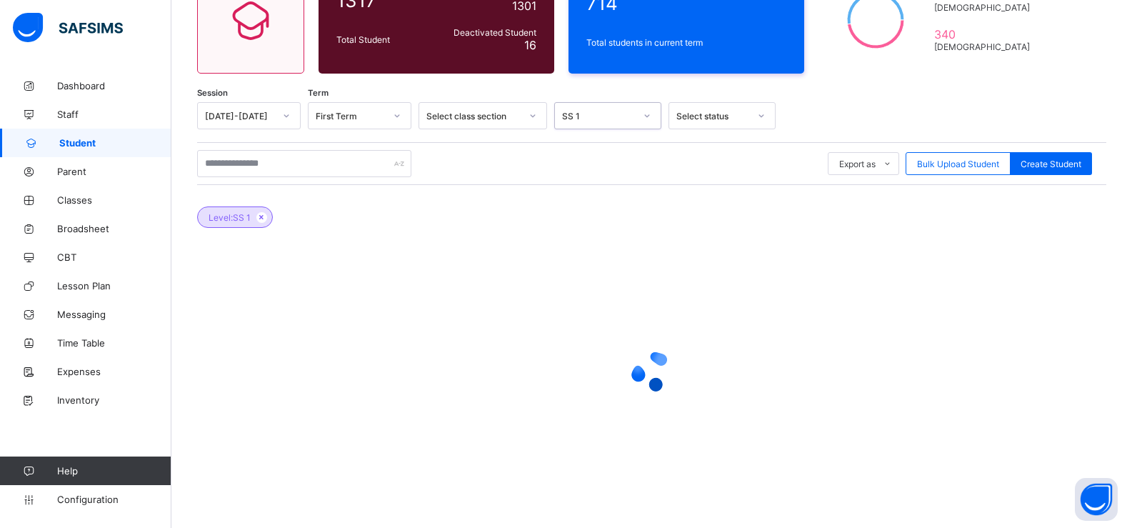
scroll to position [184, 0]
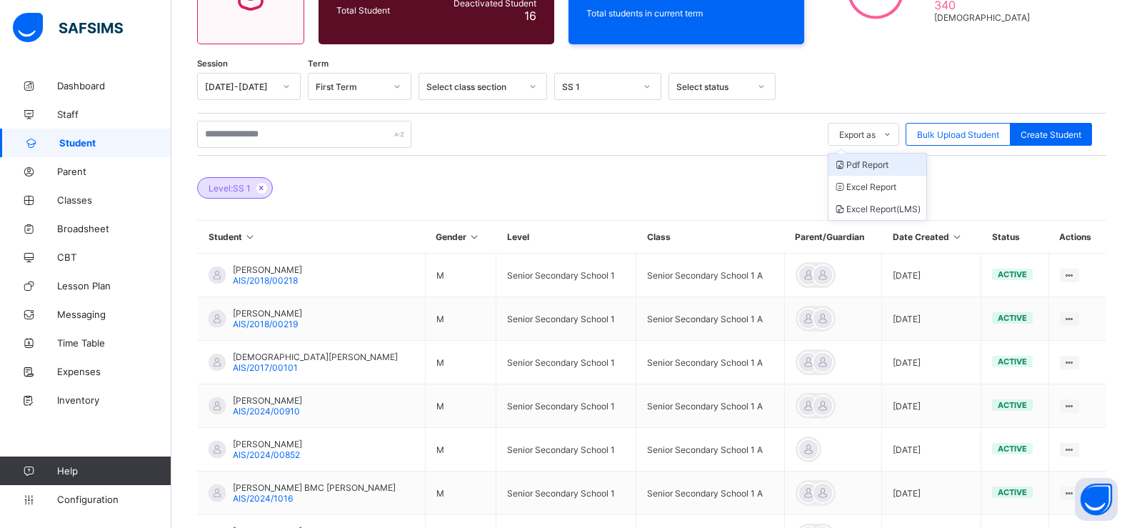
click at [881, 165] on li "Pdf Report" at bounding box center [877, 165] width 98 height 22
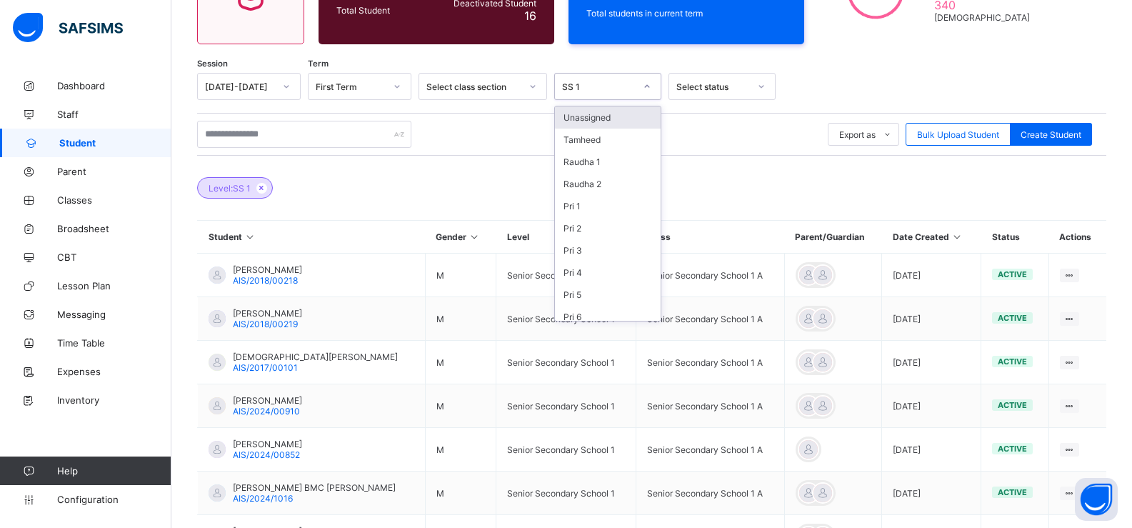
click at [613, 89] on div "SS 1" at bounding box center [598, 86] width 73 height 11
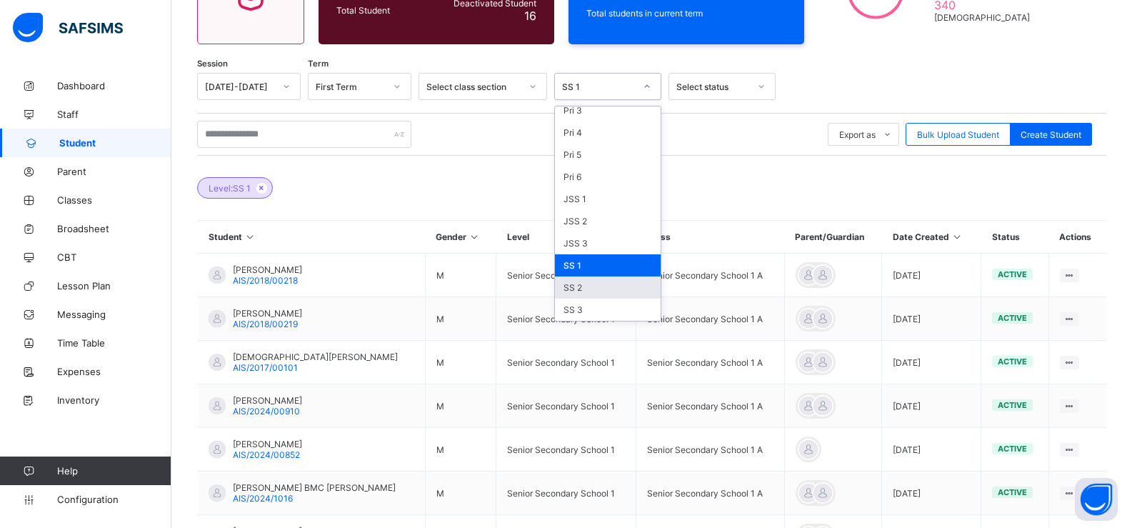
click at [578, 282] on div "SS 2" at bounding box center [608, 287] width 106 height 22
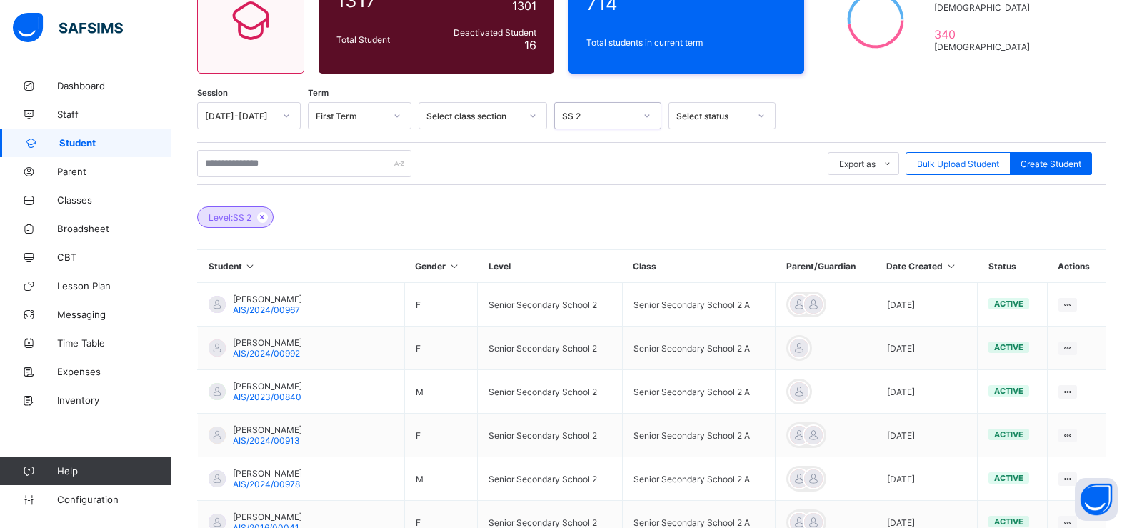
scroll to position [184, 0]
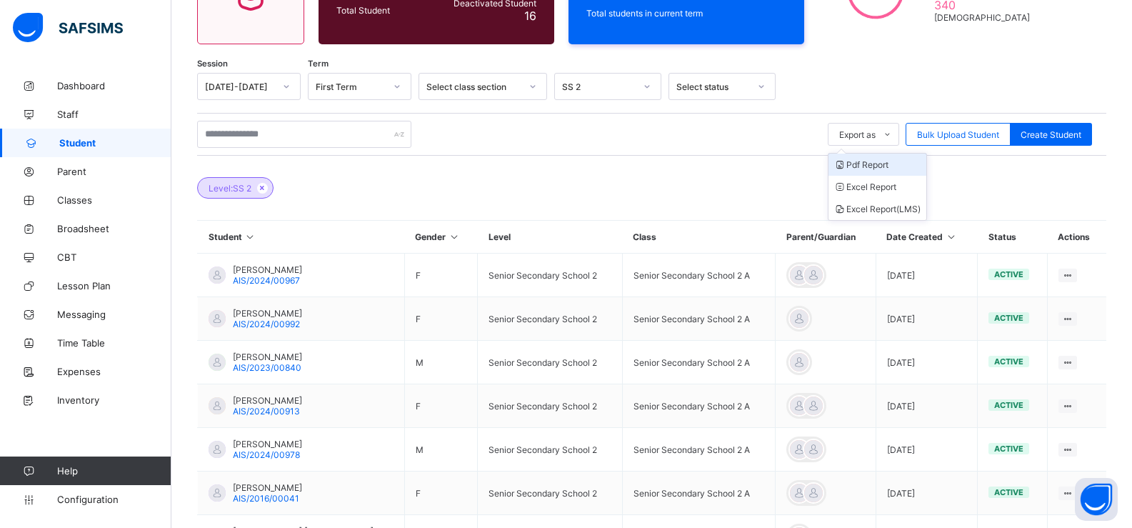
click at [876, 164] on li "Pdf Report" at bounding box center [877, 165] width 98 height 22
click at [632, 87] on div "SS 2" at bounding box center [598, 86] width 73 height 11
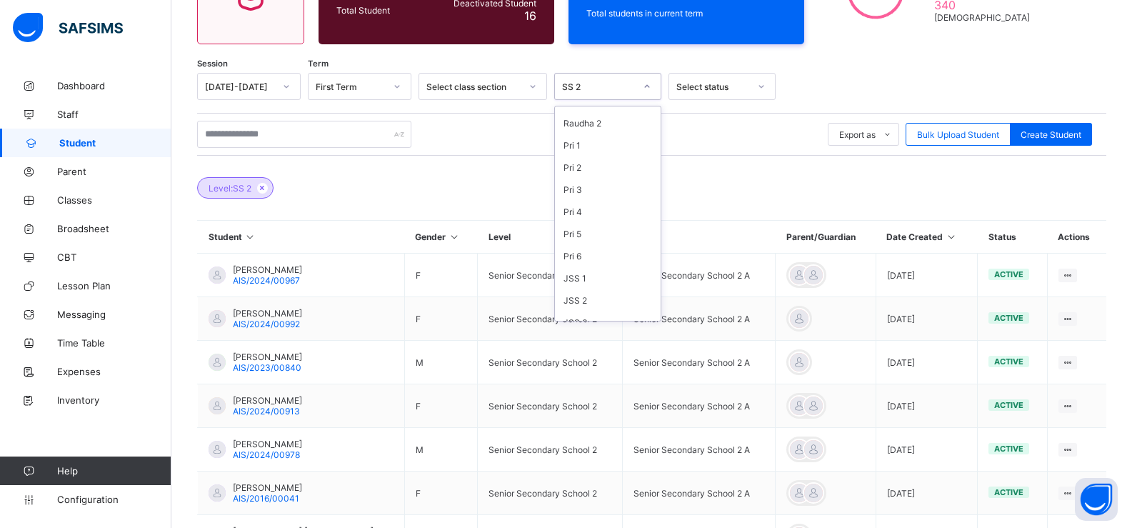
scroll to position [140, 0]
click at [590, 305] on div "SS 3" at bounding box center [608, 310] width 106 height 22
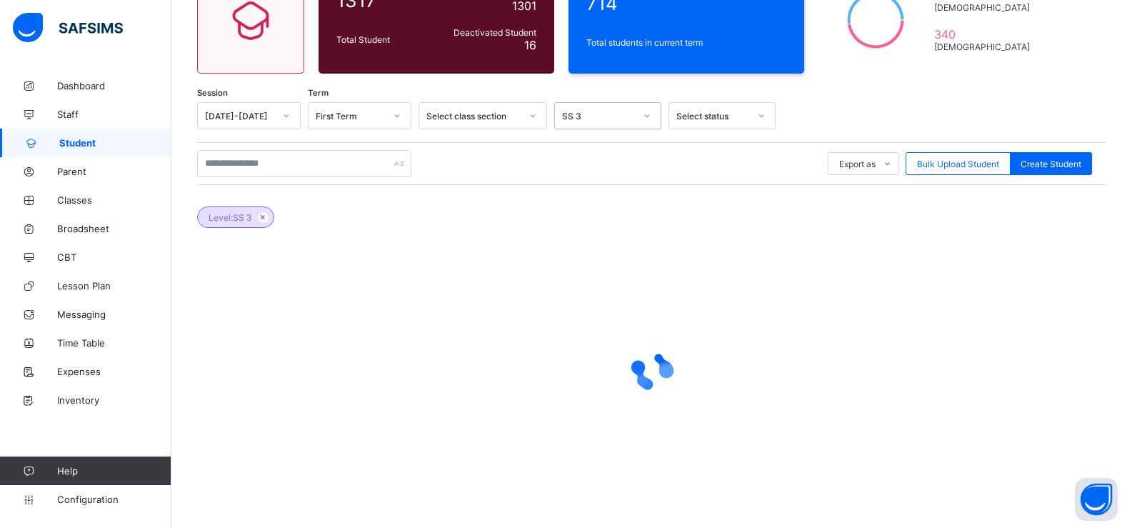
scroll to position [184, 0]
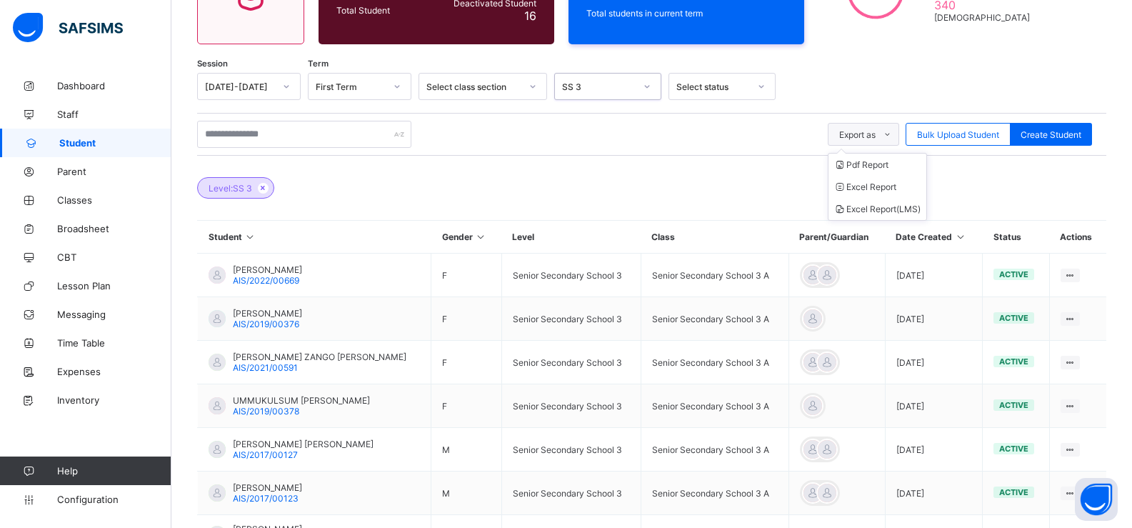
click at [876, 131] on span "Export as" at bounding box center [857, 134] width 36 height 11
click at [883, 160] on ul "Pdf Report Excel Report Excel Report (LMS)" at bounding box center [877, 187] width 99 height 68
click at [883, 163] on li "Pdf Report" at bounding box center [877, 165] width 98 height 22
